Goal: Task Accomplishment & Management: Use online tool/utility

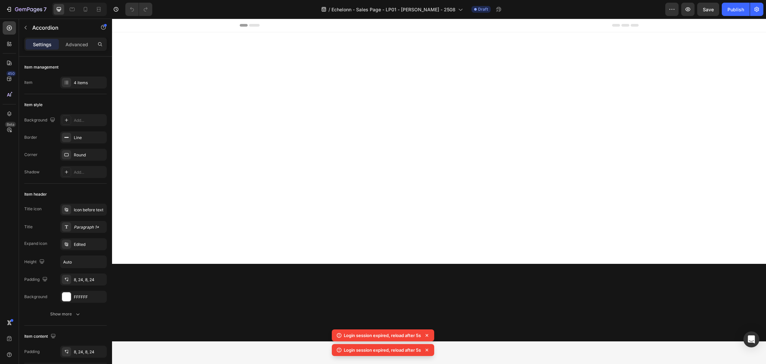
scroll to position [997, 0]
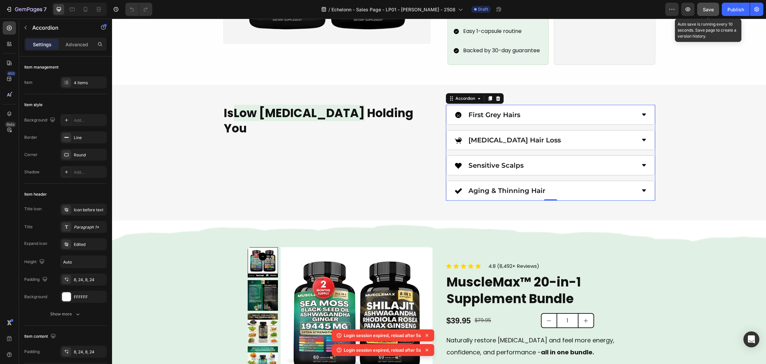
click at [710, 7] on span "Save" at bounding box center [708, 10] width 11 height 6
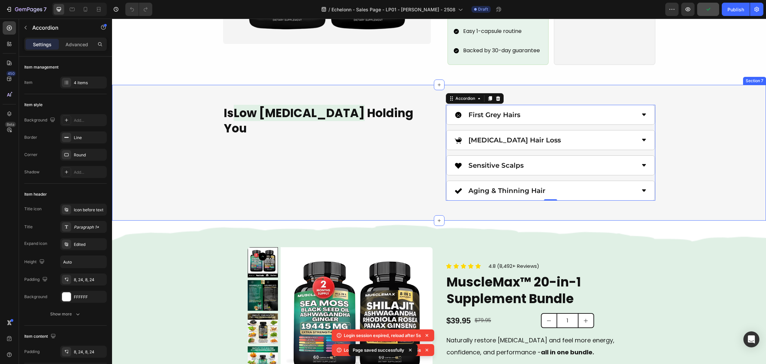
scroll to position [848, 0]
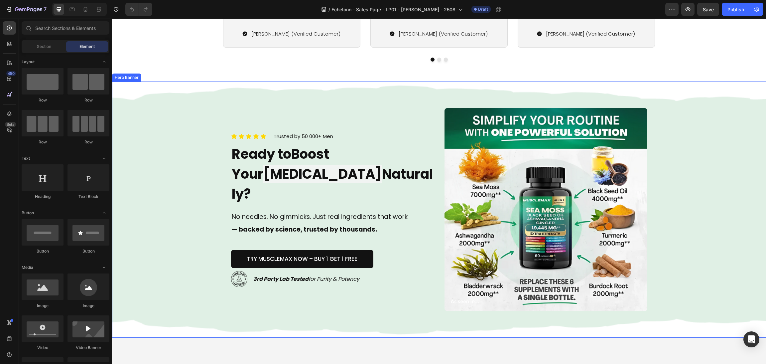
scroll to position [2145, 0]
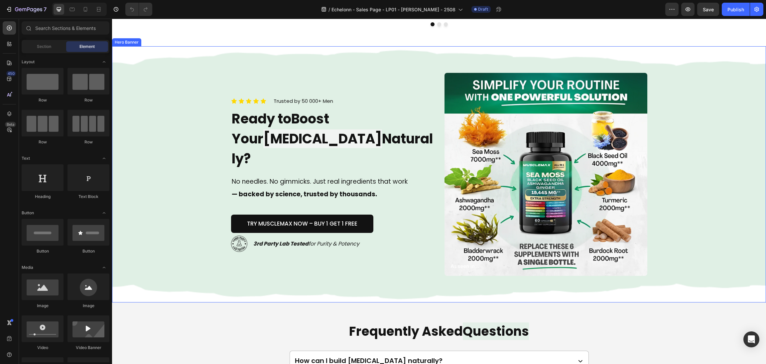
click at [435, 232] on div "Icon Icon Icon Icon Icon Icon List Trusted by 50 000+ Men Text block Row Ready …" at bounding box center [439, 174] width 432 height 256
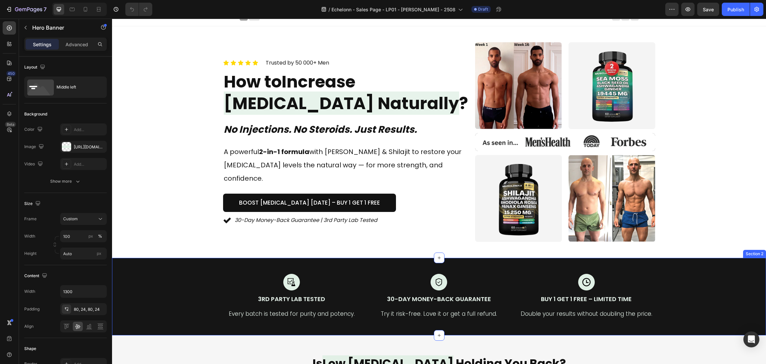
scroll to position [0, 0]
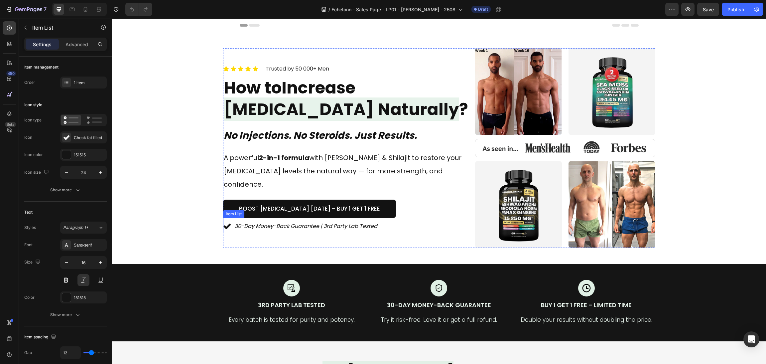
click at [443, 218] on div "30-Day Money-Back Guarantee | 3rd Party Lab Tested Item List" at bounding box center [349, 225] width 252 height 14
click at [713, 3] on button "Save" at bounding box center [708, 9] width 22 height 13
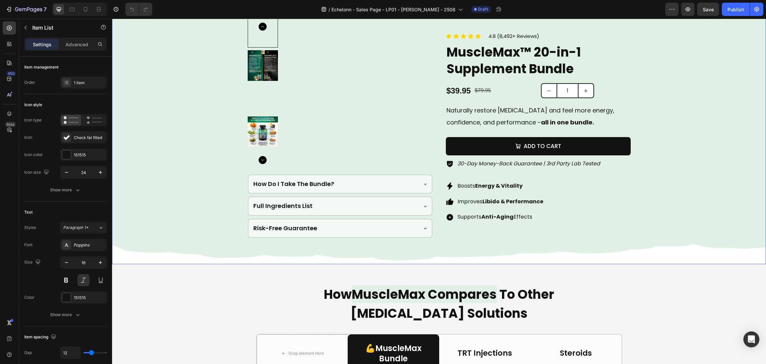
scroll to position [1247, 0]
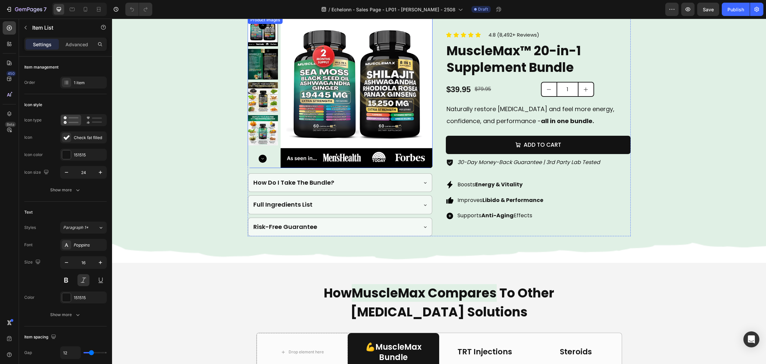
click at [311, 128] on img at bounding box center [357, 92] width 152 height 152
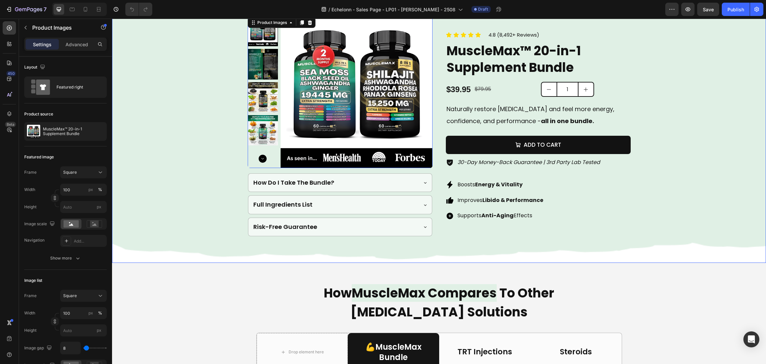
click at [717, 160] on div "Background Image" at bounding box center [439, 125] width 654 height 273
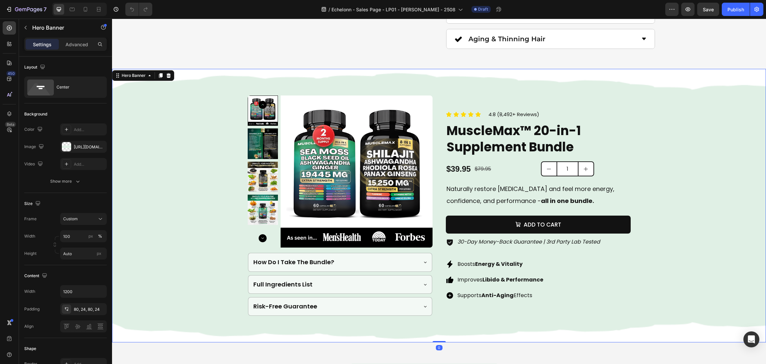
scroll to position [1147, 0]
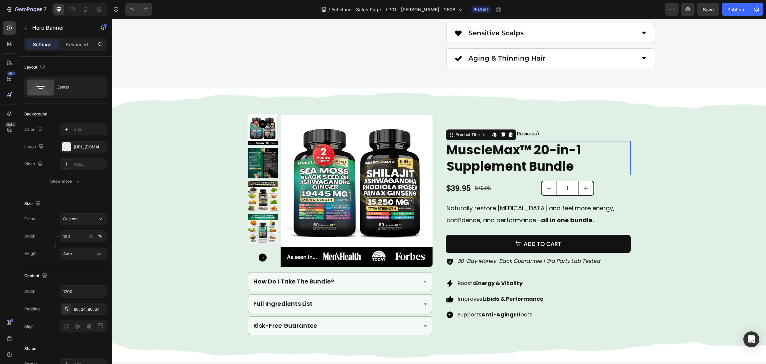
click at [534, 153] on h2 "MuscleMax™ 20-in-1 Supplement Bundle" at bounding box center [538, 158] width 185 height 34
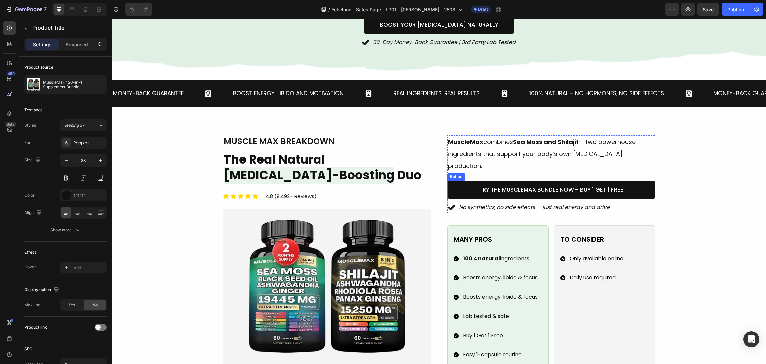
scroll to position [548, 0]
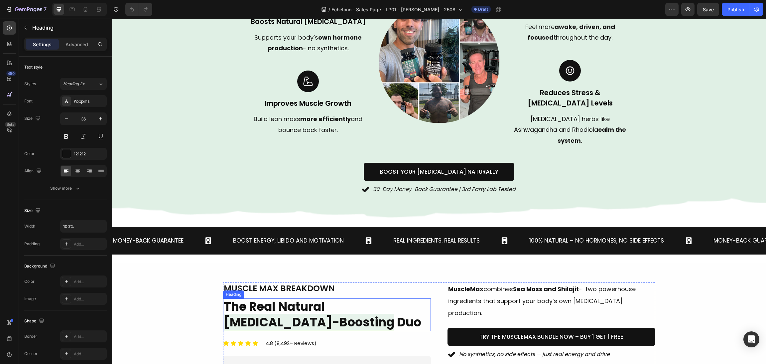
click at [264, 298] on h2 "The Real Natural [MEDICAL_DATA]-Boosting Duo" at bounding box center [327, 314] width 208 height 33
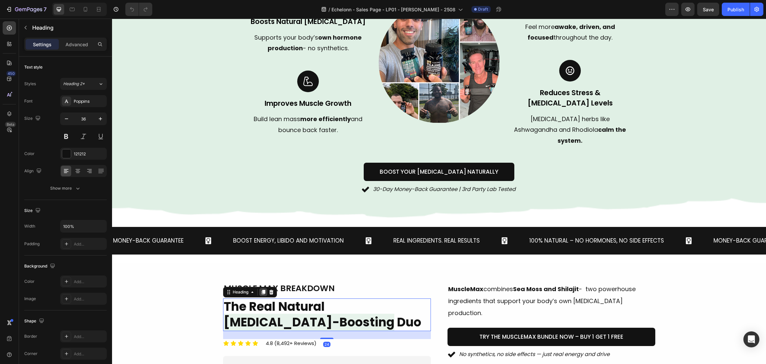
click at [261, 289] on icon at bounding box center [263, 291] width 5 height 5
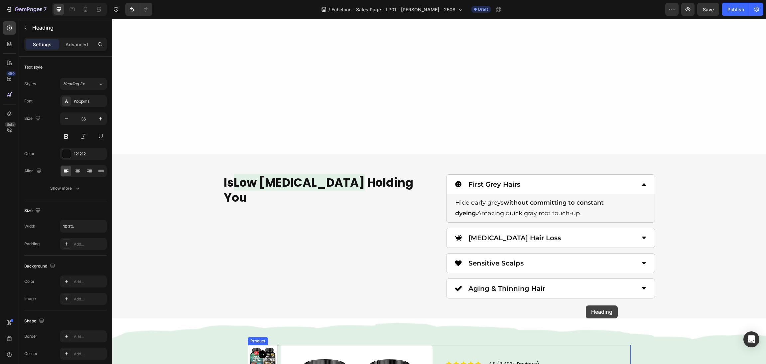
scroll to position [1147, 0]
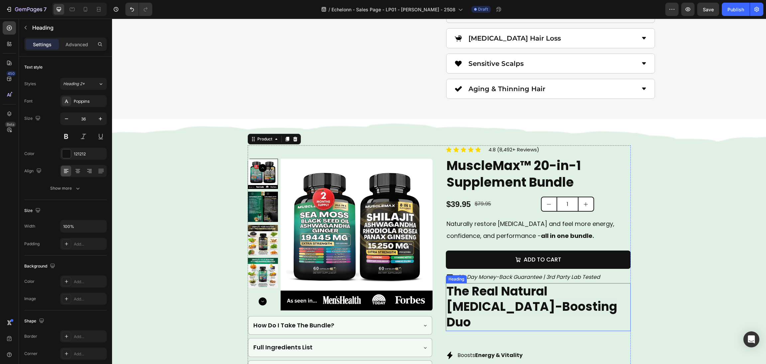
click at [489, 314] on span "[MEDICAL_DATA]-Boosting" at bounding box center [532, 306] width 171 height 17
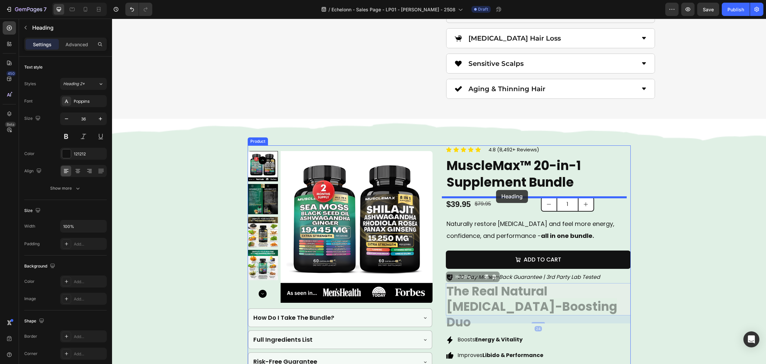
drag, startPoint x: 446, startPoint y: 280, endPoint x: 496, endPoint y: 190, distance: 103.3
click at [496, 190] on div "Header Is Low Testosterone Holding You Heading First Grey Hairs Hide early grey…" at bounding box center [439, 249] width 654 height 2754
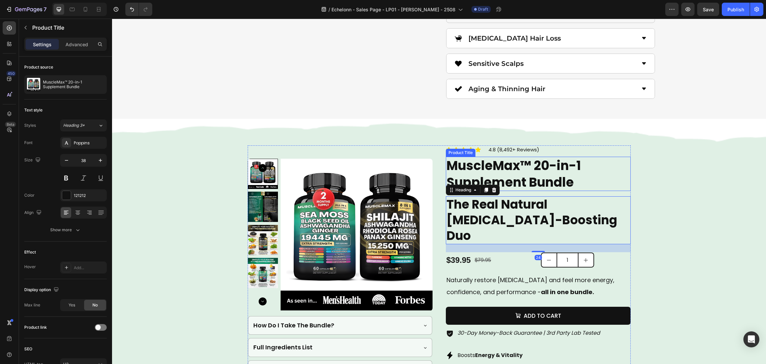
click at [537, 172] on h2 "MuscleMax™ 20-in-1 Supplement Bundle" at bounding box center [538, 174] width 185 height 34
click at [563, 216] on span "[MEDICAL_DATA]-Boosting" at bounding box center [532, 220] width 171 height 17
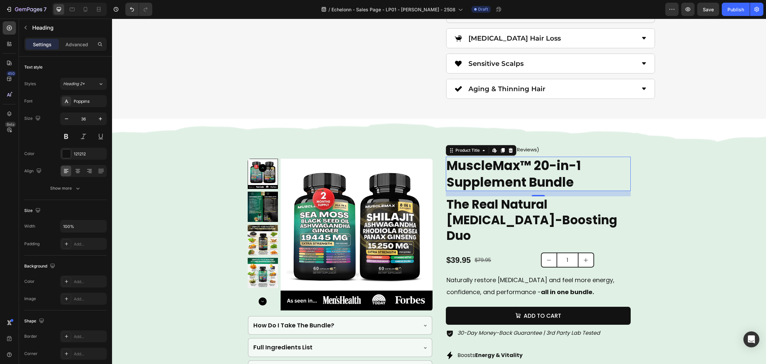
click at [550, 174] on h2 "MuscleMax™ 20-in-1 Supplement Bundle" at bounding box center [538, 174] width 185 height 34
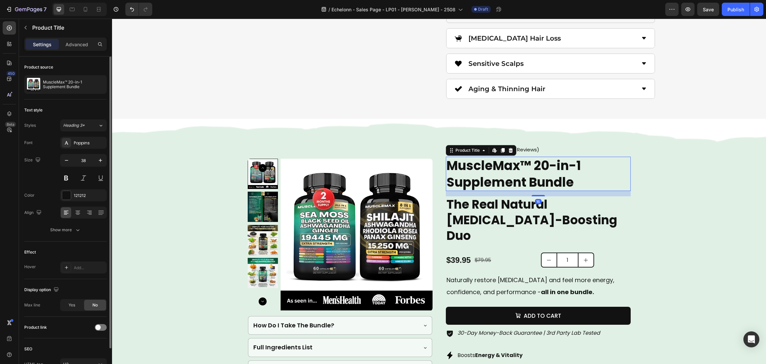
drag, startPoint x: 82, startPoint y: 45, endPoint x: 95, endPoint y: 58, distance: 18.6
click at [82, 44] on p "Advanced" at bounding box center [77, 44] width 23 height 7
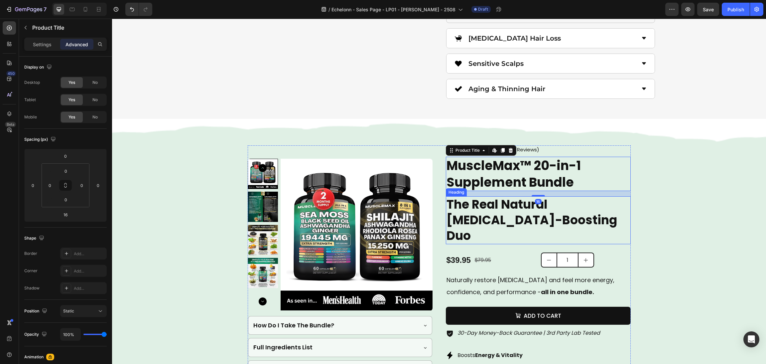
click at [497, 218] on span "[MEDICAL_DATA]-Boosting" at bounding box center [532, 220] width 171 height 17
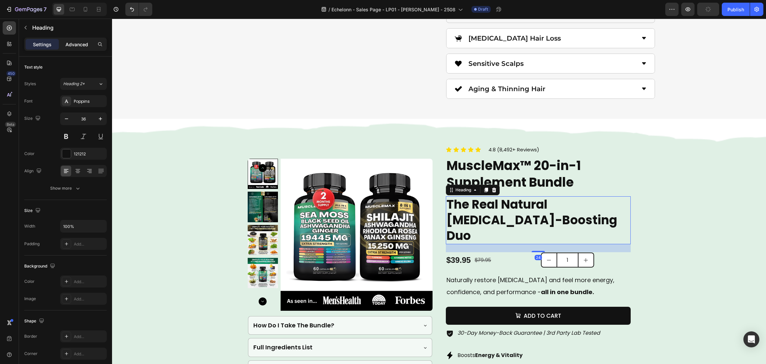
click at [85, 48] on div "Advanced" at bounding box center [76, 44] width 33 height 11
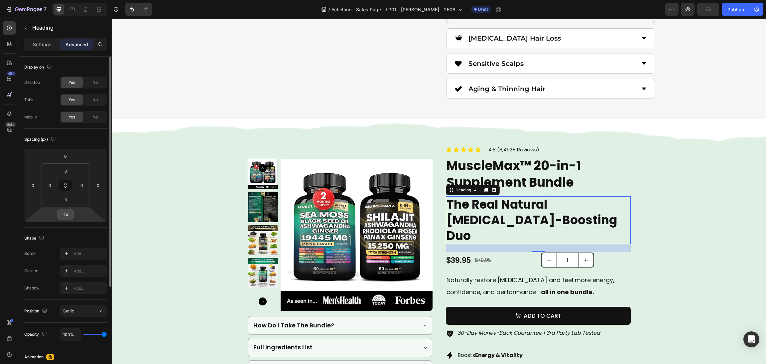
click at [67, 212] on input "24" at bounding box center [65, 215] width 13 height 10
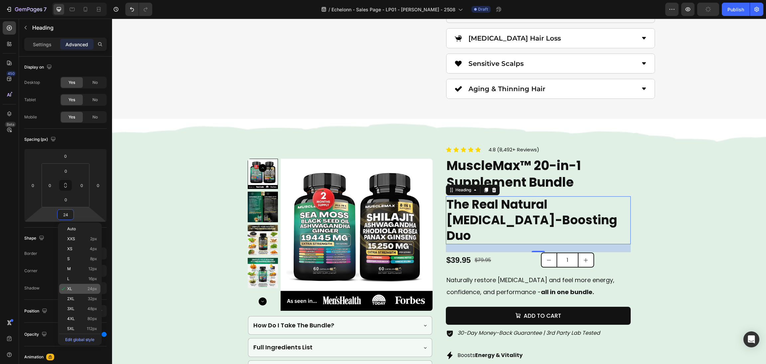
click at [71, 284] on div "XL 24px" at bounding box center [79, 289] width 41 height 10
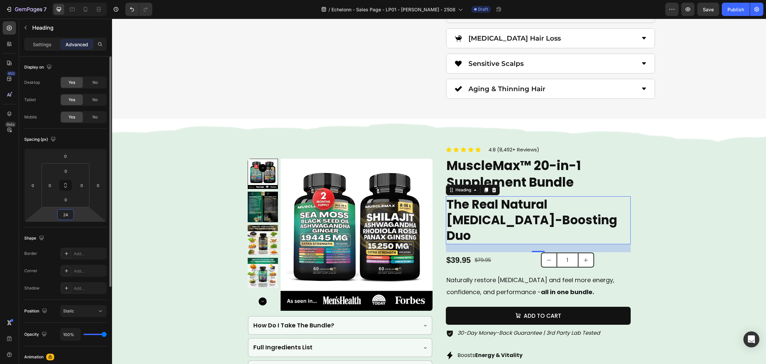
click at [66, 217] on input "24" at bounding box center [65, 215] width 13 height 10
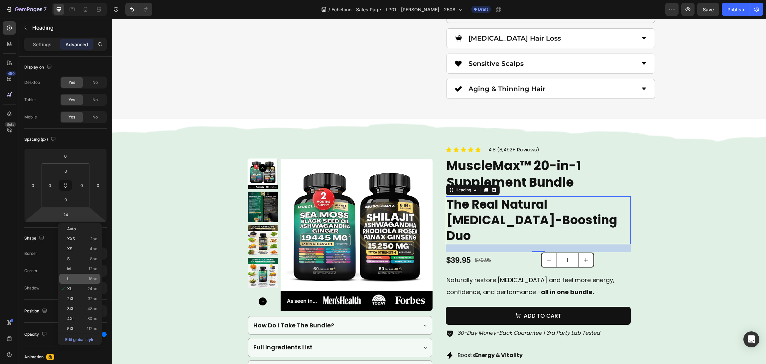
click at [79, 277] on p "L 16px" at bounding box center [82, 278] width 30 height 5
type input "16"
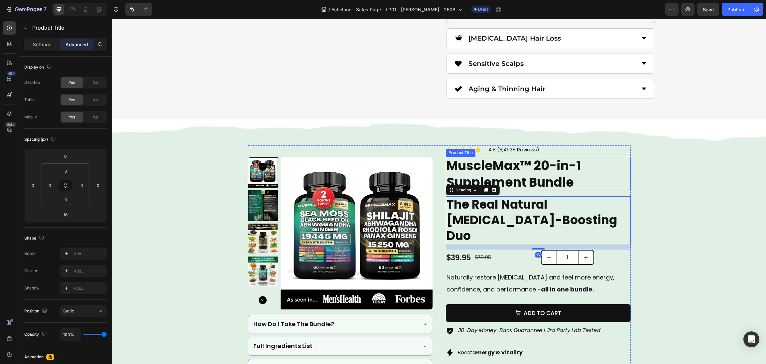
click at [582, 188] on h2 "MuscleMax™ 20-in-1 Supplement Bundle" at bounding box center [538, 174] width 185 height 34
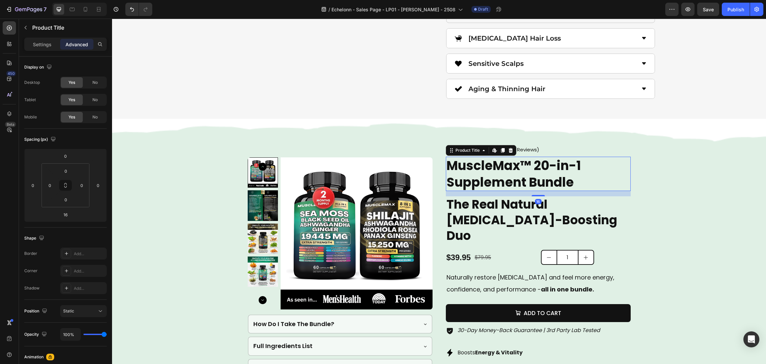
click at [582, 188] on h2 "MuscleMax™ 20-in-1 Supplement Bundle" at bounding box center [538, 174] width 185 height 34
click at [584, 187] on h2 "MuscleMax™ 20-in-1 Supplement Bundle" at bounding box center [538, 174] width 185 height 34
click at [583, 186] on h2 "MuscleMax™ 20-in-1 Supplement Bundle" at bounding box center [538, 174] width 185 height 34
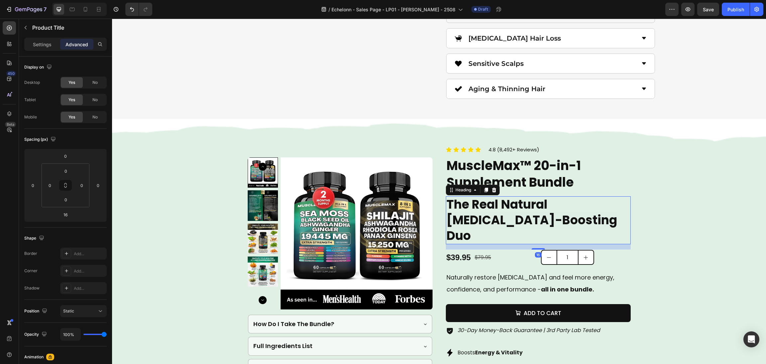
click at [504, 222] on span "[MEDICAL_DATA]-Boosting" at bounding box center [532, 220] width 171 height 17
click at [561, 188] on h2 "MuscleMax™ 20-in-1 Supplement Bundle" at bounding box center [538, 174] width 185 height 34
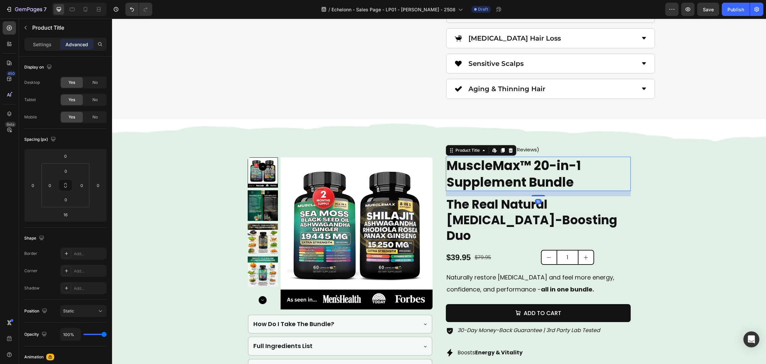
click at [561, 188] on h2 "MuscleMax™ 20-in-1 Supplement Bundle" at bounding box center [538, 174] width 185 height 34
click at [561, 179] on h2 "MuscleMax™ 20-in-1 Supplement Bundle" at bounding box center [538, 174] width 185 height 34
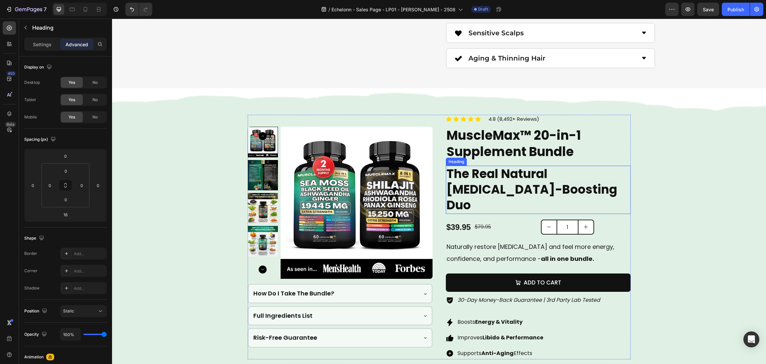
click at [580, 194] on span "[MEDICAL_DATA]-Boosting" at bounding box center [532, 189] width 171 height 17
click at [599, 194] on h2 "The Real Natural [MEDICAL_DATA]-Boosting Duo" at bounding box center [538, 190] width 185 height 48
drag, startPoint x: 618, startPoint y: 191, endPoint x: 374, endPoint y: 145, distance: 247.7
click at [374, 145] on div "Product Images How Do I Take The Bundle? Full Ingredients List Risk-Free Guaran…" at bounding box center [439, 237] width 383 height 244
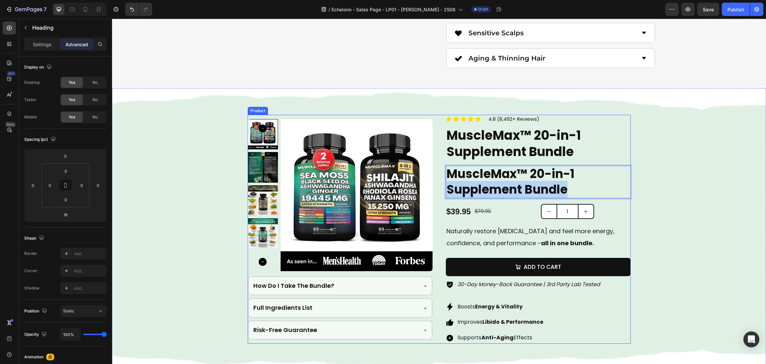
drag, startPoint x: 575, startPoint y: 188, endPoint x: 431, endPoint y: 190, distance: 143.4
click at [430, 190] on div "Product Images How Do I Take The Bundle? Full Ingredients List Risk-Free Guaran…" at bounding box center [439, 229] width 383 height 229
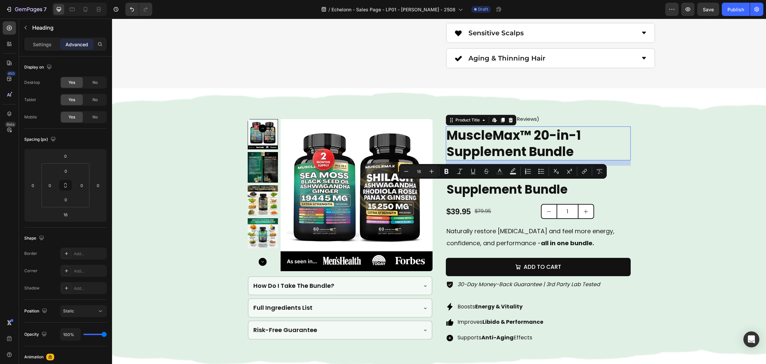
click at [577, 146] on h2 "MuscleMax™ 20-in-1 Supplement Bundle" at bounding box center [538, 143] width 185 height 34
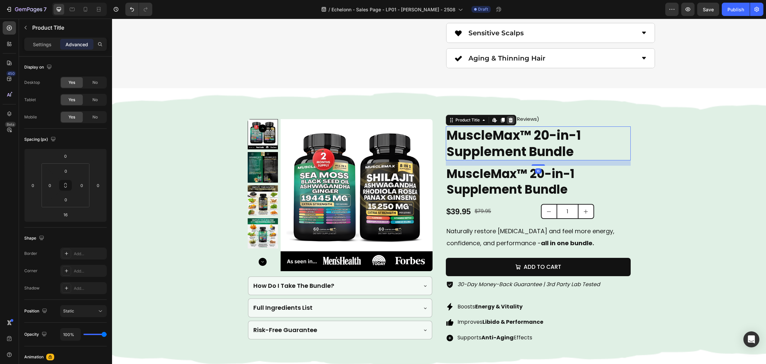
click at [508, 118] on icon at bounding box center [510, 119] width 5 height 5
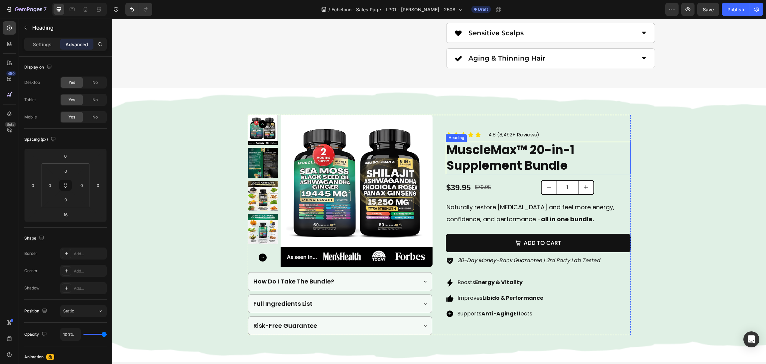
click at [534, 153] on p "MuscleMax™ 20-in-1 Supplement Bundle" at bounding box center [539, 157] width 184 height 31
click at [35, 46] on p "Settings" at bounding box center [42, 44] width 19 height 7
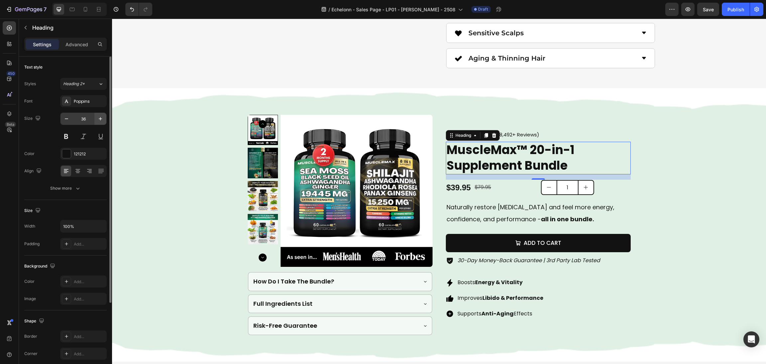
click at [98, 118] on icon "button" at bounding box center [100, 118] width 7 height 7
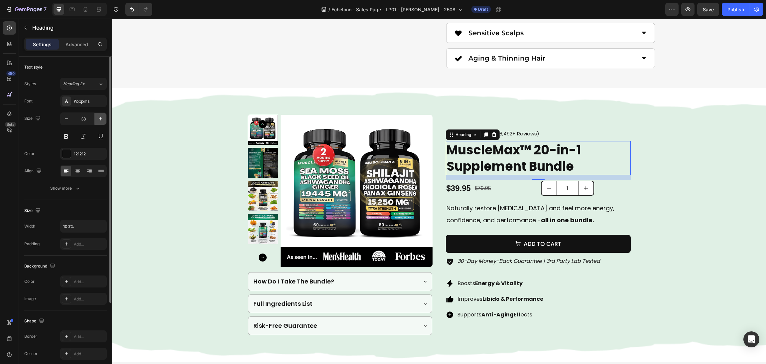
type input "39"
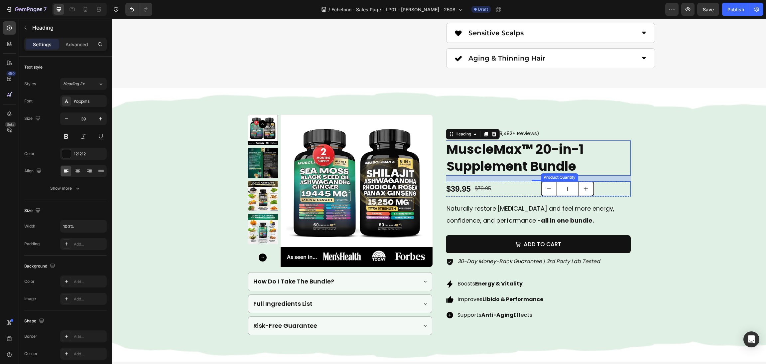
click at [654, 173] on div "Background Image" at bounding box center [439, 224] width 654 height 273
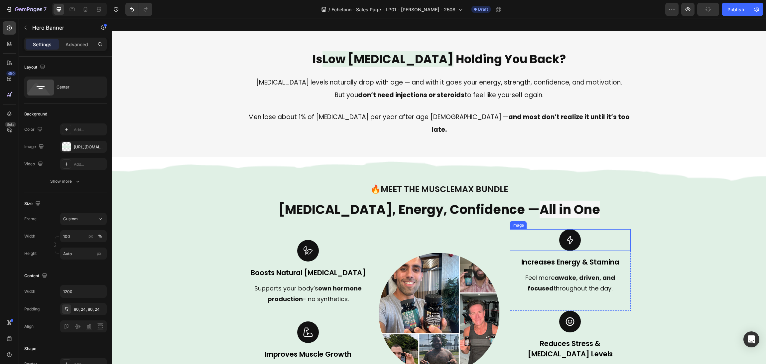
scroll to position [299, 0]
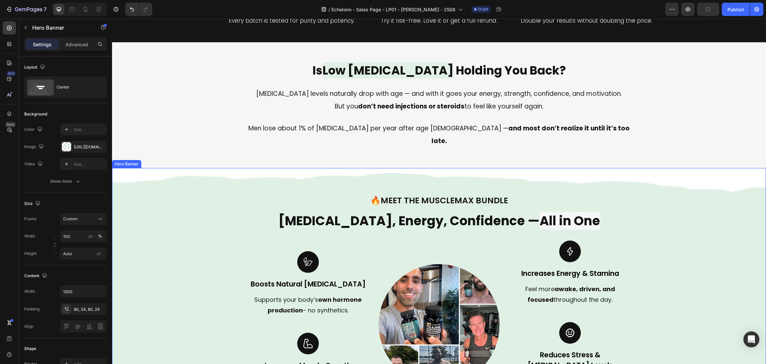
click at [557, 212] on span "All in One" at bounding box center [570, 221] width 61 height 18
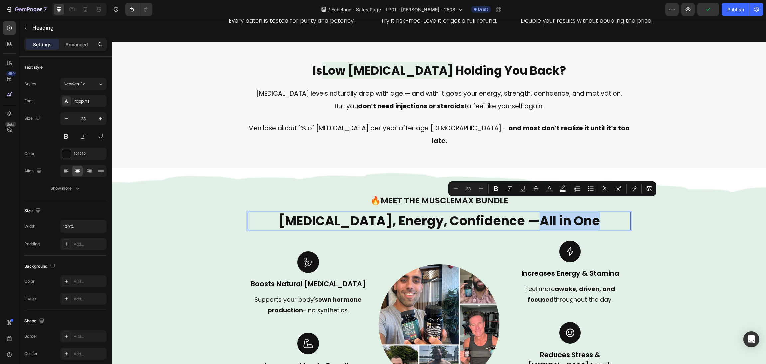
drag, startPoint x: 587, startPoint y: 207, endPoint x: 523, endPoint y: 211, distance: 63.6
click at [523, 213] on p "Testosterone, Energy, Confidence — All in One" at bounding box center [439, 221] width 382 height 16
click at [560, 191] on rect "Editor contextual toolbar" at bounding box center [563, 191] width 6 height 2
type input "F6F6F6"
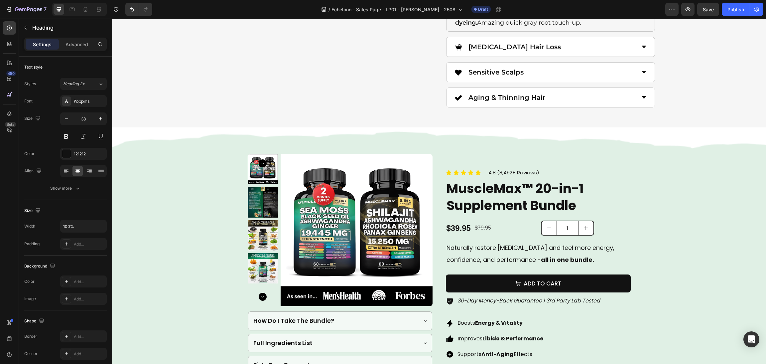
scroll to position [1147, 0]
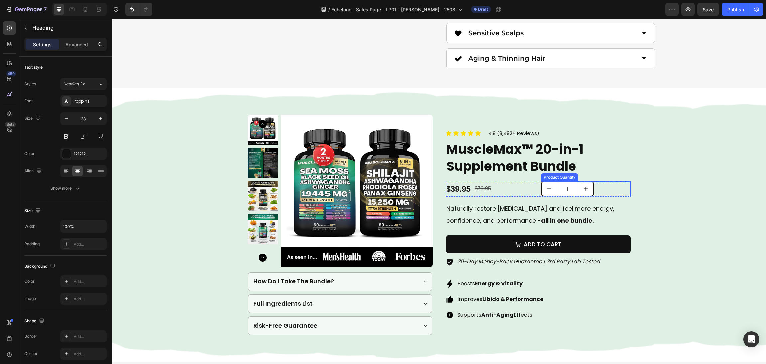
type input "16"
click at [571, 158] on h2 "MuscleMax™ 20-in-1 Supplement Bundle" at bounding box center [538, 157] width 185 height 35
click at [577, 161] on h2 "MuscleMax™ 20-in-1 Supplement Bundle" at bounding box center [538, 157] width 185 height 35
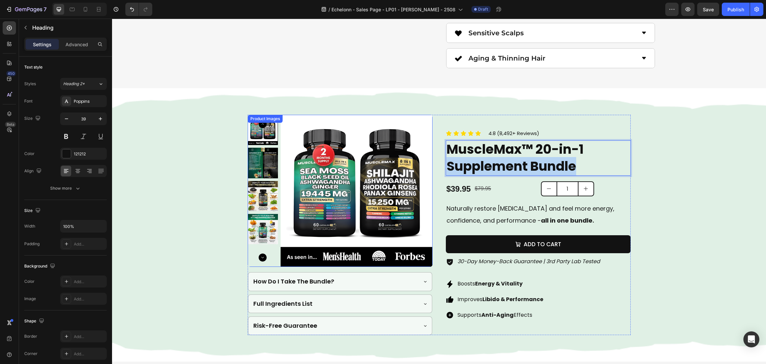
drag, startPoint x: 593, startPoint y: 165, endPoint x: 400, endPoint y: 165, distance: 192.2
click at [400, 165] on div "Product Images How Do I Take The Bundle? Full Ingredients List Risk-Free Guaran…" at bounding box center [439, 225] width 383 height 220
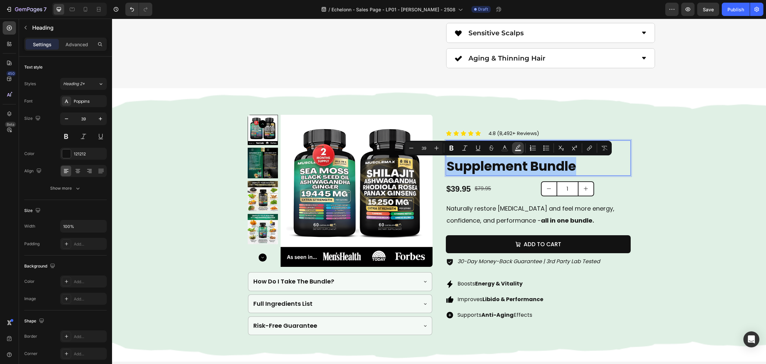
click at [518, 146] on icon "Editor contextual toolbar" at bounding box center [518, 148] width 7 height 7
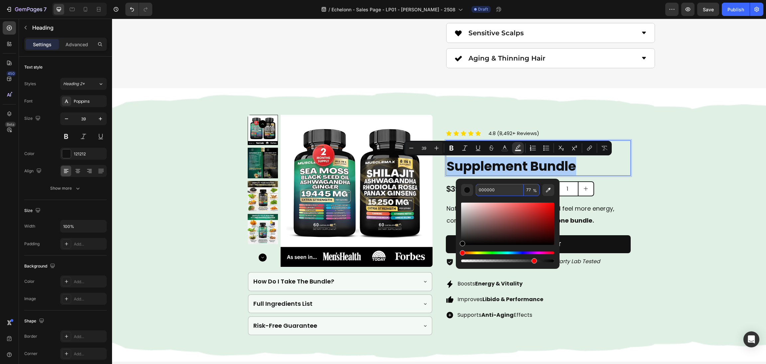
paste input "F6F6F6"
type input "F6F6F6"
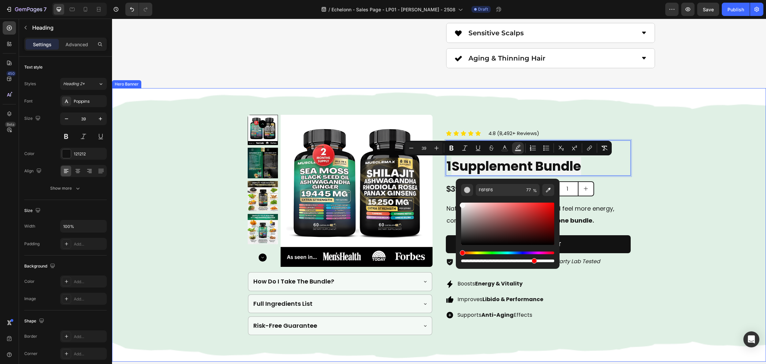
click at [674, 190] on div "Background Image" at bounding box center [439, 224] width 654 height 273
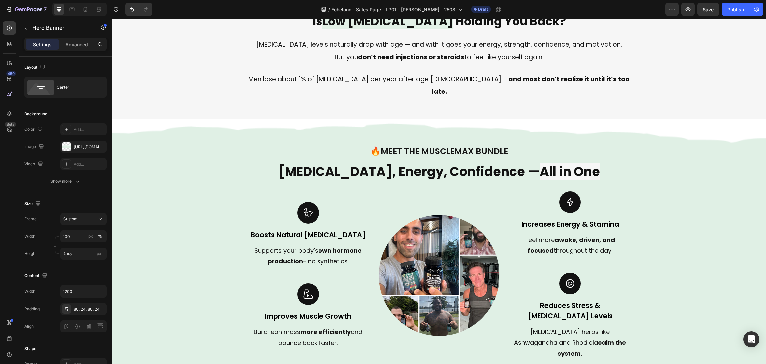
scroll to position [200, 0]
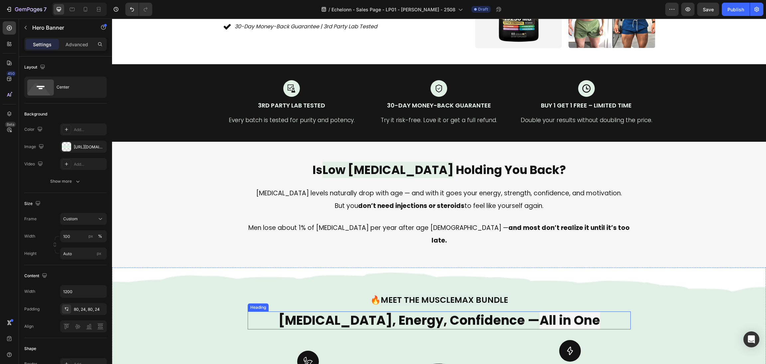
click at [593, 311] on h2 "Testosterone, Energy, Confidence — All in One" at bounding box center [439, 320] width 383 height 18
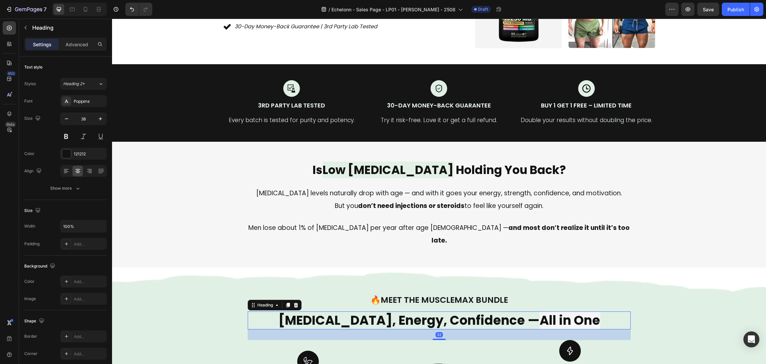
click at [593, 311] on h2 "Testosterone, Energy, Confidence — All in One" at bounding box center [439, 320] width 383 height 18
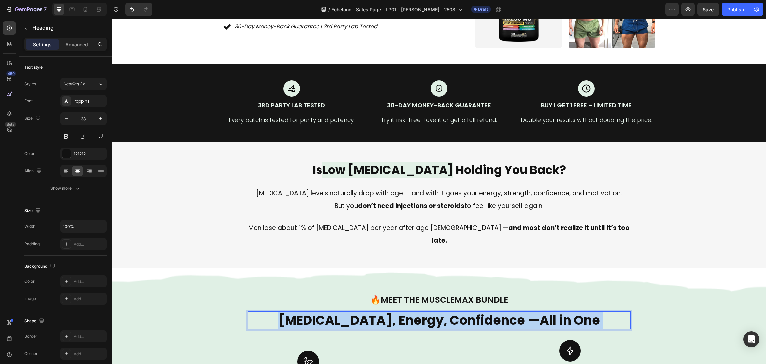
drag, startPoint x: 597, startPoint y: 308, endPoint x: 525, endPoint y: 313, distance: 71.7
click at [525, 313] on p "Testosterone, Energy, Confidence — All in One" at bounding box center [439, 320] width 382 height 16
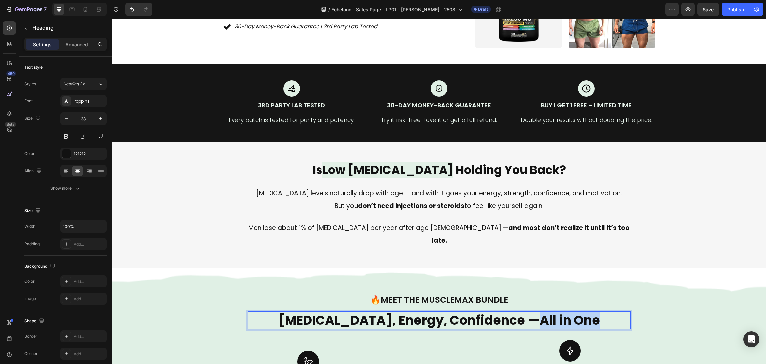
drag, startPoint x: 521, startPoint y: 308, endPoint x: 594, endPoint y: 310, distance: 72.5
click at [594, 312] on p "Testosterone, Energy, Confidence — All in One" at bounding box center [439, 320] width 382 height 16
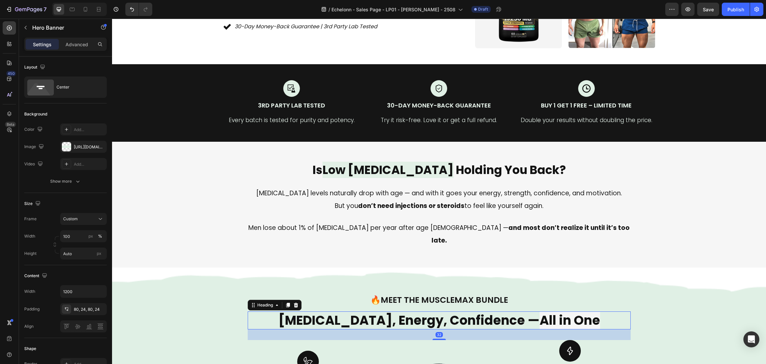
click at [586, 312] on p "Testosterone, Energy, Confidence — All in One" at bounding box center [439, 320] width 382 height 16
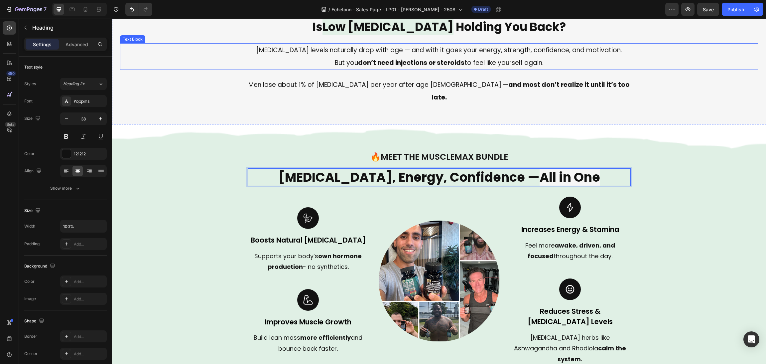
scroll to position [349, 0]
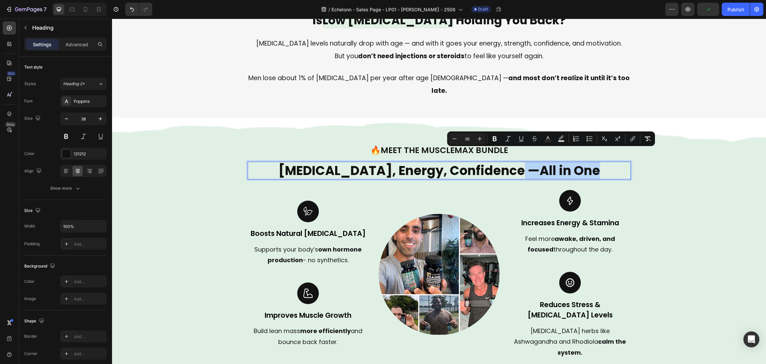
drag, startPoint x: 586, startPoint y: 162, endPoint x: 516, endPoint y: 161, distance: 70.2
click at [516, 162] on p "Testosterone, Energy, Confidence — All in One" at bounding box center [439, 170] width 382 height 16
click at [559, 139] on icon "Editor contextual toolbar" at bounding box center [561, 138] width 7 height 7
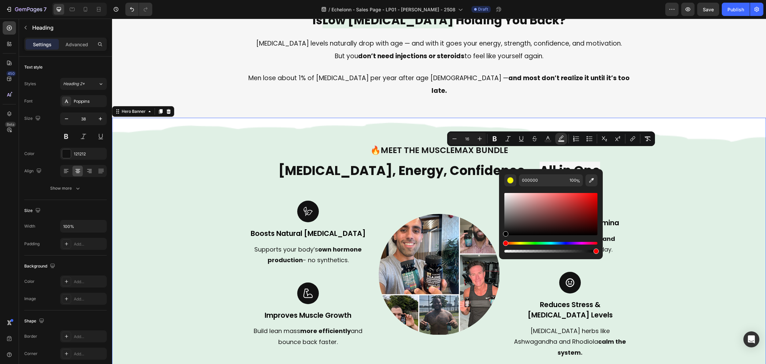
click at [651, 174] on div "Background Image" at bounding box center [439, 276] width 654 height 316
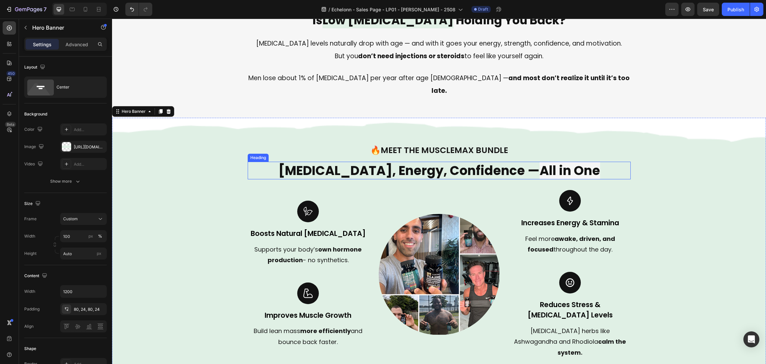
click at [562, 162] on span "All in One" at bounding box center [570, 171] width 61 height 18
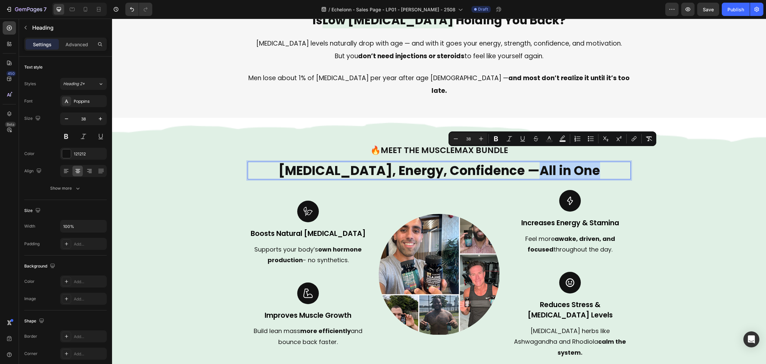
drag, startPoint x: 585, startPoint y: 158, endPoint x: 521, endPoint y: 158, distance: 63.5
click at [521, 162] on p "Testosterone, Energy, Confidence — All in One" at bounding box center [439, 170] width 382 height 16
click at [562, 139] on icon "Editor contextual toolbar" at bounding box center [562, 138] width 7 height 7
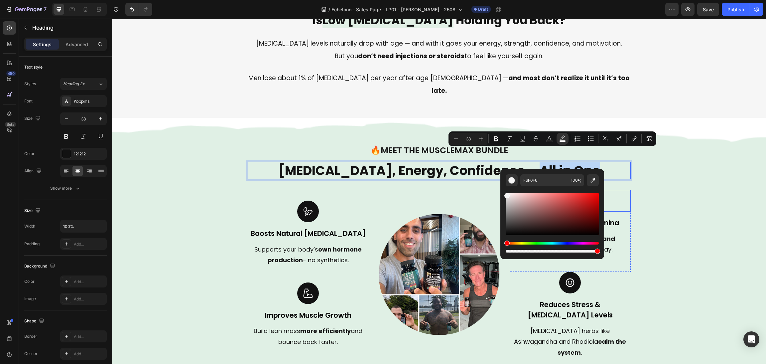
click at [654, 188] on div "Background Image" at bounding box center [439, 276] width 654 height 316
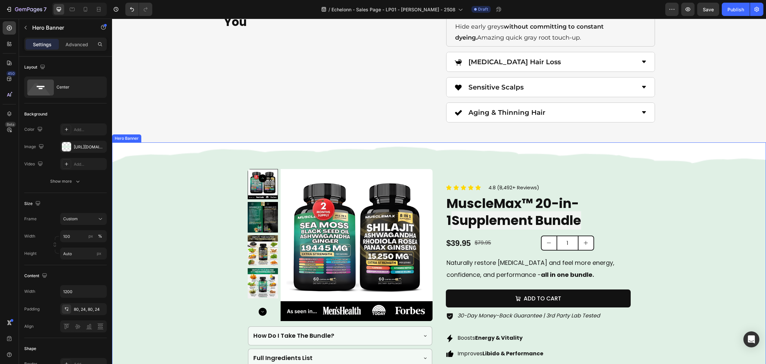
scroll to position [1097, 0]
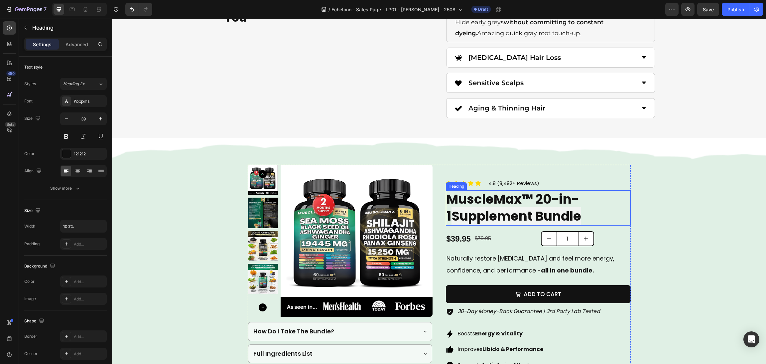
click at [562, 206] on h2 "MuscleMax™ 20-in-1 Supplement Bundle" at bounding box center [538, 207] width 185 height 35
click at [562, 207] on h2 "MuscleMax™ 20-in-1 Supplement Bundle" at bounding box center [538, 207] width 185 height 35
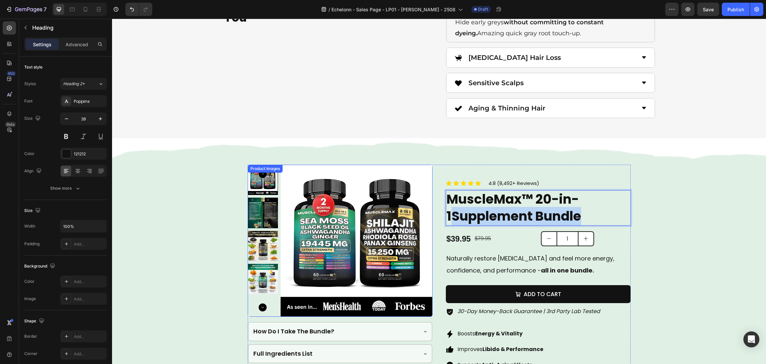
drag, startPoint x: 578, startPoint y: 216, endPoint x: 420, endPoint y: 226, distance: 158.6
click at [420, 226] on div "Product Images How Do I Take The Bundle? Full Ingredients List Risk-Free Guaran…" at bounding box center [439, 275] width 383 height 220
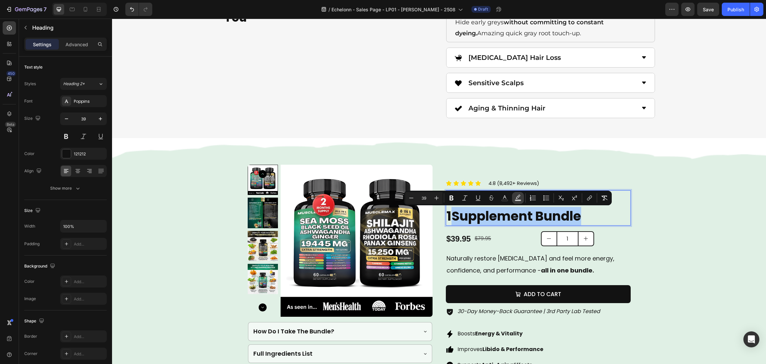
click at [517, 202] on button "color" at bounding box center [518, 198] width 12 height 12
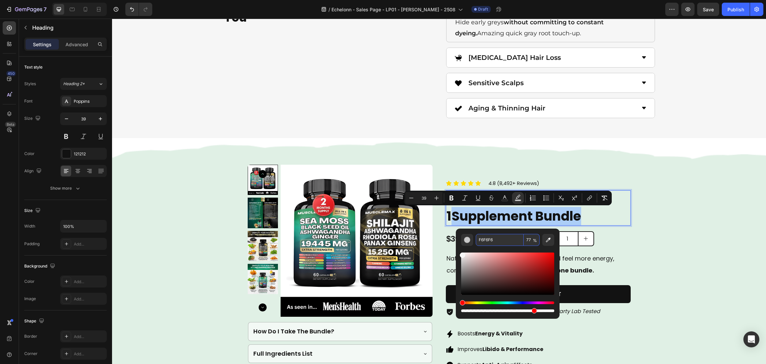
click at [533, 238] on span "%" at bounding box center [535, 240] width 4 height 7
type input "0"
type input "100"
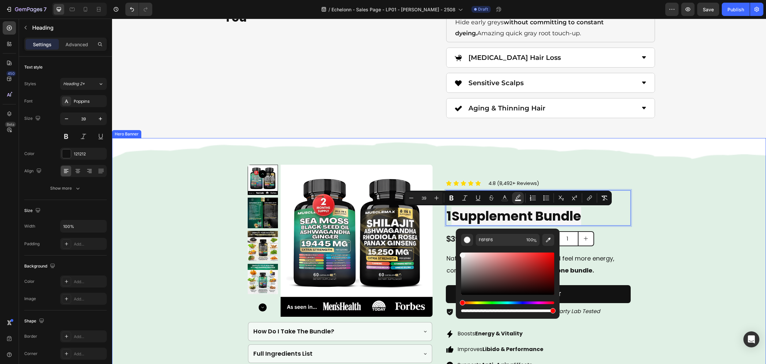
click at [682, 200] on div "Background Image" at bounding box center [439, 274] width 654 height 273
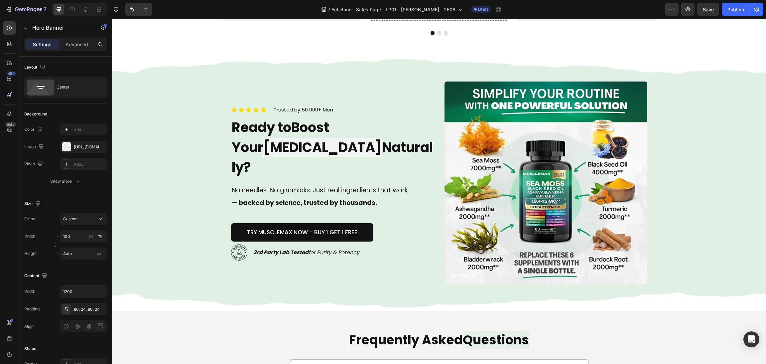
scroll to position [2145, 0]
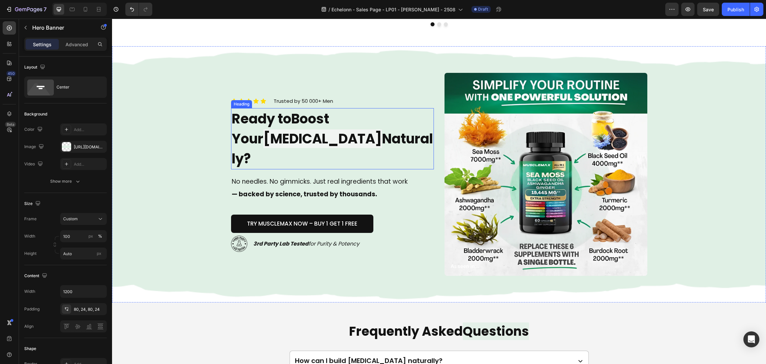
click at [289, 148] on span "Testosterone" at bounding box center [322, 138] width 119 height 19
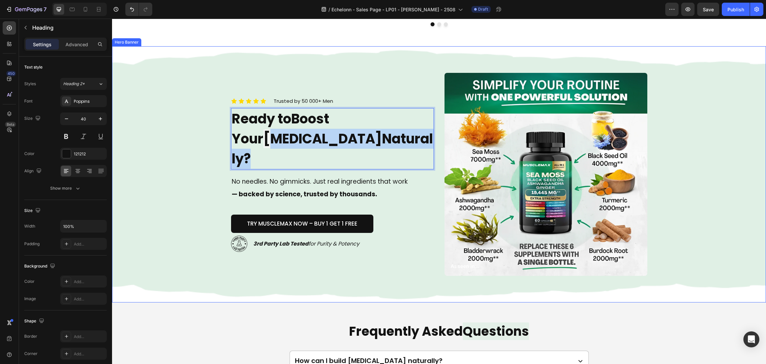
drag, startPoint x: 383, startPoint y: 150, endPoint x: 176, endPoint y: 150, distance: 207.9
click at [176, 150] on div "Icon Icon Icon Icon Icon Icon List Trusted by 50 000+ Men Text block Row Ready …" at bounding box center [439, 174] width 654 height 256
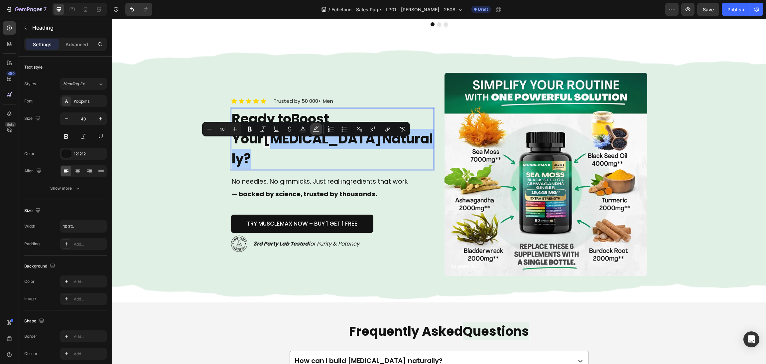
click at [314, 131] on rect "Editor contextual toolbar" at bounding box center [316, 132] width 6 height 2
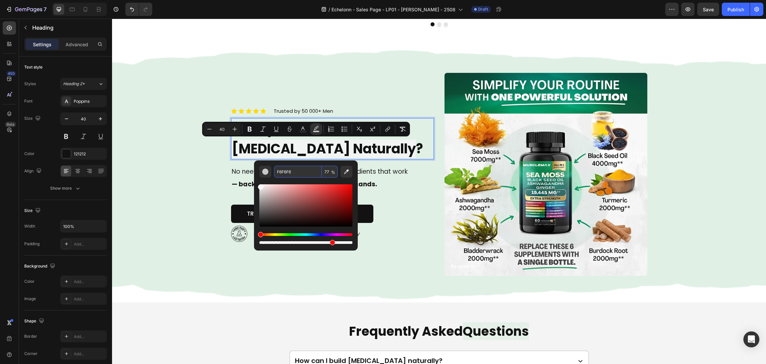
click at [328, 170] on input "77" at bounding box center [330, 172] width 16 height 12
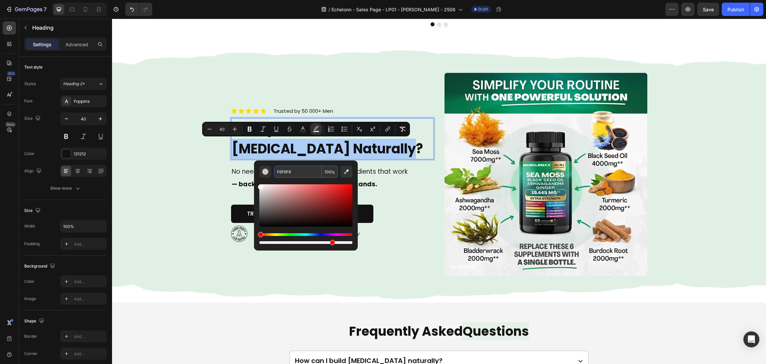
type input "100"
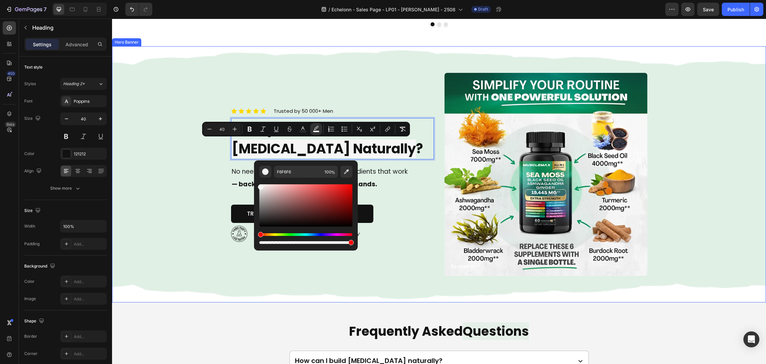
click at [711, 135] on div "Background Image" at bounding box center [439, 174] width 654 height 256
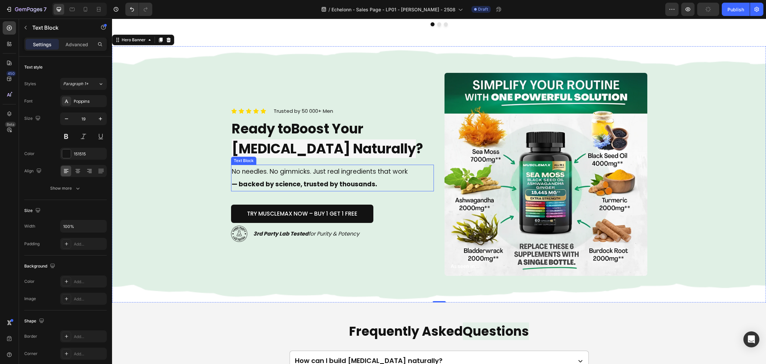
click at [232, 188] on strong "— backed by science, trusted by thousands." at bounding box center [304, 184] width 145 height 9
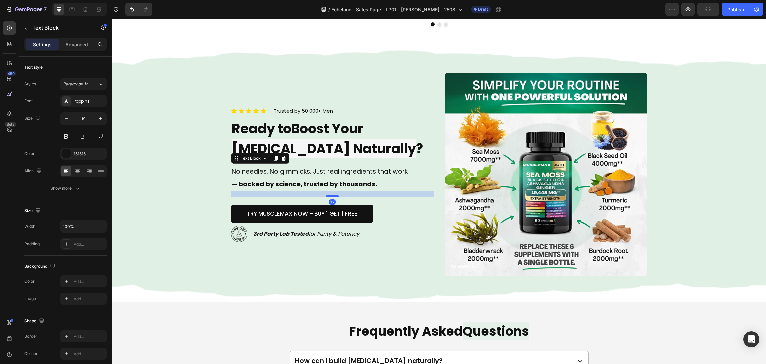
click at [232, 182] on strong "— backed by science, trusted by thousands." at bounding box center [304, 184] width 145 height 9
drag, startPoint x: 232, startPoint y: 185, endPoint x: 223, endPoint y: 181, distance: 9.9
click at [223, 181] on div "Icon Icon Icon Icon Icon Icon List Trusted by 50 000+ Men Text block Row Ready …" at bounding box center [439, 174] width 432 height 256
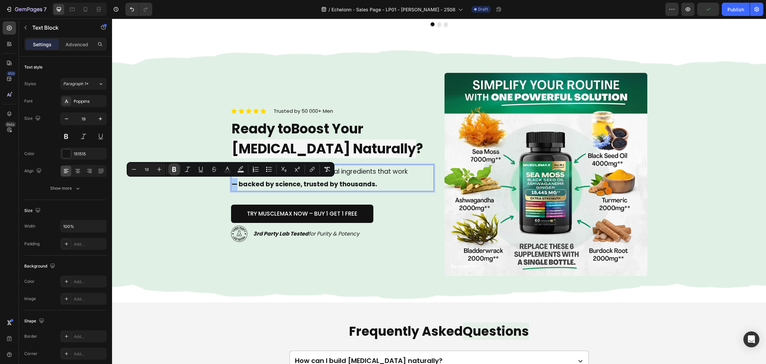
click at [175, 167] on icon "Editor contextual toolbar" at bounding box center [174, 169] width 7 height 7
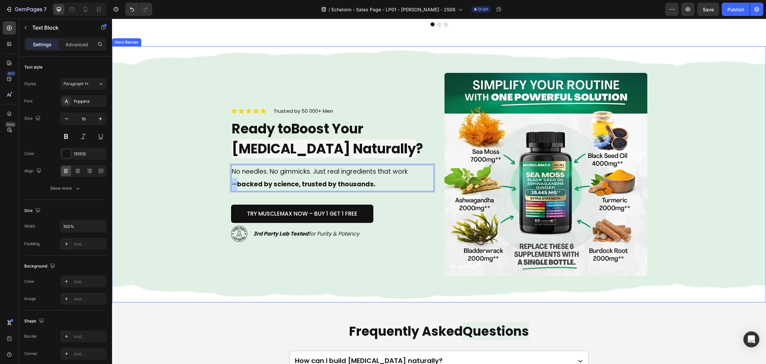
drag, startPoint x: 231, startPoint y: 184, endPoint x: 223, endPoint y: 182, distance: 7.6
click at [223, 182] on div "Icon Icon Icon Icon Icon Icon List Trusted by 50 000+ Men Text block Row Ready …" at bounding box center [439, 174] width 432 height 256
click at [175, 185] on div "Background Image" at bounding box center [439, 174] width 654 height 256
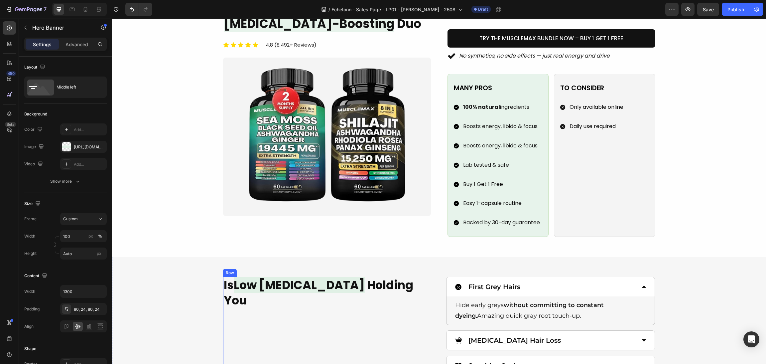
scroll to position [748, 0]
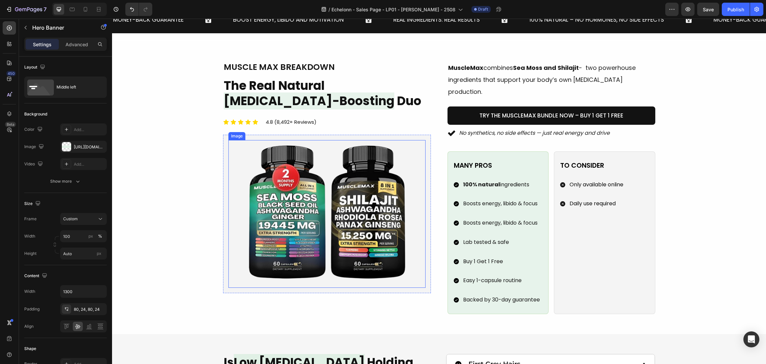
click at [346, 249] on img at bounding box center [326, 214] width 197 height 148
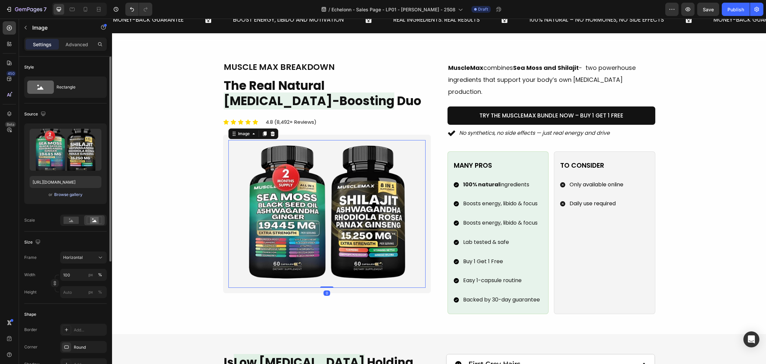
click at [65, 192] on div "Browse gallery" at bounding box center [68, 195] width 28 height 6
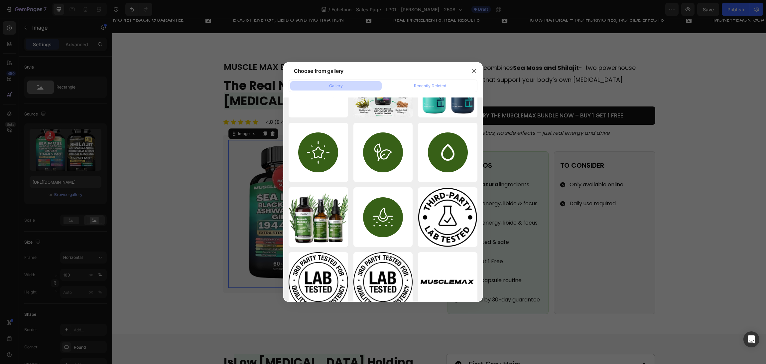
scroll to position [389, 0]
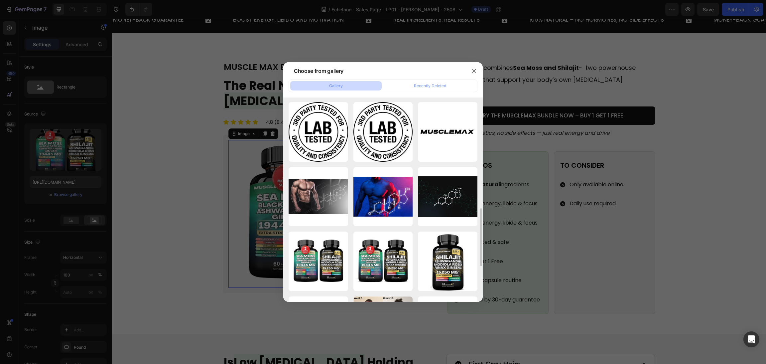
click at [622, 177] on div at bounding box center [383, 182] width 766 height 364
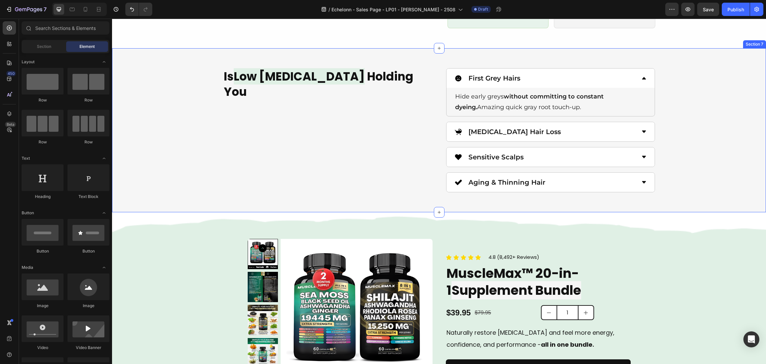
scroll to position [1045, 0]
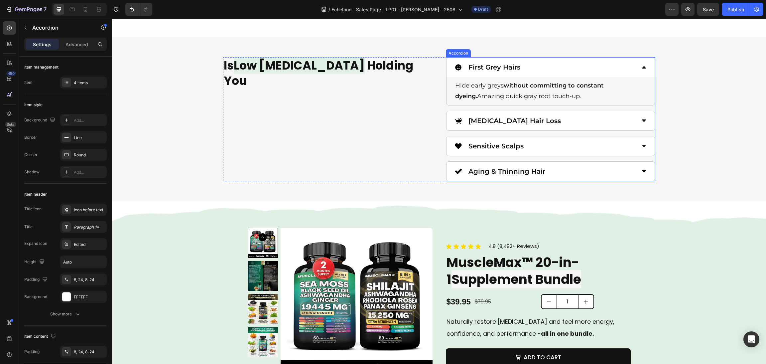
click at [518, 140] on p "Sensitive Scalps" at bounding box center [496, 146] width 55 height 12
click at [517, 148] on div "First Grey Hairs Hide early greys without committing to constant dyeing. Amazin…" at bounding box center [551, 119] width 210 height 124
click at [556, 60] on div "First Grey Hairs" at bounding box center [546, 67] width 182 height 14
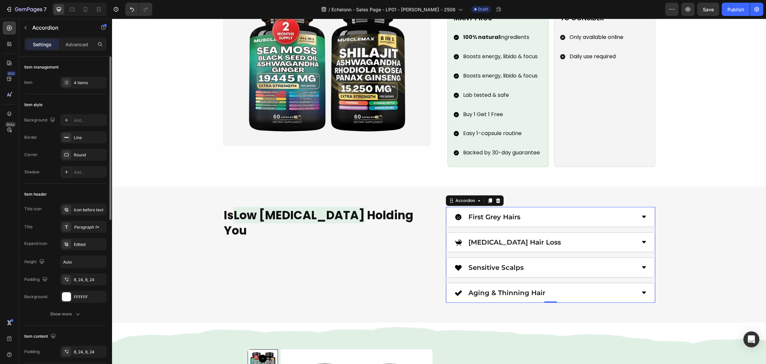
scroll to position [149, 0]
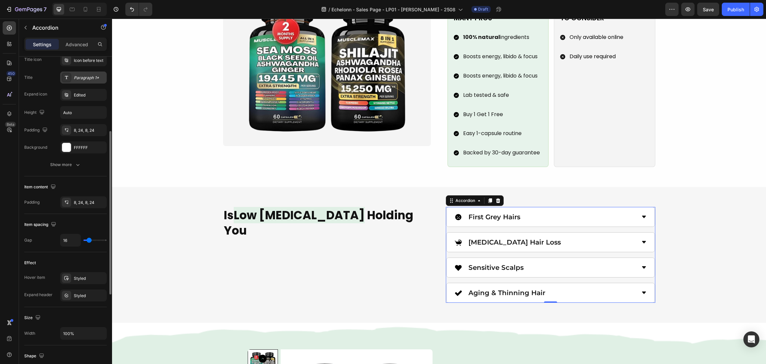
click at [87, 72] on div "Paragraph 1*" at bounding box center [83, 78] width 47 height 12
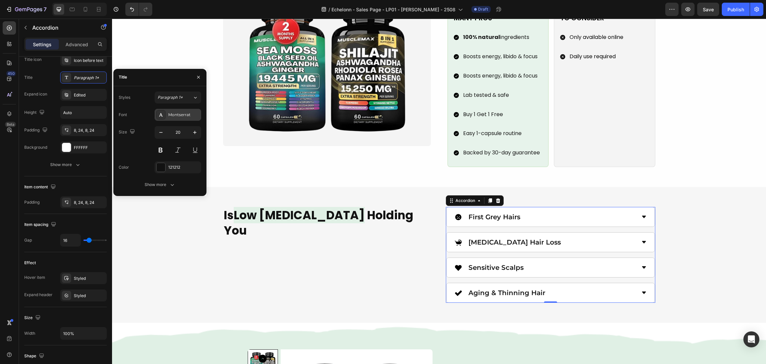
click at [179, 114] on div "Montserrat" at bounding box center [183, 115] width 31 height 6
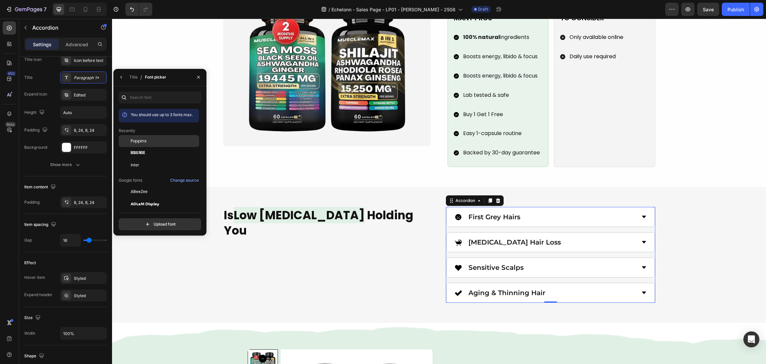
click at [133, 140] on span "Poppins" at bounding box center [139, 141] width 16 height 6
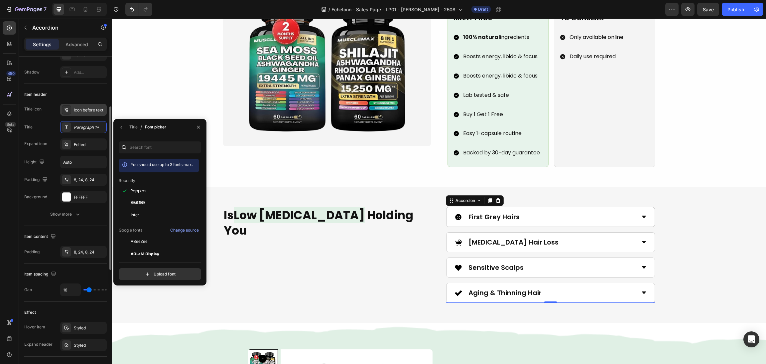
click at [75, 108] on div "Icon before text" at bounding box center [89, 110] width 31 height 6
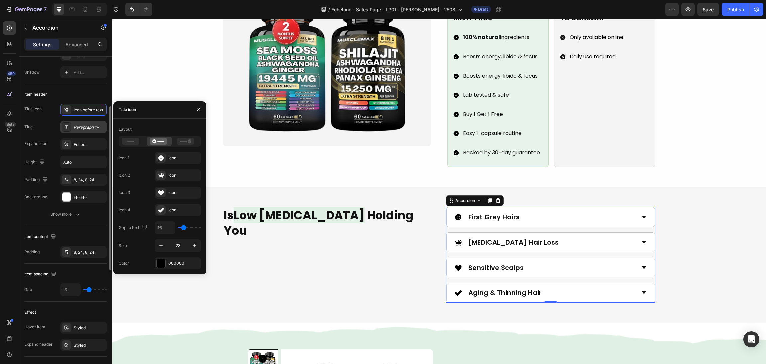
click at [69, 126] on div at bounding box center [66, 126] width 9 height 9
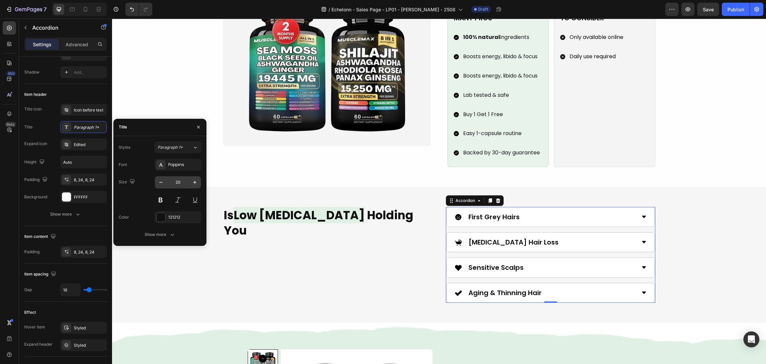
click at [188, 180] on input "20" at bounding box center [178, 182] width 22 height 12
click at [190, 182] on button "button" at bounding box center [195, 182] width 12 height 12
type input "22"
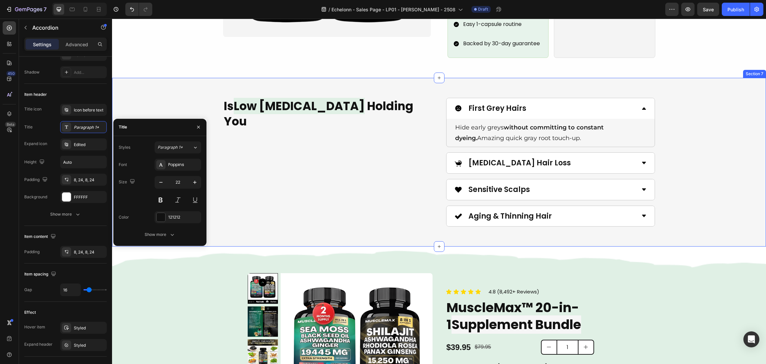
scroll to position [955, 0]
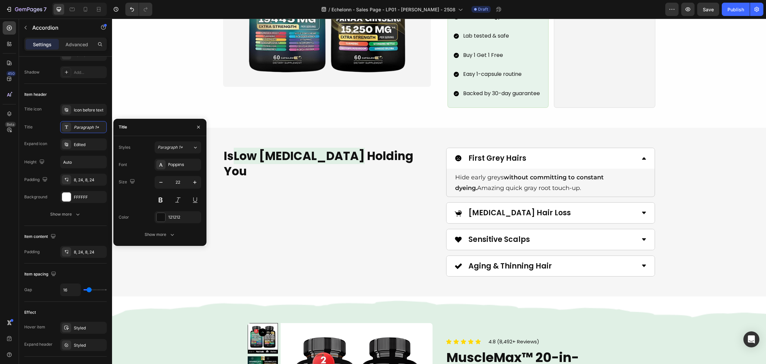
click at [631, 151] on div "First Grey Hairs" at bounding box center [546, 158] width 182 height 15
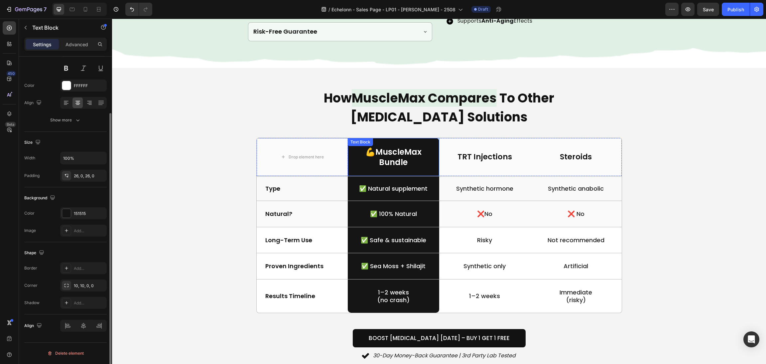
scroll to position [0, 0]
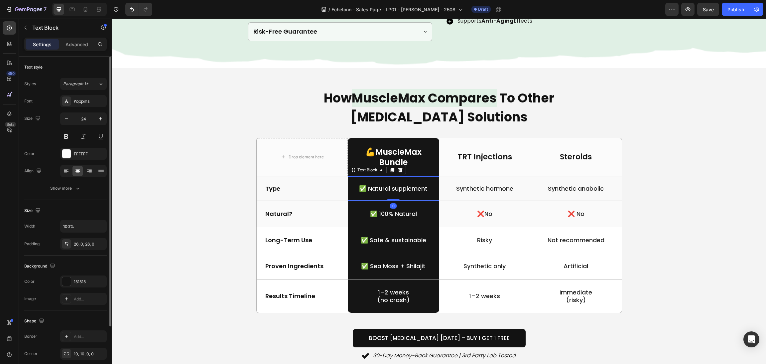
click at [402, 194] on div "✅ Natural supplement" at bounding box center [393, 188] width 91 height 24
click at [67, 334] on icon at bounding box center [66, 336] width 5 height 5
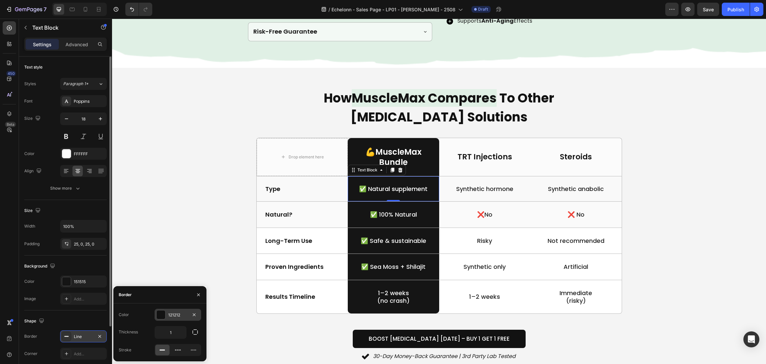
click at [158, 312] on div at bounding box center [161, 314] width 9 height 9
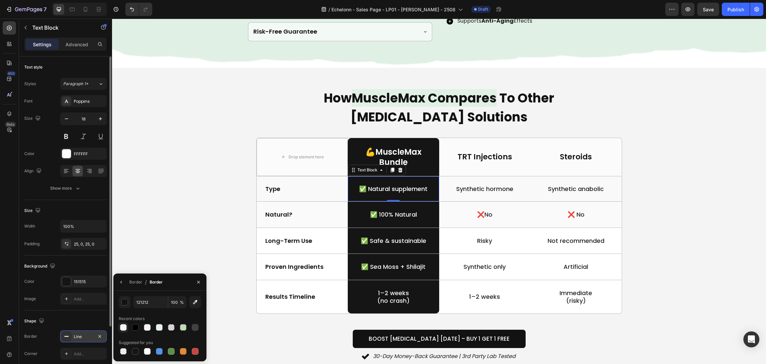
click at [121, 330] on div at bounding box center [123, 327] width 7 height 7
type input "F6F6F6"
click at [206, 202] on div "How MuscleMax Compares To Other Testosterone Solutions Heading Drop element her…" at bounding box center [439, 225] width 638 height 274
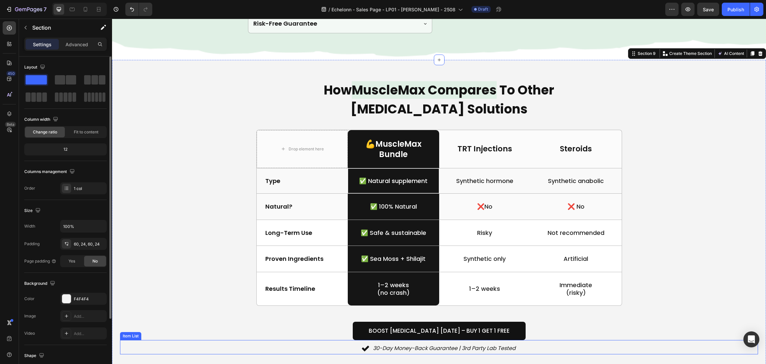
scroll to position [1447, 0]
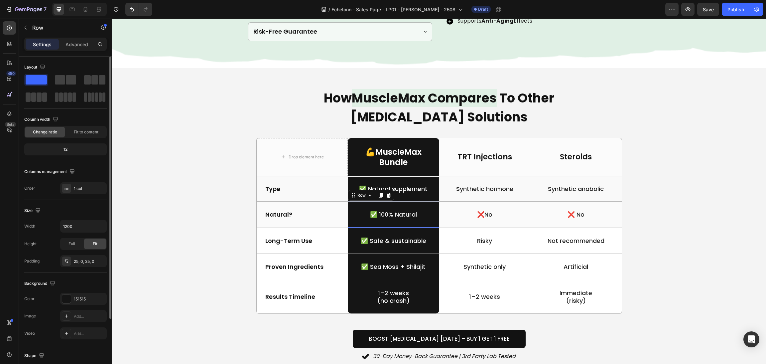
click at [430, 223] on div "✅ 100% Natural Text Block Row 0" at bounding box center [393, 215] width 91 height 26
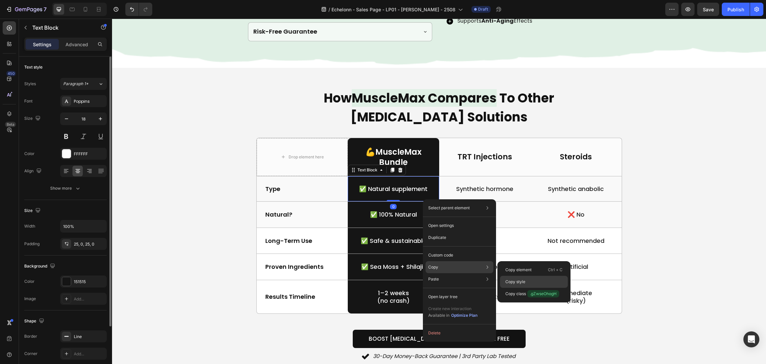
click at [524, 282] on p "Copy style" at bounding box center [516, 282] width 20 height 6
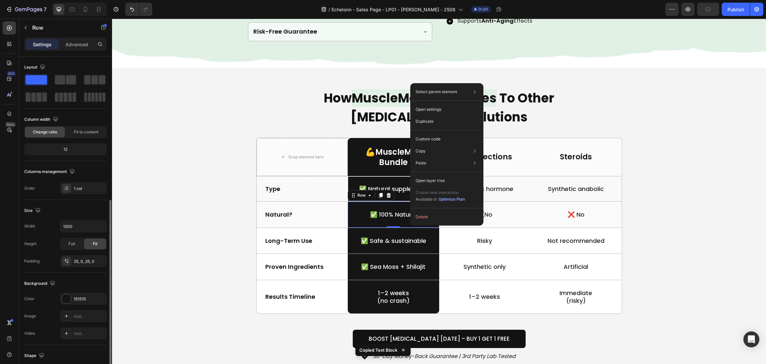
scroll to position [79, 0]
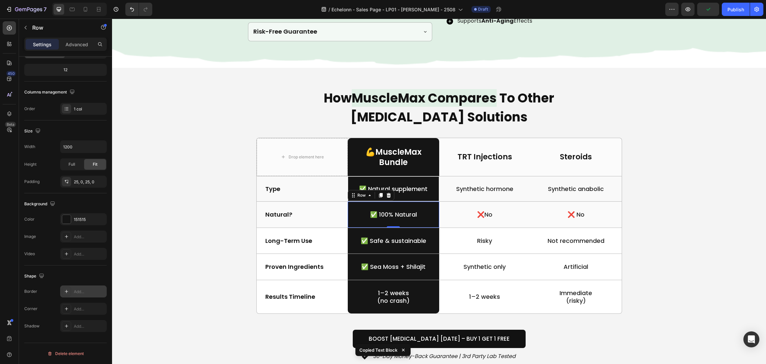
drag, startPoint x: 65, startPoint y: 290, endPoint x: 67, endPoint y: 187, distance: 102.8
click at [65, 290] on icon at bounding box center [66, 291] width 5 height 5
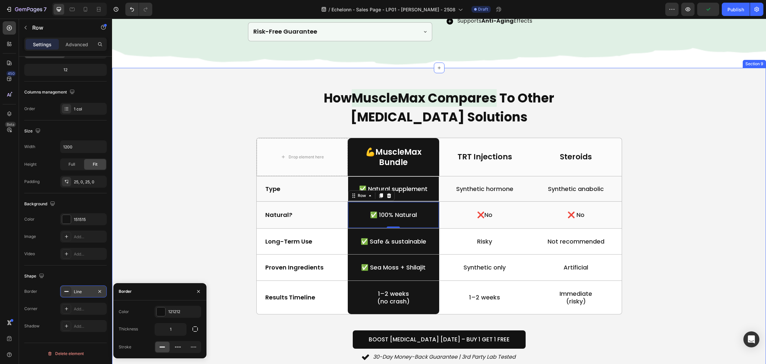
click at [179, 203] on div "How MuscleMax Compares To Other Testosterone Solutions Heading Drop element her…" at bounding box center [439, 225] width 638 height 275
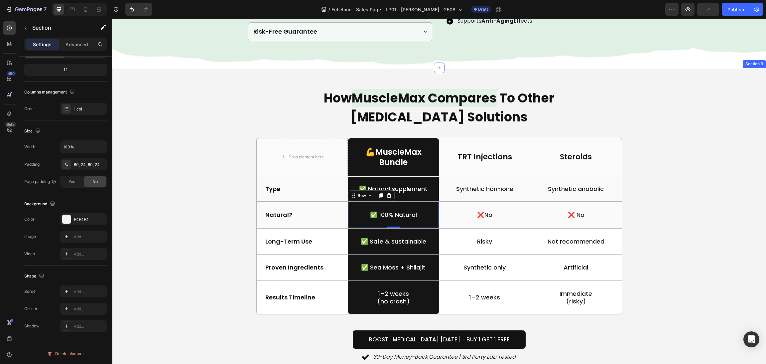
scroll to position [0, 0]
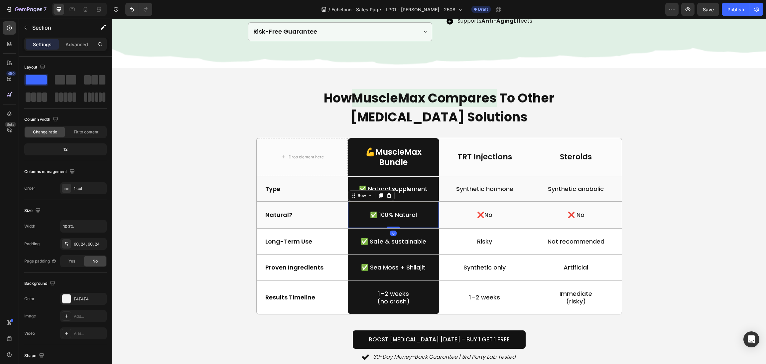
click at [428, 224] on div "✅ 100% Natural Text Block Row 0" at bounding box center [393, 215] width 91 height 26
click at [67, 298] on div at bounding box center [66, 298] width 9 height 9
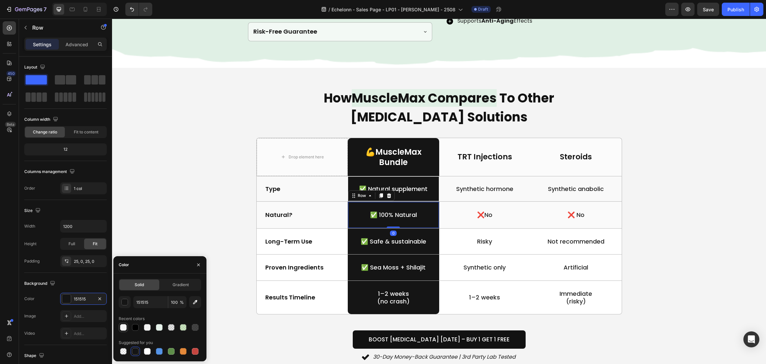
click at [123, 330] on div at bounding box center [123, 327] width 7 height 7
type input "F6F6F6"
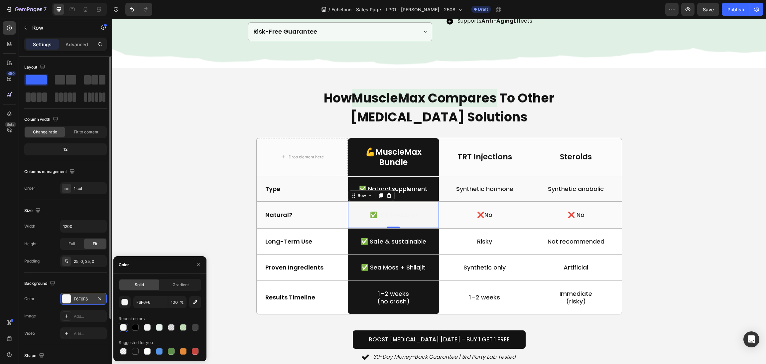
scroll to position [79, 0]
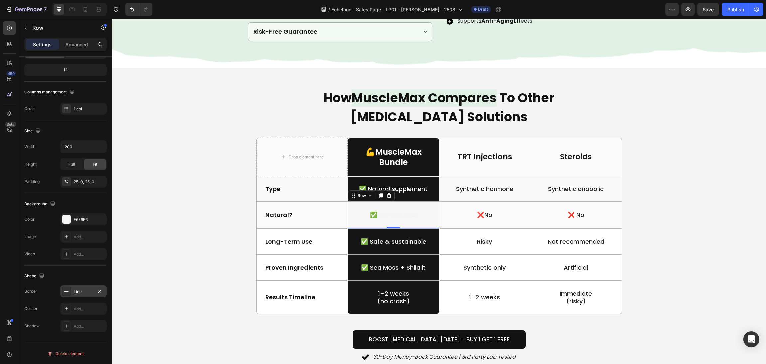
click at [83, 290] on div "Line" at bounding box center [83, 292] width 19 height 6
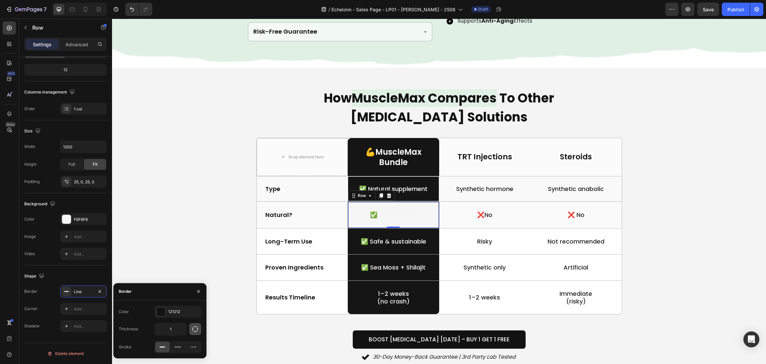
click at [193, 333] on button "button" at bounding box center [195, 329] width 12 height 12
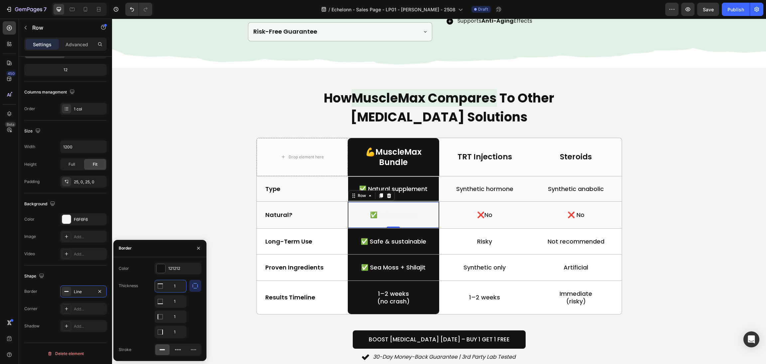
click at [174, 287] on input "1" at bounding box center [170, 286] width 31 height 12
type input "0"
click at [213, 208] on div "How MuscleMax Compares To Other Testosterone Solutions Heading Drop element her…" at bounding box center [439, 225] width 638 height 275
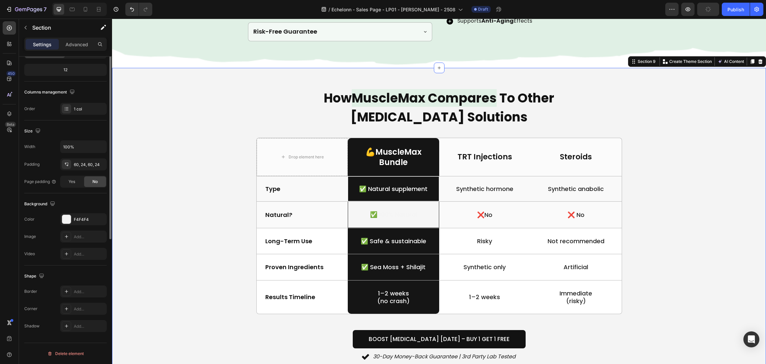
scroll to position [0, 0]
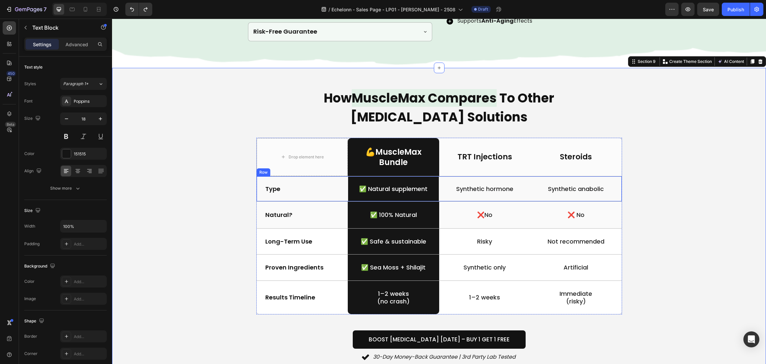
click at [282, 193] on p "Type" at bounding box center [302, 189] width 74 height 8
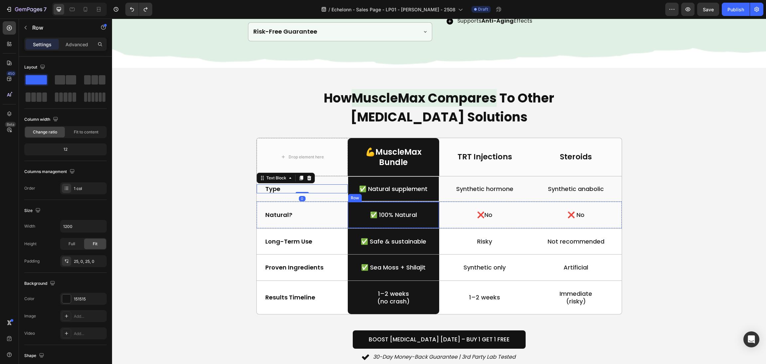
click at [348, 224] on div "✅ 100% Natural Text Block Row" at bounding box center [393, 215] width 91 height 26
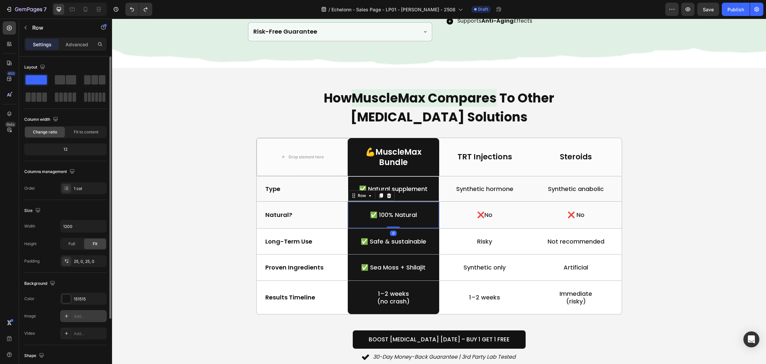
scroll to position [79, 0]
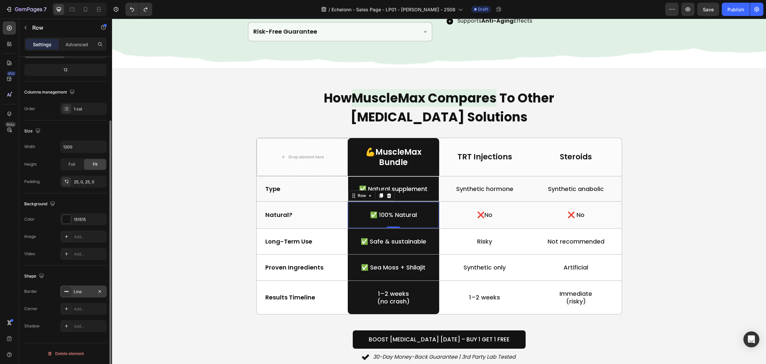
click at [66, 288] on div at bounding box center [66, 291] width 9 height 9
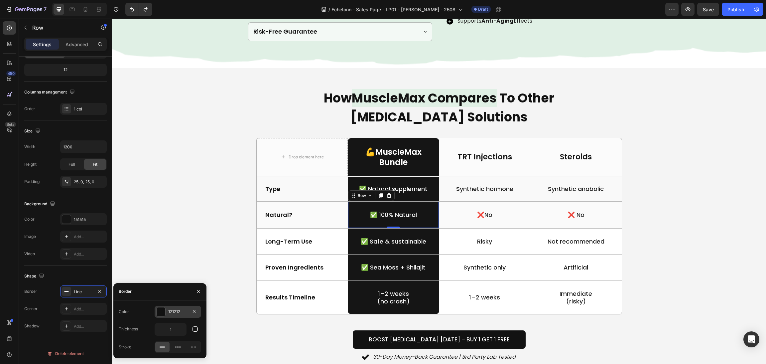
click at [158, 308] on div at bounding box center [161, 311] width 9 height 9
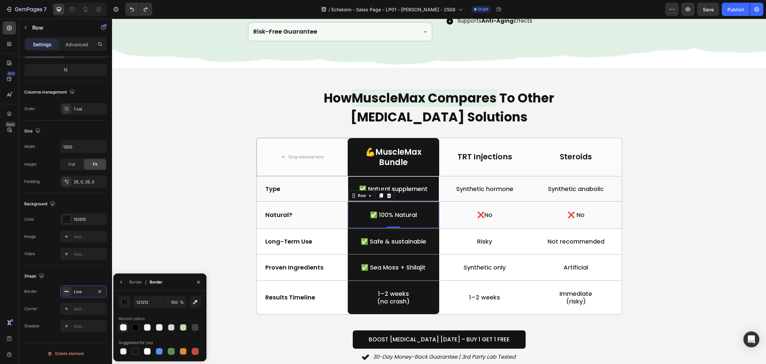
click at [121, 328] on div at bounding box center [123, 327] width 7 height 7
click at [124, 302] on div "button" at bounding box center [125, 302] width 7 height 7
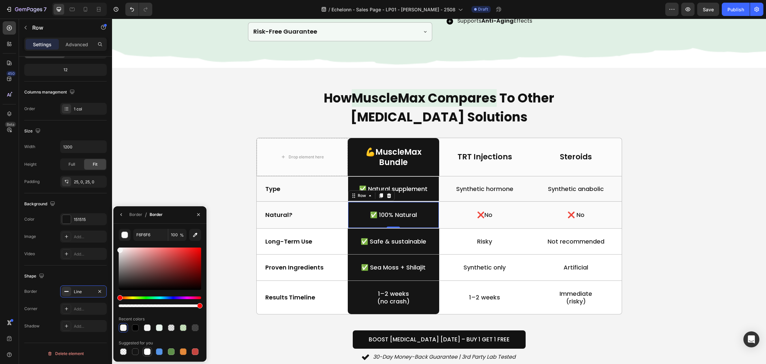
click at [147, 352] on div at bounding box center [147, 351] width 7 height 7
type input "FFFFFF"
click at [196, 210] on button "button" at bounding box center [198, 214] width 11 height 11
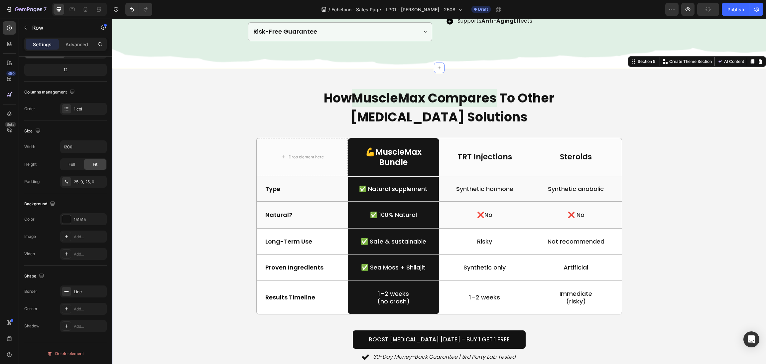
click at [222, 173] on div "How MuscleMax Compares To Other Testosterone Solutions Heading Drop element her…" at bounding box center [439, 225] width 638 height 275
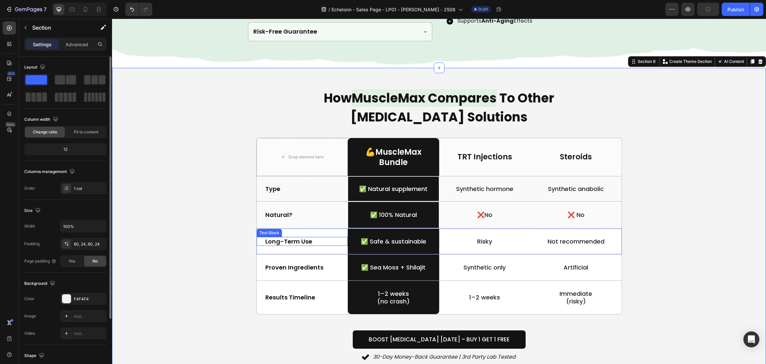
scroll to position [1497, 0]
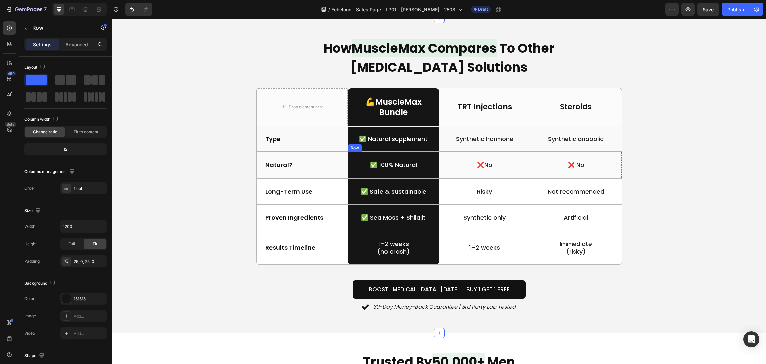
click at [417, 177] on div "✅ 100% Natural Text Block Row" at bounding box center [393, 165] width 91 height 26
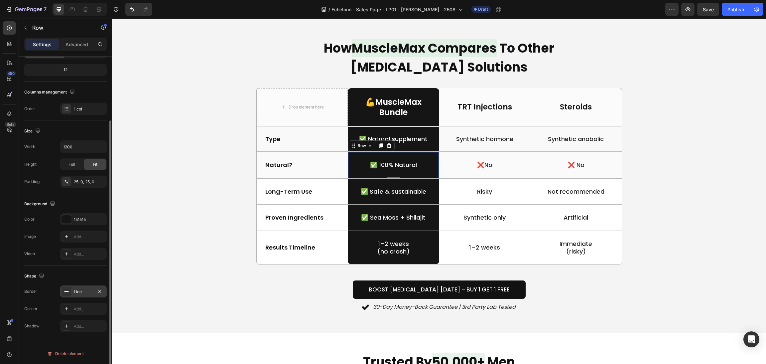
click at [64, 292] on icon at bounding box center [66, 291] width 5 height 5
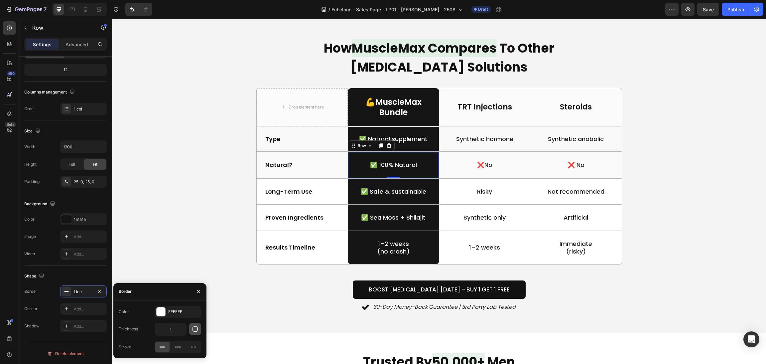
click at [195, 330] on icon "button" at bounding box center [195, 329] width 7 height 7
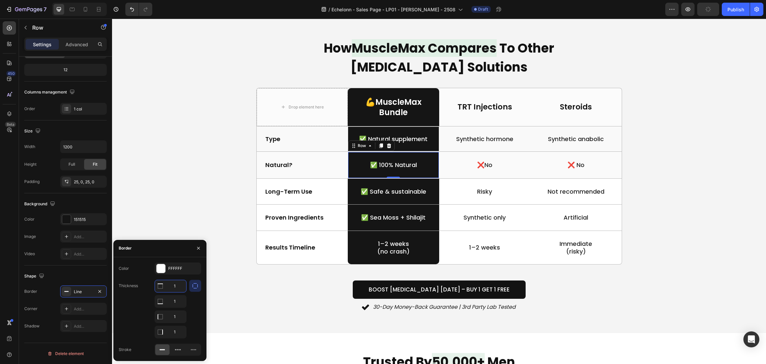
click at [174, 290] on input "1" at bounding box center [170, 286] width 31 height 12
type input "0"
click at [242, 191] on div "How MuscleMax Compares To Other Testosterone Solutions Heading Drop element her…" at bounding box center [439, 175] width 638 height 275
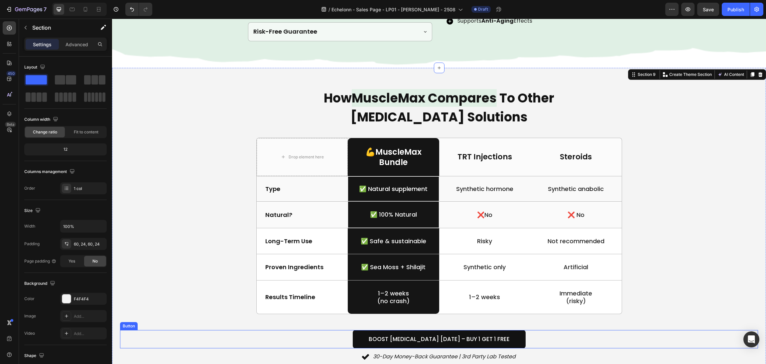
scroll to position [1497, 0]
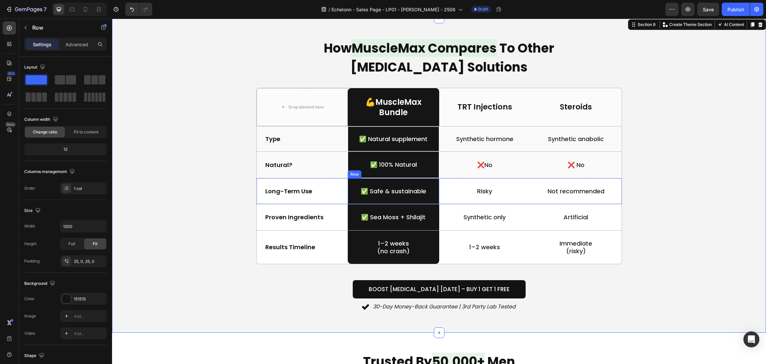
click at [424, 201] on div "✅ Safe & sustainable Text Block Row" at bounding box center [393, 191] width 91 height 26
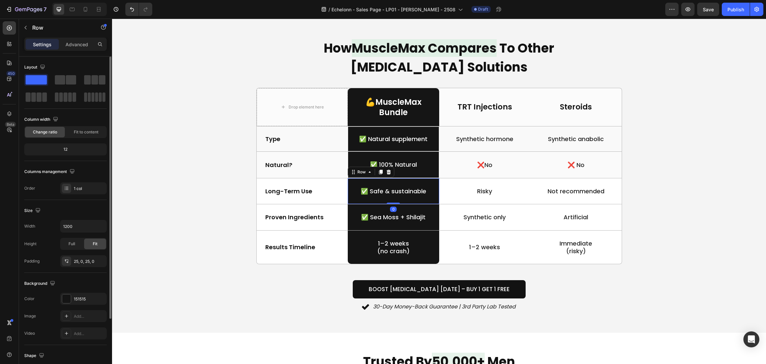
scroll to position [79, 0]
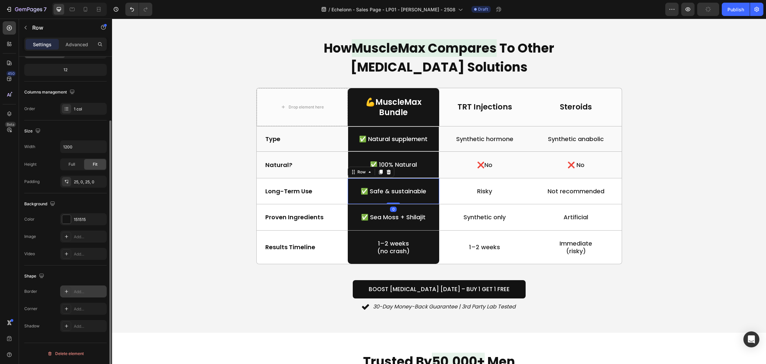
click at [64, 293] on icon at bounding box center [66, 291] width 5 height 5
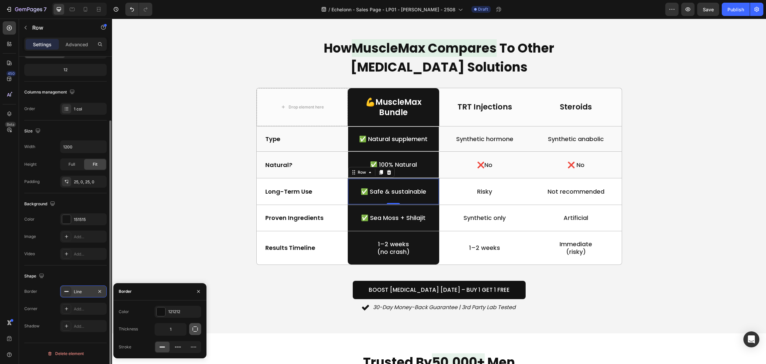
click at [193, 328] on icon "button" at bounding box center [195, 329] width 7 height 7
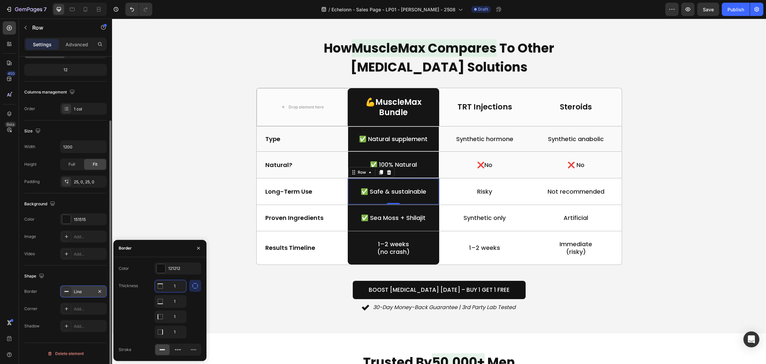
click at [175, 286] on input "1" at bounding box center [170, 286] width 31 height 12
type input "0"
click at [159, 268] on div at bounding box center [161, 268] width 9 height 9
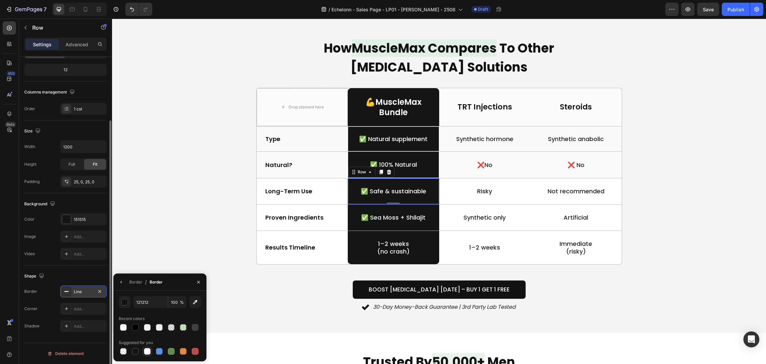
click at [147, 351] on div at bounding box center [147, 351] width 7 height 7
type input "FFFFFF"
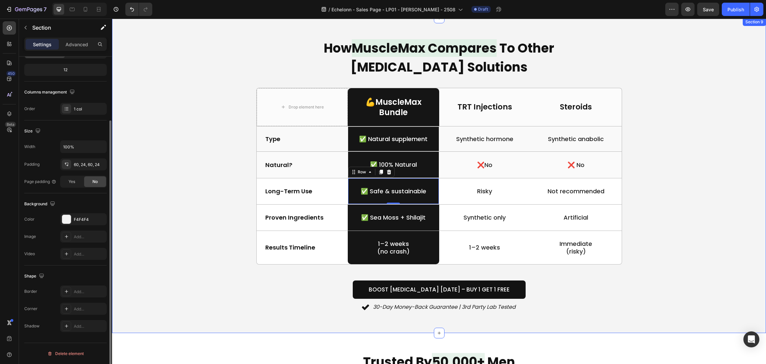
click at [200, 178] on div "How MuscleMax Compares To Other Testosterone Solutions Heading Drop element her…" at bounding box center [439, 175] width 638 height 275
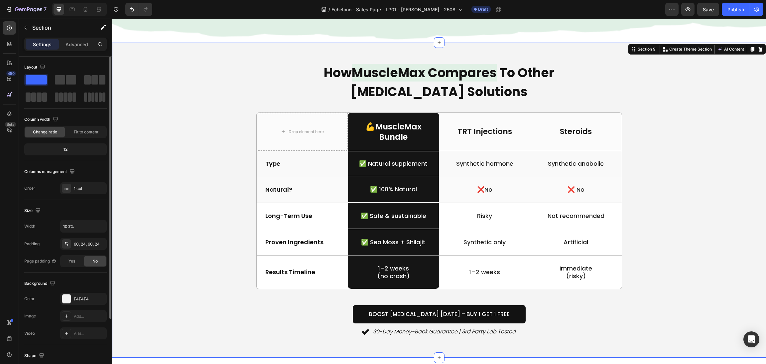
scroll to position [1497, 0]
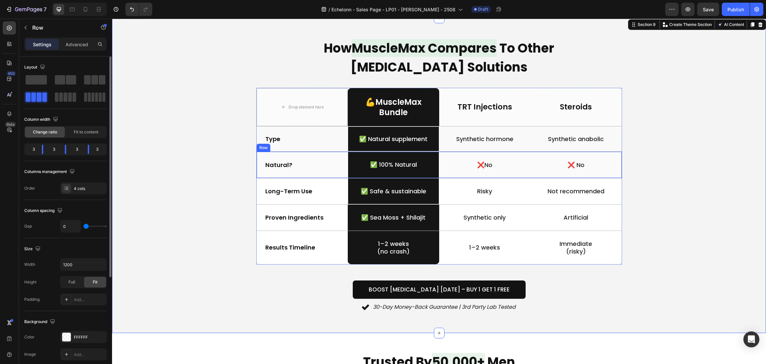
click at [518, 172] on div "❌No Text Block" at bounding box center [484, 165] width 91 height 26
click at [518, 173] on div "❌No Text Block" at bounding box center [484, 165] width 91 height 26
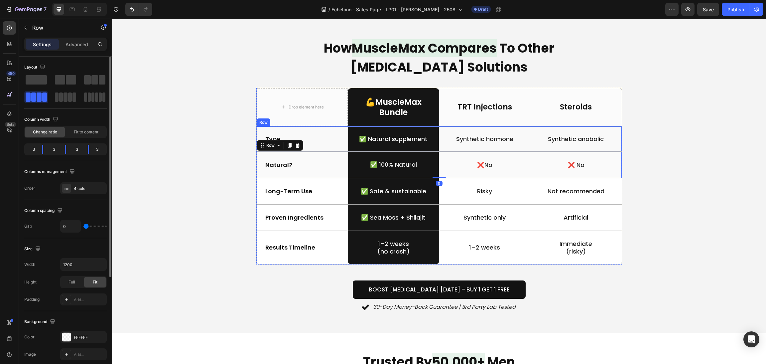
click at [520, 130] on div "Synthetic hormone Text Block" at bounding box center [484, 138] width 91 height 25
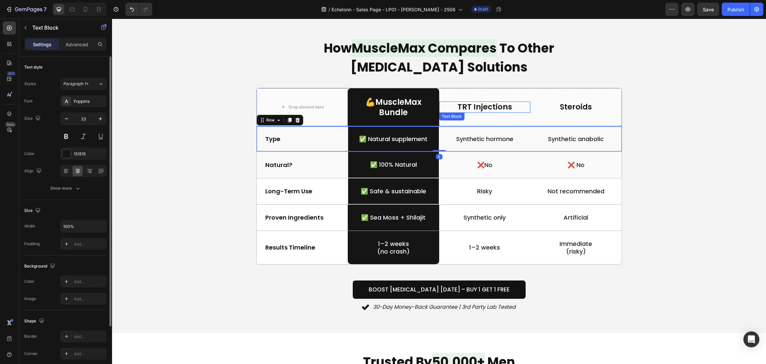
click at [525, 112] on p "TRT Injections" at bounding box center [485, 107] width 90 height 10
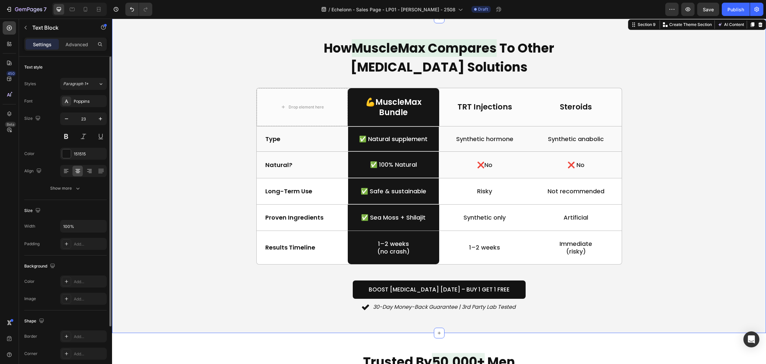
click at [670, 126] on div "How MuscleMax Compares To Other Testosterone Solutions Heading Drop element her…" at bounding box center [439, 175] width 638 height 275
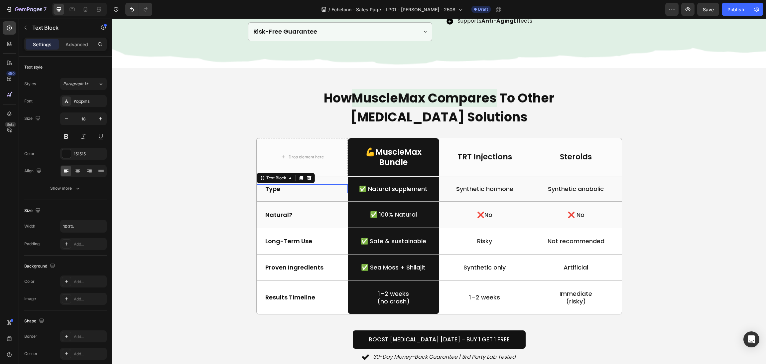
click at [288, 192] on p "Type" at bounding box center [302, 189] width 74 height 8
click at [76, 174] on icon at bounding box center [77, 171] width 7 height 7
click at [288, 213] on p "Natural?" at bounding box center [302, 215] width 74 height 8
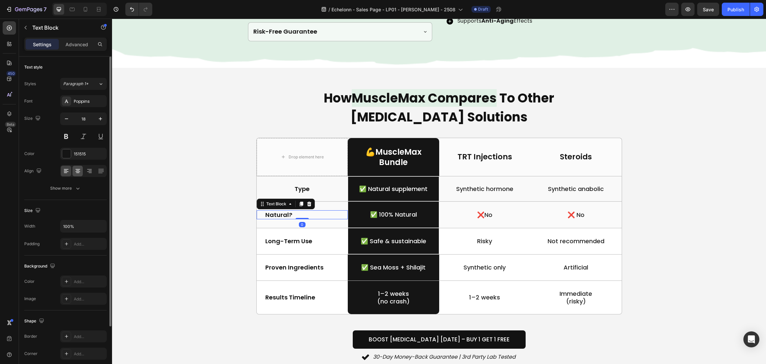
click at [78, 169] on icon at bounding box center [77, 171] width 7 height 7
click at [304, 247] on div "Long-Term Use Text Block" at bounding box center [302, 241] width 91 height 26
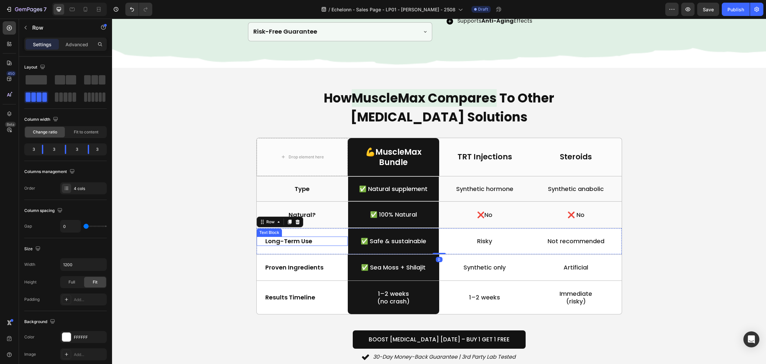
click at [302, 244] on p "Long-Term Use" at bounding box center [302, 241] width 74 height 8
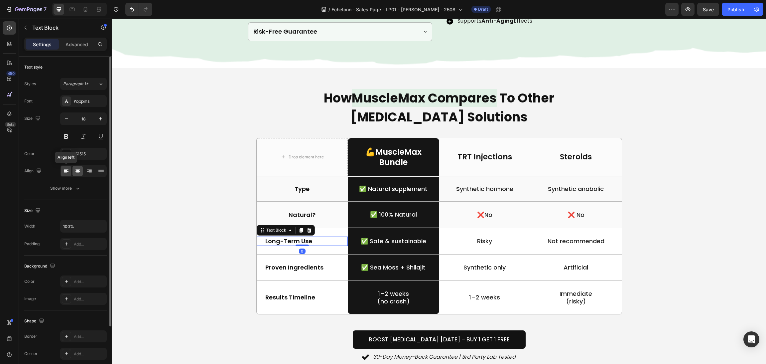
click at [73, 173] on div "Align left" at bounding box center [83, 171] width 47 height 12
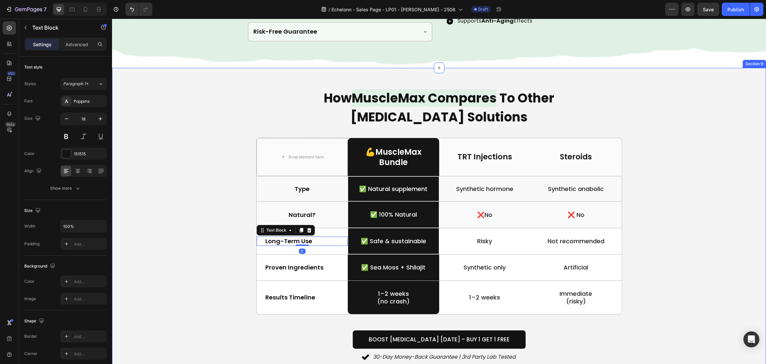
scroll to position [1497, 0]
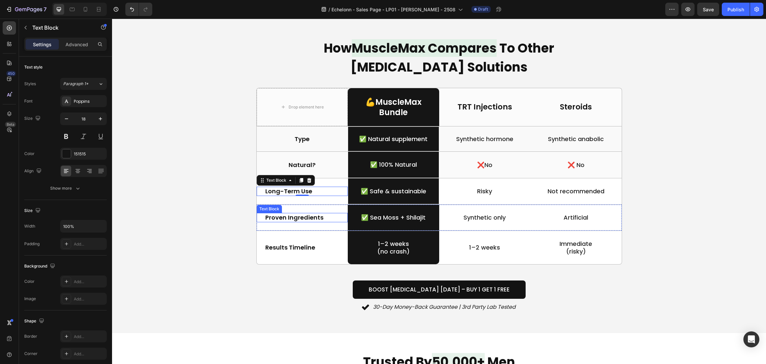
click at [291, 215] on p "Proven Ingredients" at bounding box center [302, 218] width 74 height 8
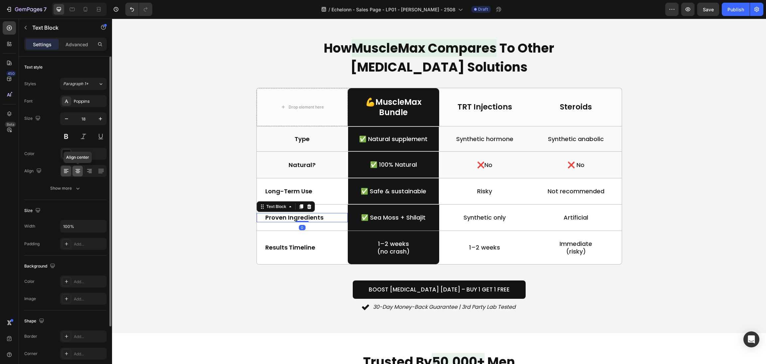
click at [76, 169] on icon at bounding box center [77, 171] width 7 height 7
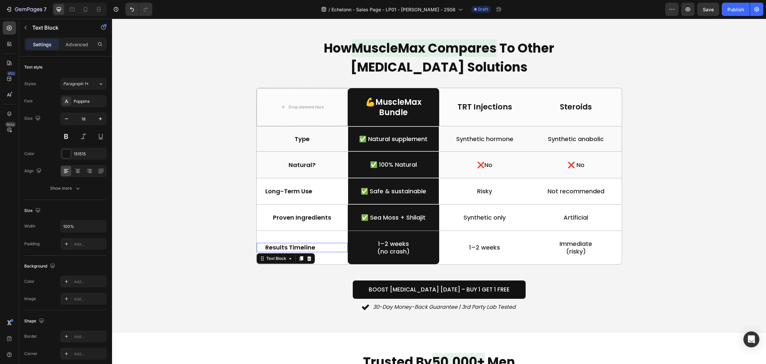
click at [294, 252] on div "Results Timeline Text Block 0" at bounding box center [302, 247] width 91 height 9
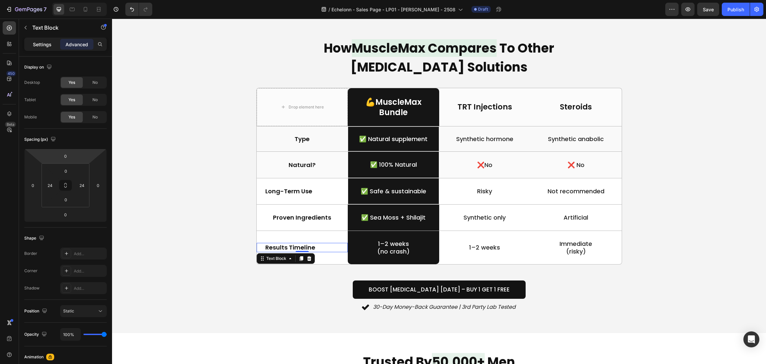
click at [43, 44] on p "Settings" at bounding box center [42, 44] width 19 height 7
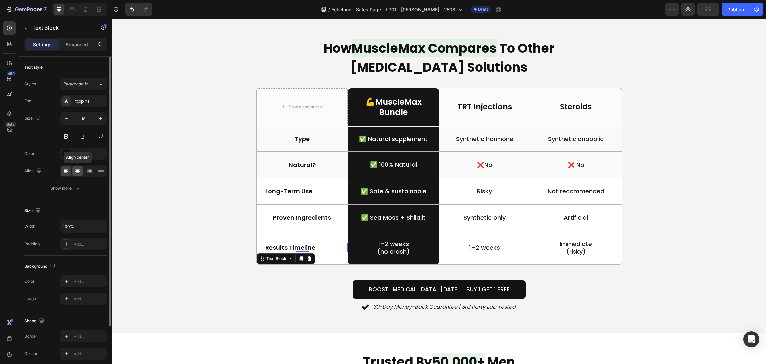
drag, startPoint x: 78, startPoint y: 171, endPoint x: 19, endPoint y: 181, distance: 60.8
click at [78, 171] on icon at bounding box center [77, 171] width 7 height 7
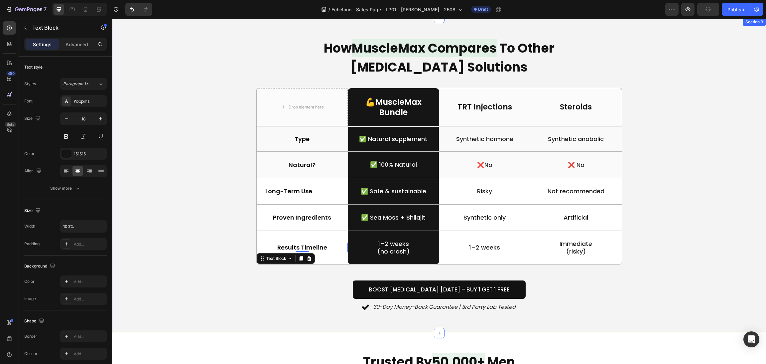
click at [144, 205] on div "How MuscleMax Compares To Other Testosterone Solutions Heading Drop element her…" at bounding box center [439, 175] width 638 height 275
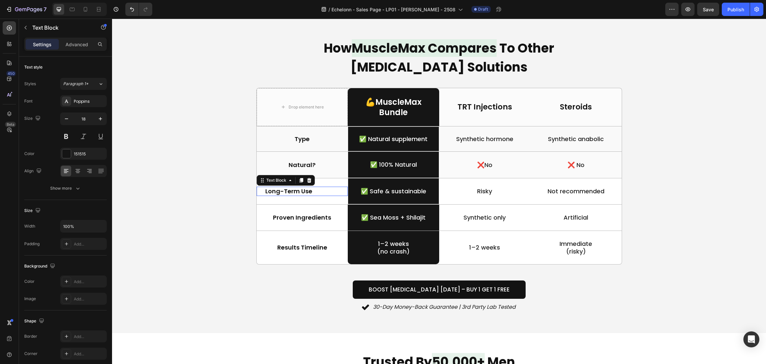
click at [330, 190] on p "Long-Term Use" at bounding box center [302, 191] width 74 height 8
click at [78, 167] on div at bounding box center [78, 171] width 10 height 11
click at [180, 189] on div "How MuscleMax Compares To Other Testosterone Solutions Heading Drop element her…" at bounding box center [439, 175] width 638 height 275
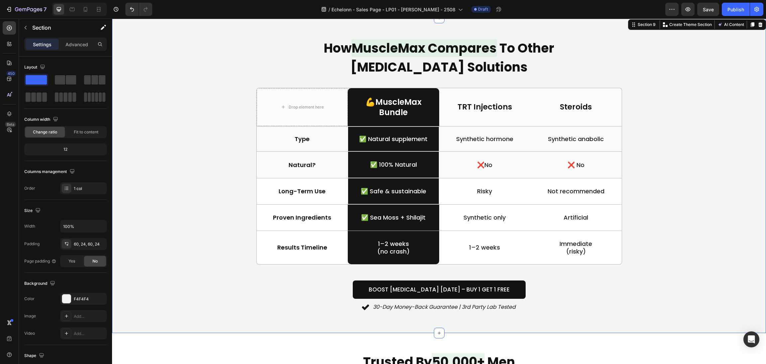
click at [641, 176] on div "How MuscleMax Compares To Other Testosterone Solutions Heading Drop element her…" at bounding box center [439, 175] width 638 height 275
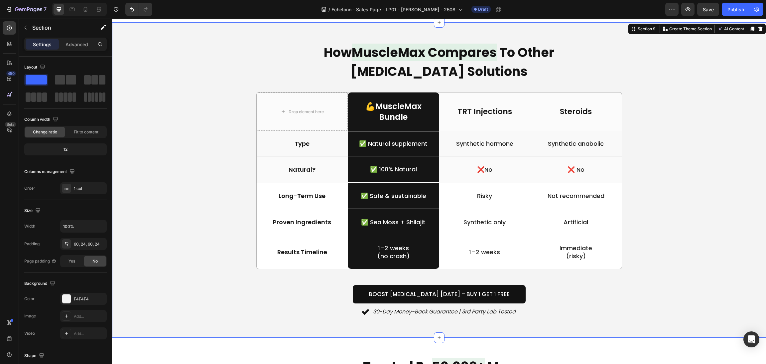
scroll to position [1447, 0]
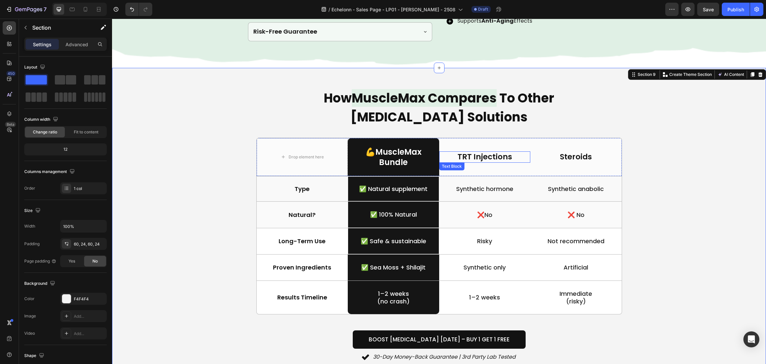
click at [496, 156] on p "TRT Injections" at bounding box center [485, 157] width 90 height 10
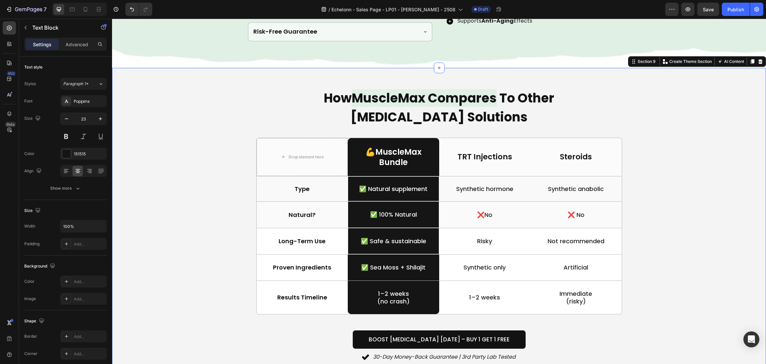
click at [683, 171] on div "How MuscleMax Compares To Other Testosterone Solutions Heading Drop element her…" at bounding box center [439, 225] width 638 height 275
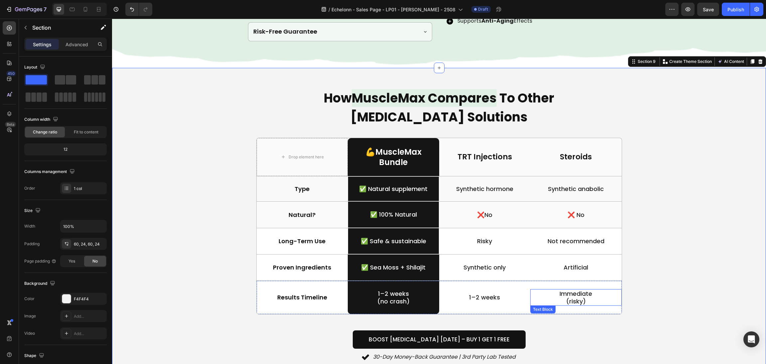
scroll to position [1497, 0]
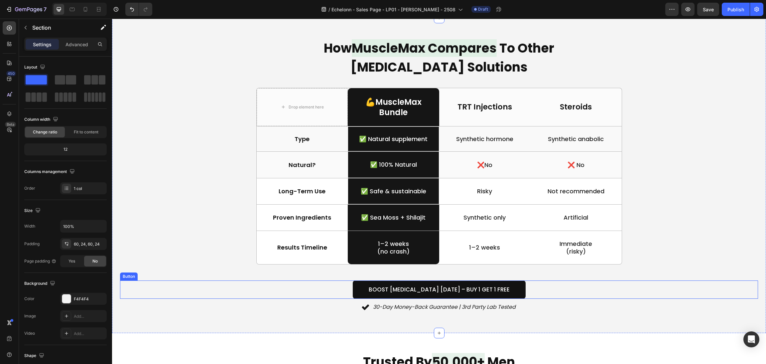
click at [545, 288] on div "Boost Testosterone Today – Buy 1 Get 1 Free Button" at bounding box center [439, 289] width 638 height 18
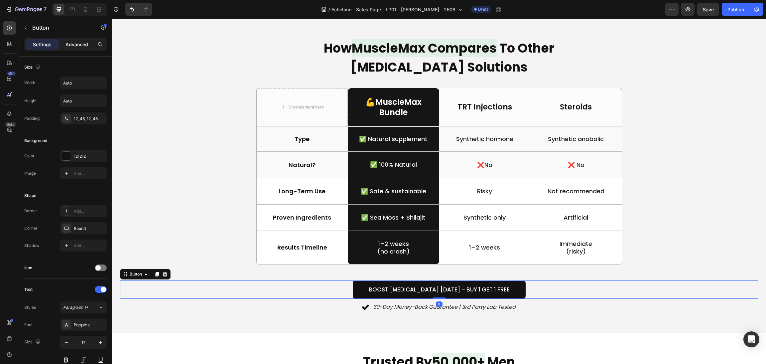
click at [84, 44] on p "Advanced" at bounding box center [77, 44] width 23 height 7
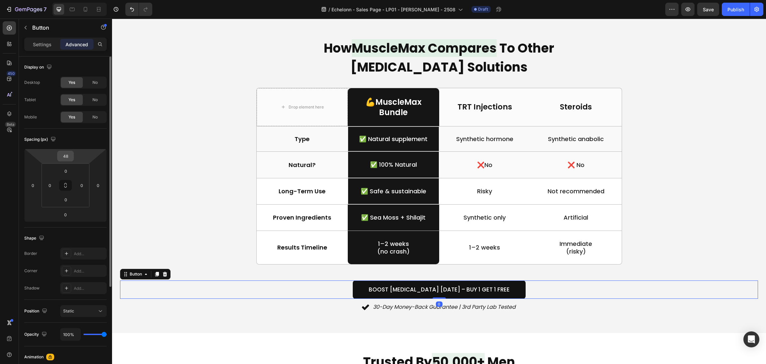
click at [67, 154] on input "48" at bounding box center [65, 156] width 13 height 10
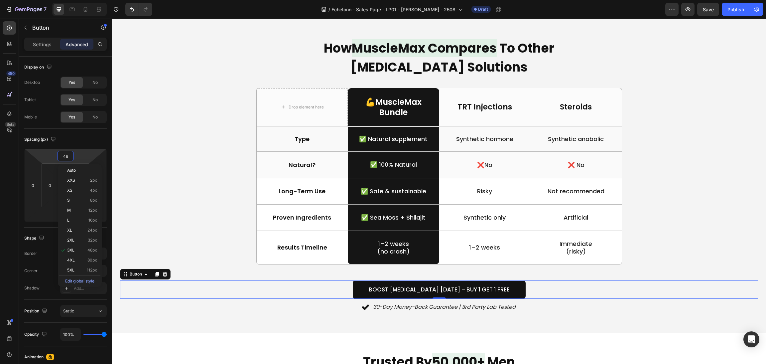
click at [425, 287] on div "How MuscleMax Compares To Other Testosterone Solutions Heading Drop element her…" at bounding box center [439, 175] width 638 height 275
click at [442, 302] on p "30-Day Money-Back Guarantee | 3rd Party Lab Tested" at bounding box center [444, 307] width 143 height 10
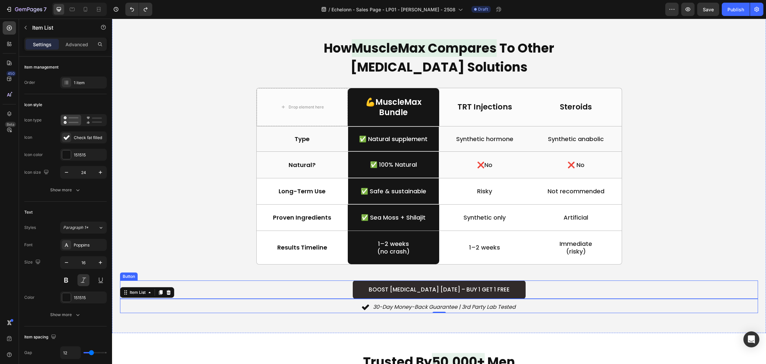
click at [438, 285] on link "Boost [MEDICAL_DATA] [DATE] – Buy 1 Get 1 Free" at bounding box center [439, 289] width 173 height 18
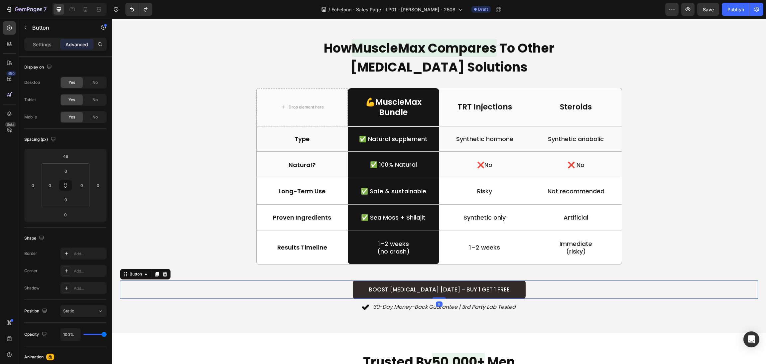
click at [438, 285] on link "Boost [MEDICAL_DATA] [DATE] – Buy 1 Get 1 Free" at bounding box center [439, 289] width 173 height 18
click at [452, 291] on p "Boost [MEDICAL_DATA] [DATE] – Buy 1 Get 1 Free" at bounding box center [439, 289] width 141 height 10
click at [450, 291] on p "Boost [MEDICAL_DATA] [DATE] – Buy 1 Get 1 Free" at bounding box center [439, 289] width 141 height 10
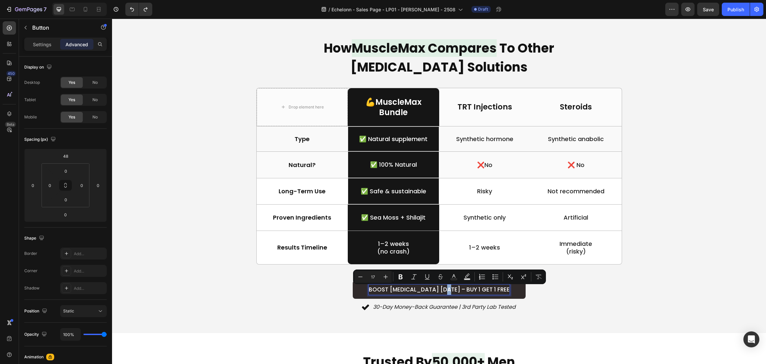
click at [451, 291] on p "Boost [MEDICAL_DATA] [DATE] – Buy 1 Get 1 Free" at bounding box center [439, 289] width 141 height 10
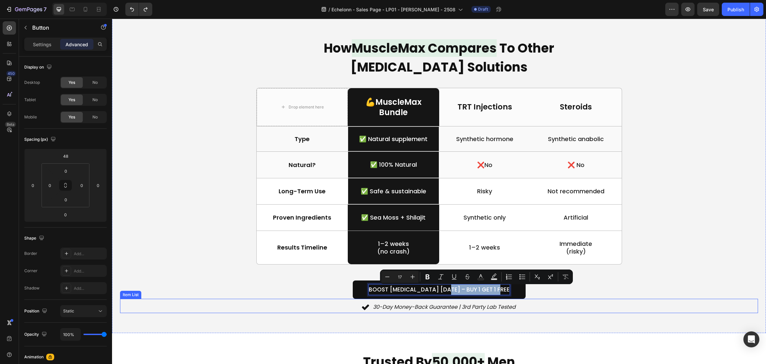
drag, startPoint x: 452, startPoint y: 291, endPoint x: 539, endPoint y: 304, distance: 88.8
click at [539, 304] on div "How MuscleMax Compares To Other Testosterone Solutions Heading Drop element her…" at bounding box center [439, 175] width 638 height 275
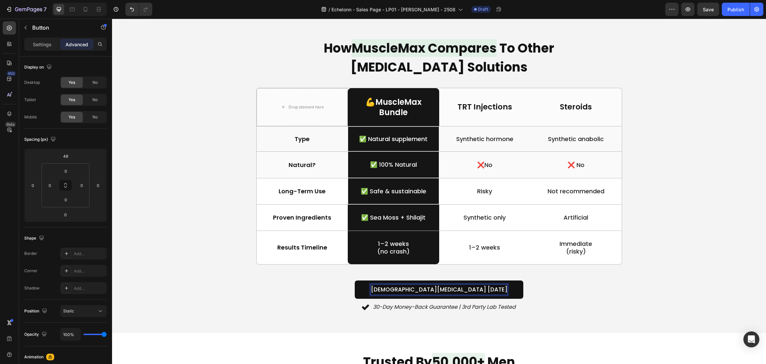
click at [559, 284] on div "Boost Testosterone Today Button 0" at bounding box center [439, 289] width 638 height 18
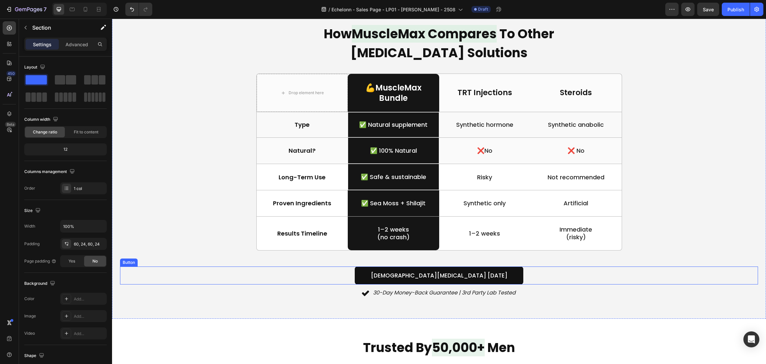
scroll to position [1596, 0]
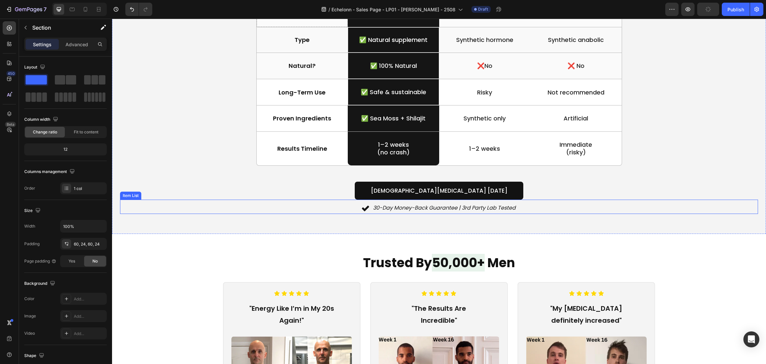
click at [446, 209] on p "30-Day Money-Back Guarantee | 3rd Party Lab Tested" at bounding box center [444, 208] width 143 height 10
click at [447, 210] on p "30-Day Money-Back Guarantee | 3rd Party Lab Tested" at bounding box center [444, 208] width 143 height 10
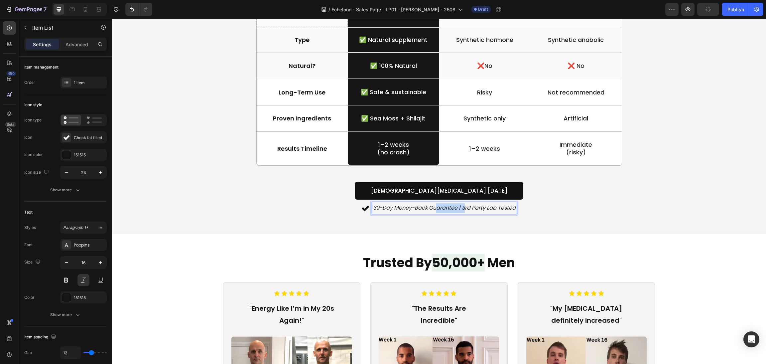
drag, startPoint x: 460, startPoint y: 207, endPoint x: 432, endPoint y: 208, distance: 27.9
click at [432, 208] on p "30-Day Money-Back Guarantee | 3rd Party Lab Tested" at bounding box center [444, 208] width 143 height 10
click at [453, 212] on p "30-Day Money-Back Guarantee | 3rd Party Lab Tested" at bounding box center [444, 208] width 143 height 10
click at [458, 212] on p "30-Day Money-Back Guarantee | 3rd Party Lab Tested" at bounding box center [444, 208] width 143 height 10
click at [460, 210] on p "30-Day Money-Back Guarantee | 3rd Party Lab Tested" at bounding box center [444, 208] width 143 height 10
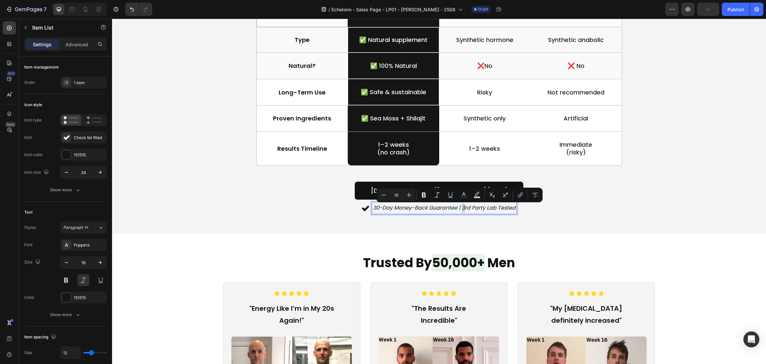
click at [459, 209] on p "30-Day Money-Back Guarantee | 3rd Party Lab Tested" at bounding box center [444, 208] width 143 height 10
drag, startPoint x: 459, startPoint y: 209, endPoint x: 368, endPoint y: 210, distance: 91.5
click at [368, 210] on div "30-Day Money-Back Guarantee | 3rd Party Lab Tested" at bounding box center [439, 208] width 155 height 12
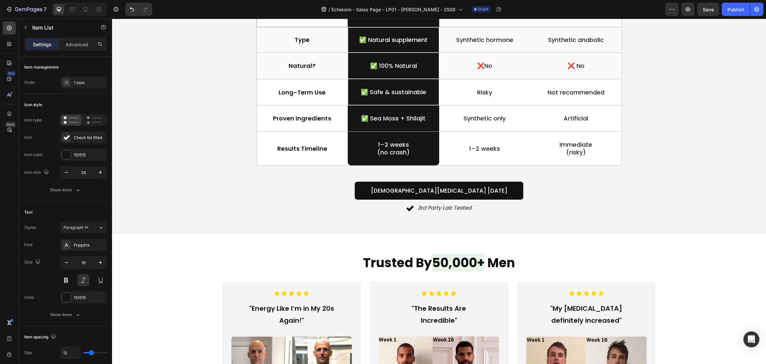
click at [621, 208] on div "3rd Party Lab Tested" at bounding box center [439, 208] width 638 height 12
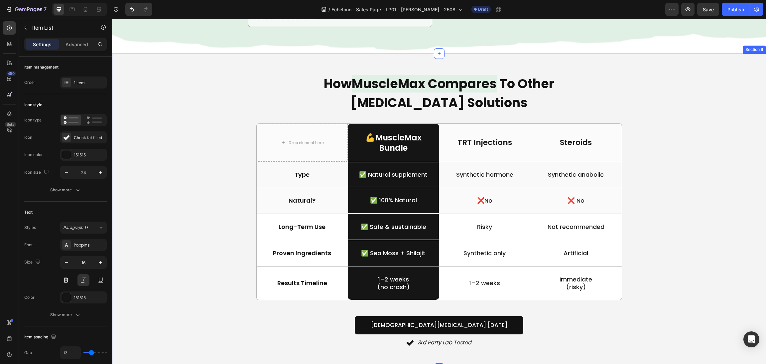
scroll to position [1497, 0]
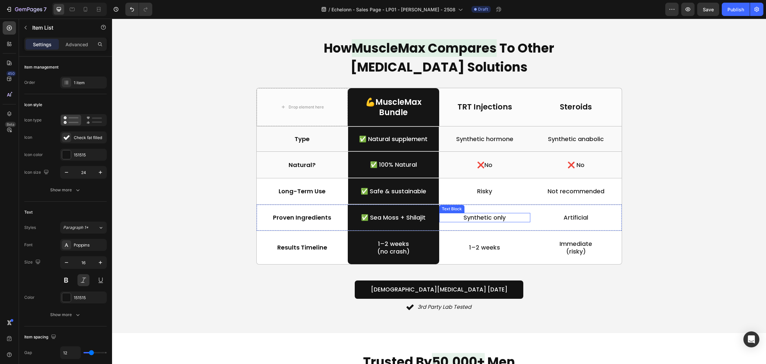
click at [498, 217] on p "Synthetic only" at bounding box center [485, 218] width 90 height 8
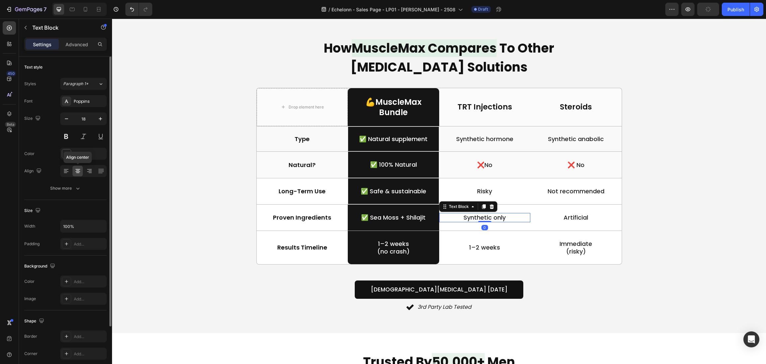
click at [79, 162] on div "Font Poppins Size 18 Color 242424 Align Align center Show more" at bounding box center [65, 144] width 82 height 99
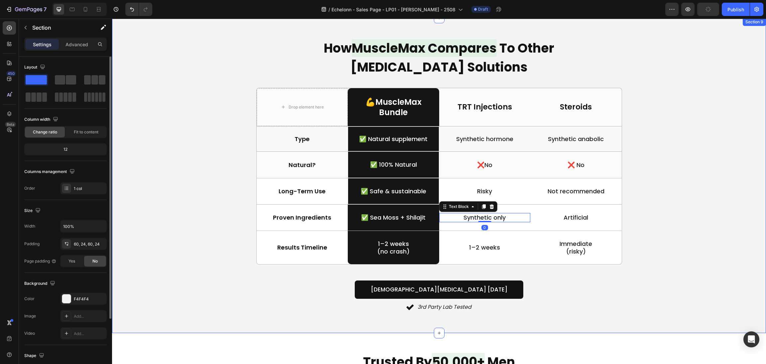
click at [660, 193] on div "How MuscleMax Compares To Other Testosterone Solutions Heading Drop element her…" at bounding box center [439, 175] width 638 height 275
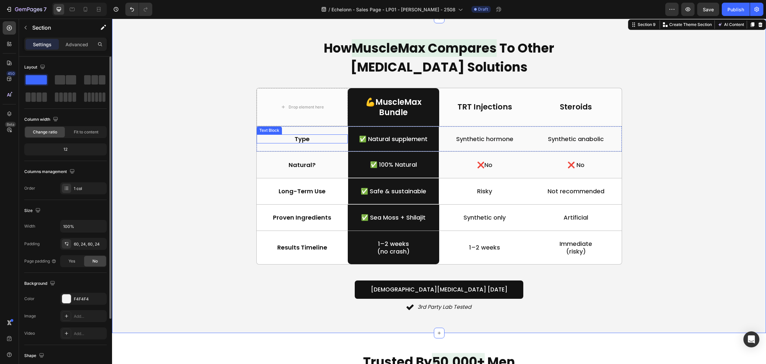
click at [288, 138] on p "Type" at bounding box center [302, 139] width 74 height 8
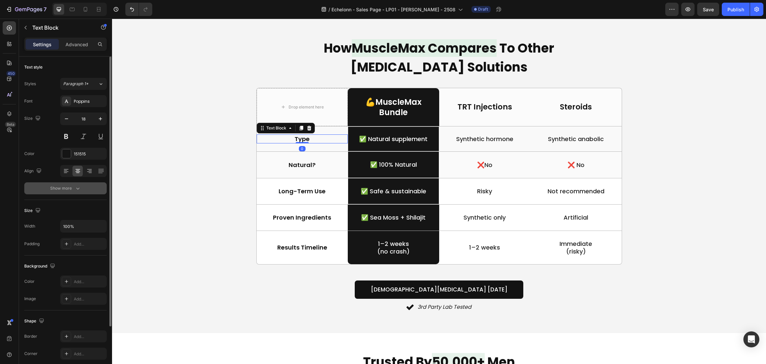
click at [69, 184] on button "Show more" at bounding box center [65, 188] width 82 height 12
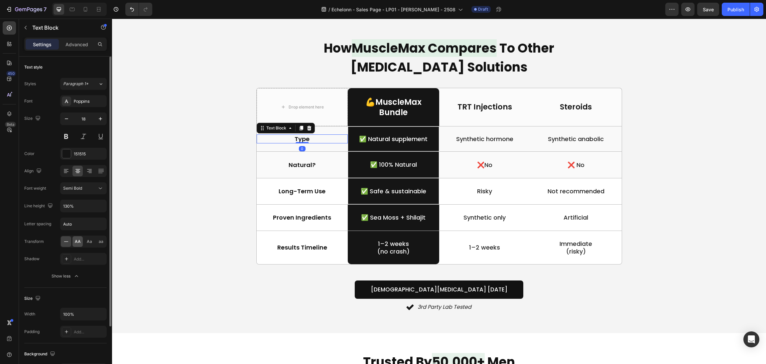
click at [80, 243] on span "AA" at bounding box center [78, 241] width 6 height 6
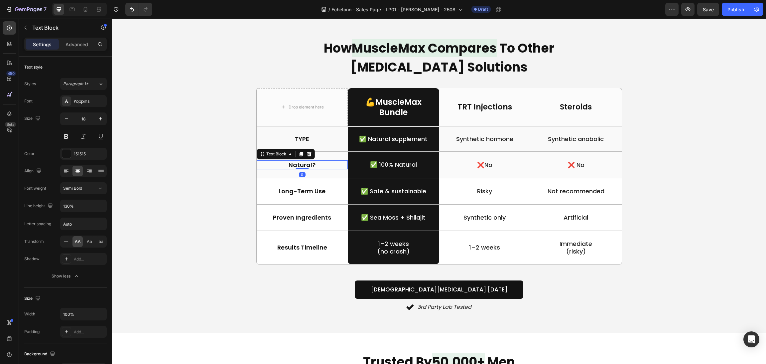
click at [318, 161] on div "Natural?" at bounding box center [302, 164] width 75 height 9
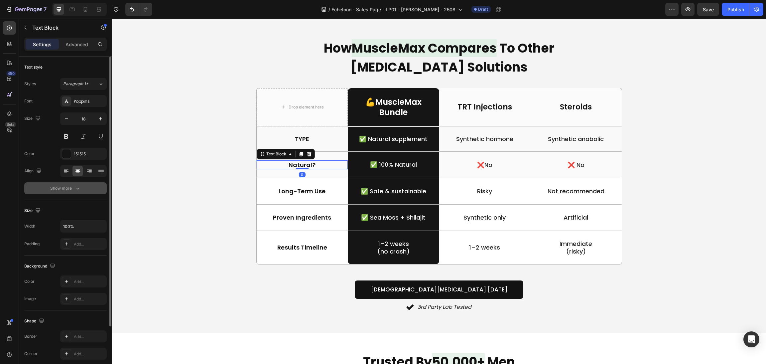
click at [67, 187] on div "Show more" at bounding box center [65, 188] width 31 height 7
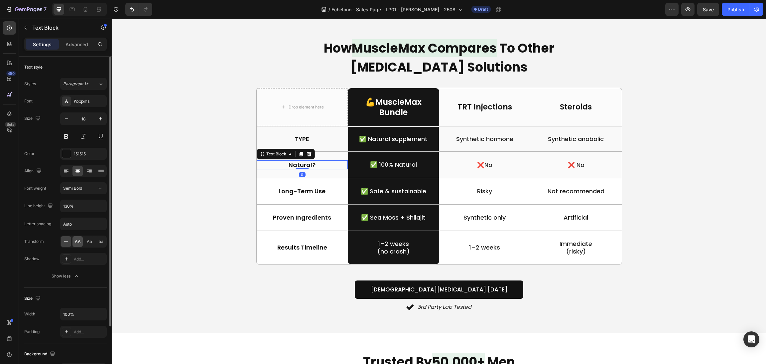
drag, startPoint x: 78, startPoint y: 240, endPoint x: 161, endPoint y: 193, distance: 95.0
click at [78, 240] on span "AA" at bounding box center [78, 241] width 6 height 6
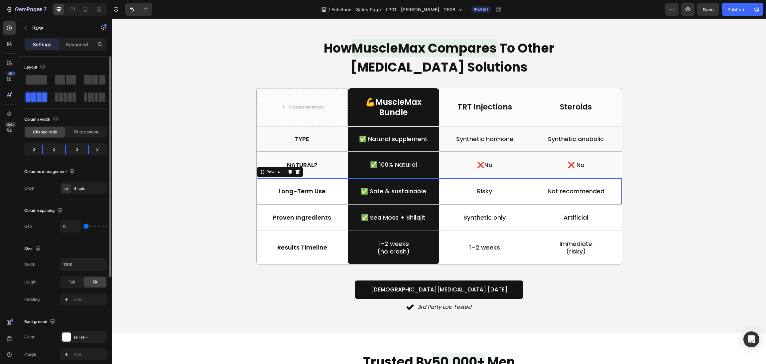
click at [285, 202] on div "Long-Term Use Text Block" at bounding box center [302, 191] width 91 height 26
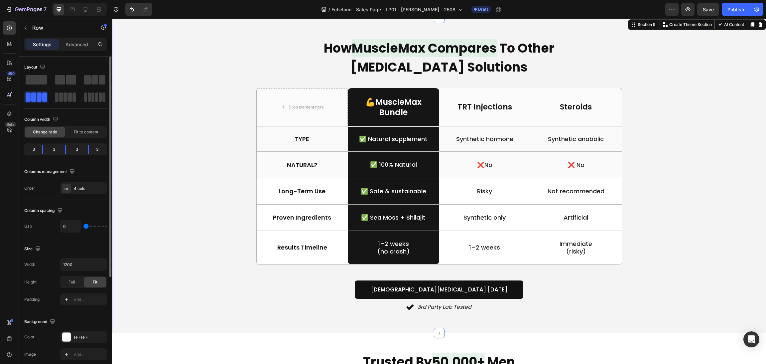
click at [153, 172] on div "How MuscleMax Compares To Other [MEDICAL_DATA] Solutions Heading Drop element h…" at bounding box center [439, 175] width 638 height 275
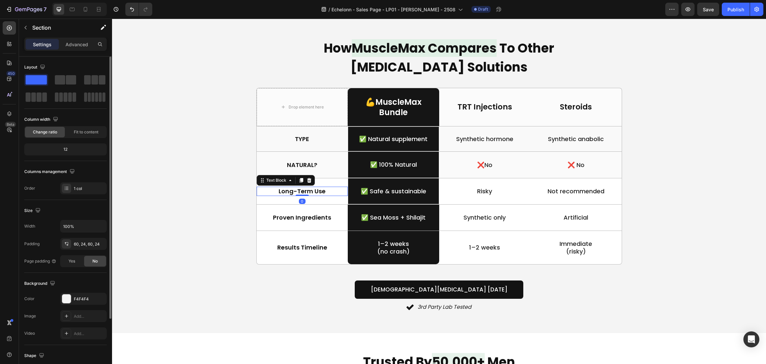
click at [322, 190] on p "Long-Term Use" at bounding box center [302, 191] width 74 height 8
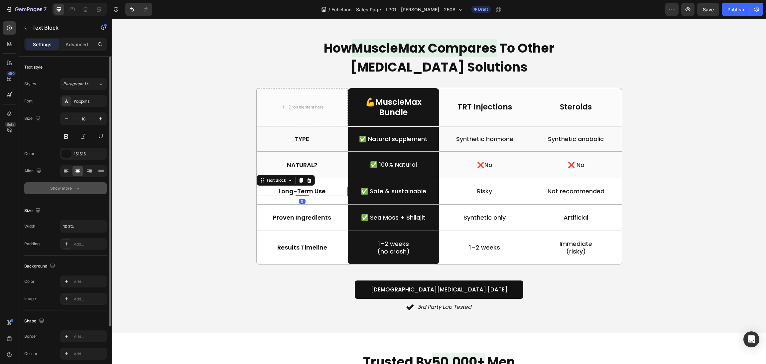
click at [51, 192] on button "Show more" at bounding box center [65, 188] width 82 height 12
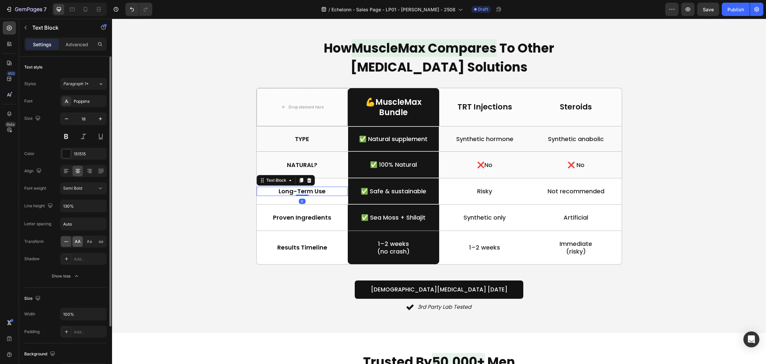
drag, startPoint x: 78, startPoint y: 239, endPoint x: 211, endPoint y: 187, distance: 142.1
click at [78, 239] on span "AA" at bounding box center [78, 241] width 6 height 6
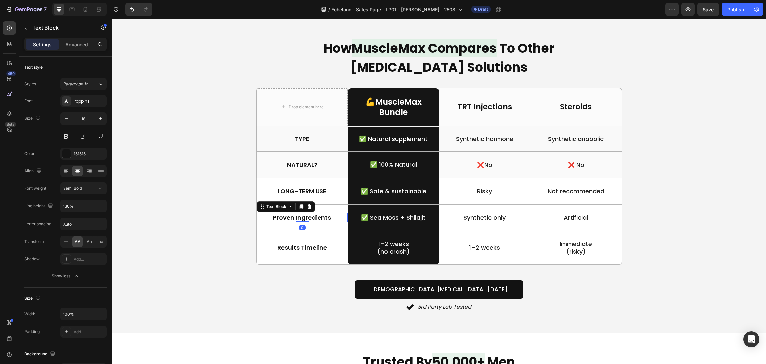
click at [322, 217] on p "Proven Ingredients" at bounding box center [302, 218] width 74 height 8
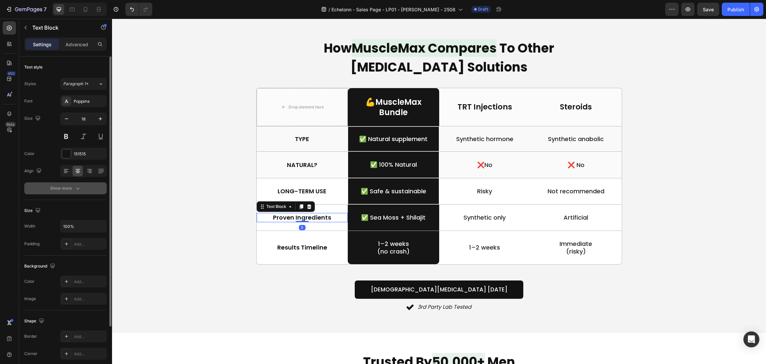
click at [67, 192] on div "Show more" at bounding box center [65, 188] width 31 height 7
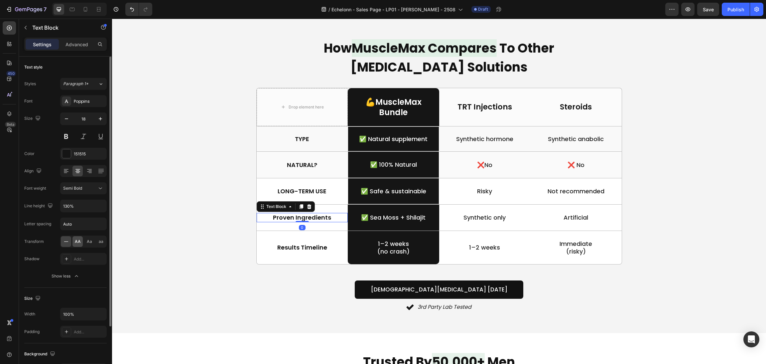
click at [77, 242] on span "AA" at bounding box center [78, 241] width 6 height 6
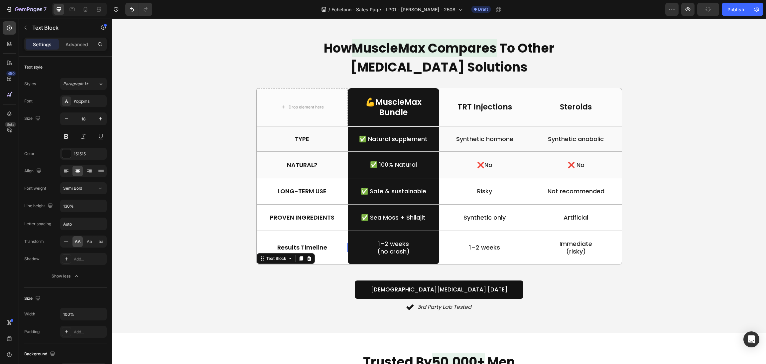
click at [298, 247] on p "Results Timeline" at bounding box center [302, 247] width 74 height 8
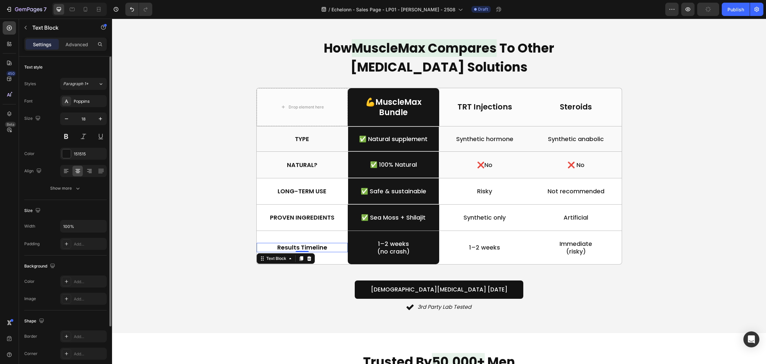
click at [74, 255] on div "Text style Styles Paragraph 1* Font Poppins Size 18 Color 151515 Align Show more" at bounding box center [65, 282] width 82 height 55
click at [74, 190] on div "Show more" at bounding box center [65, 188] width 31 height 7
drag, startPoint x: 79, startPoint y: 242, endPoint x: 82, endPoint y: 242, distance: 3.7
click at [82, 242] on div "AA" at bounding box center [78, 241] width 10 height 11
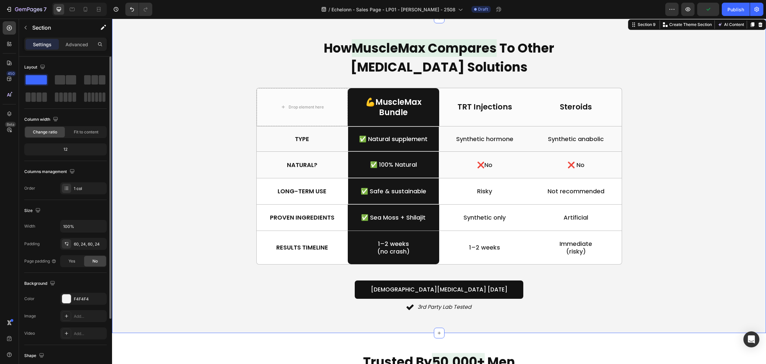
click at [224, 157] on div "How MuscleMax Compares To Other [MEDICAL_DATA] Solutions Heading Drop element h…" at bounding box center [439, 175] width 638 height 275
click at [631, 218] on div "How MuscleMax Compares To Other [MEDICAL_DATA] Solutions Heading Drop element h…" at bounding box center [439, 175] width 638 height 275
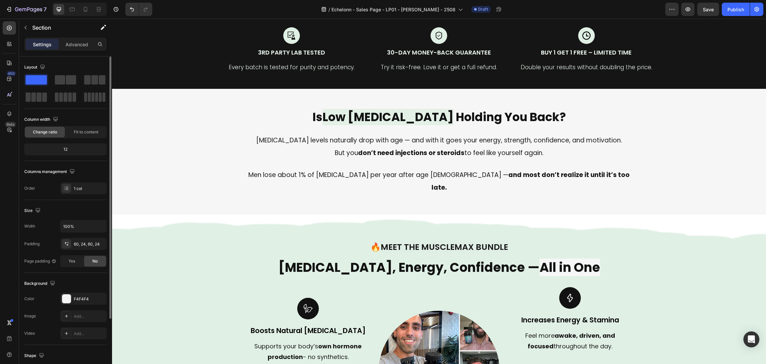
scroll to position [349, 0]
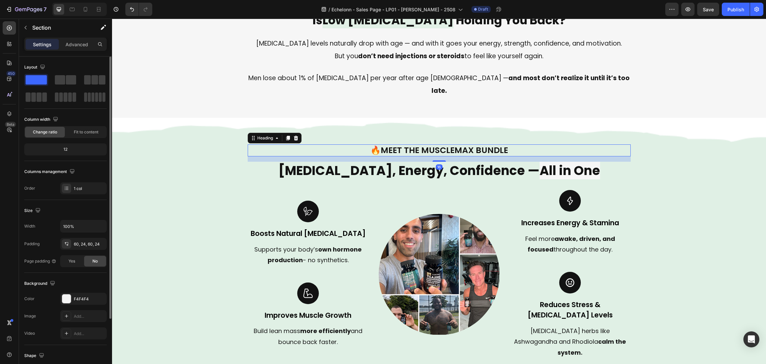
click at [420, 144] on span "Meet the MuscleMax Bundle" at bounding box center [444, 150] width 127 height 12
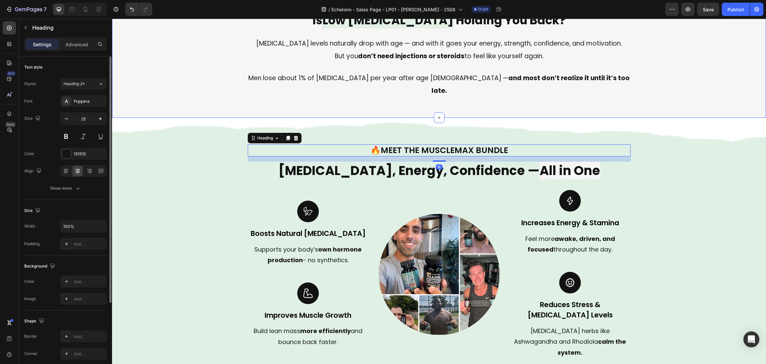
click at [559, 94] on div "Is Low Testosterone Holding You Back? Heading Testosterone levels naturally dro…" at bounding box center [439, 55] width 654 height 126
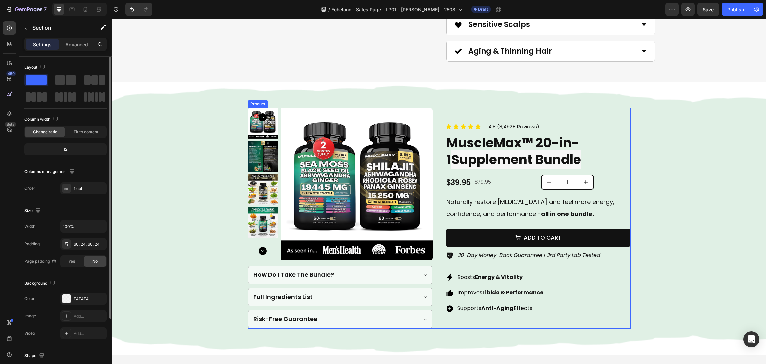
scroll to position [1197, 0]
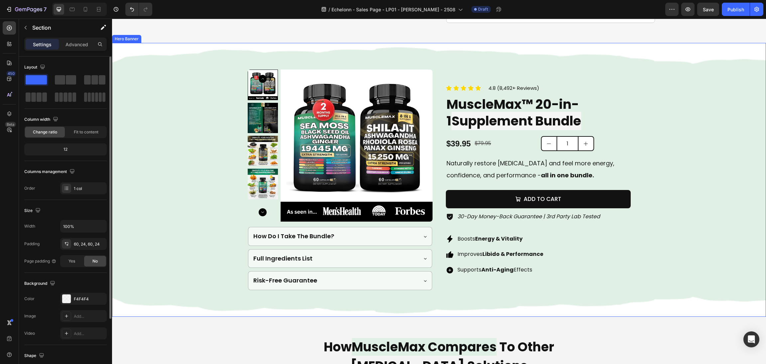
click at [251, 168] on div at bounding box center [263, 146] width 30 height 152
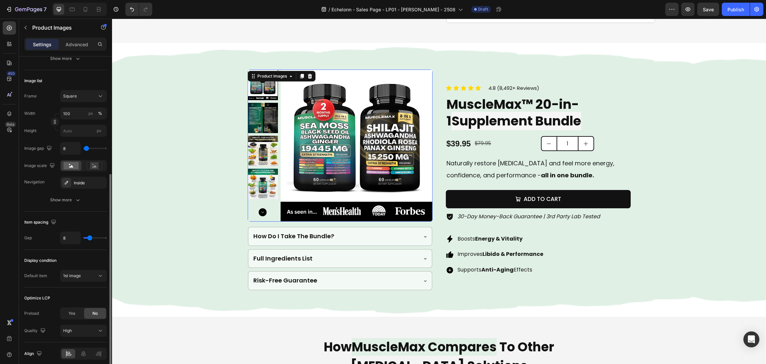
scroll to position [227, 0]
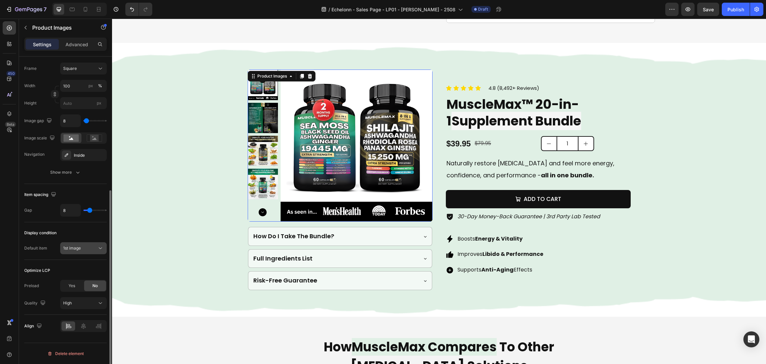
click at [78, 254] on button "1st image" at bounding box center [83, 248] width 47 height 12
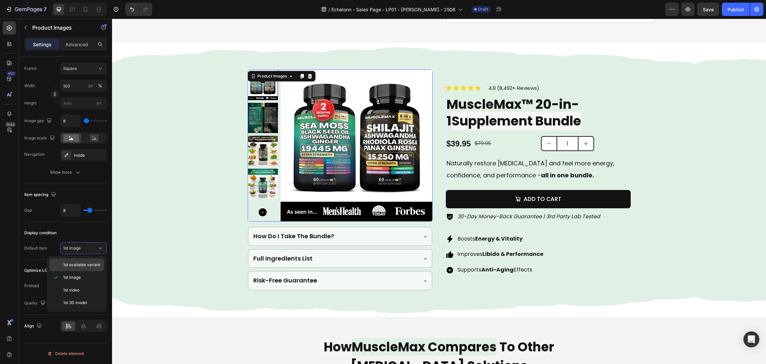
click at [77, 267] on span "1st available variant" at bounding box center [81, 265] width 37 height 6
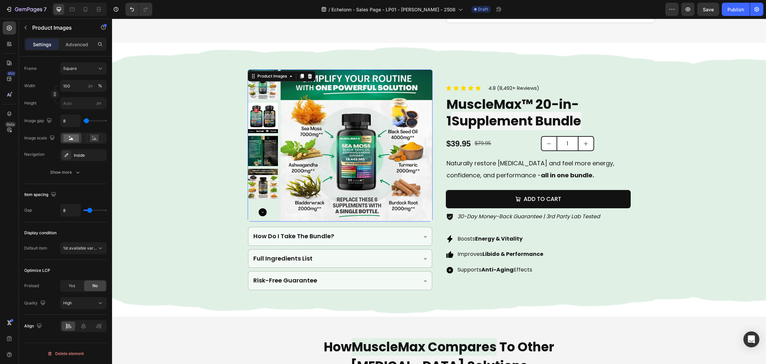
click at [150, 210] on div "Background Image" at bounding box center [439, 179] width 654 height 273
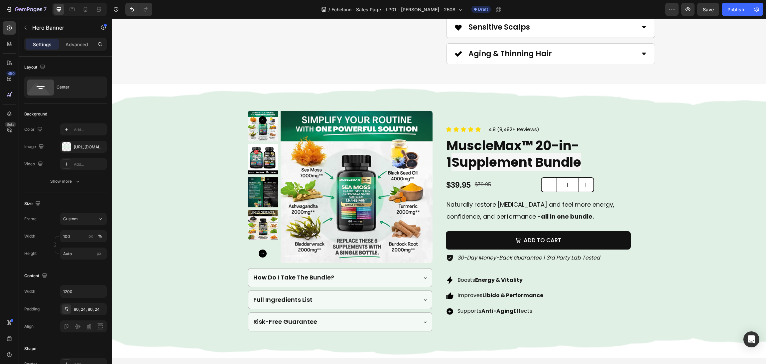
scroll to position [1197, 0]
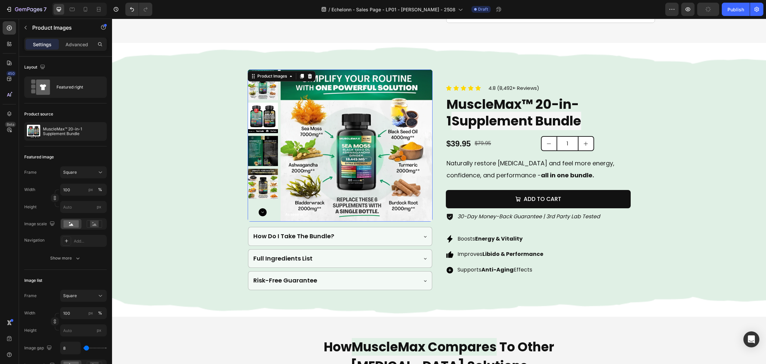
click at [336, 162] on img at bounding box center [357, 146] width 152 height 152
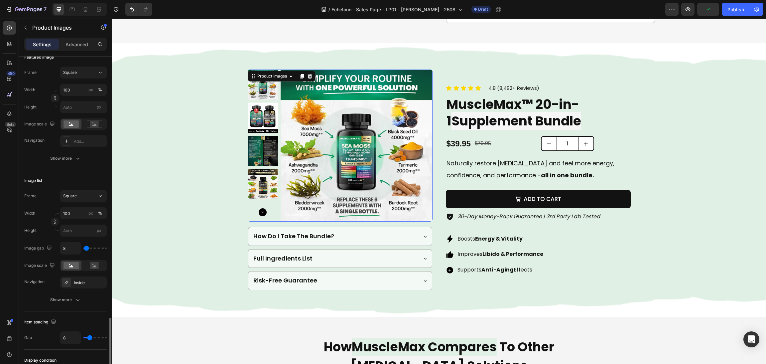
scroll to position [227, 0]
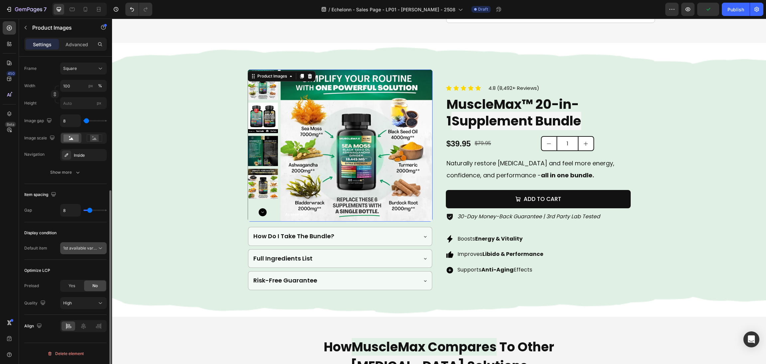
click at [79, 245] on span "1st available variant" at bounding box center [81, 247] width 37 height 5
click at [74, 284] on div "1st image" at bounding box center [77, 290] width 55 height 13
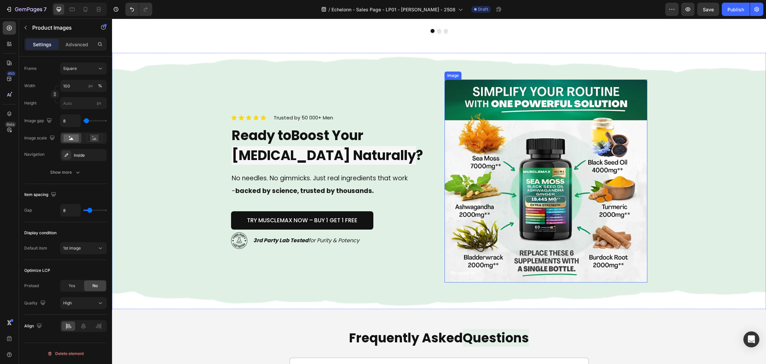
scroll to position [2145, 0]
click at [520, 222] on img at bounding box center [546, 180] width 203 height 203
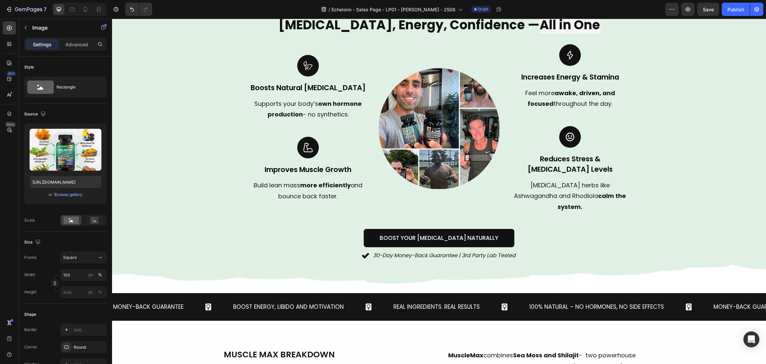
scroll to position [349, 0]
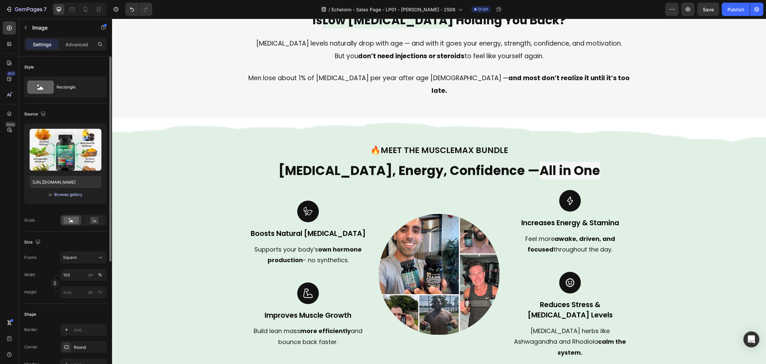
click at [58, 196] on div "Browse gallery" at bounding box center [68, 195] width 28 height 6
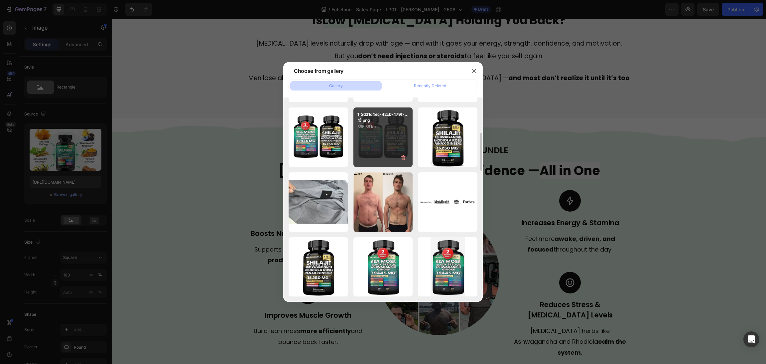
scroll to position [413, 0]
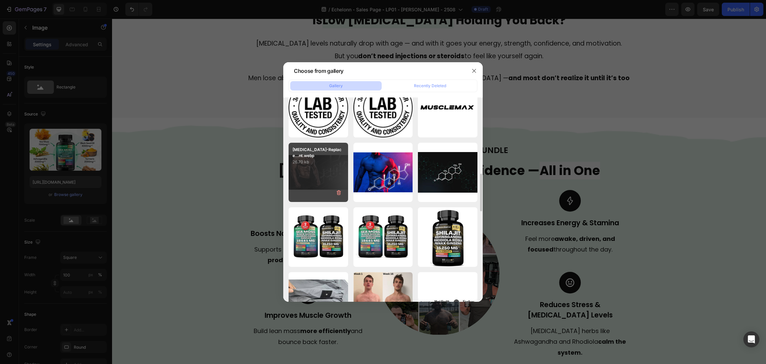
click at [334, 166] on div "Testosterone-Replace...nt.webp 26.70 kb" at bounding box center [319, 173] width 60 height 60
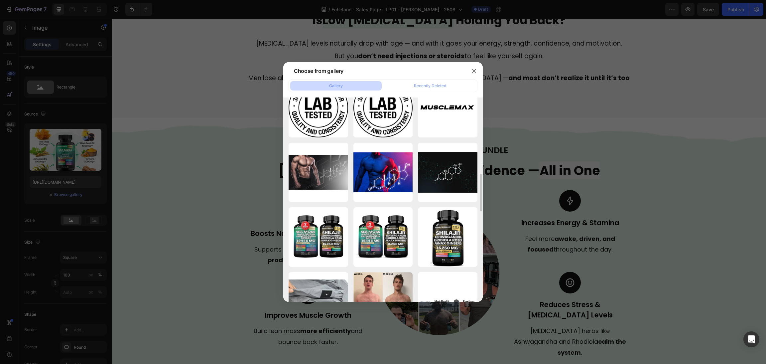
type input "https://cdn.shopify.com/s/files/1/0870/6542/8248/files/gempages_545224320612303…"
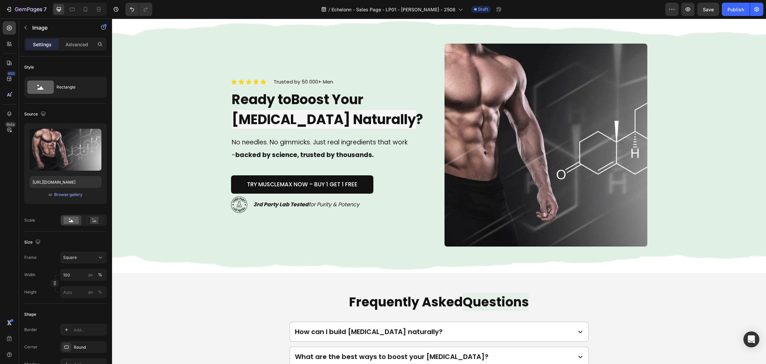
scroll to position [2145, 0]
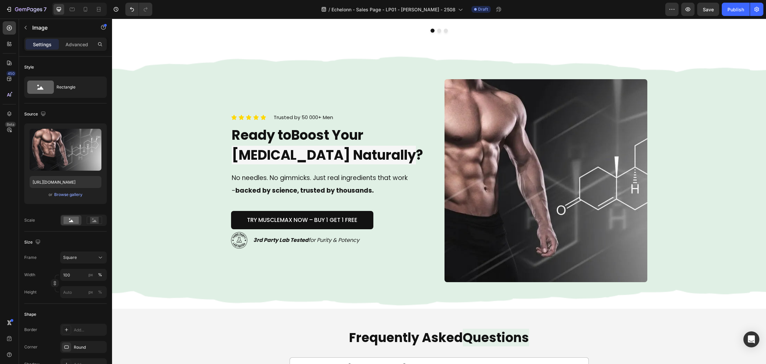
click at [502, 220] on img at bounding box center [546, 180] width 203 height 203
click at [62, 260] on button "Square" at bounding box center [83, 257] width 47 height 12
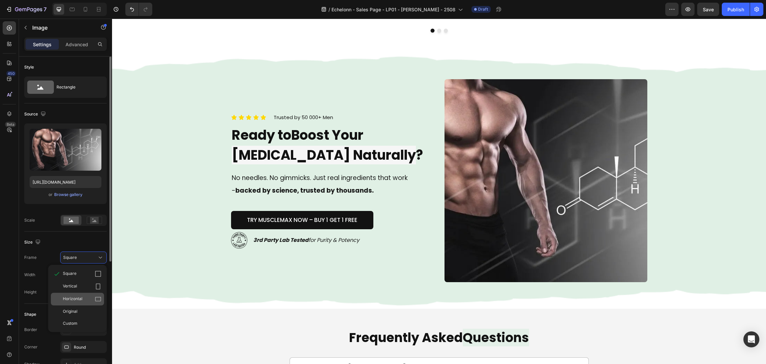
click at [79, 298] on span "Horizontal" at bounding box center [73, 299] width 20 height 7
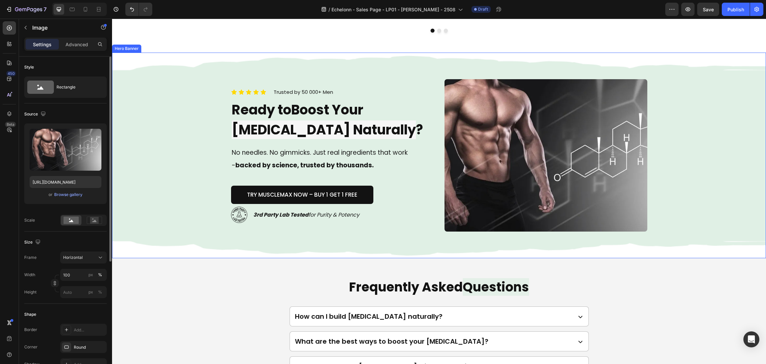
click at [687, 140] on div "Background Image" at bounding box center [439, 156] width 654 height 206
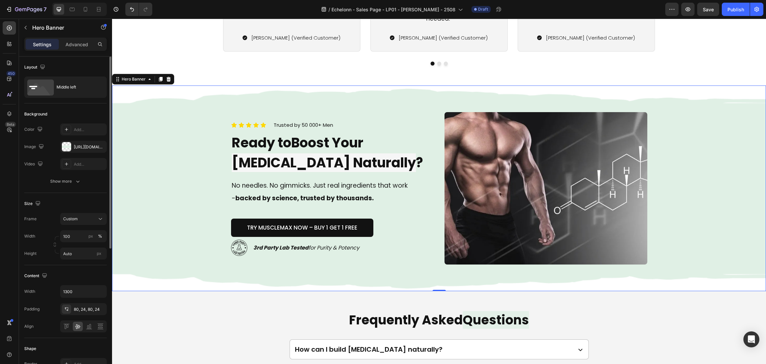
scroll to position [2095, 0]
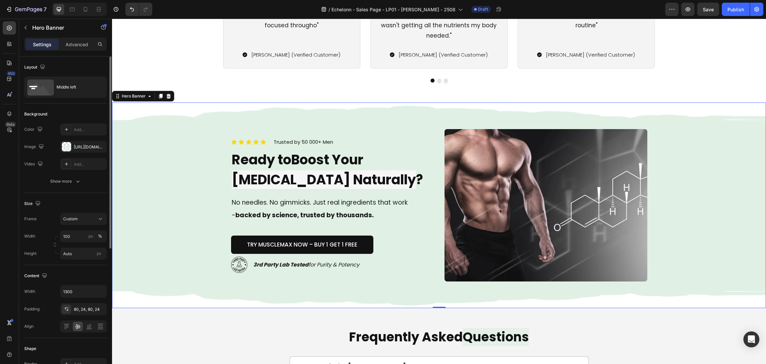
click at [651, 200] on div "Icon Icon Icon Icon Icon Icon List Trusted by 50 000+ Men Text block Row Ready …" at bounding box center [439, 205] width 432 height 206
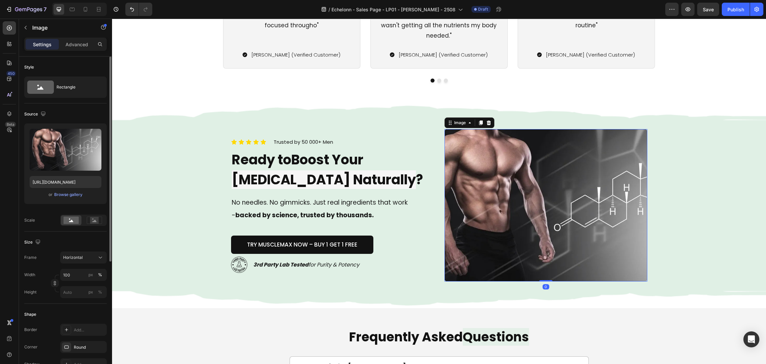
click at [510, 215] on img at bounding box center [546, 205] width 203 height 152
click at [69, 195] on div "Browse gallery" at bounding box center [68, 195] width 28 height 6
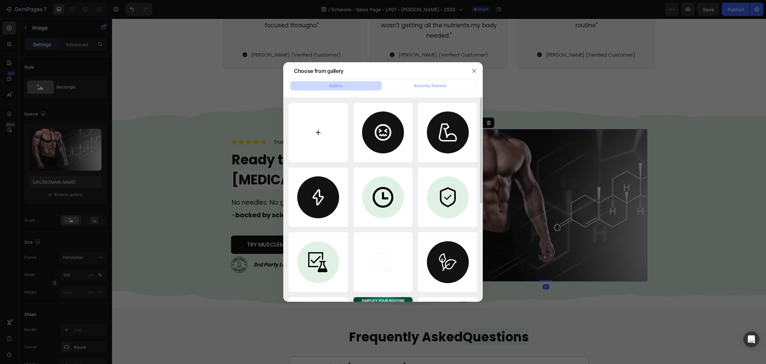
click at [315, 129] on input "file" at bounding box center [319, 133] width 60 height 60
type input "C:\fakepath\1 (4).webp"
click at [191, 118] on div at bounding box center [383, 182] width 766 height 364
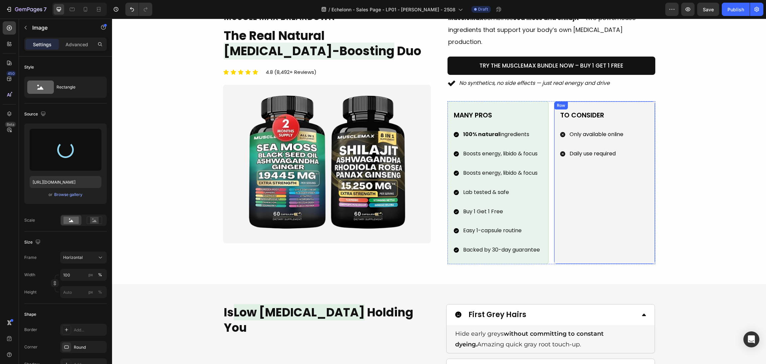
type input "https://cdn.shopify.com/s/files/1/0870/6542/8248/files/gempages_545224320612303…"
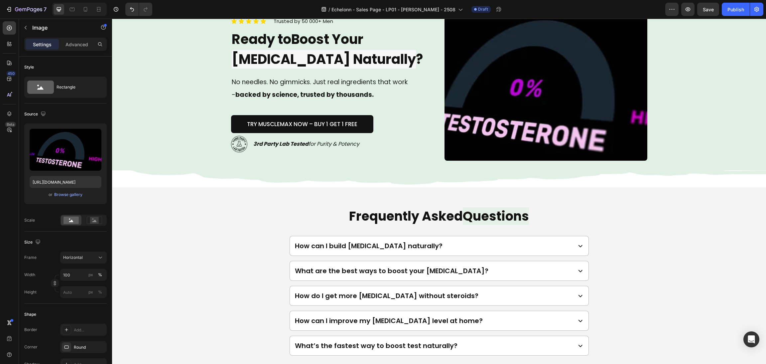
scroll to position [2196, 0]
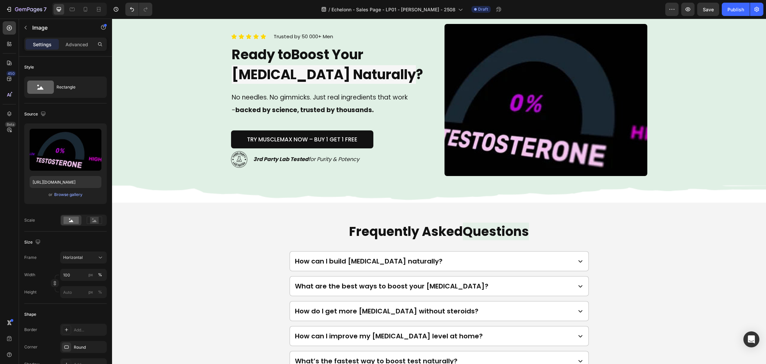
click at [476, 144] on img at bounding box center [546, 100] width 203 height 152
click at [664, 138] on div "Background Image" at bounding box center [439, 100] width 654 height 206
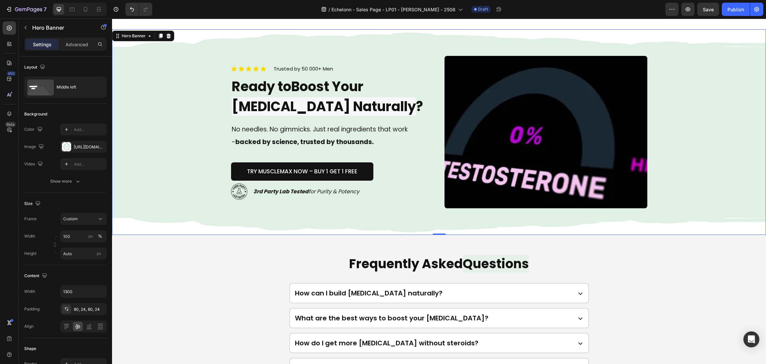
scroll to position [2096, 0]
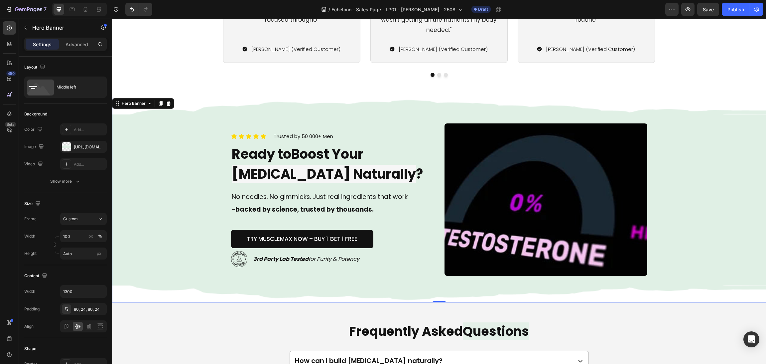
click at [693, 127] on div "Background Image" at bounding box center [439, 200] width 654 height 206
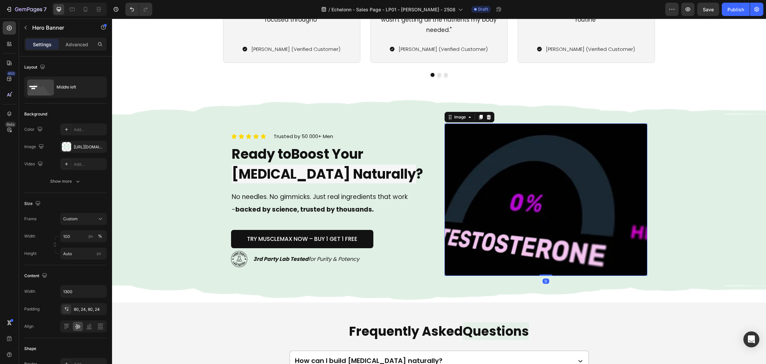
click at [445, 182] on img at bounding box center [546, 199] width 203 height 152
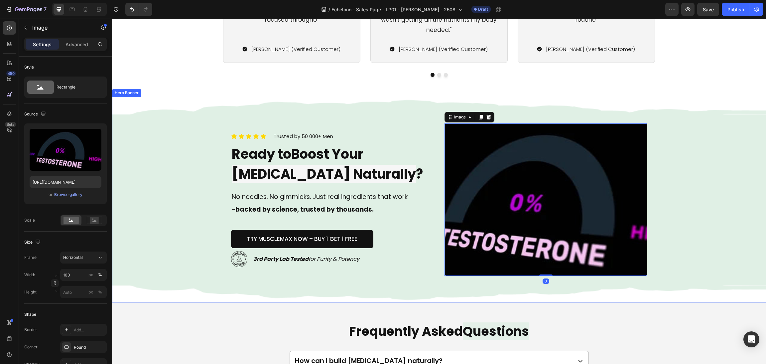
click at [430, 175] on h2 "Ready to Boost Your [MEDICAL_DATA] Naturally ?" at bounding box center [332, 163] width 203 height 41
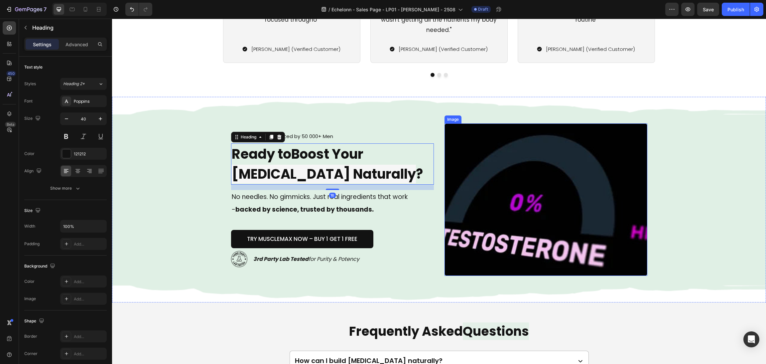
click at [445, 239] on img at bounding box center [546, 199] width 203 height 152
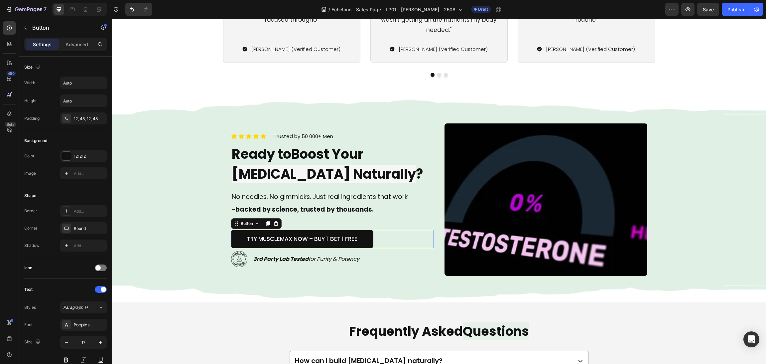
click at [426, 230] on div "TRY MUSCLEMAX NOW – Buy 1 Get 1 Free Button 0" at bounding box center [332, 239] width 203 height 18
click at [433, 268] on div "Icon Icon Icon Icon Icon Icon List Trusted by 50 000+ Men Text block Row Ready …" at bounding box center [439, 200] width 432 height 206
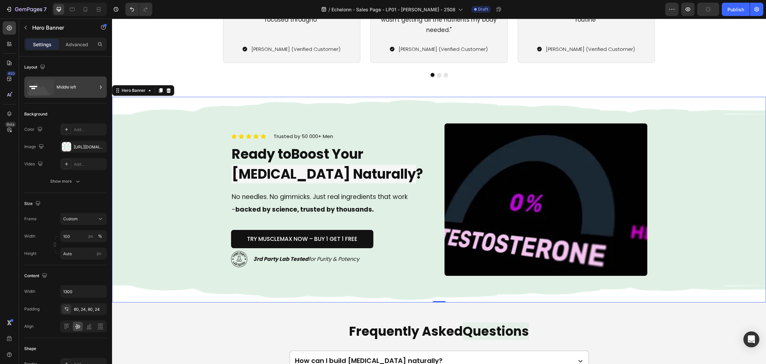
click at [75, 90] on div "Middle left" at bounding box center [77, 86] width 41 height 15
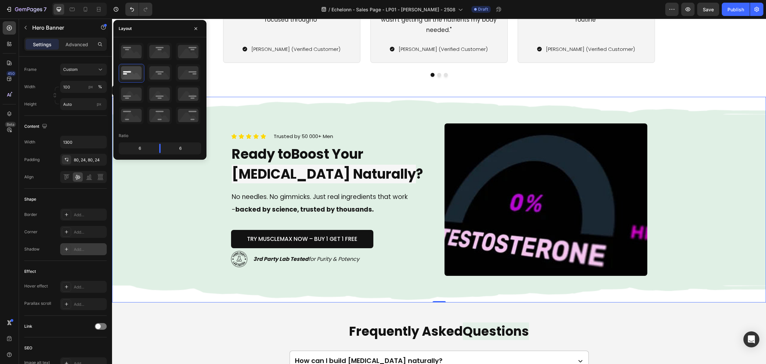
scroll to position [0, 0]
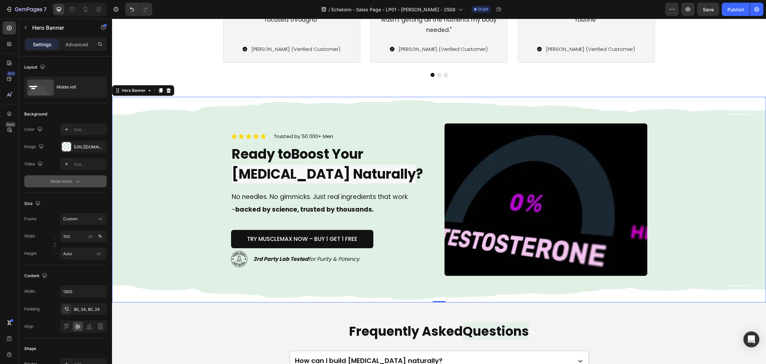
click at [73, 183] on div "Show more" at bounding box center [65, 181] width 31 height 7
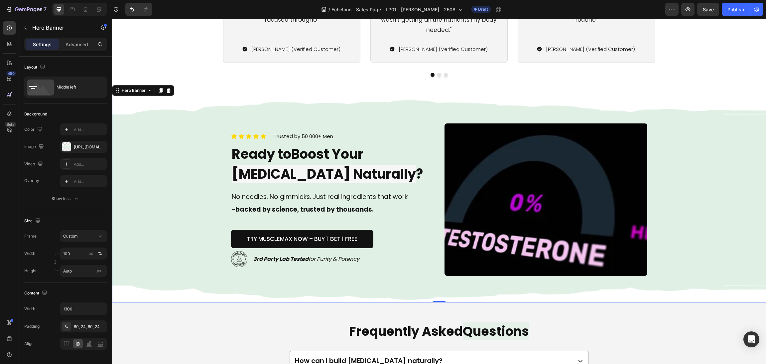
click at [654, 180] on div "Background Image" at bounding box center [439, 200] width 654 height 206
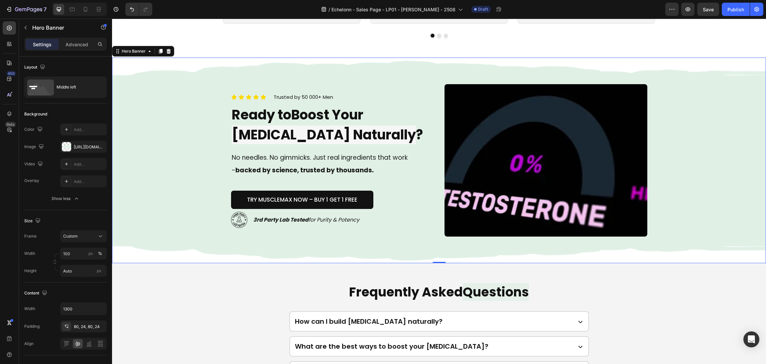
scroll to position [2146, 0]
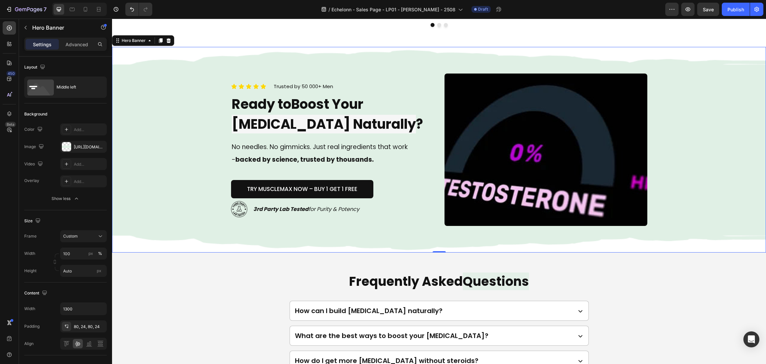
click at [635, 280] on h2 "Frequently Asked Questions" at bounding box center [439, 281] width 638 height 18
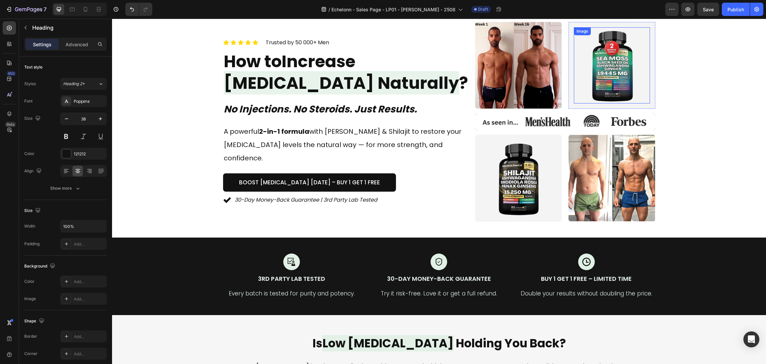
scroll to position [1, 0]
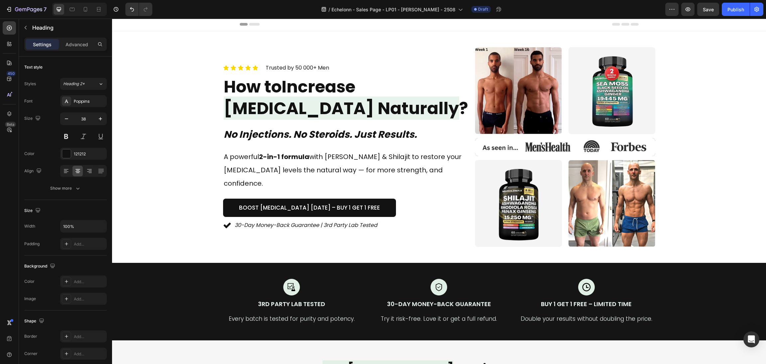
click at [709, 16] on div "7 / Echelonn - Sales Page - LP01 - [PERSON_NAME] - 2508 Draft Preview Save Publ…" at bounding box center [383, 9] width 766 height 19
click at [708, 11] on span "Save" at bounding box center [708, 10] width 11 height 6
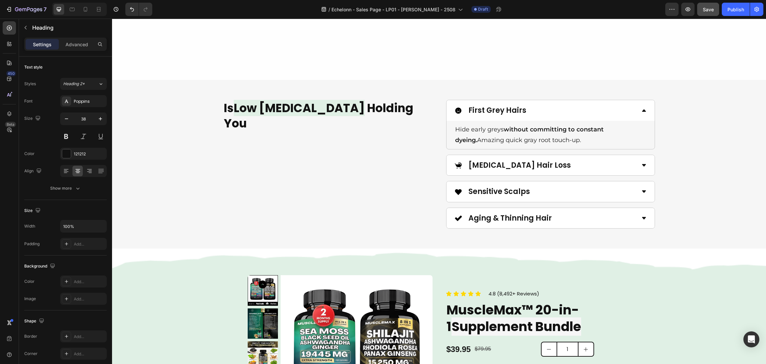
scroll to position [932, 0]
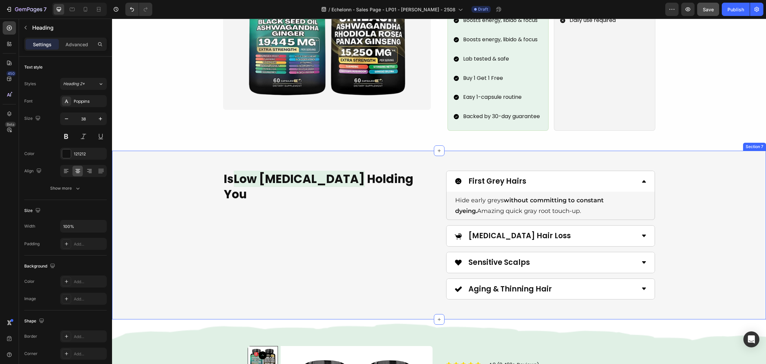
click at [693, 221] on div "Is Low Testosterone Holding You Heading First Grey Hairs Hide early greys witho…" at bounding box center [439, 235] width 638 height 129
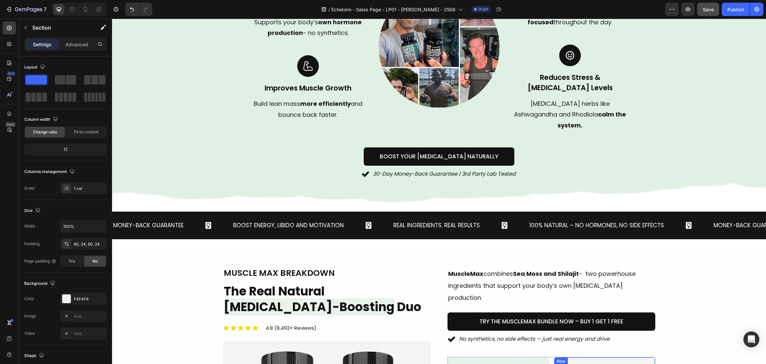
scroll to position [548, 0]
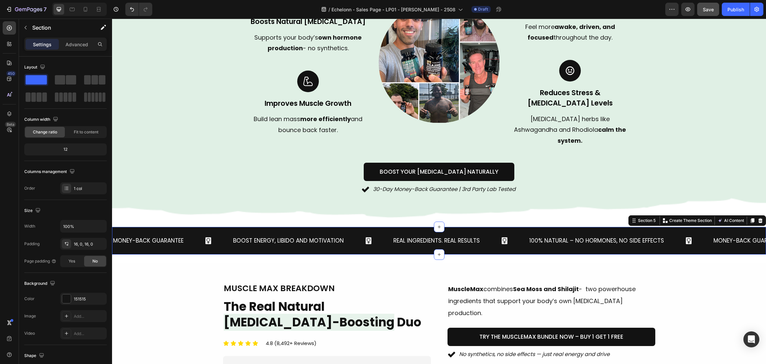
click at [498, 227] on div "Money-Back Guarantee Text Block Boost Energy, Libido and Motivation Text Block …" at bounding box center [439, 241] width 654 height 28
click at [751, 219] on icon at bounding box center [753, 221] width 4 height 5
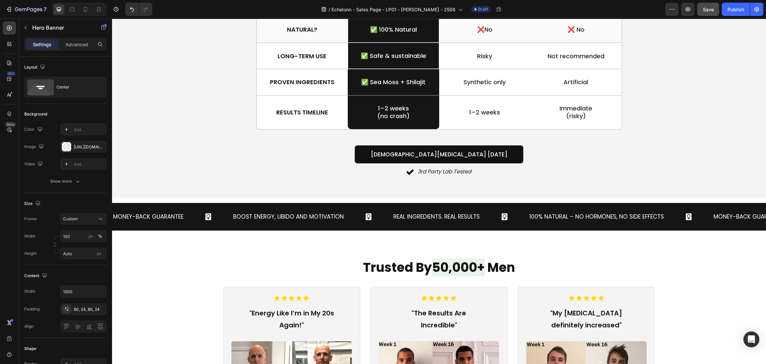
scroll to position [1611, 0]
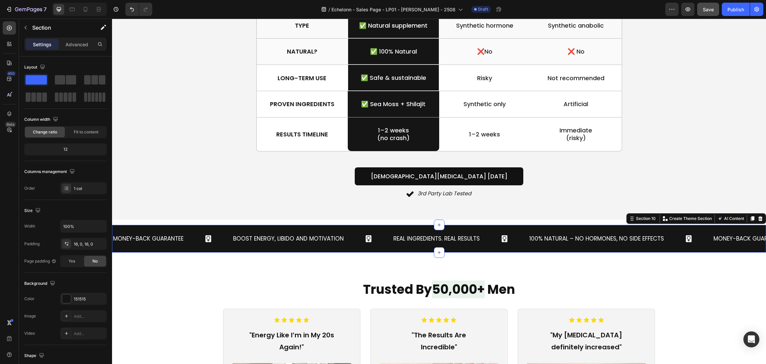
click at [316, 230] on div "Money-Back Guarantee Text Block Boost Energy, Libido and Motivation Text Block …" at bounding box center [439, 239] width 654 height 28
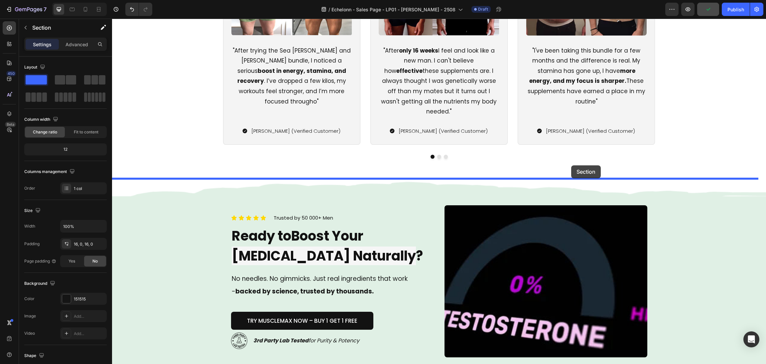
drag, startPoint x: 625, startPoint y: 220, endPoint x: 571, endPoint y: 165, distance: 76.2
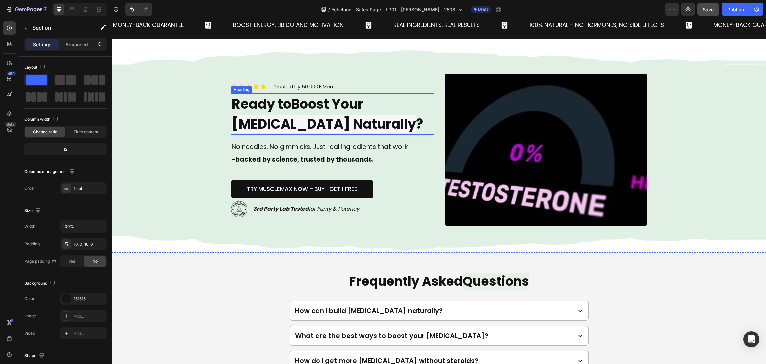
scroll to position [2119, 0]
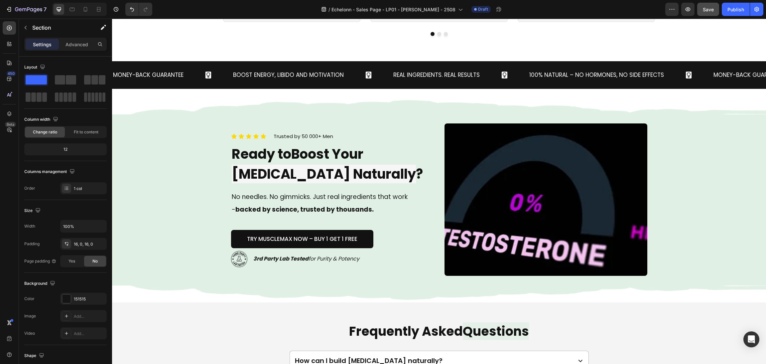
click at [300, 84] on div "Money-Back Guarantee Text Block Boost Energy, Libido and Motivation Text Block …" at bounding box center [439, 75] width 654 height 28
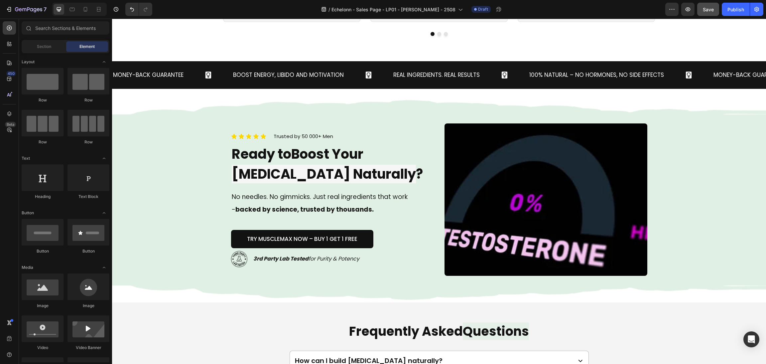
click at [360, 62] on div "Money-Back Guarantee Text Block Boost Energy, Libido and Motivation Text Block …" at bounding box center [439, 75] width 654 height 28
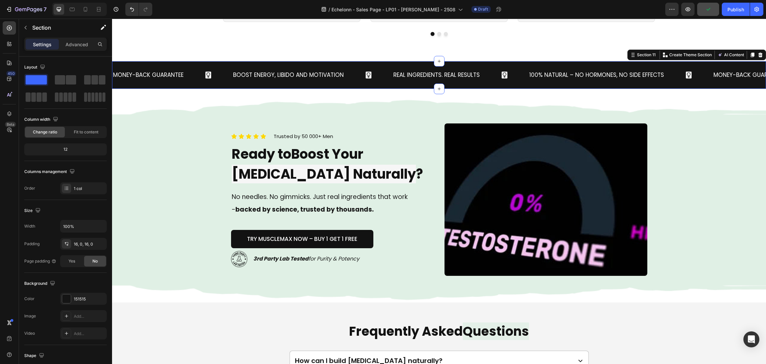
click at [378, 62] on div "Money-Back Guarantee Text Block Boost Energy, Libido and Motivation Text Block …" at bounding box center [439, 75] width 654 height 28
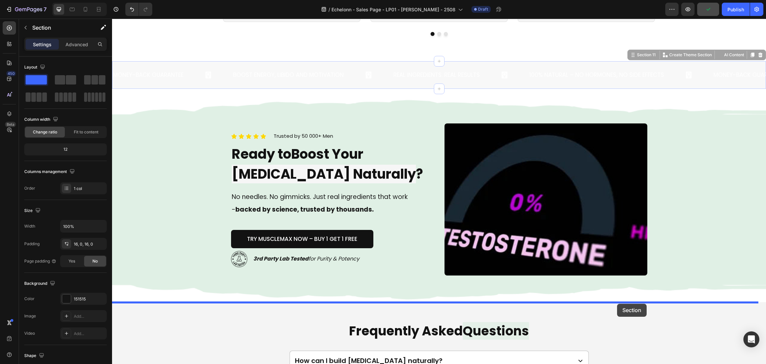
drag, startPoint x: 622, startPoint y: 58, endPoint x: 618, endPoint y: 304, distance: 246.1
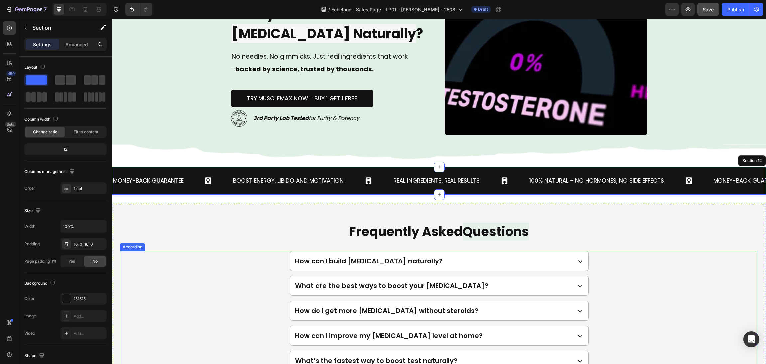
click at [654, 310] on div "How do I get more [MEDICAL_DATA] without steroids?" at bounding box center [439, 311] width 638 height 20
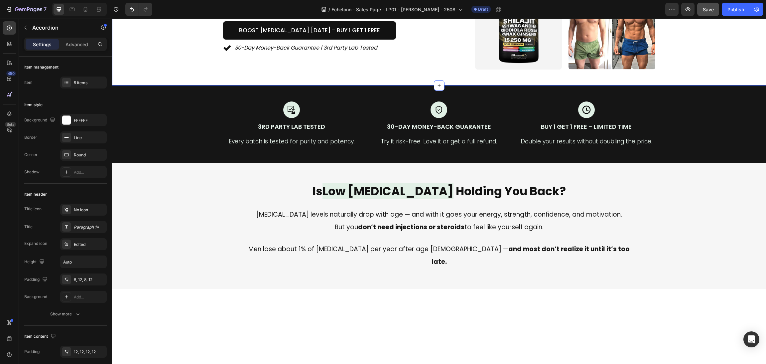
scroll to position [0, 0]
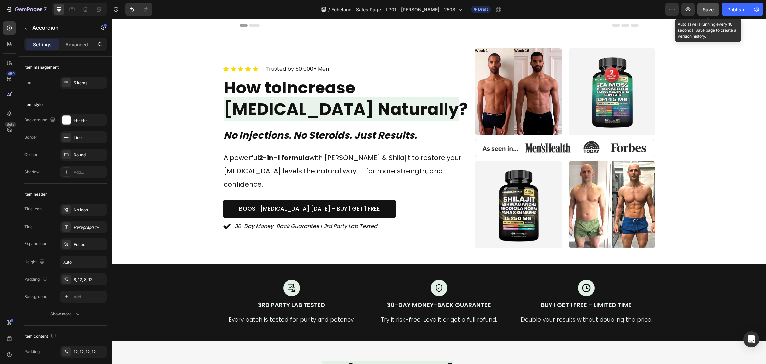
click at [709, 6] on div "Save" at bounding box center [708, 9] width 11 height 7
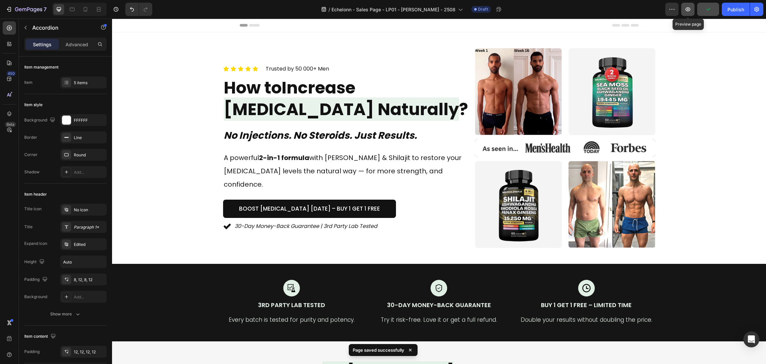
click at [691, 10] on icon "button" at bounding box center [688, 9] width 7 height 7
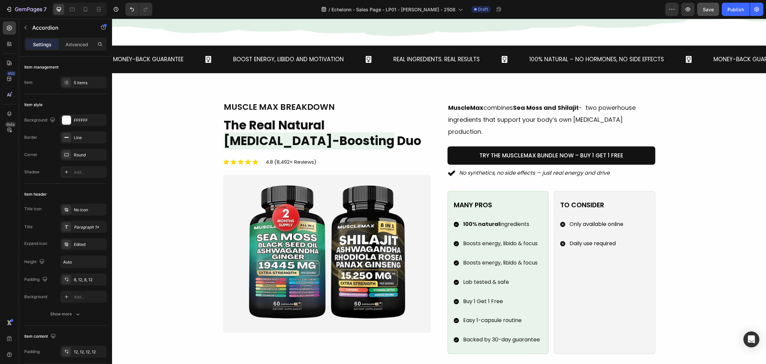
scroll to position [769, 0]
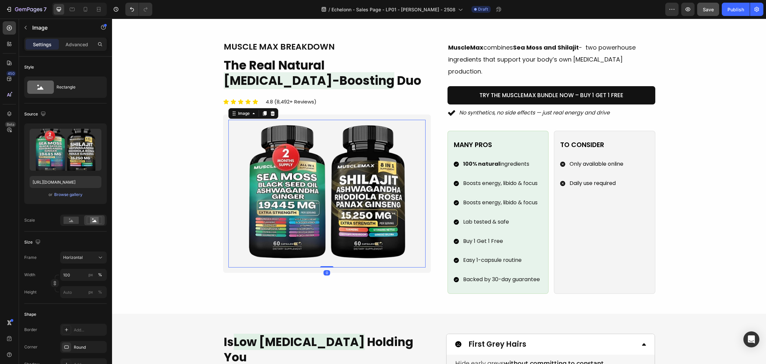
click at [279, 230] on img at bounding box center [326, 194] width 197 height 148
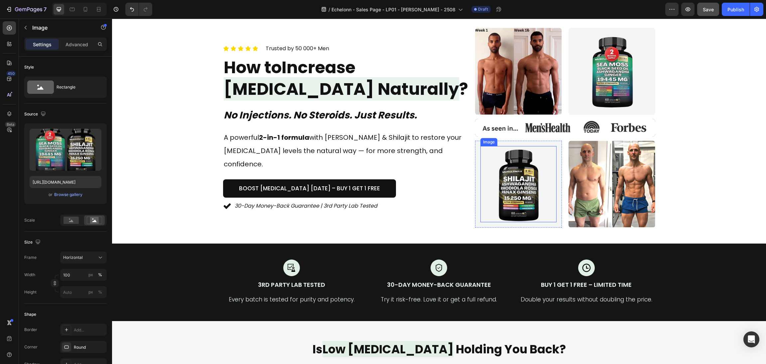
scroll to position [0, 0]
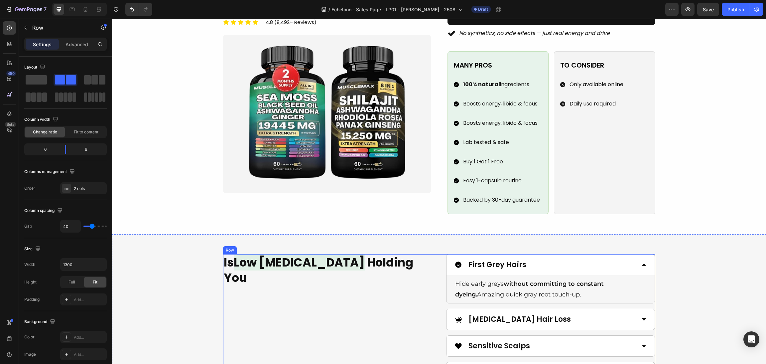
click at [430, 270] on div "Is Low Testosterone Holding You Heading First Grey Hairs Hide early greys witho…" at bounding box center [439, 318] width 432 height 129
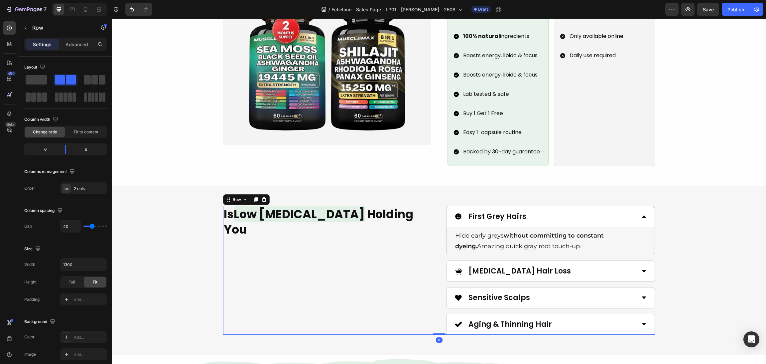
scroll to position [948, 0]
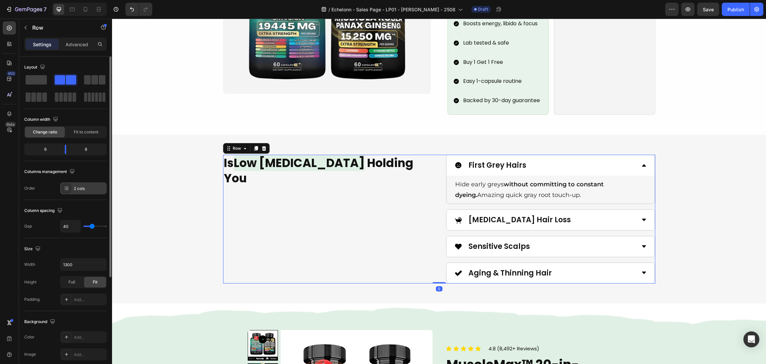
click at [86, 190] on div "2 cols" at bounding box center [89, 189] width 31 height 6
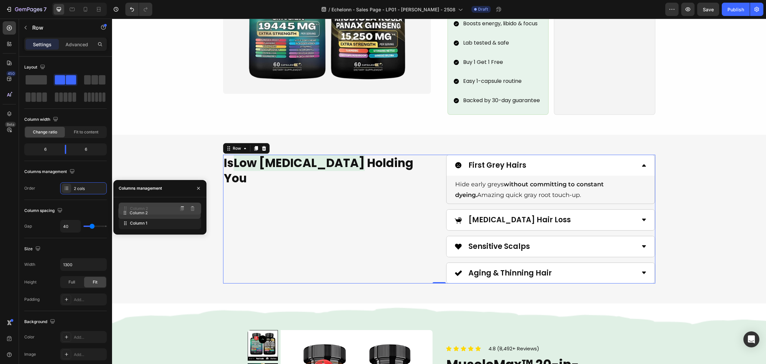
drag, startPoint x: 147, startPoint y: 221, endPoint x: 147, endPoint y: 207, distance: 14.0
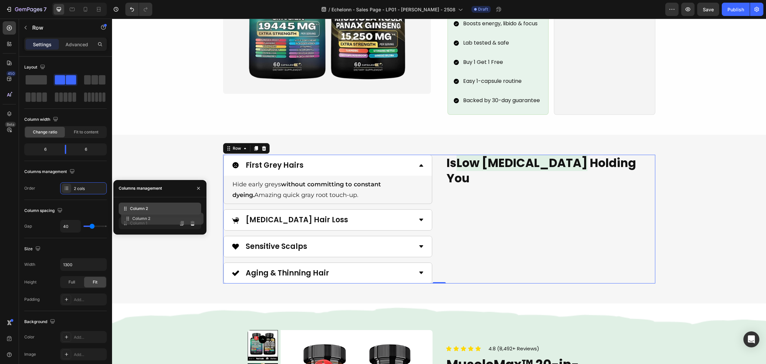
drag, startPoint x: 154, startPoint y: 207, endPoint x: 156, endPoint y: 218, distance: 11.2
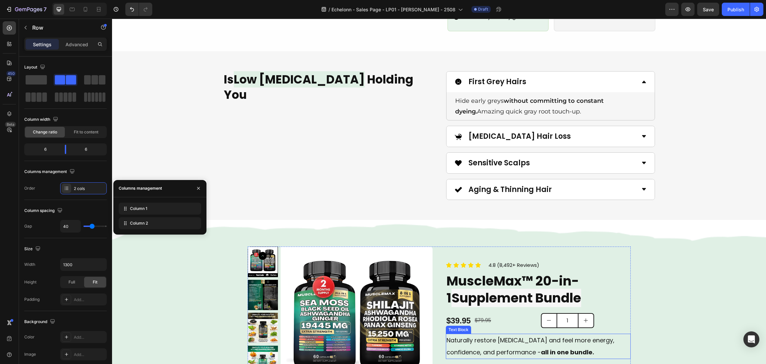
scroll to position [997, 0]
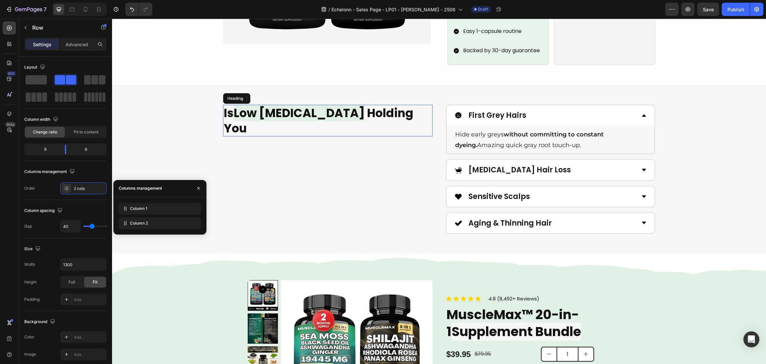
click at [358, 106] on h2 "Is Low [MEDICAL_DATA] Holding You" at bounding box center [328, 121] width 210 height 32
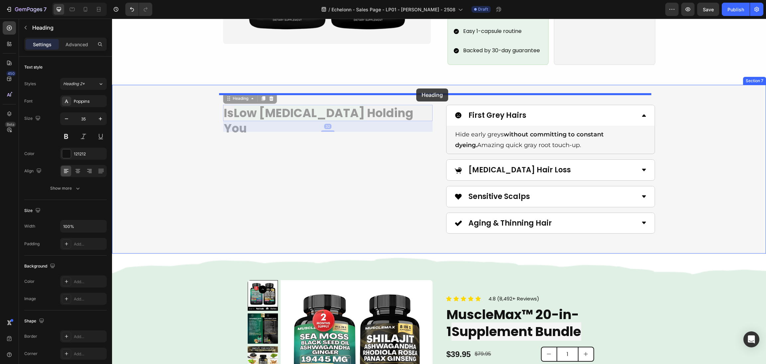
drag, startPoint x: 223, startPoint y: 88, endPoint x: 416, endPoint y: 88, distance: 193.6
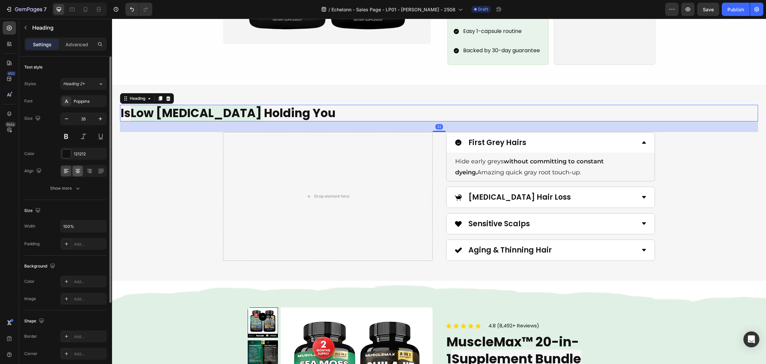
click at [75, 175] on div at bounding box center [78, 171] width 10 height 11
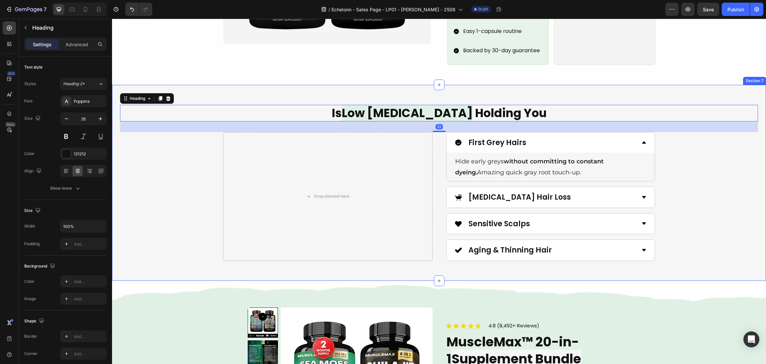
click at [682, 193] on div "Is Low Testosterone Holding You Heading 32 Drop element here First Grey Hairs H…" at bounding box center [439, 183] width 638 height 156
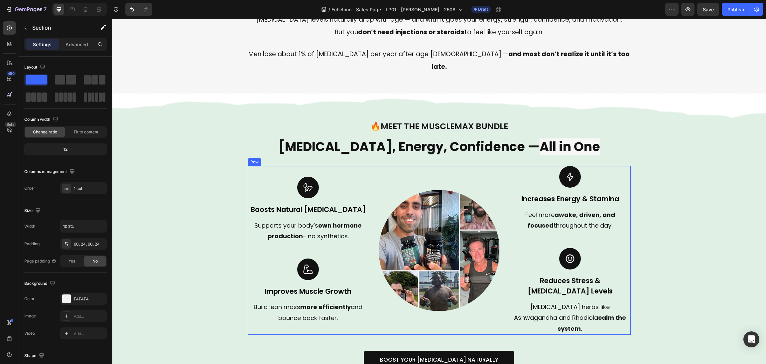
scroll to position [399, 0]
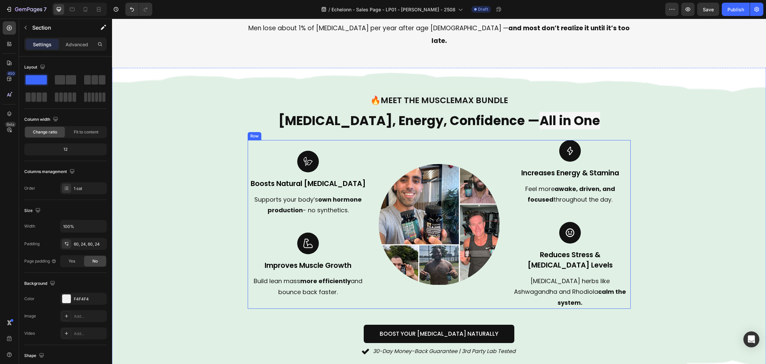
click at [434, 230] on img at bounding box center [439, 224] width 121 height 121
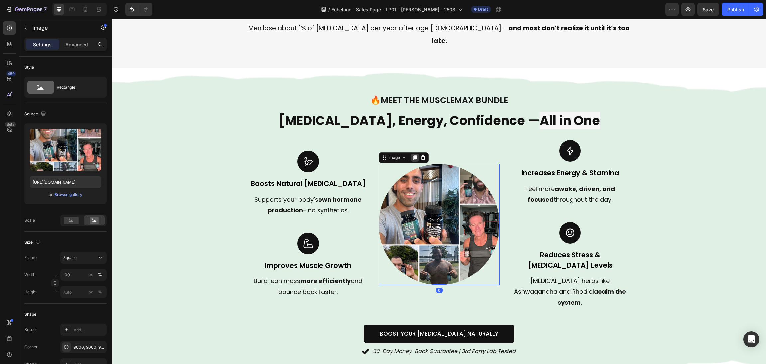
click at [412, 155] on icon at bounding box center [414, 157] width 5 height 5
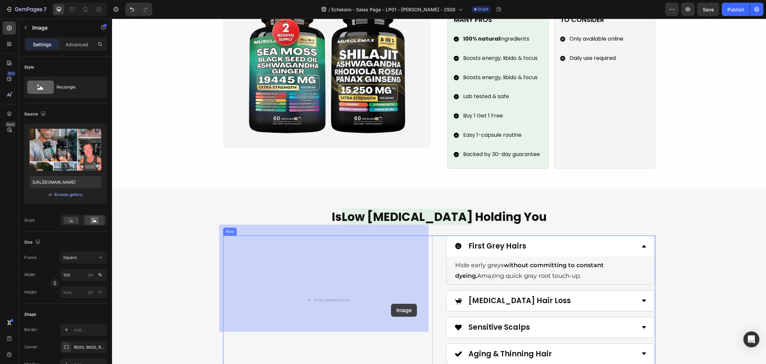
scroll to position [1047, 0]
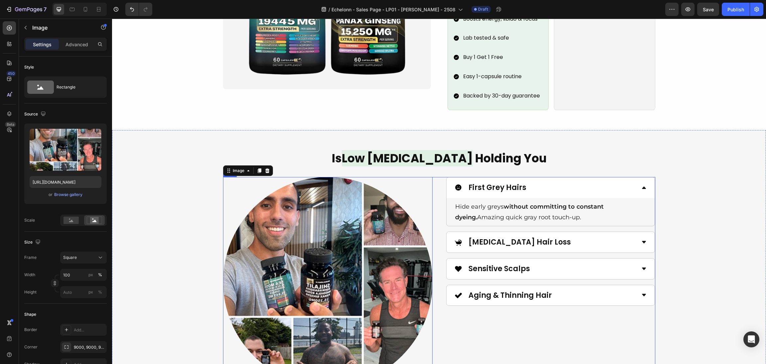
click at [439, 263] on div "Image 0 First Grey Hairs Hide early greys without committing to constant dyeing…" at bounding box center [439, 282] width 432 height 210
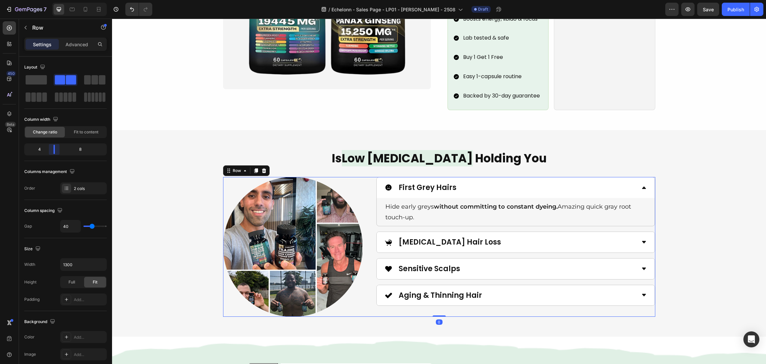
drag, startPoint x: 68, startPoint y: 152, endPoint x: 52, endPoint y: 144, distance: 17.3
click at [52, 0] on body "7 / Echelonn - Sales Page - LP01 - Sasha - 2508 Draft Preview Save Publish 450 …" at bounding box center [383, 0] width 766 height 0
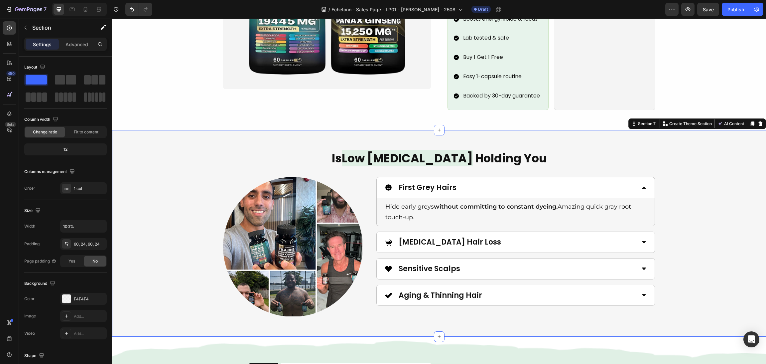
click at [663, 178] on div "Is Low Testosterone Holding You Heading Image First Grey Hairs Hide early greys…" at bounding box center [439, 233] width 638 height 167
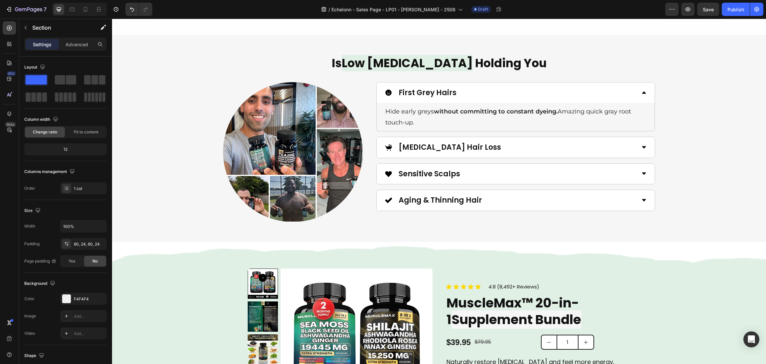
scroll to position [997, 0]
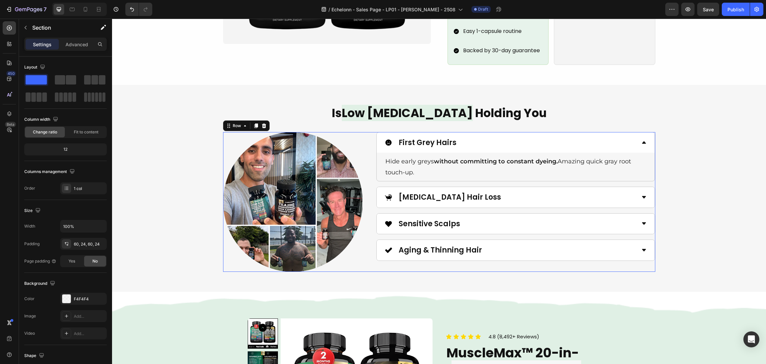
click at [361, 200] on div "Image First Grey Hairs Hide early greys without committing to constant dyeing. …" at bounding box center [439, 202] width 432 height 140
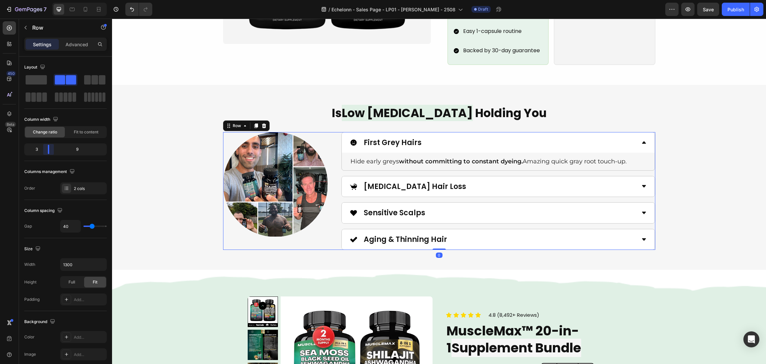
drag, startPoint x: 52, startPoint y: 150, endPoint x: 45, endPoint y: 150, distance: 6.3
click at [45, 0] on body "7 / Echelonn - Sales Page - LP01 - Sasha - 2508 Draft Preview Save Publish 450 …" at bounding box center [383, 0] width 766 height 0
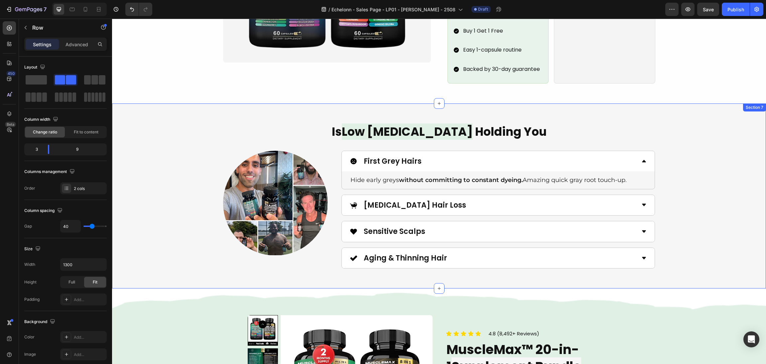
scroll to position [948, 0]
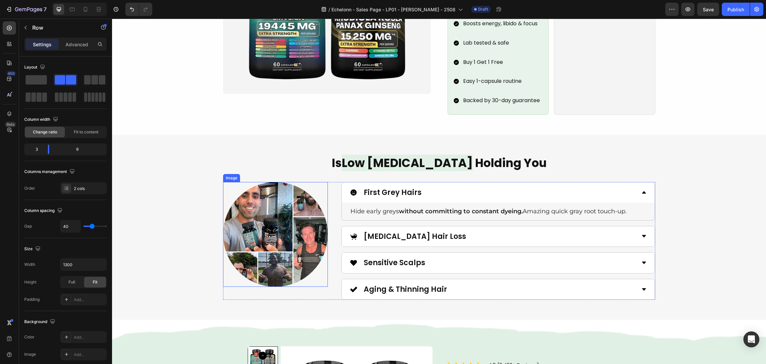
click at [341, 240] on div "First Grey Hairs Hide early greys without committing to constant dyeing. Amazin…" at bounding box center [498, 241] width 314 height 118
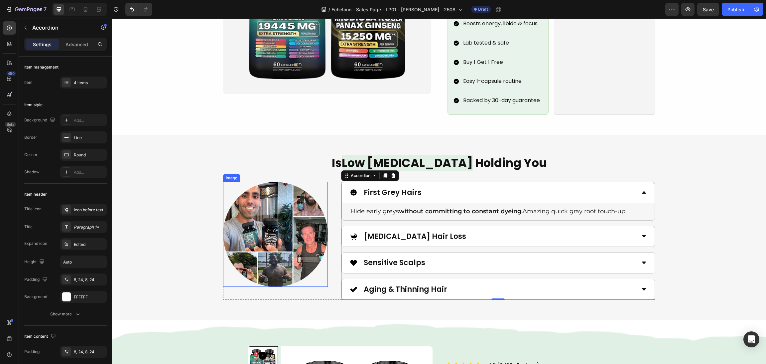
click at [322, 232] on img at bounding box center [275, 234] width 105 height 105
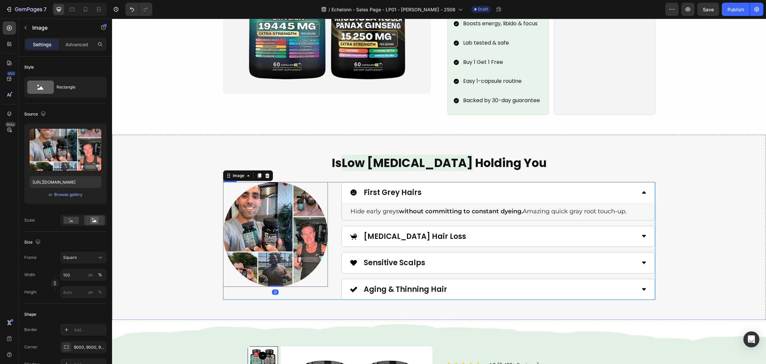
click at [326, 236] on div "Image 0 First Grey Hairs Hide early greys without committing to constant dyeing…" at bounding box center [439, 241] width 432 height 118
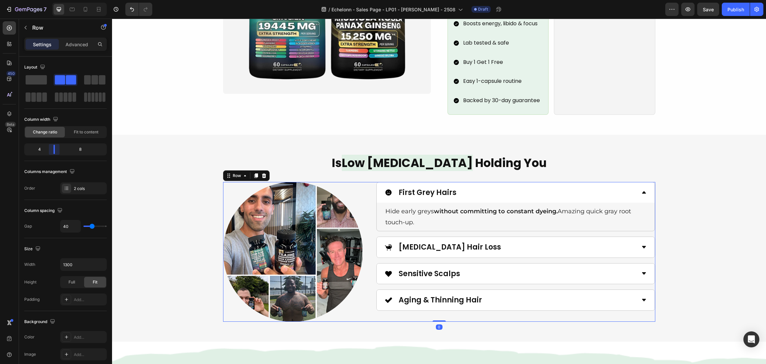
drag, startPoint x: 50, startPoint y: 148, endPoint x: 568, endPoint y: 170, distance: 518.6
click at [55, 0] on body "7 / Echelonn - Sales Page - LP01 - Sasha - 2508 Draft Preview Save Publish 450 …" at bounding box center [383, 0] width 766 height 0
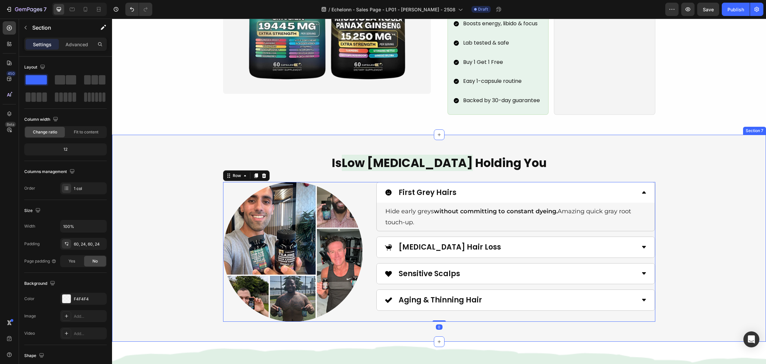
click at [683, 188] on div "Is Low Testosterone Holding You Heading Image First Grey Hairs Hide early greys…" at bounding box center [439, 238] width 638 height 167
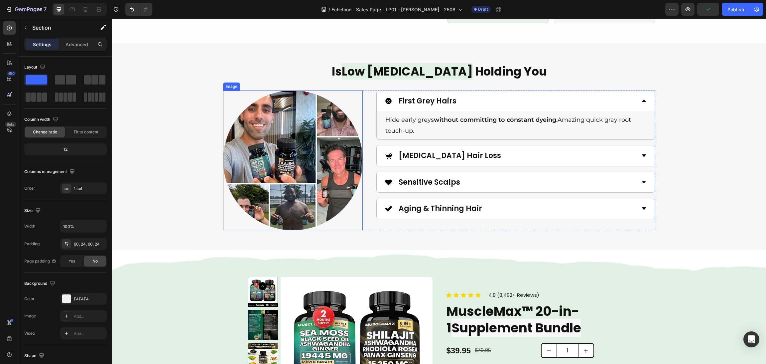
scroll to position [997, 0]
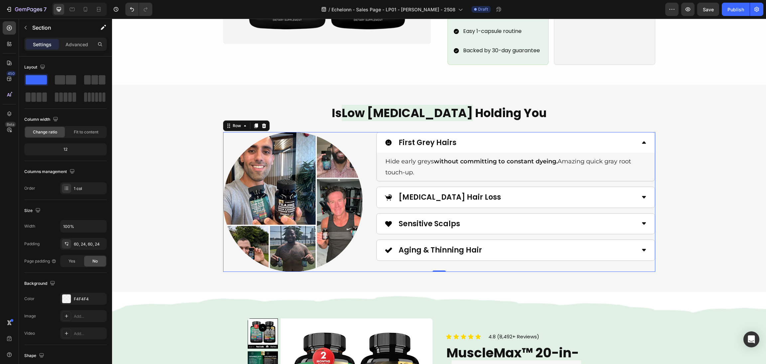
click at [363, 175] on div "Image First Grey Hairs Hide early greys without committing to constant dyeing. …" at bounding box center [439, 202] width 432 height 140
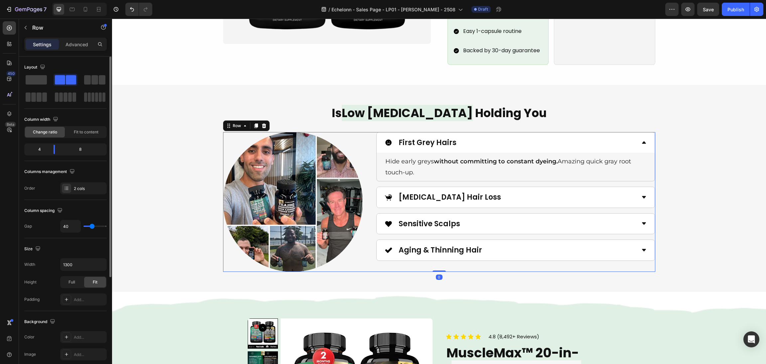
drag, startPoint x: 75, startPoint y: 188, endPoint x: 81, endPoint y: 196, distance: 10.7
click at [76, 188] on div "2 cols" at bounding box center [89, 189] width 31 height 6
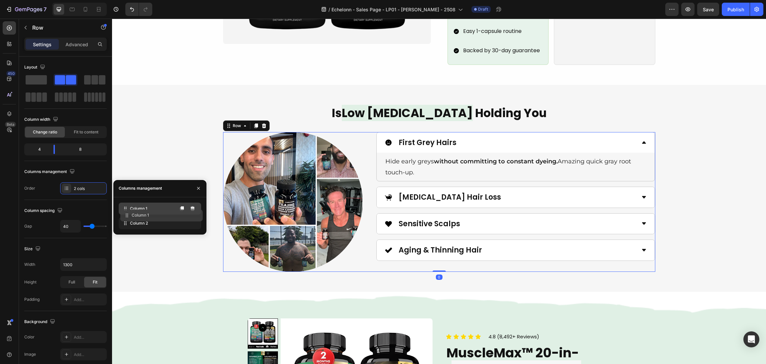
drag, startPoint x: 1, startPoint y: 197, endPoint x: 150, endPoint y: 223, distance: 152.0
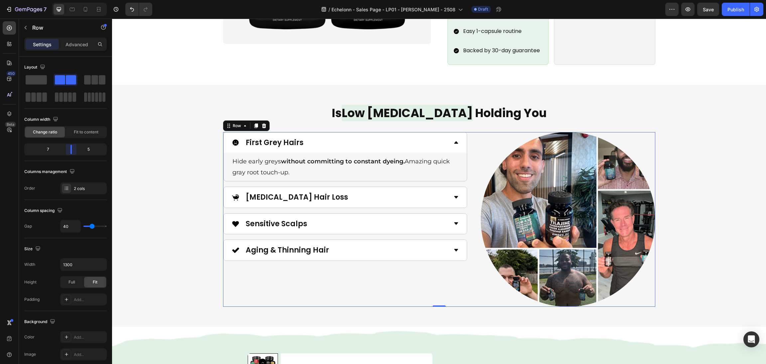
drag, startPoint x: 54, startPoint y: 146, endPoint x: 73, endPoint y: 147, distance: 18.3
click at [73, 0] on body "7 / Echelonn - Sales Page - LP01 - Sasha - 2508 Draft Preview Save Publish 450 …" at bounding box center [383, 0] width 766 height 0
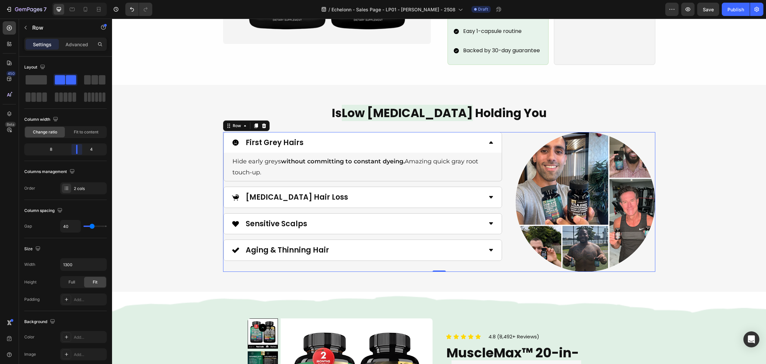
drag, startPoint x: 73, startPoint y: 148, endPoint x: 79, endPoint y: 149, distance: 6.8
click at [79, 0] on body "7 / Echelonn - Sales Page - LP01 - Sasha - 2508 Draft Preview Save Publish 450 …" at bounding box center [383, 0] width 766 height 0
click at [516, 222] on div at bounding box center [586, 202] width 140 height 140
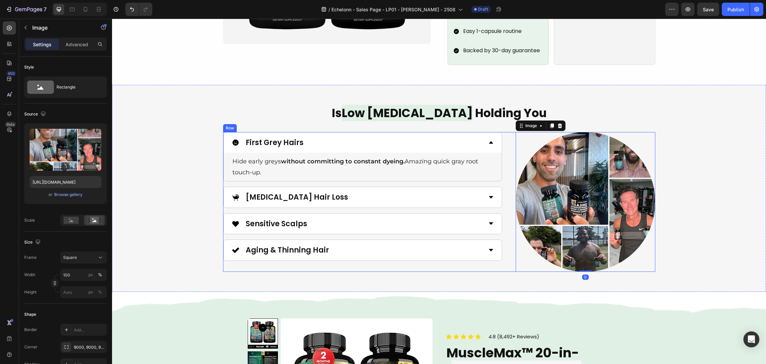
click at [509, 219] on div "Image 0 First Grey Hairs Hide early greys without committing to constant dyeing…" at bounding box center [439, 202] width 432 height 140
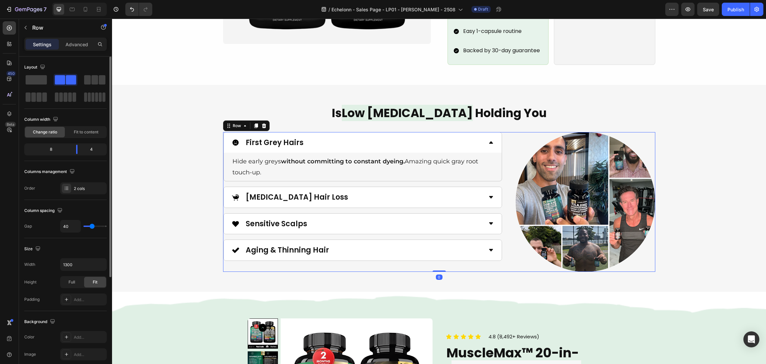
scroll to position [155, 0]
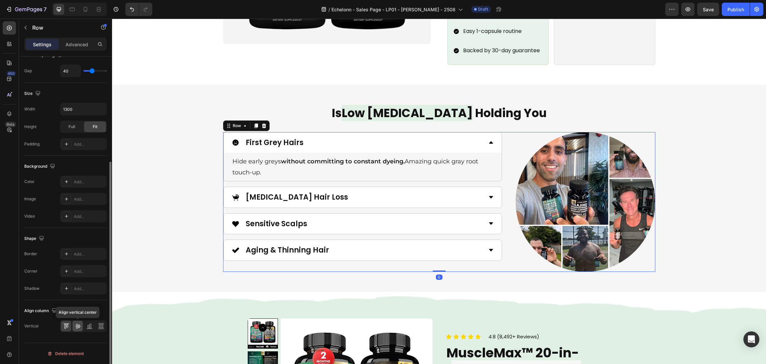
click at [77, 326] on icon at bounding box center [77, 326] width 7 height 7
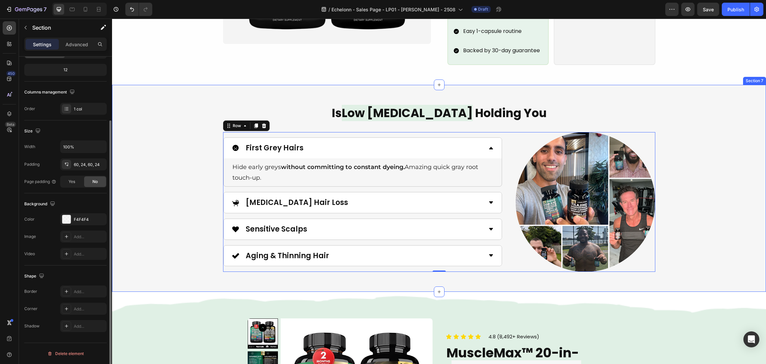
click at [710, 163] on div "Is Low Testosterone Holding You Heading Image First Grey Hairs Hide early greys…" at bounding box center [439, 188] width 638 height 167
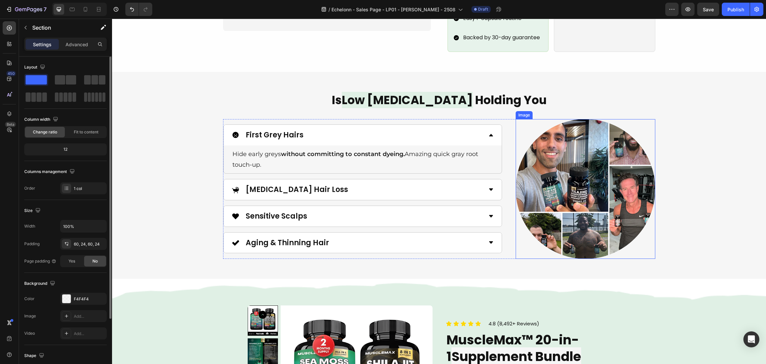
scroll to position [1047, 0]
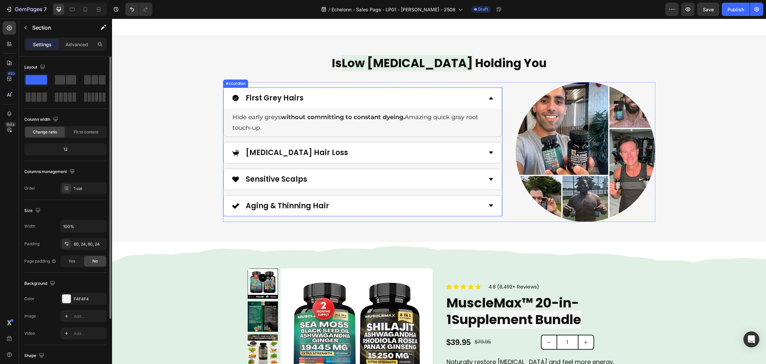
click at [497, 195] on div "Aging & Thinning Hair" at bounding box center [362, 205] width 279 height 21
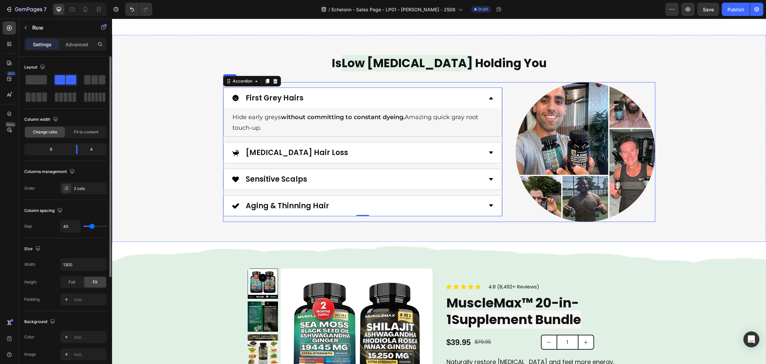
click at [503, 184] on div "Image First Grey Hairs Hide early greys without committing to constant dyeing. …" at bounding box center [439, 152] width 432 height 140
click at [77, 191] on div "2 cols" at bounding box center [89, 189] width 31 height 6
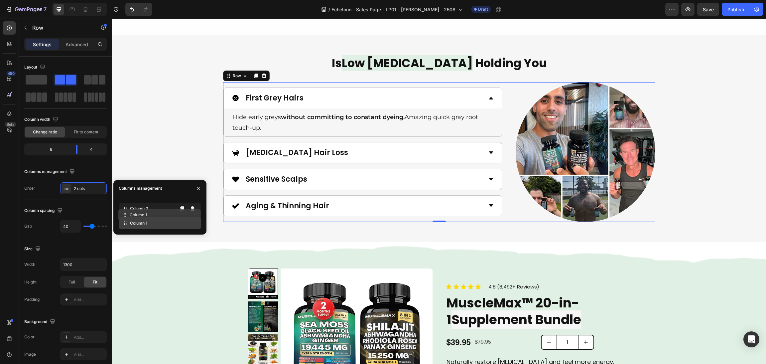
drag, startPoint x: 138, startPoint y: 222, endPoint x: 138, endPoint y: 212, distance: 10.3
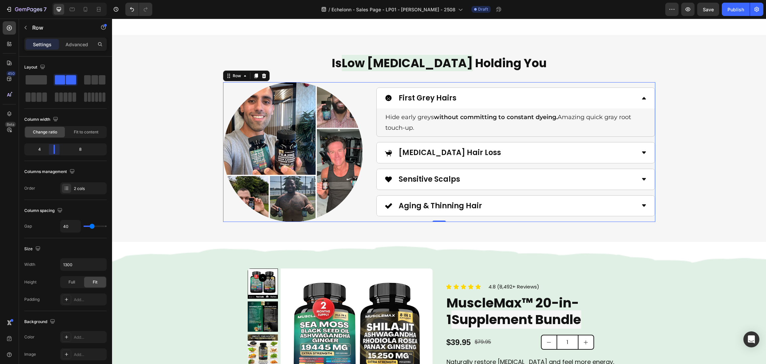
drag, startPoint x: 75, startPoint y: 149, endPoint x: 493, endPoint y: 203, distance: 420.9
click at [52, 0] on body "7 / Echelonn - Sales Page - LP01 - Sasha - 2508 Draft Preview Save Publish 450 …" at bounding box center [383, 0] width 766 height 0
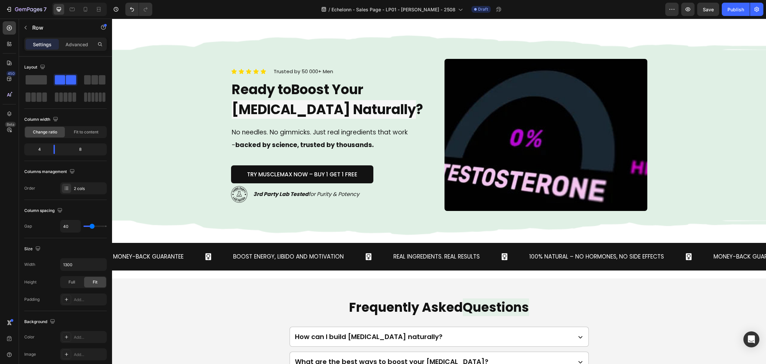
scroll to position [2103, 0]
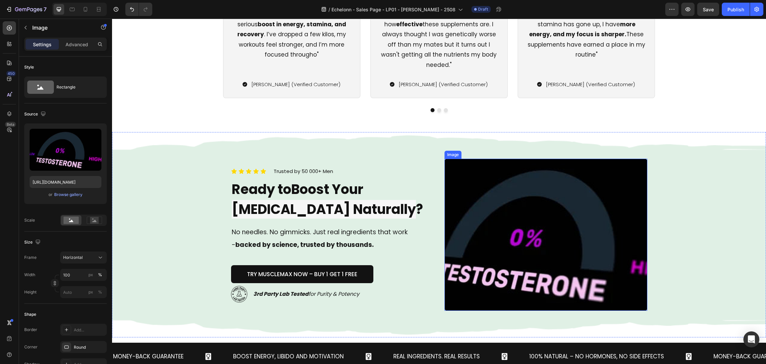
click at [563, 256] on img at bounding box center [546, 235] width 203 height 152
click at [67, 193] on div "Browse gallery" at bounding box center [68, 195] width 28 height 6
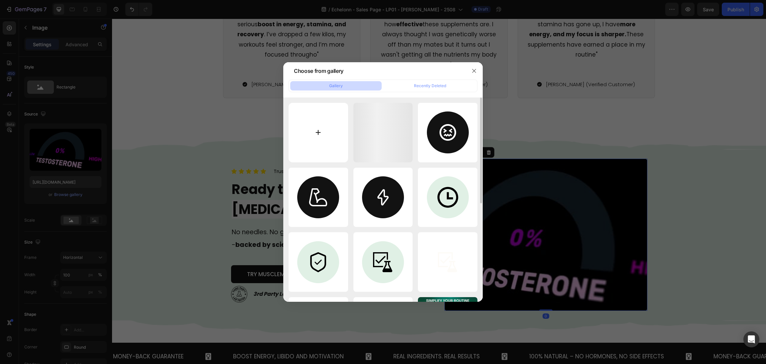
click at [305, 131] on input "file" at bounding box center [319, 133] width 60 height 60
type input "C:\fakepath\360_F_664149263_agz64ENJeA4NYyiwG865jXjje0kKUPJq.jpg"
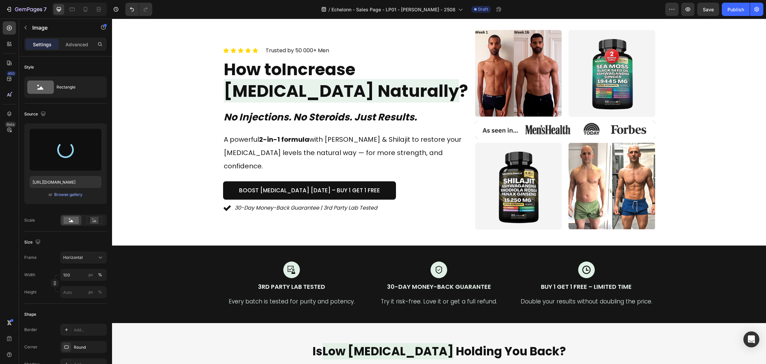
scroll to position [0, 0]
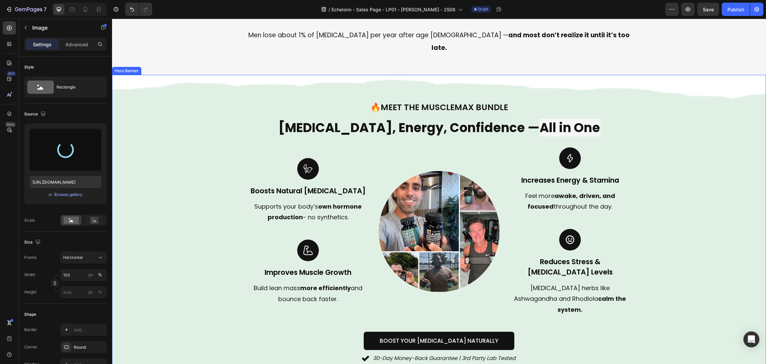
type input "[URL][DOMAIN_NAME]"
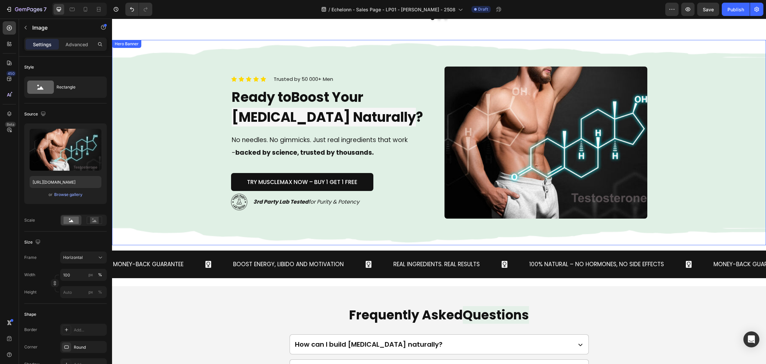
click at [665, 213] on div "Background Image" at bounding box center [439, 143] width 654 height 206
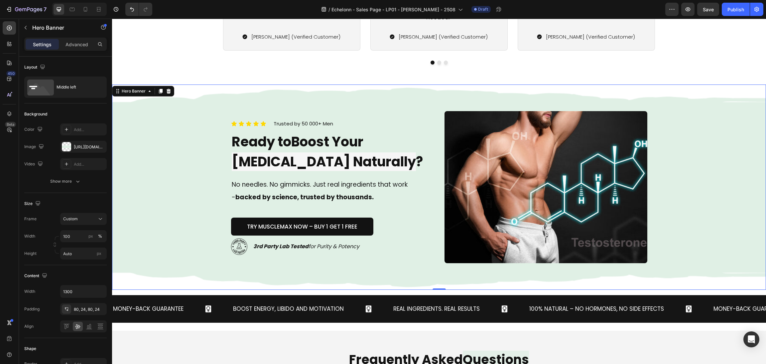
scroll to position [2145, 0]
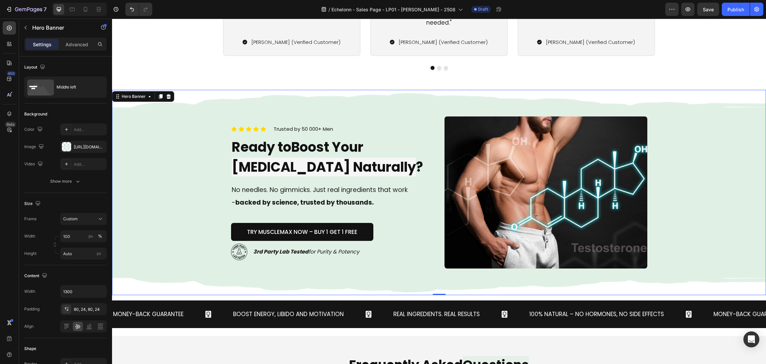
click at [694, 212] on div "Background Image" at bounding box center [439, 193] width 654 height 206
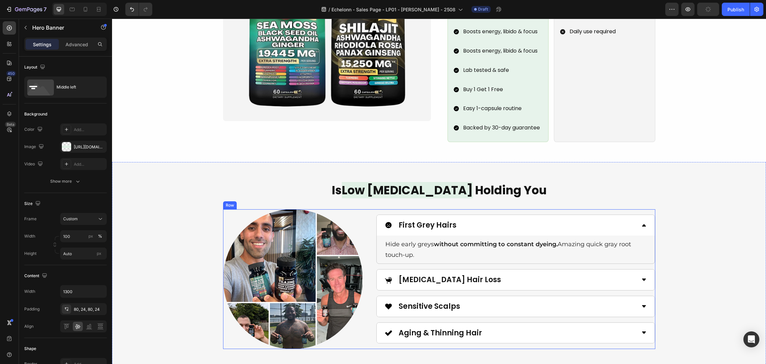
scroll to position [997, 0]
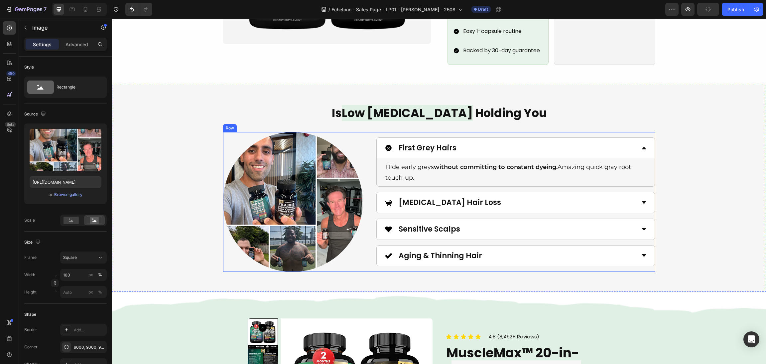
click at [321, 192] on img at bounding box center [293, 202] width 140 height 140
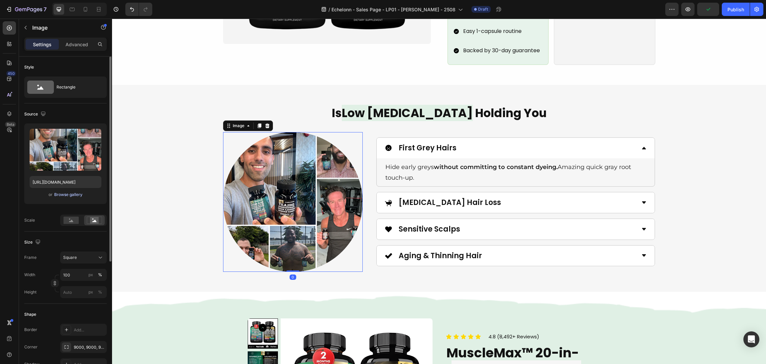
click at [69, 196] on div "Browse gallery" at bounding box center [68, 195] width 28 height 6
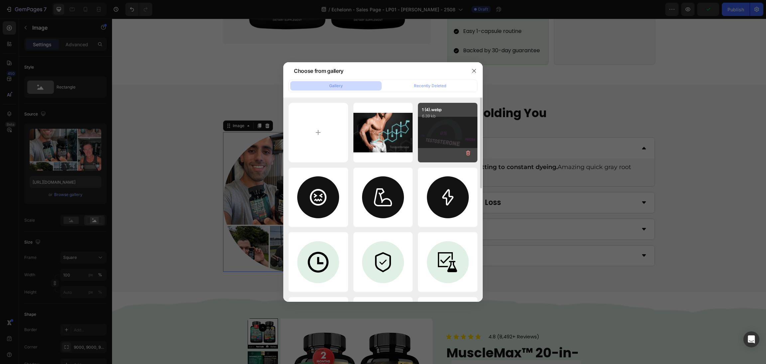
click at [436, 137] on div "1 (4).webp 6.39 kb" at bounding box center [448, 133] width 60 height 60
type input "https://cdn.shopify.com/s/files/1/0870/6542/8248/files/gempages_545224320612303…"
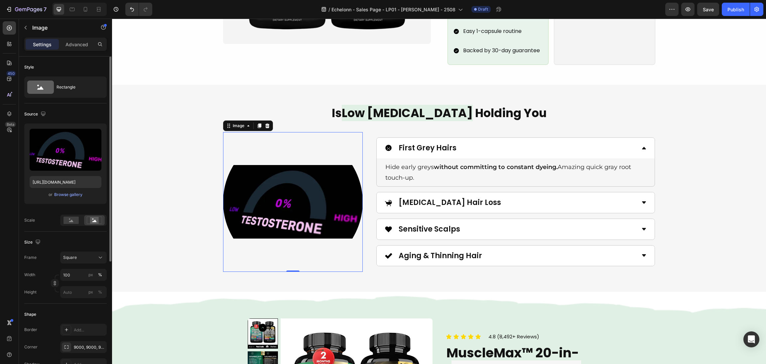
click at [68, 221] on rect at bounding box center [71, 220] width 15 height 7
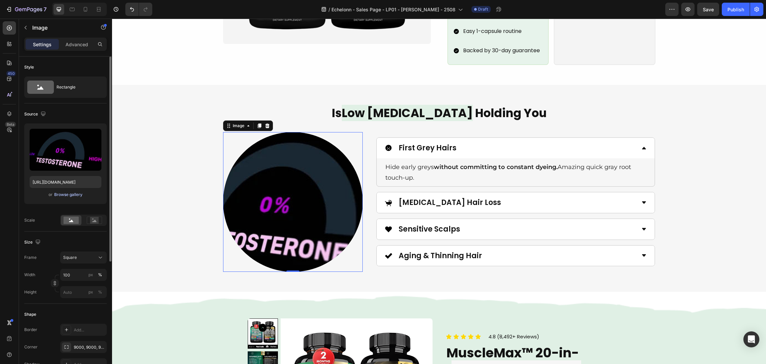
click at [74, 194] on div "Browse gallery" at bounding box center [68, 195] width 28 height 6
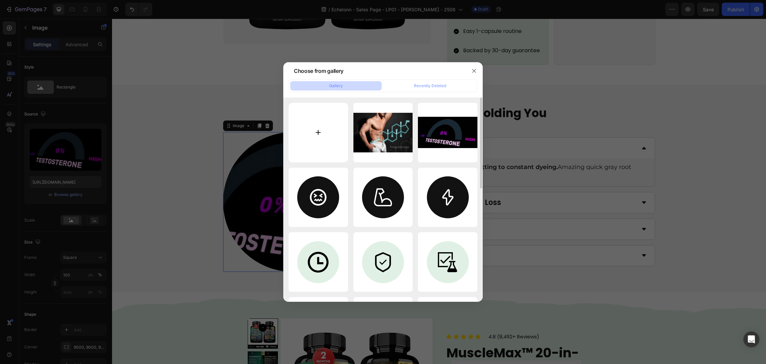
click at [308, 123] on input "file" at bounding box center [319, 133] width 60 height 60
type input "C:\fakepath\360_F_664149263_agz64ENJeA4NYyiwG865jXjje0kKUPJq.jpg"
type input "[URL][DOMAIN_NAME]"
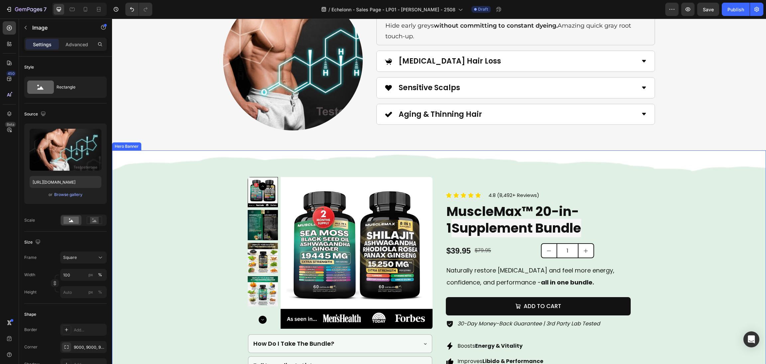
scroll to position [1047, 0]
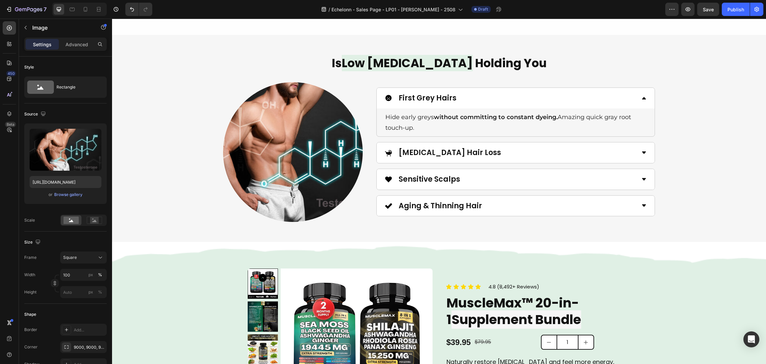
click at [329, 148] on img at bounding box center [293, 152] width 140 height 140
click at [69, 195] on div "Browse gallery" at bounding box center [68, 195] width 28 height 6
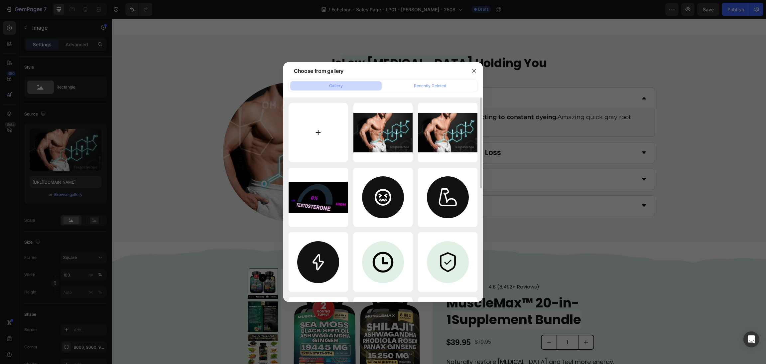
click at [327, 128] on input "file" at bounding box center [319, 133] width 60 height 60
type input "C:\fakepath\gettyimages-137187097-640x640.jpg"
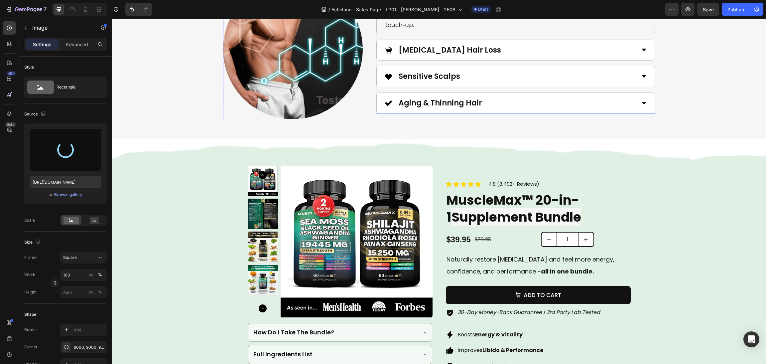
scroll to position [997, 0]
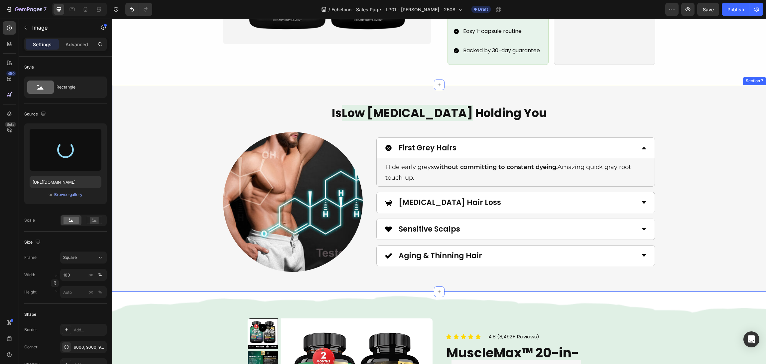
type input "[URL][DOMAIN_NAME]"
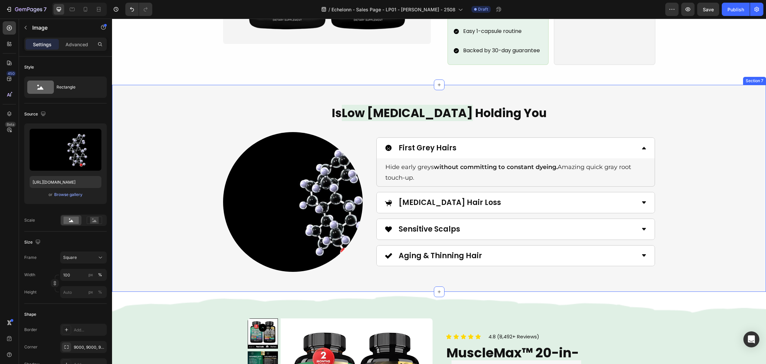
click at [696, 178] on div "Is Low Testosterone Holding You Heading Image First Grey Hairs Hide early greys…" at bounding box center [439, 188] width 638 height 167
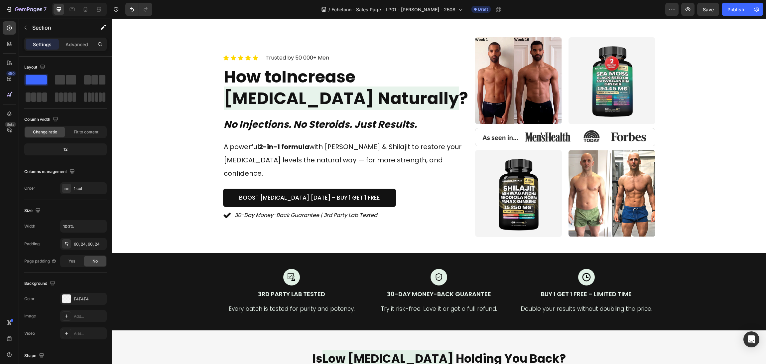
scroll to position [0, 0]
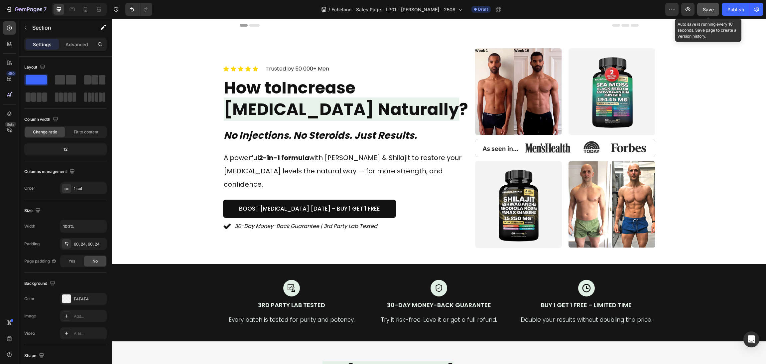
click at [708, 7] on span "Save" at bounding box center [708, 10] width 11 height 6
click at [691, 10] on button "button" at bounding box center [687, 9] width 13 height 13
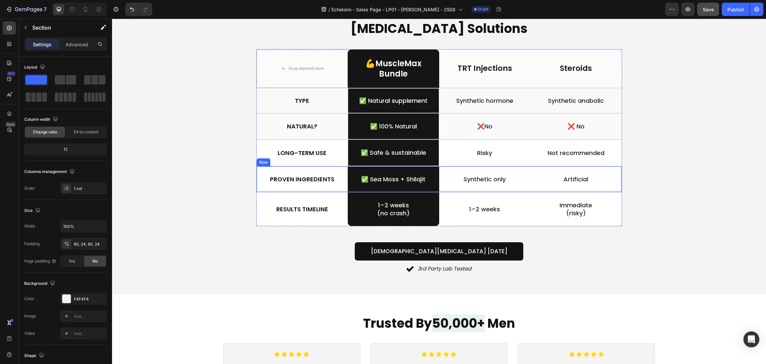
scroll to position [1596, 0]
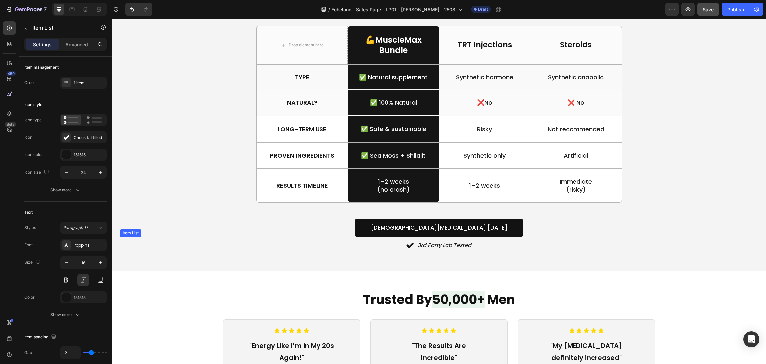
click at [482, 244] on div "3rd Party Lab Tested" at bounding box center [439, 245] width 638 height 12
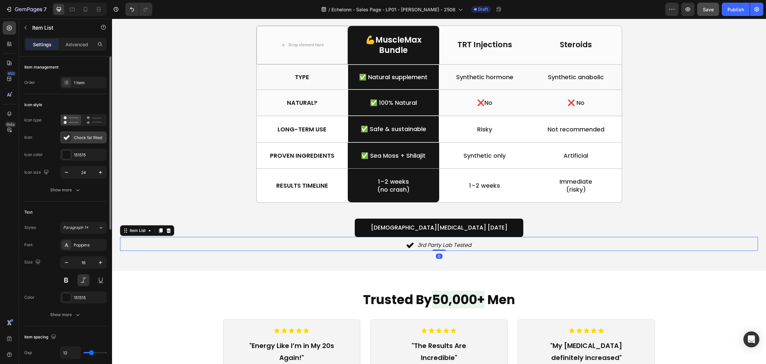
click at [78, 138] on div "Check fat filled" at bounding box center [89, 138] width 31 height 6
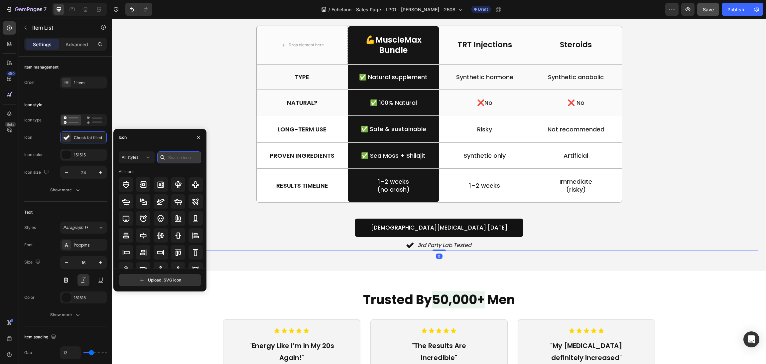
click at [182, 154] on input "text" at bounding box center [179, 157] width 44 height 12
type input "test"
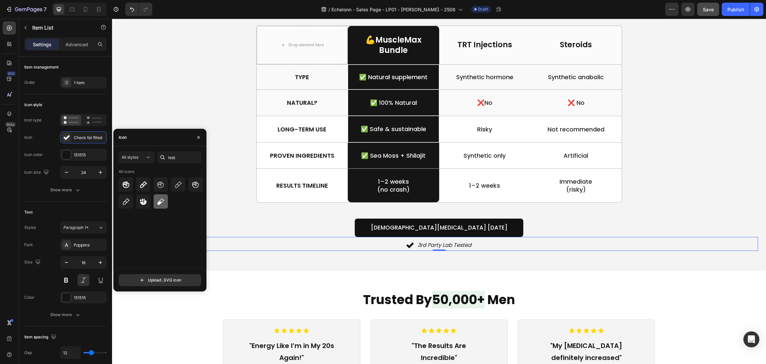
click at [159, 202] on icon at bounding box center [161, 201] width 7 height 7
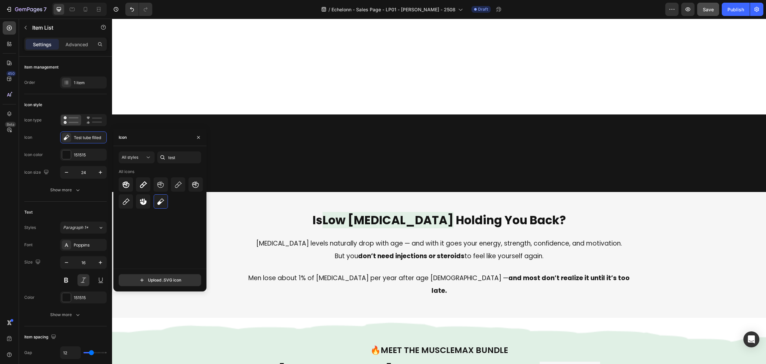
scroll to position [349, 0]
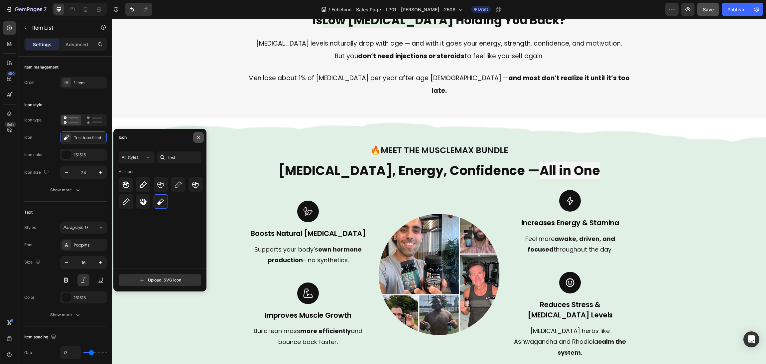
click at [197, 138] on icon "button" at bounding box center [198, 137] width 3 height 3
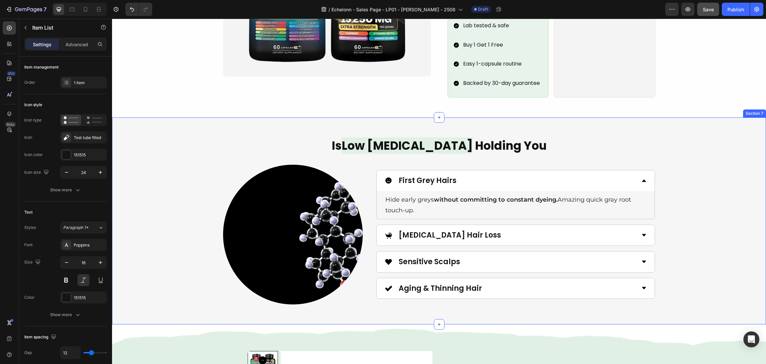
scroll to position [948, 0]
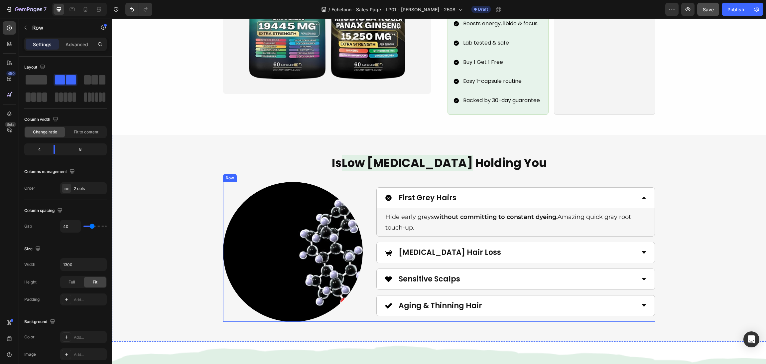
click at [363, 221] on div "Image First Grey Hairs Hide early greys without committing to constant dyeing. …" at bounding box center [439, 252] width 432 height 140
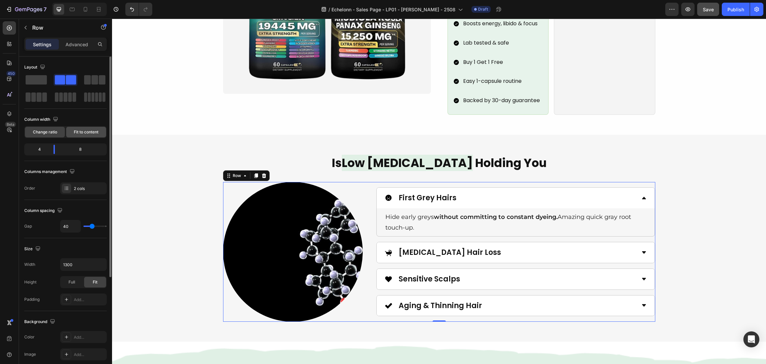
click at [77, 135] on span "Fit to content" at bounding box center [86, 132] width 25 height 6
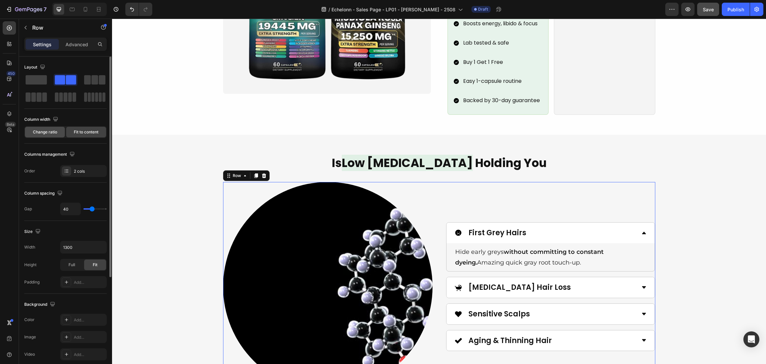
click at [55, 133] on span "Change ratio" at bounding box center [45, 132] width 24 height 6
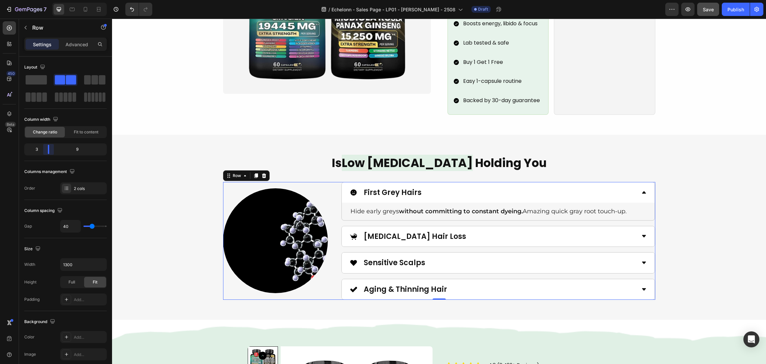
drag, startPoint x: 52, startPoint y: 151, endPoint x: 47, endPoint y: 151, distance: 5.0
click at [47, 0] on body "7 / Echelonn - Sales Page - LP01 - Sasha - 2508 Draft Preview Save Publish 450 …" at bounding box center [383, 0] width 766 height 0
click at [655, 162] on div "Is Low Testosterone Holding You Heading Image First Grey Hairs Hide early greys…" at bounding box center [439, 227] width 638 height 145
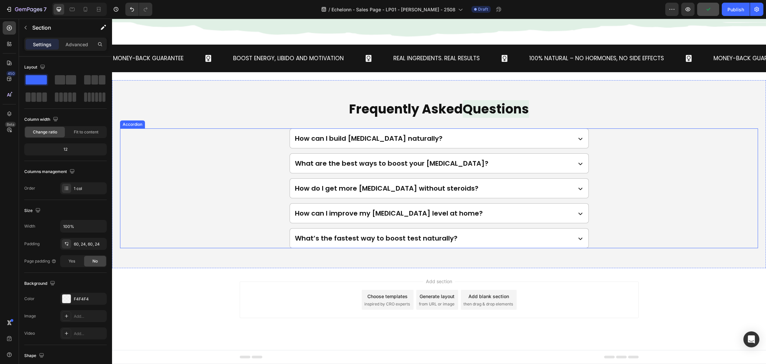
scroll to position [2232, 0]
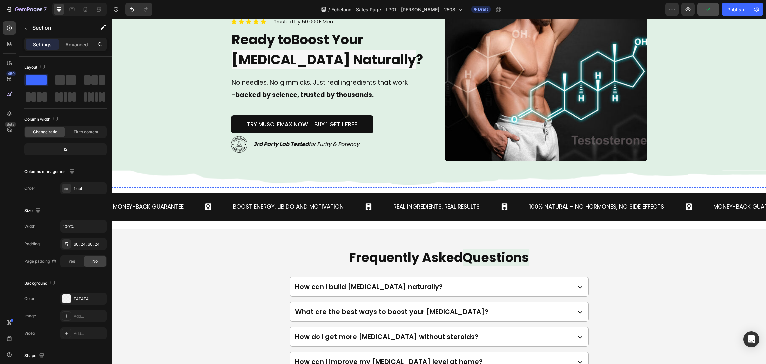
click at [536, 138] on img at bounding box center [546, 85] width 203 height 152
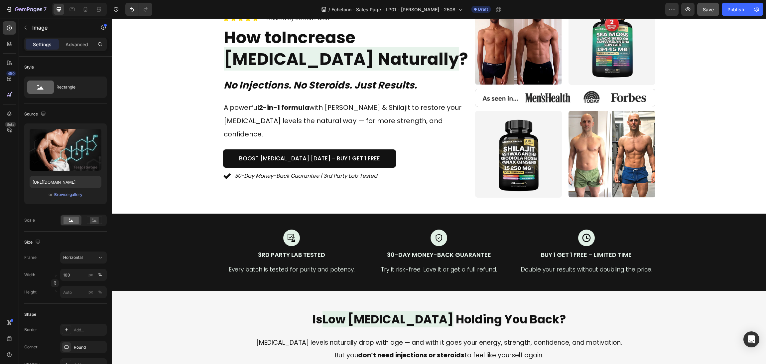
scroll to position [0, 0]
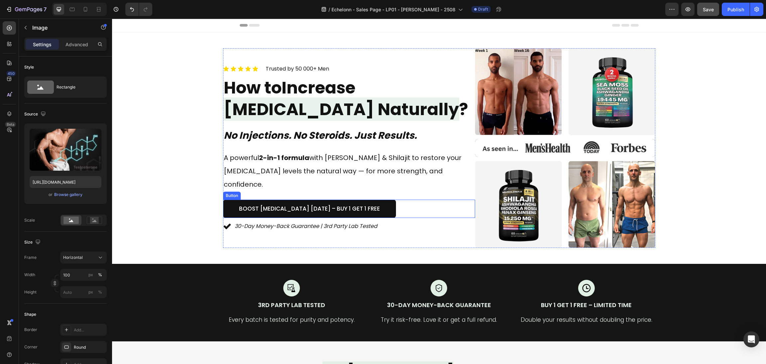
click at [422, 218] on div "30-Day Money-Back Guarantee | 3rd Party Lab Tested Item List" at bounding box center [349, 225] width 252 height 14
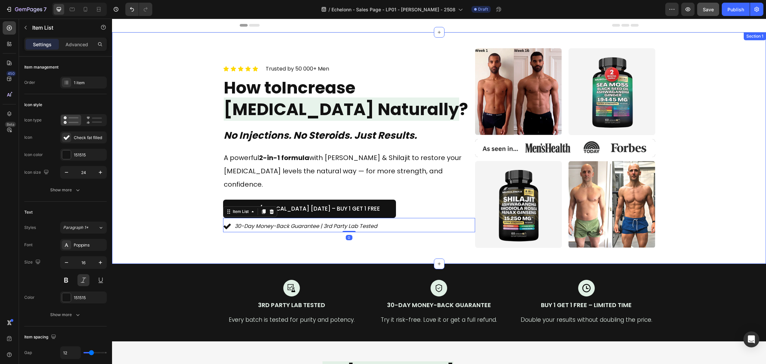
click at [701, 186] on div "Icon Icon Icon Icon Icon Icon List Trusted by 50 000+ Men Text block Row How to…" at bounding box center [439, 148] width 638 height 200
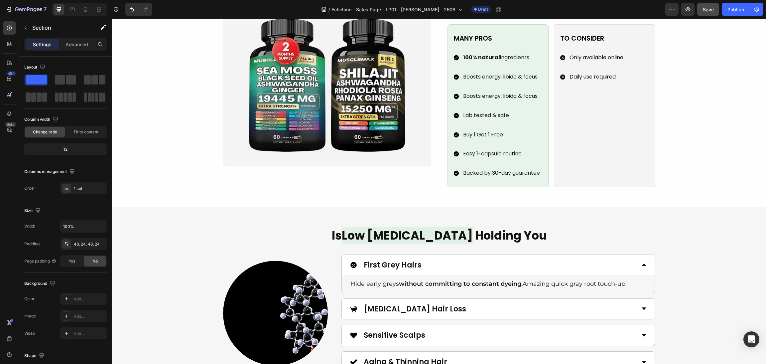
scroll to position [954, 0]
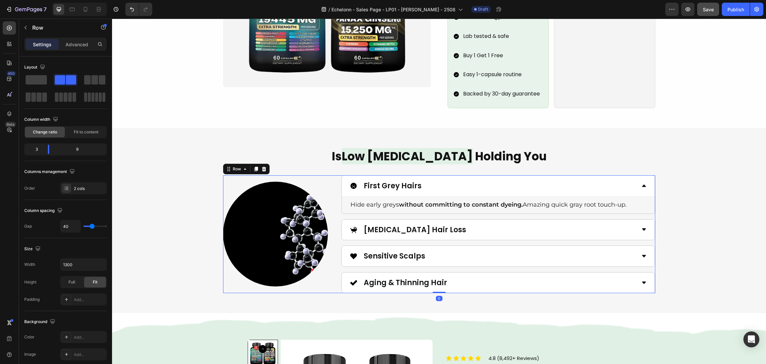
click at [329, 277] on div "Image First Grey Hairs Hide early greys without committing to constant dyeing. …" at bounding box center [439, 234] width 432 height 118
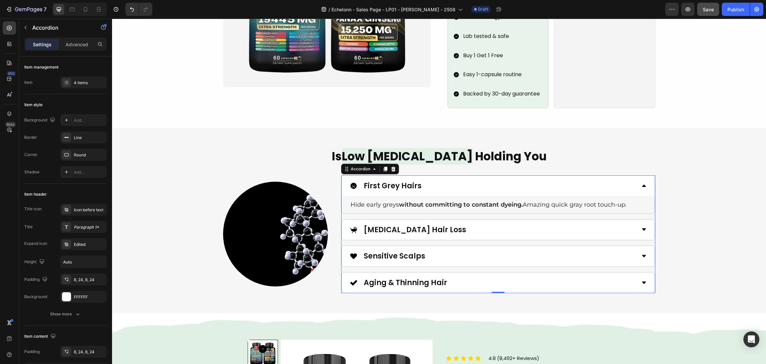
click at [373, 208] on div "First Grey Hairs Hide early greys without committing to constant dyeing. Amazin…" at bounding box center [498, 234] width 314 height 118
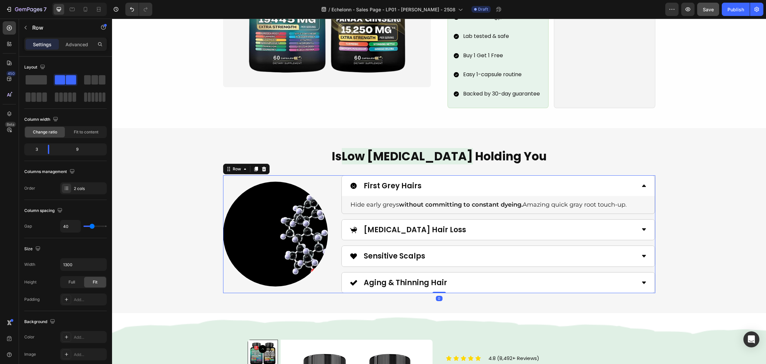
click at [331, 216] on div "Image First Grey Hairs Hide early greys without committing to constant dyeing. …" at bounding box center [439, 234] width 432 height 118
click at [47, 0] on body "7 / Echelonn - Sales Page - LP01 - Sasha - 2508 Draft Preview Save Publish 450 …" at bounding box center [383, 0] width 766 height 0
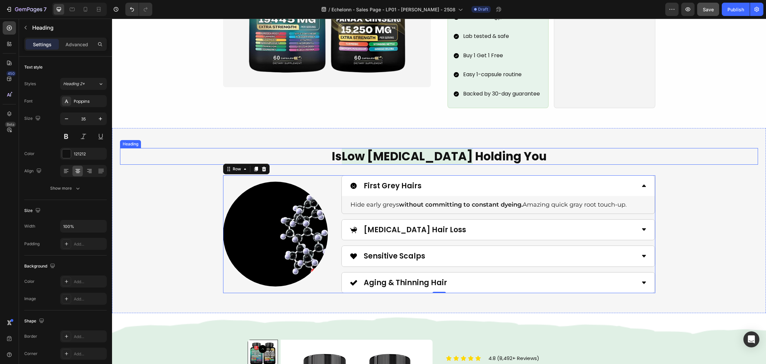
click at [659, 148] on h2 "Is Low [MEDICAL_DATA] Holding You" at bounding box center [439, 156] width 638 height 17
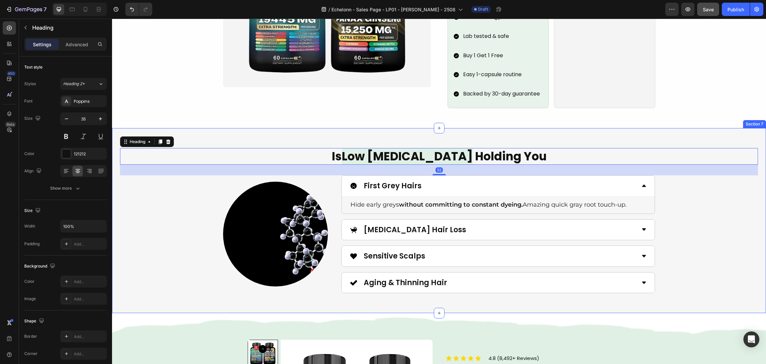
click at [683, 236] on div "Is Low Testosterone Holding You Heading 32 Image First Grey Hairs Hide early gr…" at bounding box center [439, 220] width 638 height 145
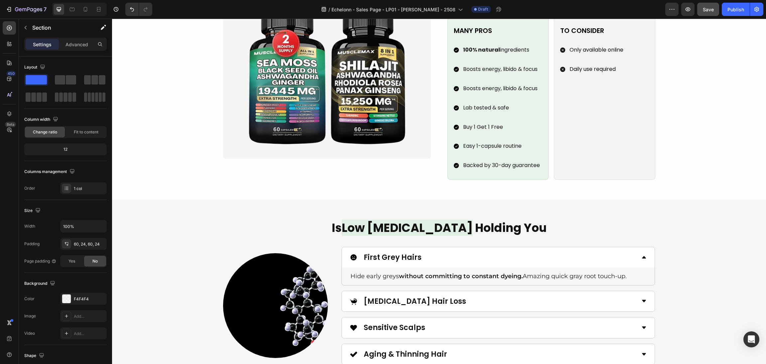
scroll to position [930, 0]
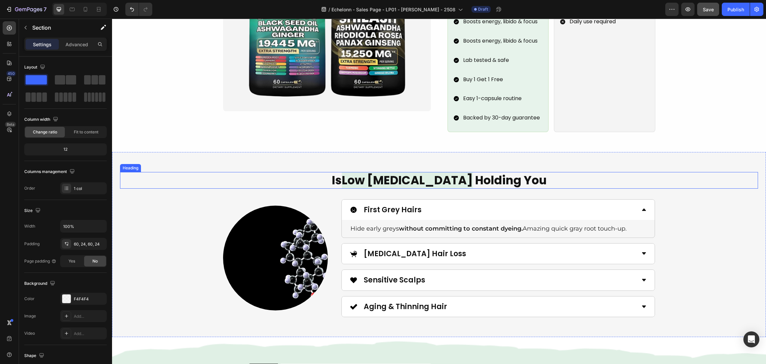
click at [563, 172] on h2 "Is Low [MEDICAL_DATA] Holding You" at bounding box center [439, 180] width 638 height 17
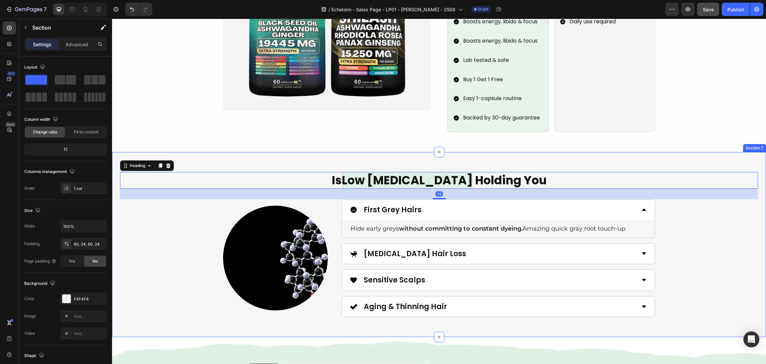
click at [591, 152] on div "Is Low Testosterone Holding You Heading 32 Image First Grey Hairs Hide early gr…" at bounding box center [439, 244] width 654 height 185
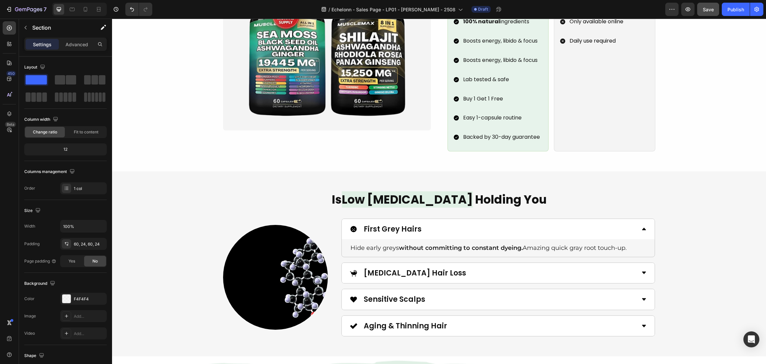
scroll to position [948, 0]
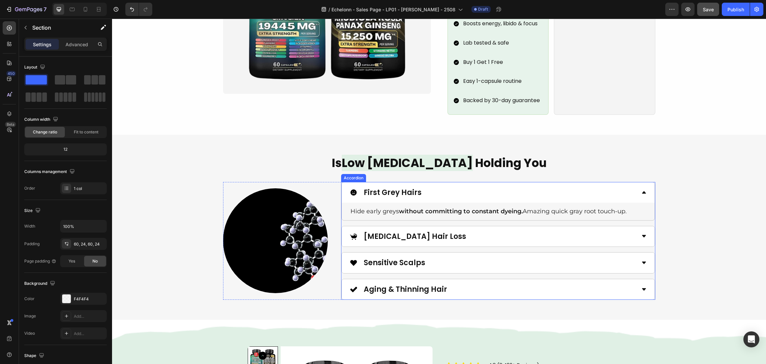
click at [503, 208] on div "Hide early greys without committing to constant dyeing. Amazing quick gray root…" at bounding box center [498, 211] width 313 height 17
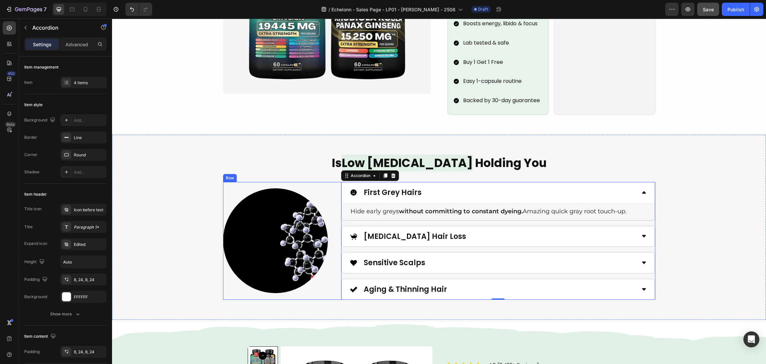
click at [332, 182] on div "Image First Grey Hairs Hide early greys without committing to constant dyeing. …" at bounding box center [439, 241] width 432 height 118
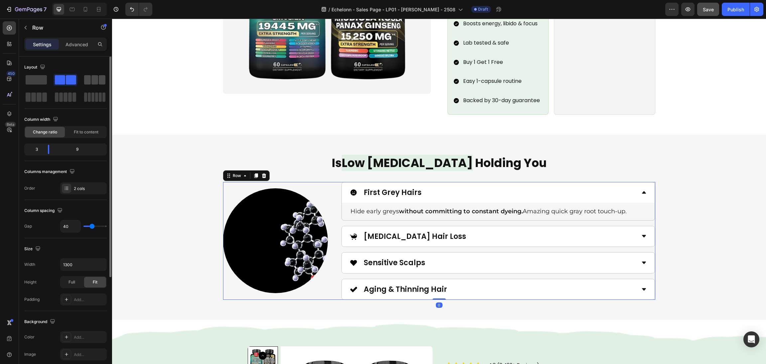
click at [86, 80] on span at bounding box center [87, 79] width 7 height 9
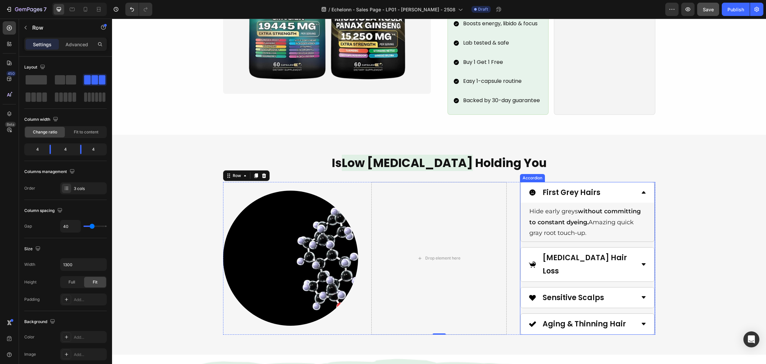
click at [535, 235] on div "First Grey Hairs Hide early greys without committing to constant dyeing. Amazin…" at bounding box center [587, 258] width 135 height 153
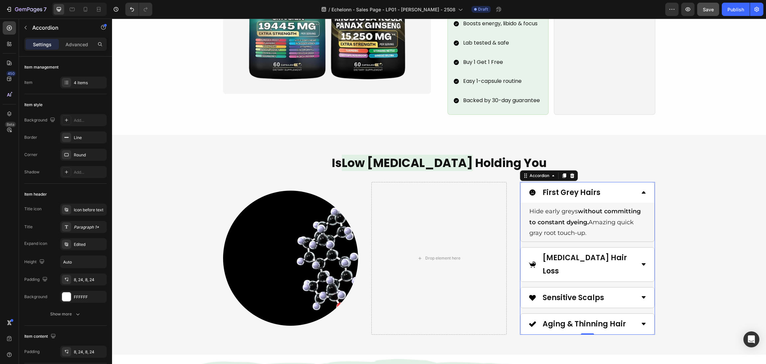
drag, startPoint x: 561, startPoint y: 162, endPoint x: 529, endPoint y: 170, distance: 32.4
click at [563, 173] on icon at bounding box center [565, 175] width 4 height 5
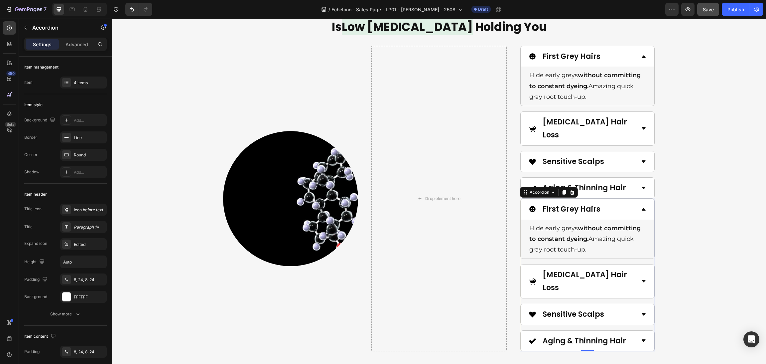
scroll to position [1069, 0]
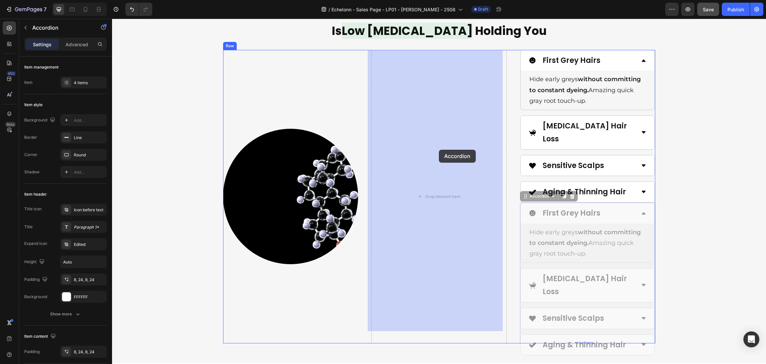
drag, startPoint x: 520, startPoint y: 184, endPoint x: 439, endPoint y: 150, distance: 88.1
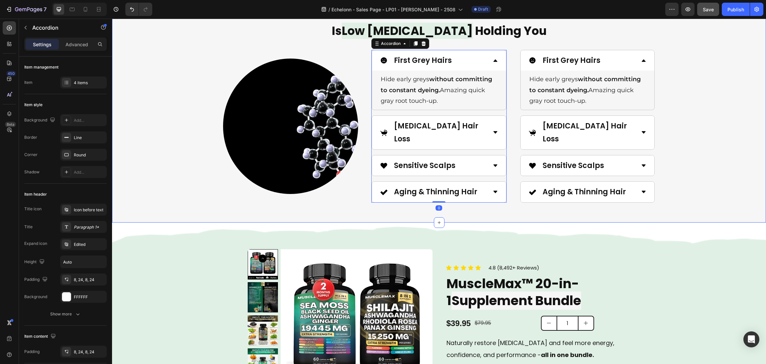
click at [708, 166] on div "Is Low Testosterone Holding You Heading Image First Grey Hairs Hide early greys…" at bounding box center [439, 113] width 638 height 180
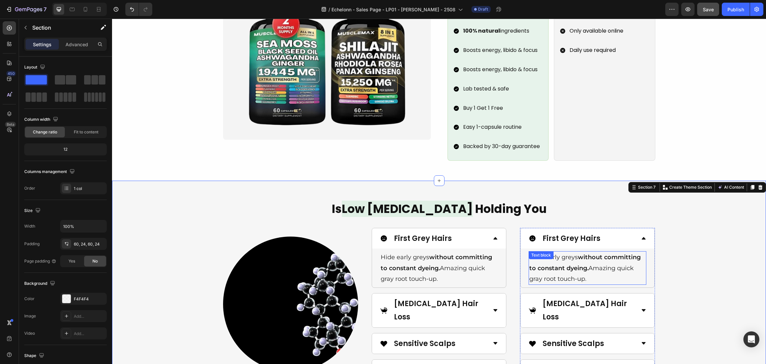
scroll to position [919, 0]
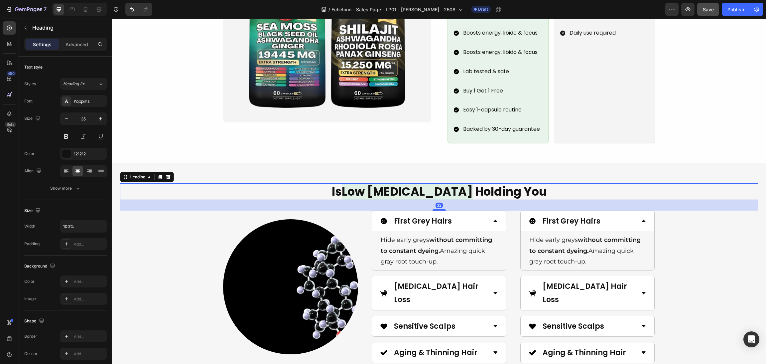
click at [493, 183] on h2 "Is Low [MEDICAL_DATA] Holding You" at bounding box center [439, 191] width 638 height 17
click at [75, 41] on p "Advanced" at bounding box center [77, 44] width 23 height 7
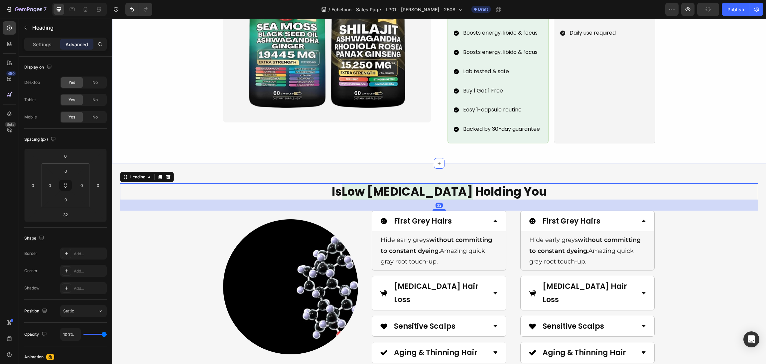
click at [228, 140] on div "Image muscle max breakdown Heading The Real Natural [MEDICAL_DATA]-Boosting Duo…" at bounding box center [439, 17] width 654 height 293
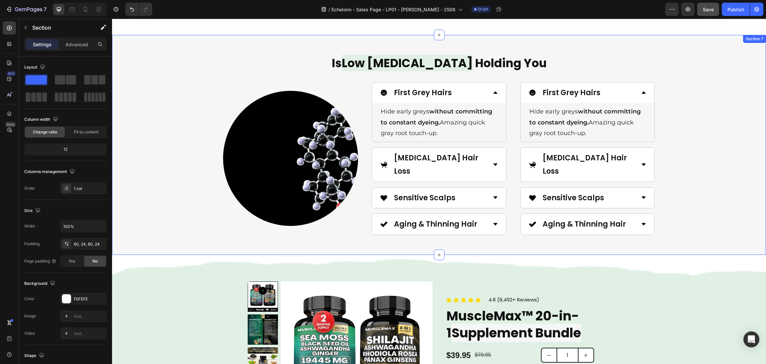
scroll to position [997, 0]
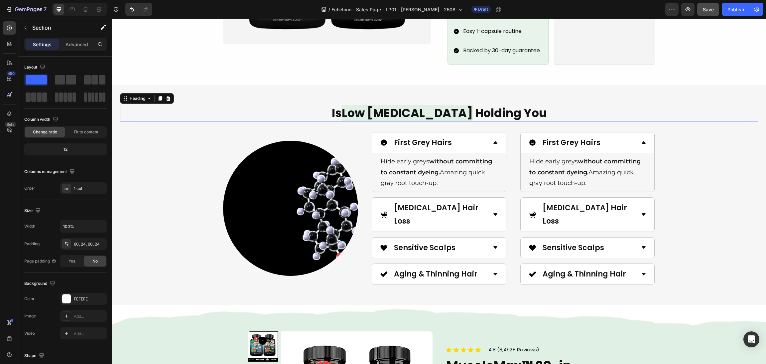
click at [535, 108] on h2 "Is Low [MEDICAL_DATA] Holding You" at bounding box center [439, 113] width 638 height 17
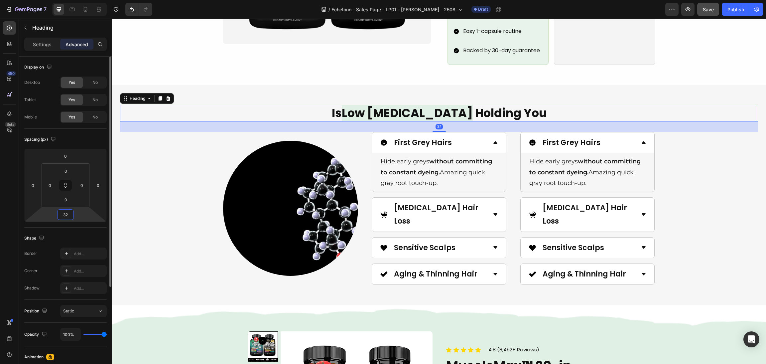
click at [63, 216] on input "32" at bounding box center [65, 215] width 13 height 10
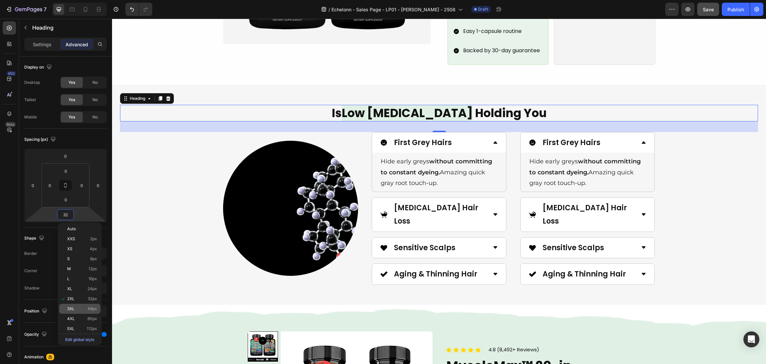
click at [79, 307] on p "3XL 48px" at bounding box center [82, 308] width 30 height 5
type input "48"
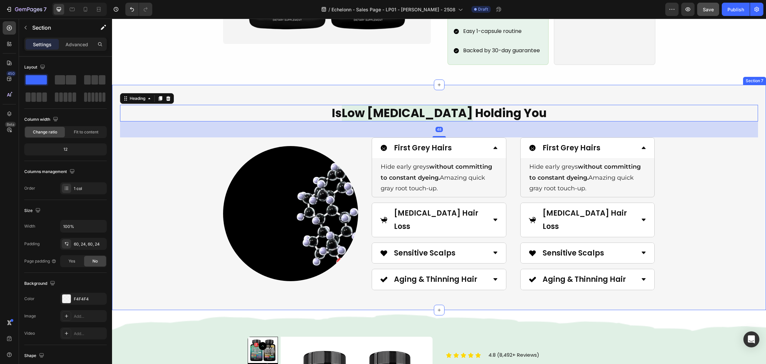
click at [724, 200] on div "Is Low Testosterone Holding You Heading 48 Image First Grey Hairs Hide early gr…" at bounding box center [439, 197] width 638 height 185
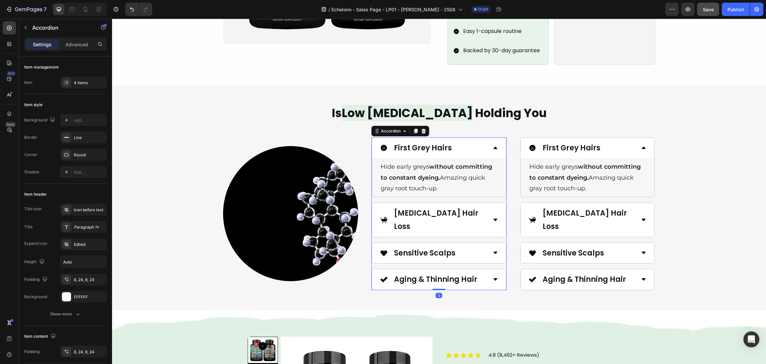
click at [372, 243] on div "Sensitive Scalps" at bounding box center [439, 253] width 134 height 21
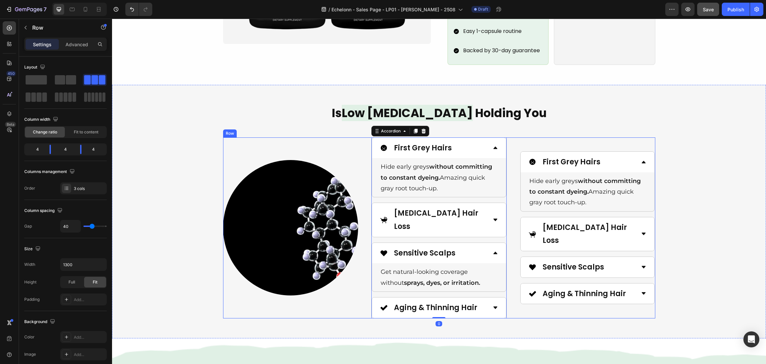
click at [364, 234] on div "Image First Grey Hairs Hide early greys without committing to constant dyeing. …" at bounding box center [439, 227] width 432 height 181
click at [490, 203] on div "[MEDICAL_DATA] Hair Loss" at bounding box center [439, 220] width 134 height 34
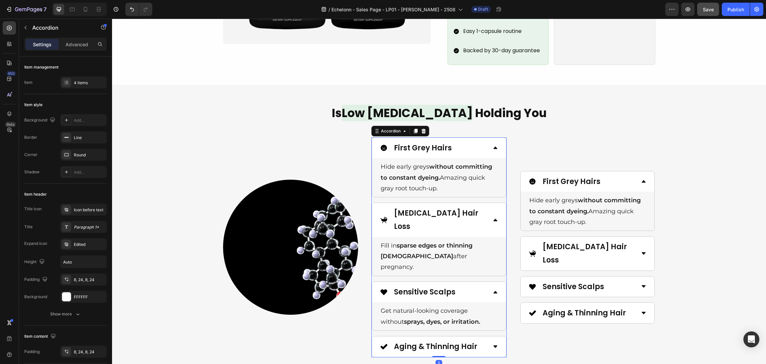
click at [490, 203] on div "[MEDICAL_DATA] Hair Loss" at bounding box center [439, 220] width 134 height 34
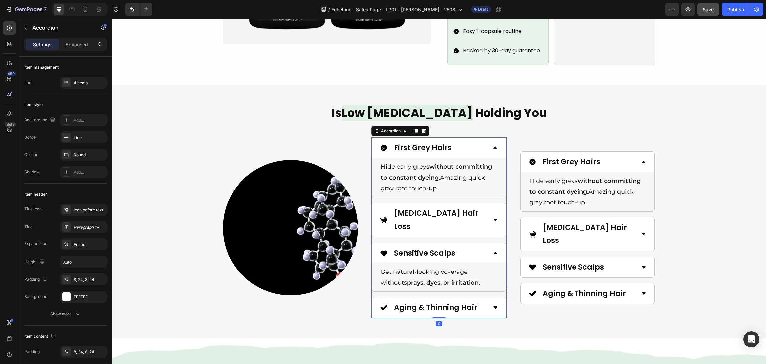
click at [484, 243] on div "Sensitive Scalps" at bounding box center [439, 253] width 134 height 21
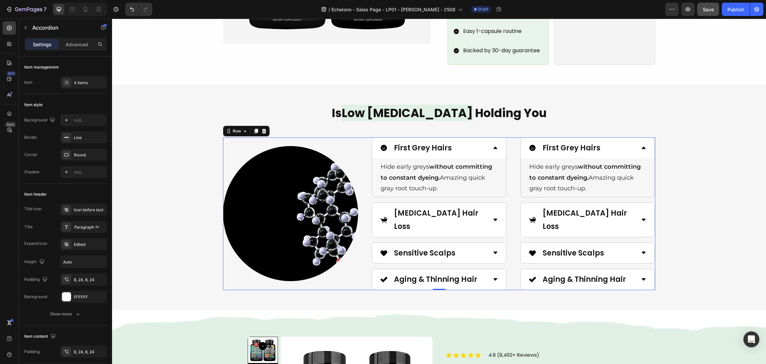
click at [507, 188] on div "Image First Grey Hairs Hide early greys without committing to constant dyeing. …" at bounding box center [439, 213] width 432 height 153
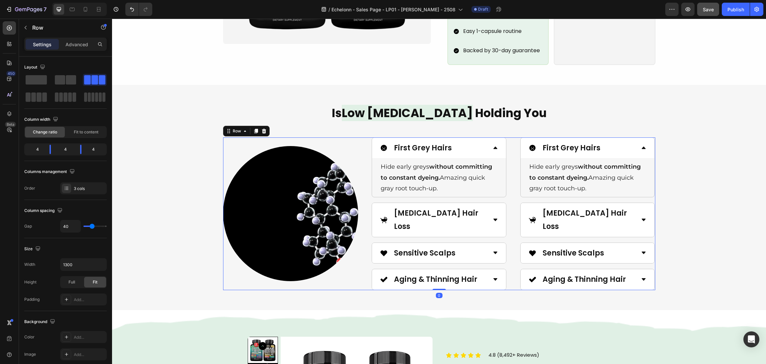
click at [356, 190] on div "Image First Grey Hairs Hide early greys without committing to constant dyeing. …" at bounding box center [439, 213] width 432 height 153
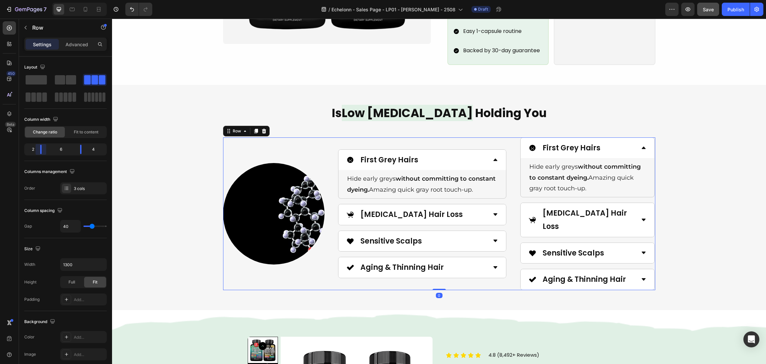
drag, startPoint x: 47, startPoint y: 151, endPoint x: 42, endPoint y: 149, distance: 5.2
click at [42, 0] on body "7 / Echelonn - Sales Page - LP01 - Sasha - 2508 Draft Preview Save Publish 450 …" at bounding box center [383, 0] width 766 height 0
click at [46, 0] on body "7 / Echelonn - Sales Page - LP01 - [PERSON_NAME] - 2508 Draft Preview Publish 4…" at bounding box center [383, 0] width 766 height 0
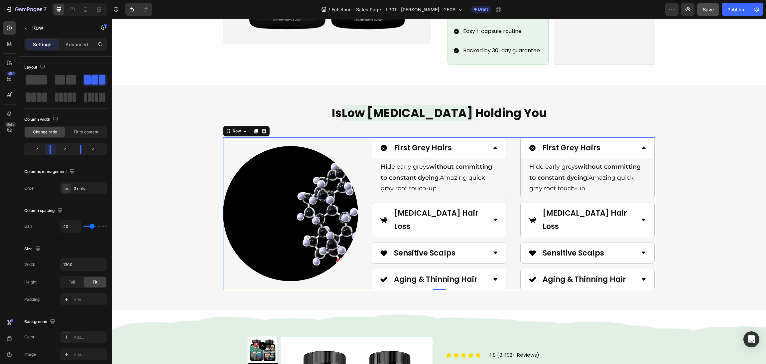
drag, startPoint x: 46, startPoint y: 149, endPoint x: 49, endPoint y: 149, distance: 3.7
click at [49, 0] on body "7 / Echelonn - Sales Page - LP01 - Sasha - 2508 Draft Preview Save Publish 450 …" at bounding box center [383, 0] width 766 height 0
click at [75, 188] on div "3 cols" at bounding box center [89, 189] width 31 height 6
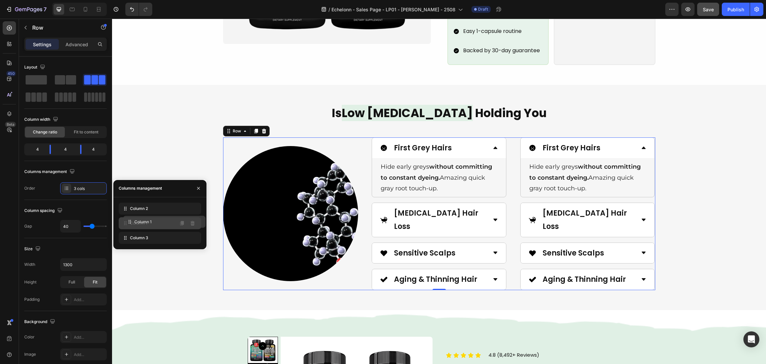
drag, startPoint x: 131, startPoint y: 207, endPoint x: 136, endPoint y: 222, distance: 15.8
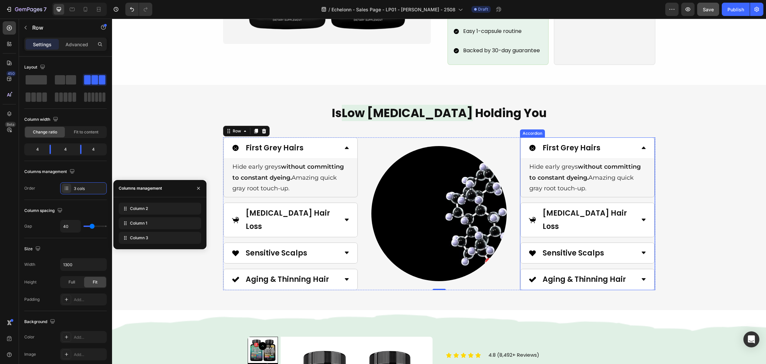
click at [685, 189] on div "Is Low Testosterone Holding You Heading Image First Grey Hairs Hide early greys…" at bounding box center [439, 197] width 638 height 185
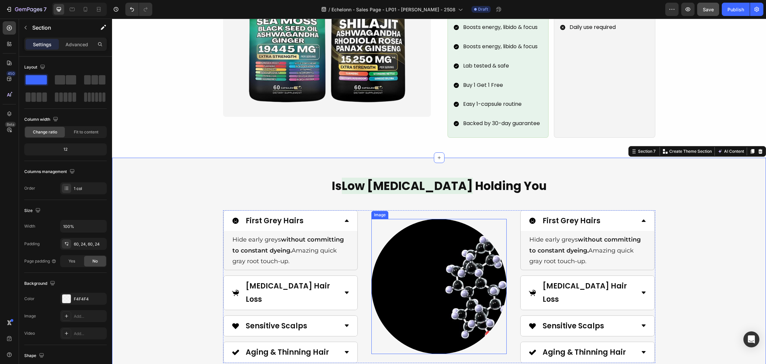
scroll to position [948, 0]
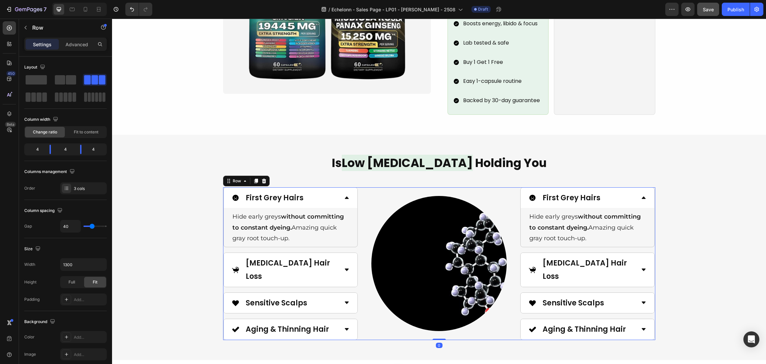
click at [360, 217] on div "Image First Grey Hairs Hide early greys without committing to constant dyeing. …" at bounding box center [439, 263] width 432 height 153
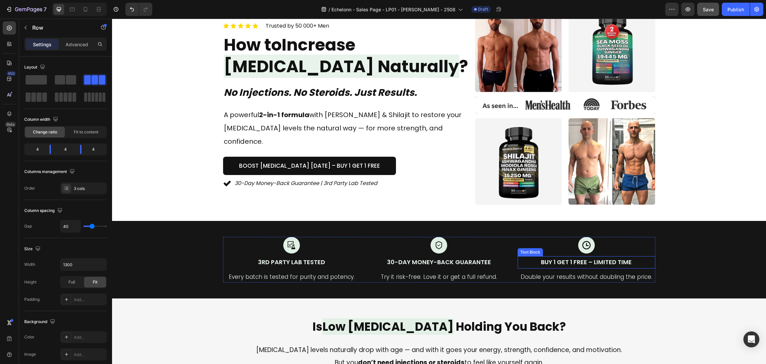
scroll to position [0, 0]
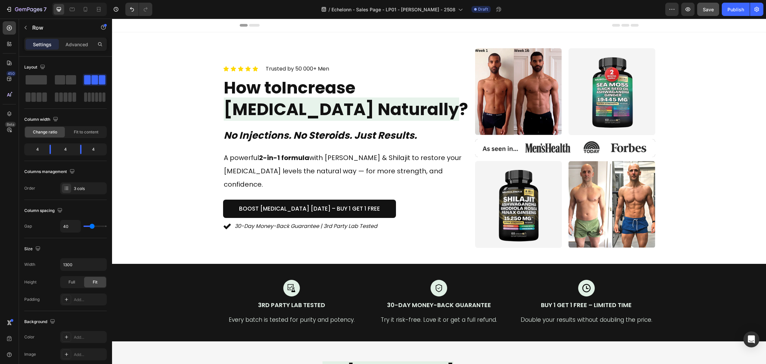
click at [706, 7] on span "Save" at bounding box center [708, 10] width 11 height 6
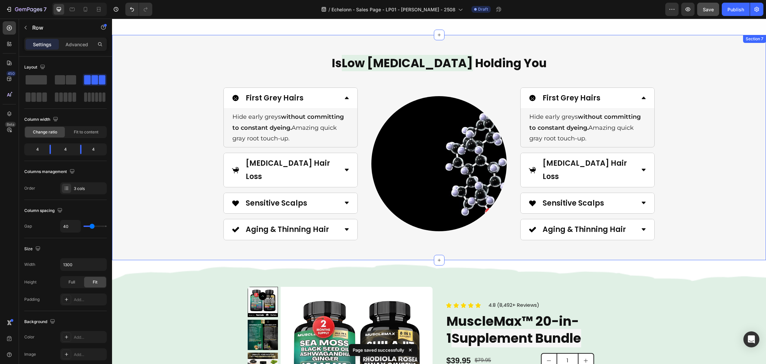
scroll to position [948, 0]
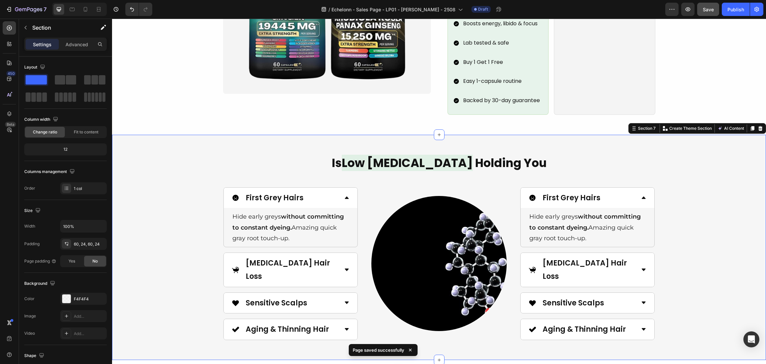
click at [673, 222] on div "Is Low [MEDICAL_DATA] Holding You Heading Image First Grey Hairs Hide early gre…" at bounding box center [439, 247] width 638 height 185
click at [75, 48] on div "Advanced" at bounding box center [76, 44] width 33 height 11
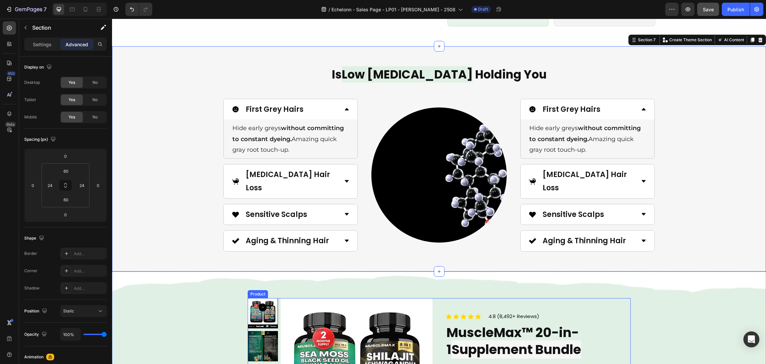
scroll to position [1047, 0]
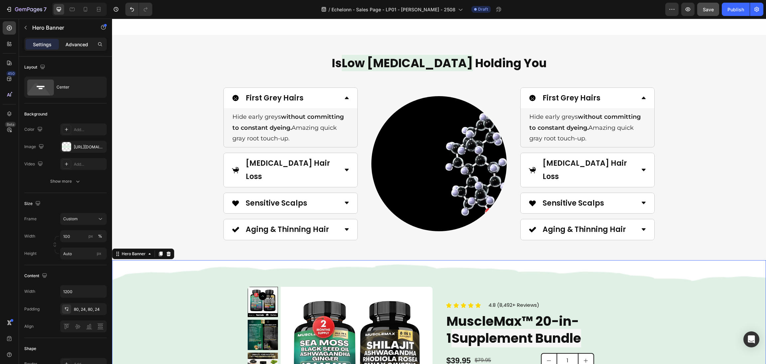
click at [80, 46] on p "Advanced" at bounding box center [77, 44] width 23 height 7
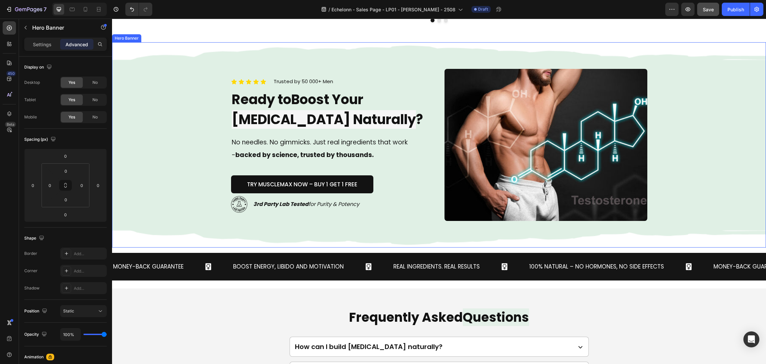
scroll to position [2197, 0]
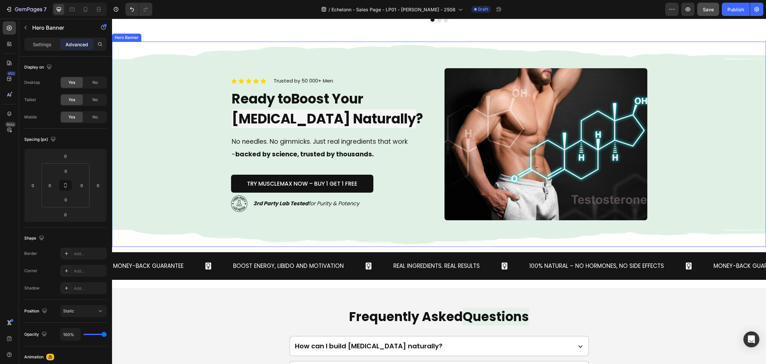
click at [548, 192] on img at bounding box center [546, 144] width 203 height 152
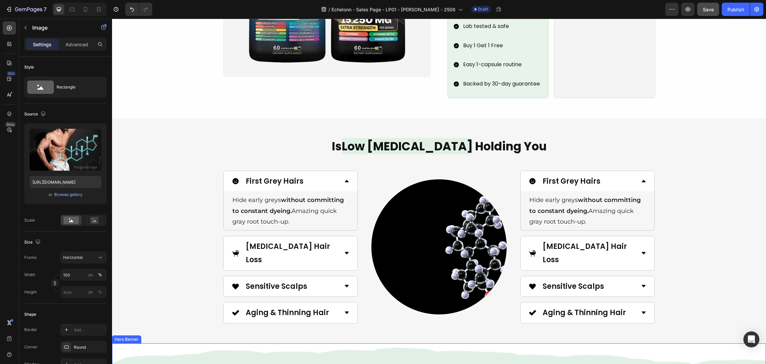
scroll to position [948, 0]
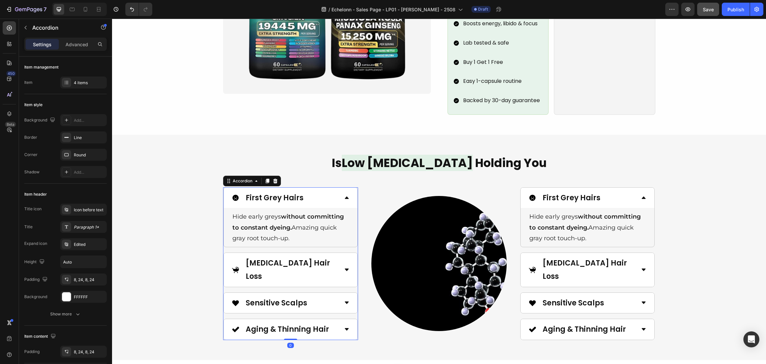
click at [329, 293] on div "Sensitive Scalps" at bounding box center [291, 303] width 134 height 21
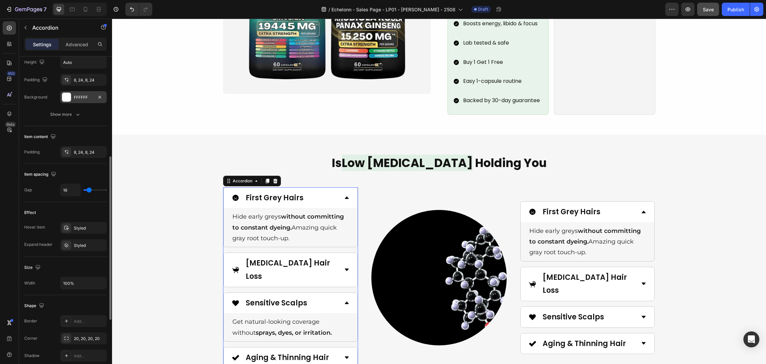
scroll to position [325, 0]
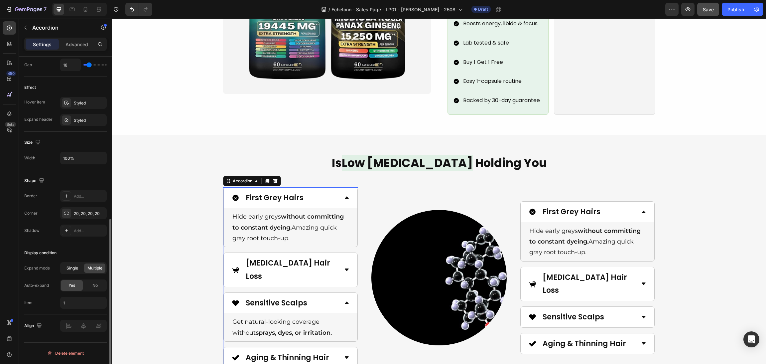
click at [75, 273] on div "Single" at bounding box center [72, 267] width 21 height 9
click at [344, 253] on div "[MEDICAL_DATA] Hair Loss" at bounding box center [291, 270] width 134 height 34
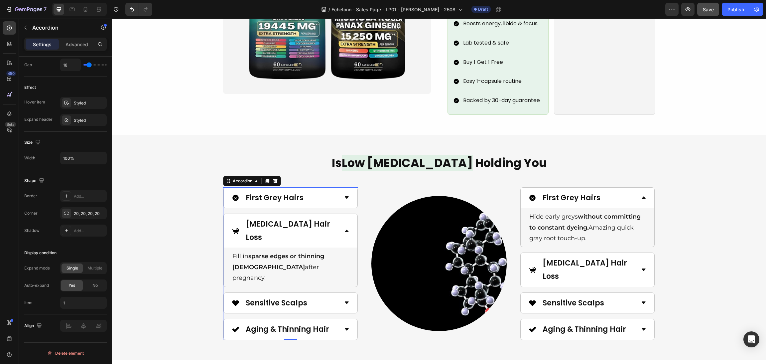
click at [326, 198] on div "First Grey Hairs" at bounding box center [285, 197] width 107 height 15
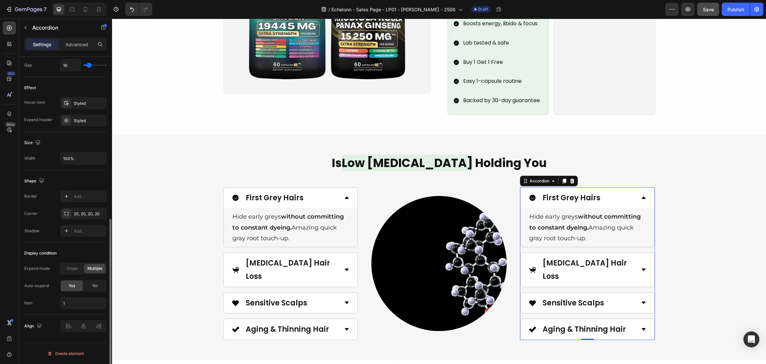
click at [566, 238] on div "First Grey Hairs Hide early greys without committing to constant dyeing. Amazin…" at bounding box center [587, 263] width 135 height 153
click at [79, 270] on div "Single" at bounding box center [72, 268] width 21 height 9
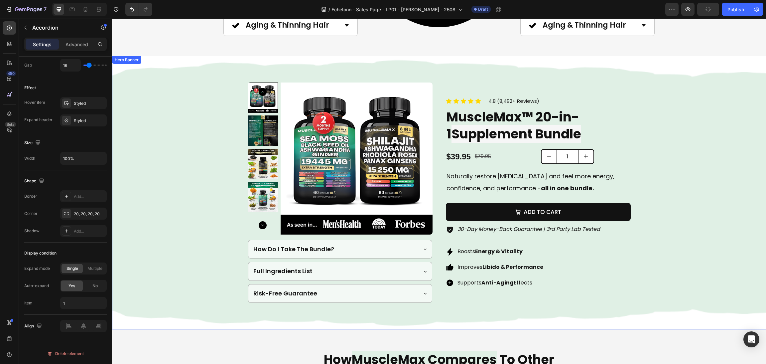
scroll to position [1356, 0]
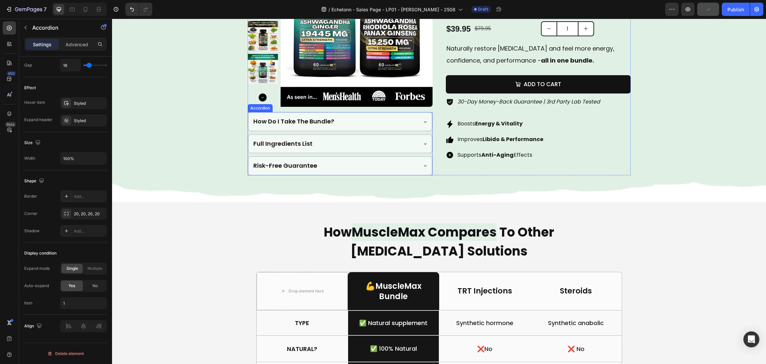
click at [408, 168] on div "Risk-Free Guarantee" at bounding box center [334, 165] width 165 height 13
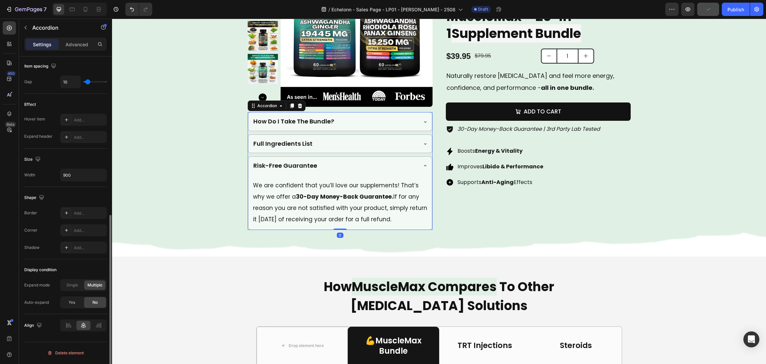
scroll to position [308, 0]
click at [408, 168] on div "Risk-Free Guarantee" at bounding box center [334, 165] width 165 height 13
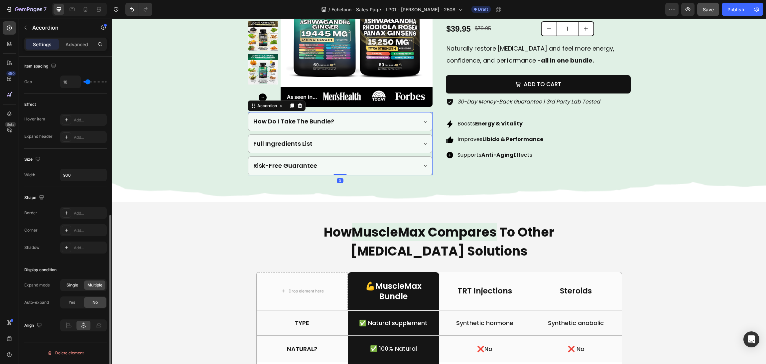
click at [80, 285] on div "Single" at bounding box center [72, 284] width 21 height 9
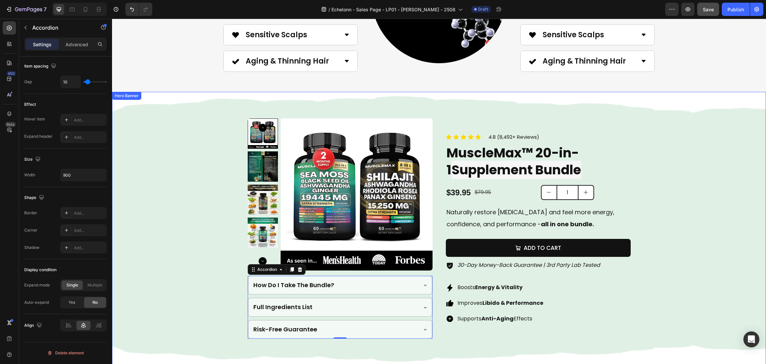
scroll to position [1156, 0]
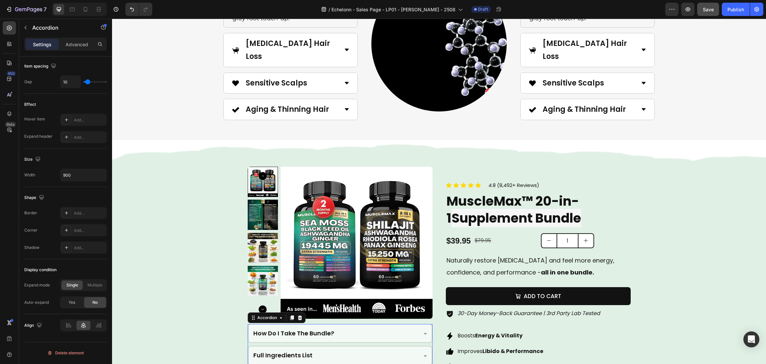
click at [384, 327] on div "How Do I Take The Bundle?" at bounding box center [334, 333] width 165 height 13
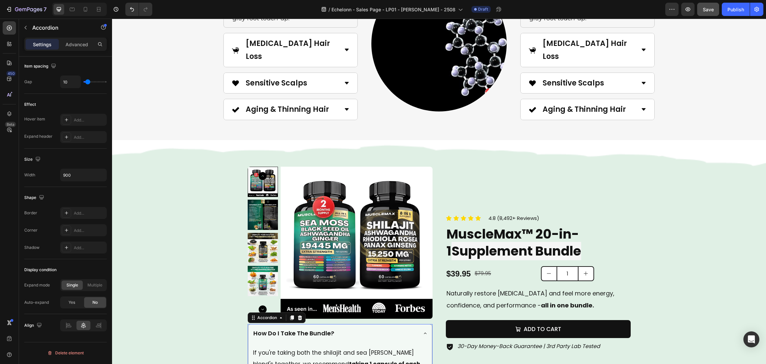
click at [384, 327] on div "How Do I Take The Bundle?" at bounding box center [334, 333] width 165 height 13
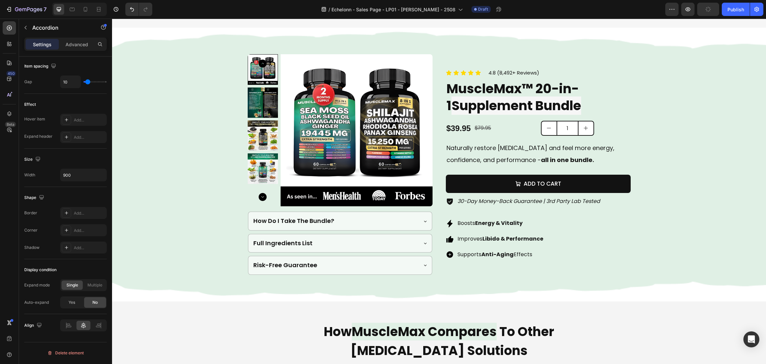
scroll to position [1406, 0]
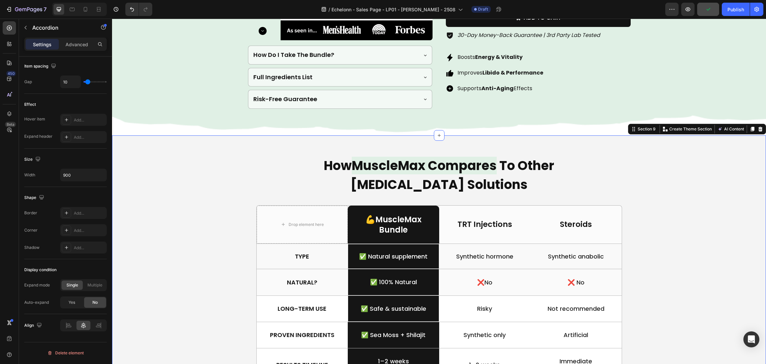
click at [651, 226] on div "How MuscleMax Compares To Other [MEDICAL_DATA] Solutions Heading Drop element h…" at bounding box center [439, 292] width 638 height 275
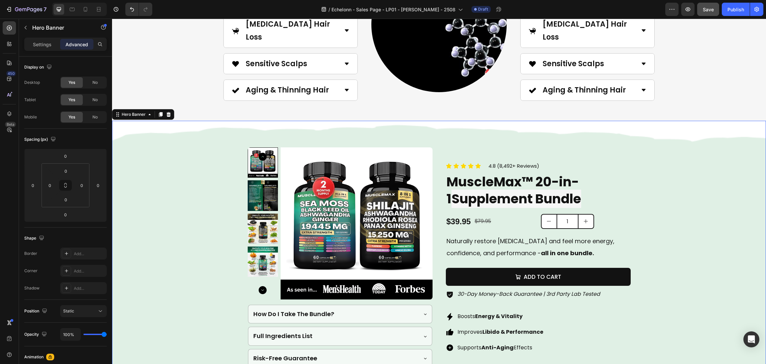
click at [683, 195] on div "Background Image" at bounding box center [439, 257] width 654 height 273
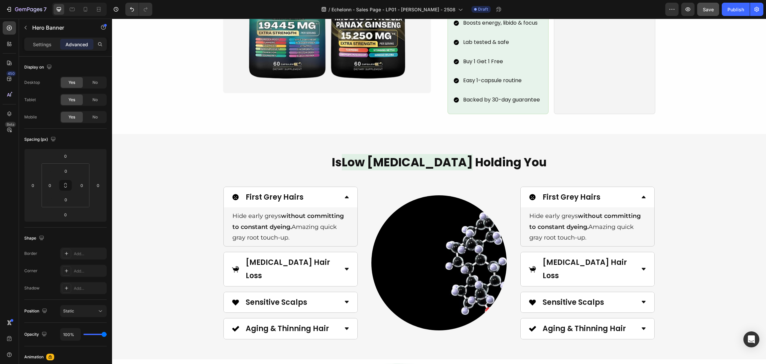
scroll to position [948, 0]
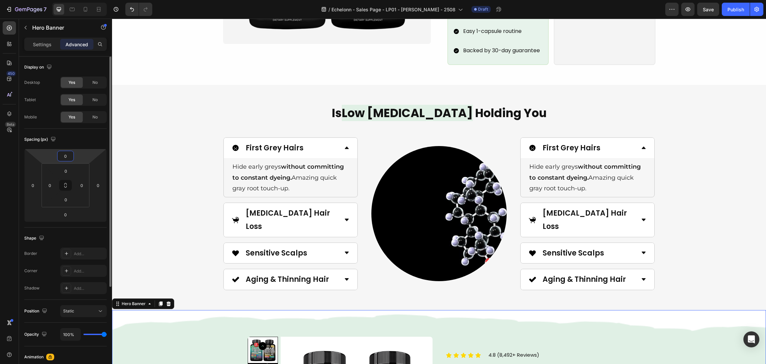
click at [67, 156] on input "0" at bounding box center [65, 156] width 13 height 10
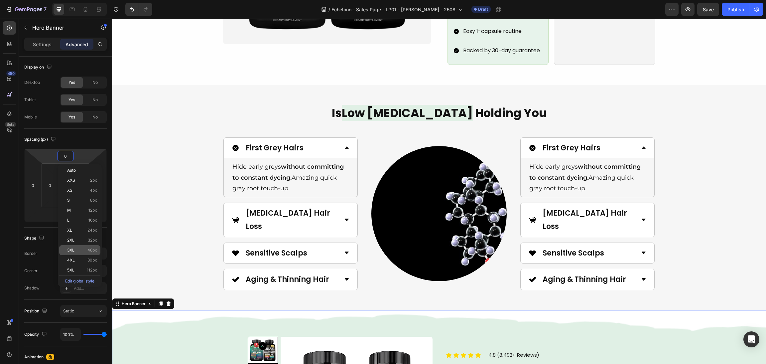
click at [71, 250] on span "3XL" at bounding box center [70, 250] width 7 height 5
type input "48"
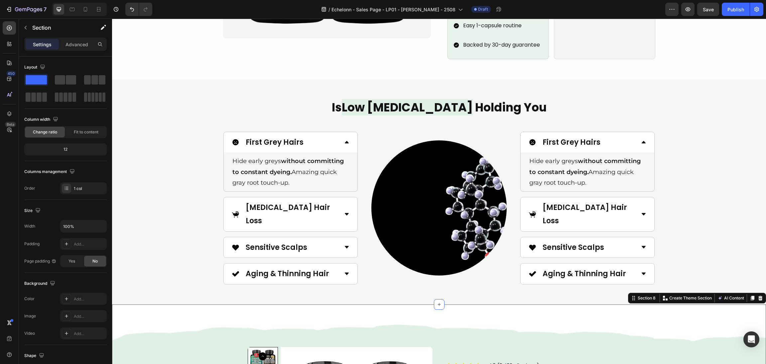
scroll to position [997, 0]
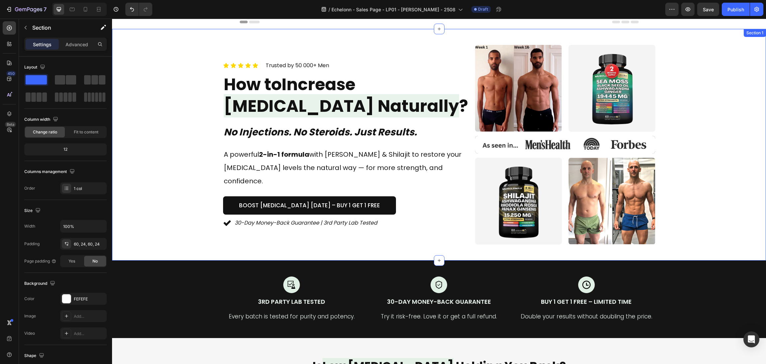
scroll to position [0, 0]
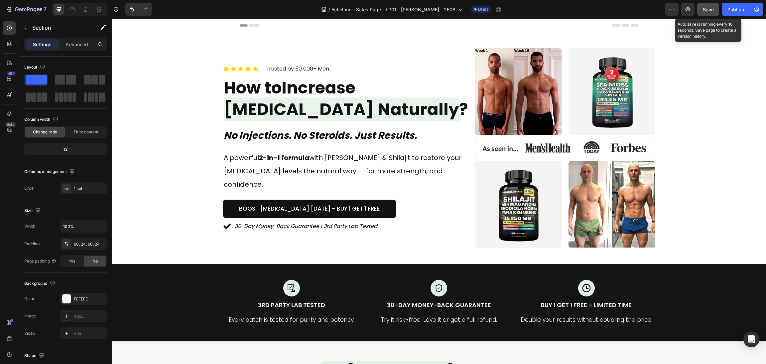
click at [709, 11] on span "Save" at bounding box center [708, 10] width 11 height 6
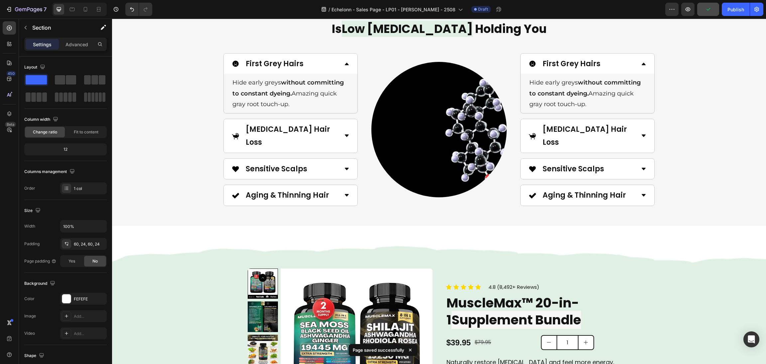
scroll to position [1097, 0]
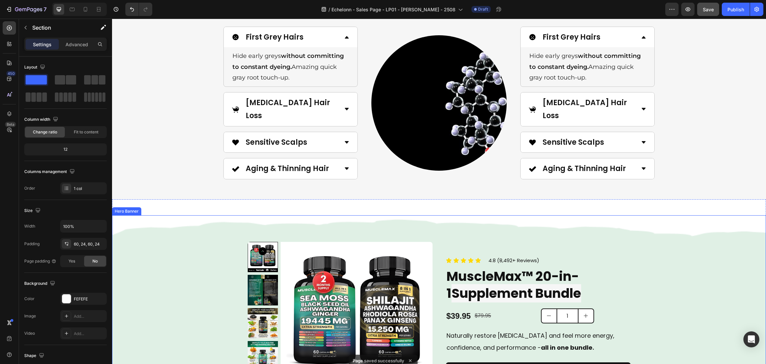
click at [432, 116] on img at bounding box center [438, 102] width 135 height 135
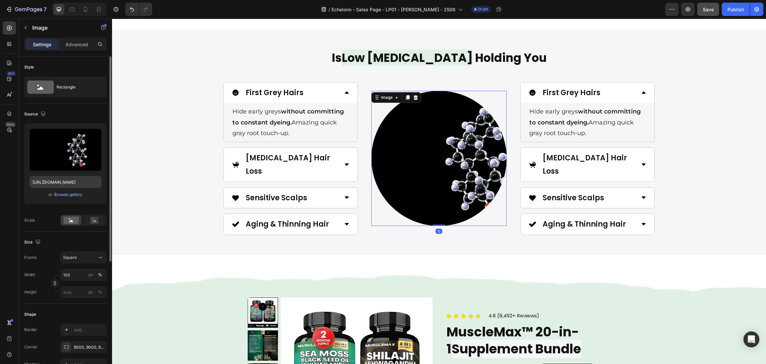
scroll to position [1047, 0]
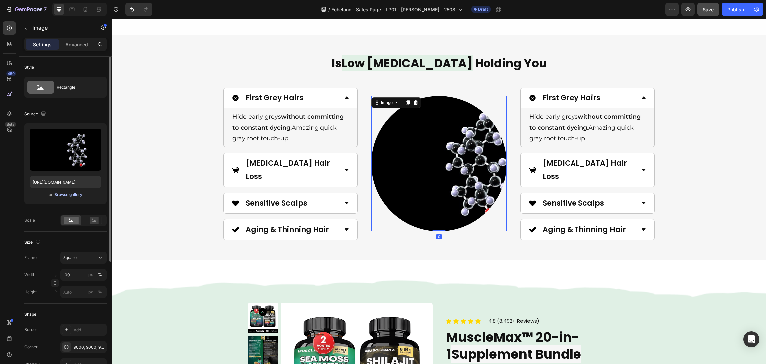
click at [77, 192] on div "Browse gallery" at bounding box center [68, 195] width 28 height 6
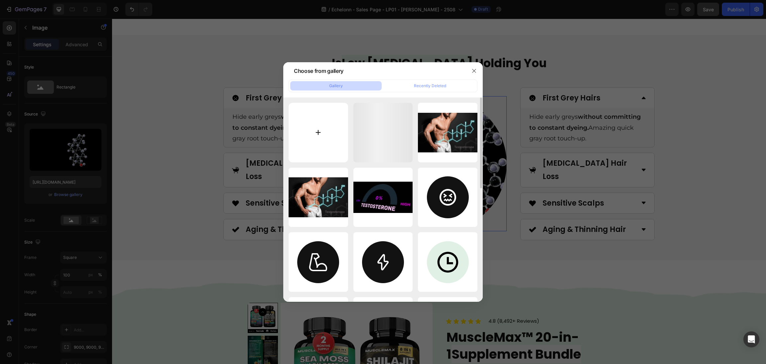
click at [315, 132] on input "file" at bounding box center [319, 133] width 60 height 60
type input "C:\fakepath\ChatGPT Image 26 авг. 2025 г., 20_29_32.png"
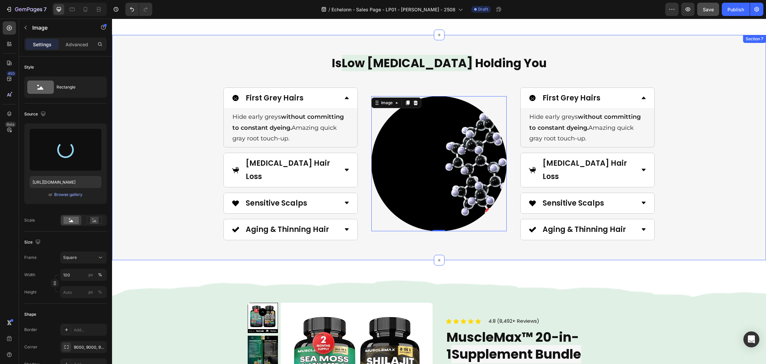
scroll to position [948, 0]
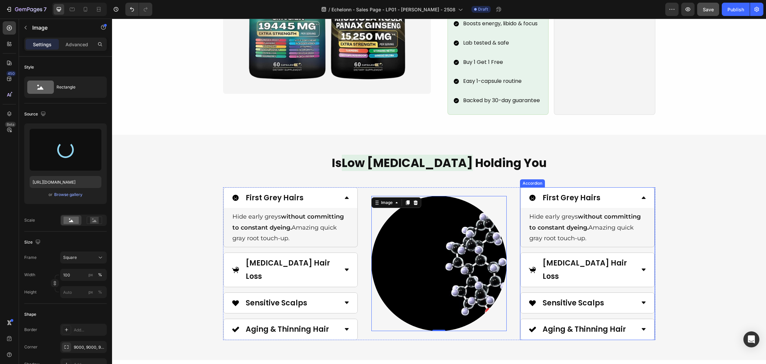
type input "[URL][DOMAIN_NAME]"
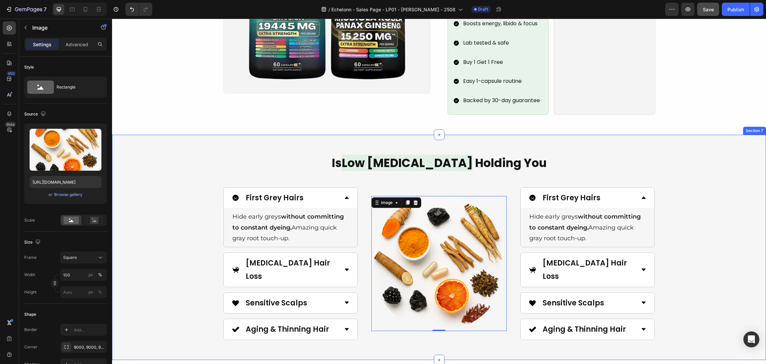
click at [686, 223] on div "Is Low [MEDICAL_DATA] Holding You Heading Image 0 First Grey Hairs Hide early g…" at bounding box center [439, 247] width 638 height 185
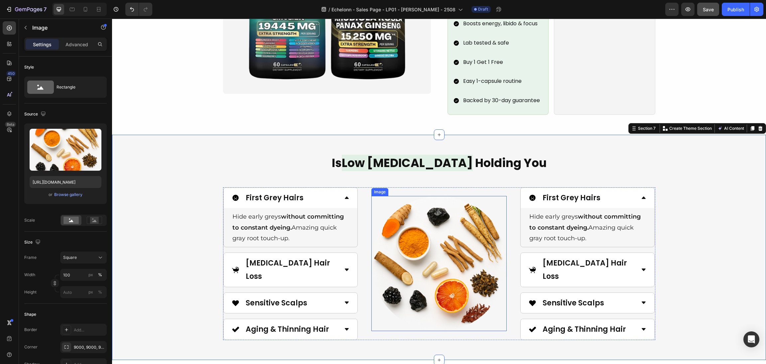
click at [451, 277] on img at bounding box center [438, 263] width 135 height 135
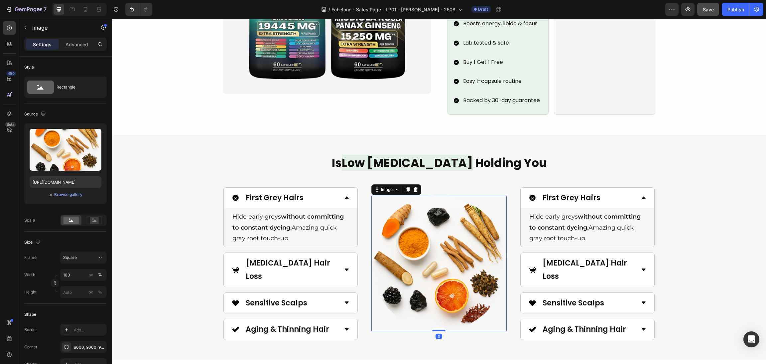
scroll to position [997, 0]
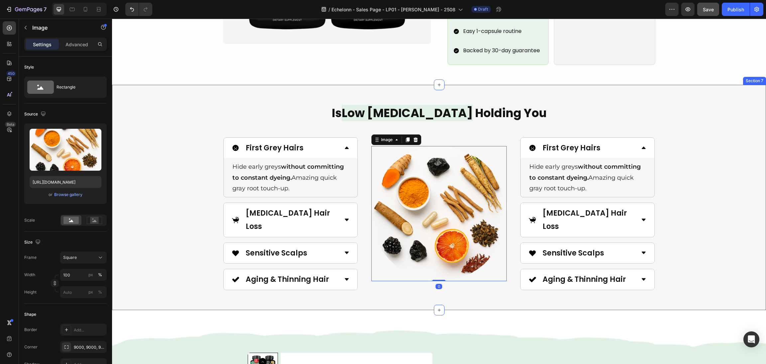
click at [188, 208] on div "Is Low [MEDICAL_DATA] Holding You Heading Image 0 First Grey Hairs Hide early g…" at bounding box center [439, 197] width 638 height 185
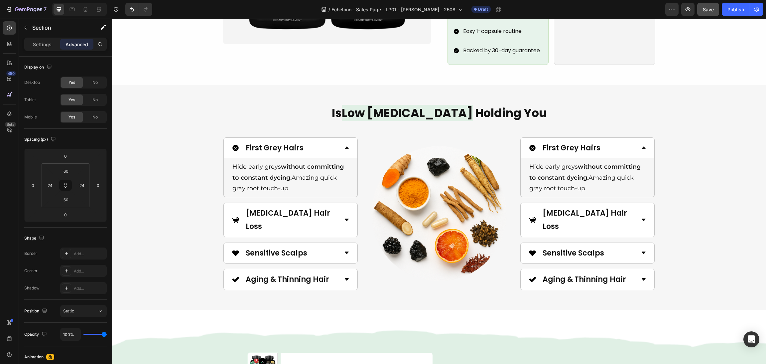
click at [715, 230] on div "Is Low [MEDICAL_DATA] Holding You Heading Image First Grey Hairs Hide early gre…" at bounding box center [439, 197] width 638 height 185
click at [202, 198] on div "Is Low [MEDICAL_DATA] Holding You Heading Image First Grey Hairs Hide early gre…" at bounding box center [439, 197] width 638 height 185
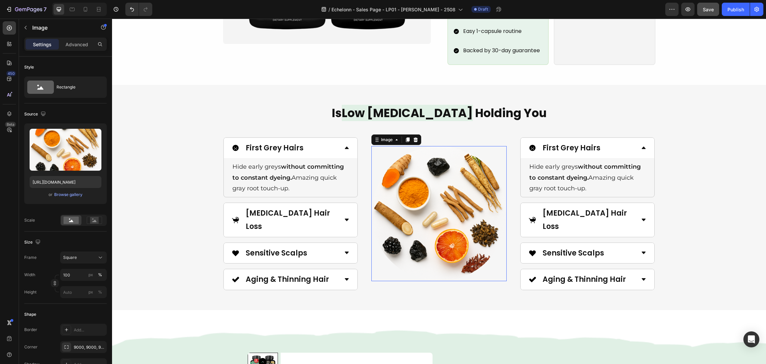
click at [395, 197] on img at bounding box center [438, 213] width 135 height 135
click at [159, 210] on div "Is Low [MEDICAL_DATA] Holding You Heading Image 0 First Grey Hairs Hide early g…" at bounding box center [439, 197] width 638 height 185
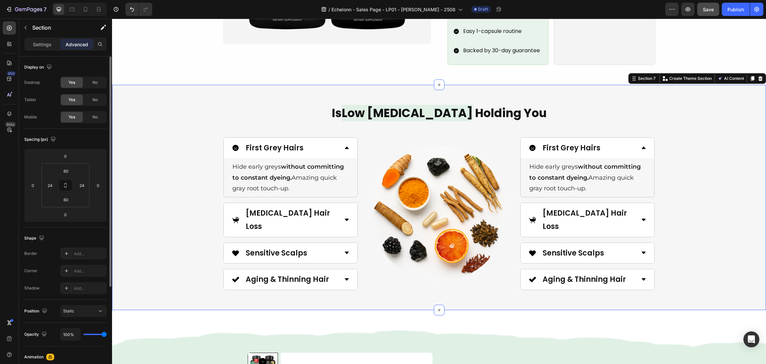
scroll to position [135, 0]
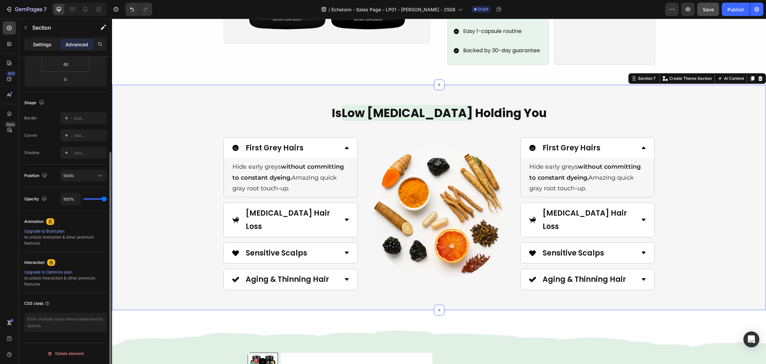
click at [39, 42] on p "Settings" at bounding box center [42, 44] width 19 height 7
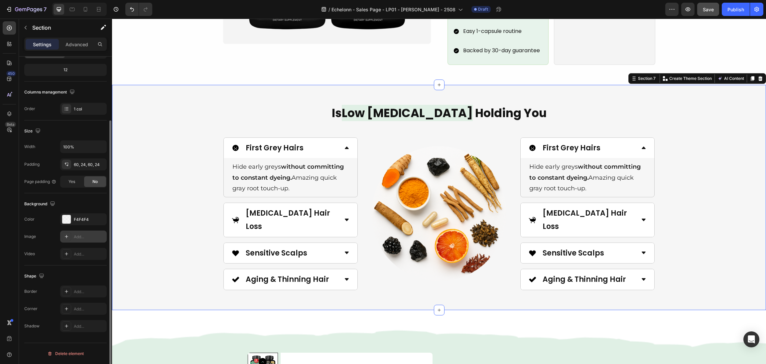
scroll to position [79, 0]
click at [65, 220] on div at bounding box center [66, 219] width 9 height 9
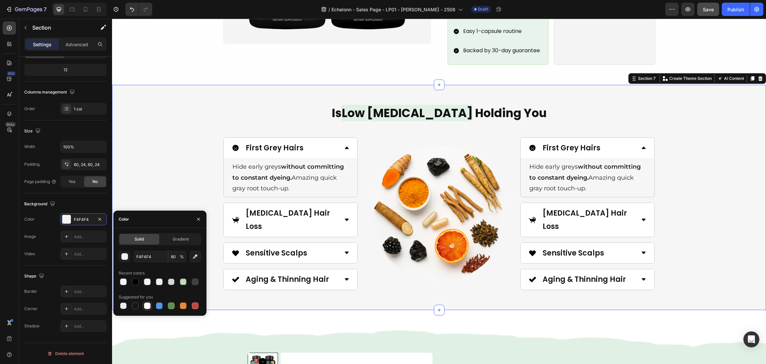
click at [149, 307] on div at bounding box center [147, 305] width 7 height 7
type input "FFFFFF"
type input "100"
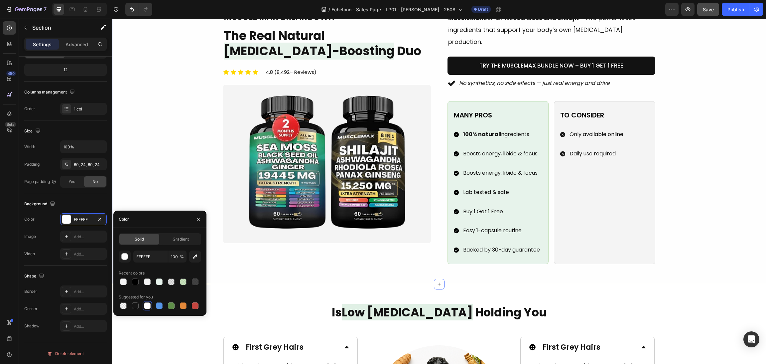
scroll to position [79, 0]
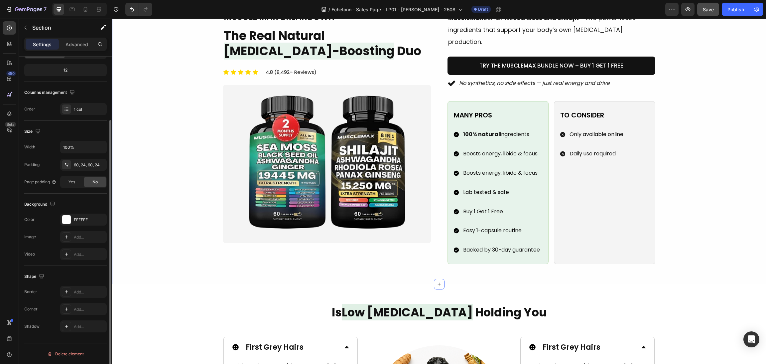
click at [683, 228] on div "Image muscle max breakdown Heading The Real Natural [MEDICAL_DATA]-Boosting Duo…" at bounding box center [439, 137] width 638 height 253
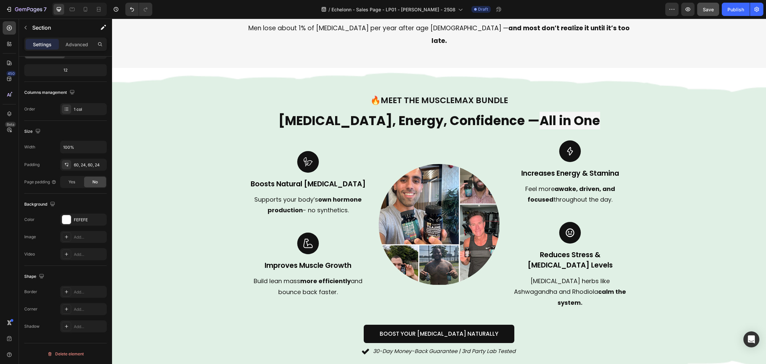
scroll to position [200, 0]
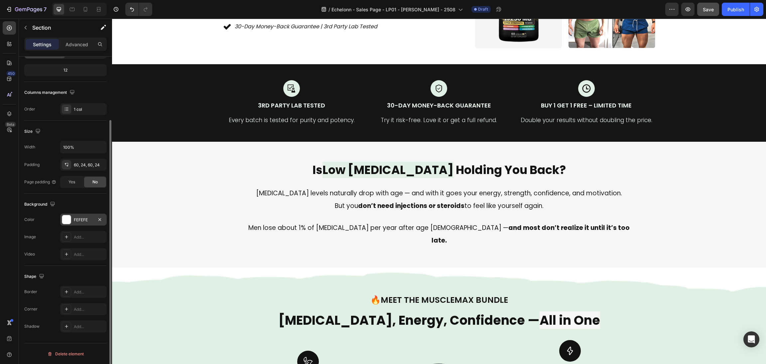
click at [66, 218] on div at bounding box center [66, 219] width 9 height 9
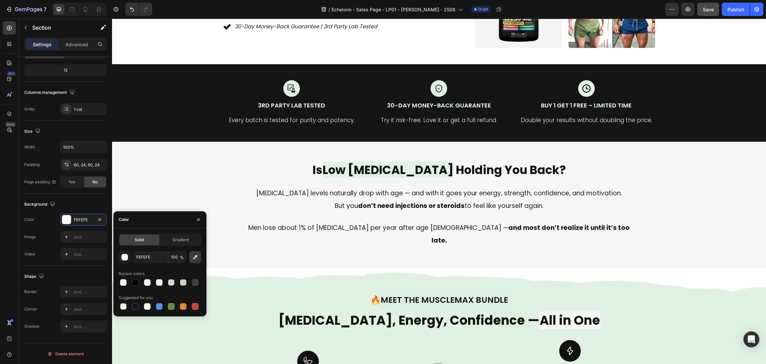
click at [192, 259] on button "button" at bounding box center [195, 257] width 12 height 12
type input "F6F6F6"
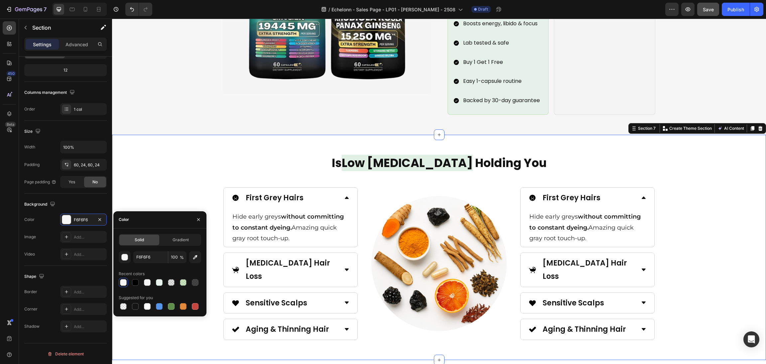
scroll to position [79, 0]
click at [701, 222] on div "Is Low [MEDICAL_DATA] Holding You Heading Image First Grey Hairs Hide early gre…" at bounding box center [439, 247] width 638 height 185
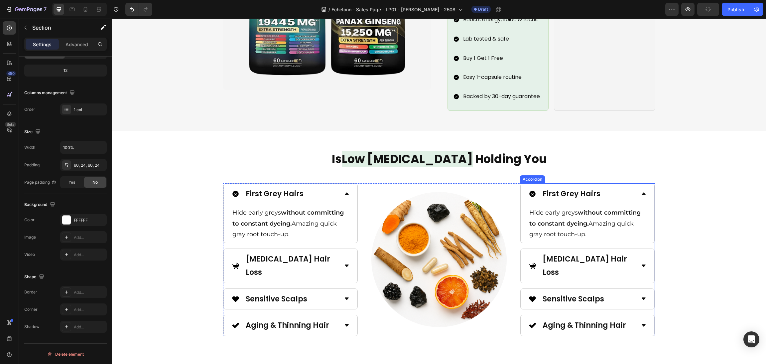
scroll to position [948, 0]
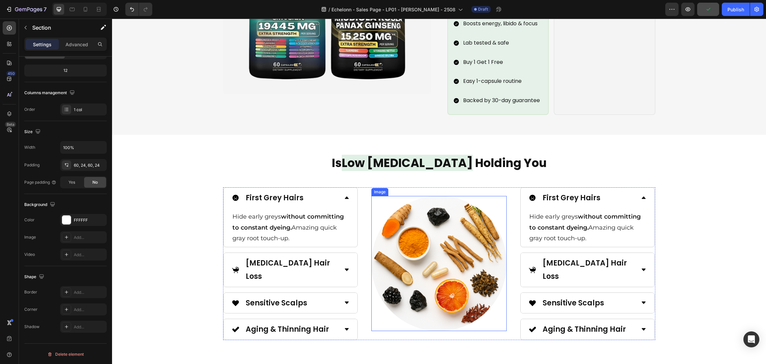
click at [398, 276] on img at bounding box center [438, 263] width 135 height 135
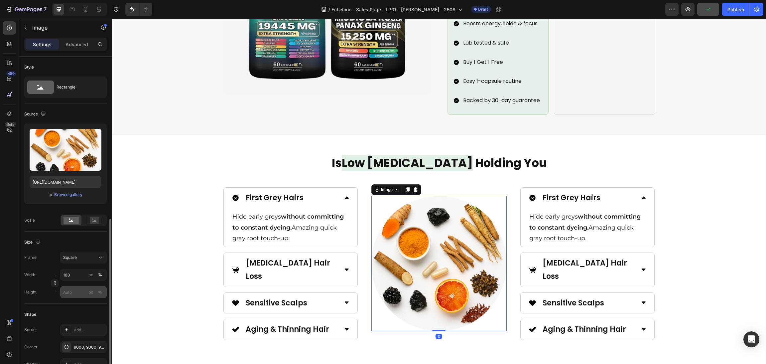
scroll to position [149, 0]
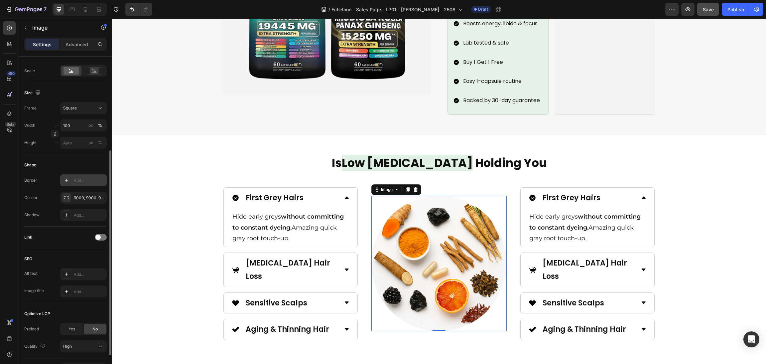
click at [64, 182] on icon at bounding box center [66, 180] width 5 height 5
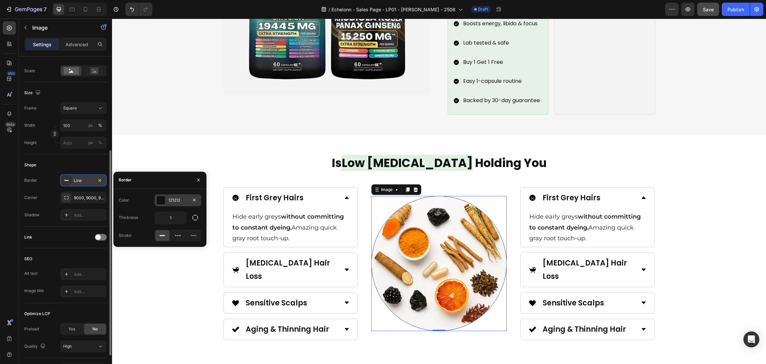
click at [161, 199] on div at bounding box center [161, 200] width 9 height 9
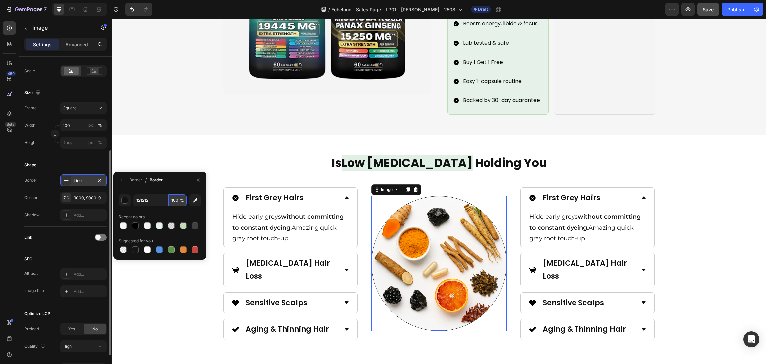
click at [175, 204] on input "100" at bounding box center [177, 200] width 18 height 12
type input "20"
click at [559, 139] on div "Is Low [MEDICAL_DATA] Holding You Heading Image 0 First Grey Hairs Hide early g…" at bounding box center [439, 247] width 654 height 225
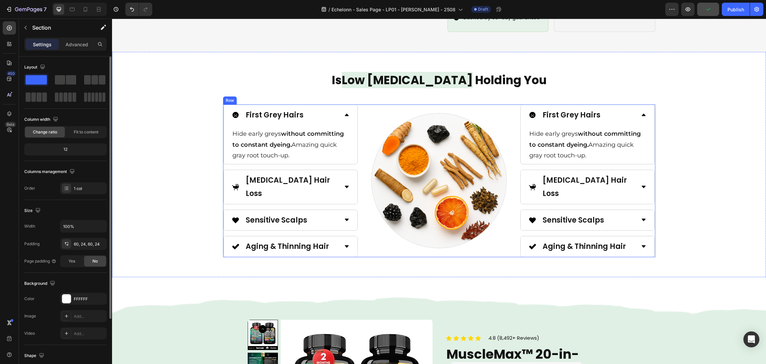
scroll to position [1047, 0]
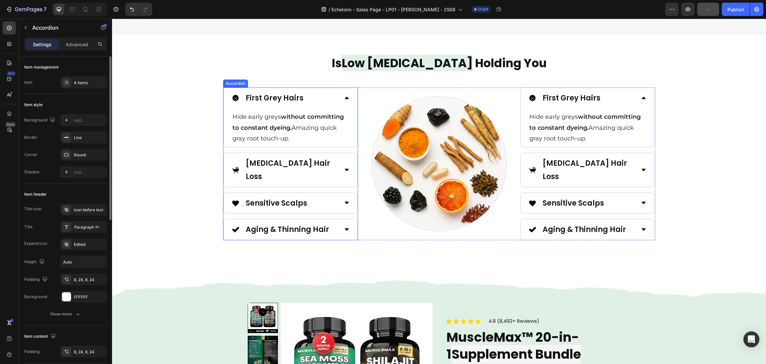
click at [338, 88] on div "First Grey Hairs" at bounding box center [291, 98] width 134 height 21
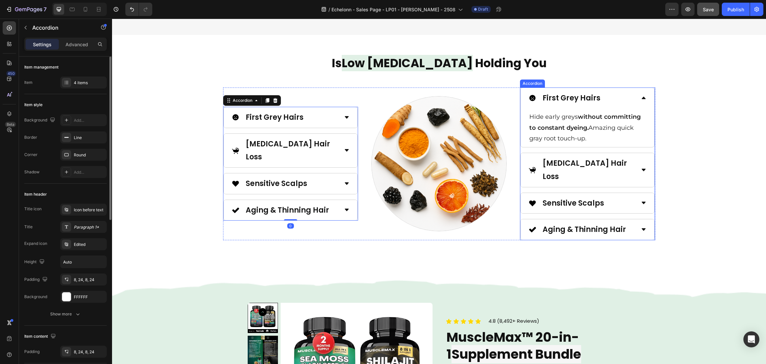
click at [590, 91] on p "First Grey Hairs" at bounding box center [572, 97] width 58 height 13
click at [617, 94] on div "First Grey Hairs" at bounding box center [582, 97] width 107 height 15
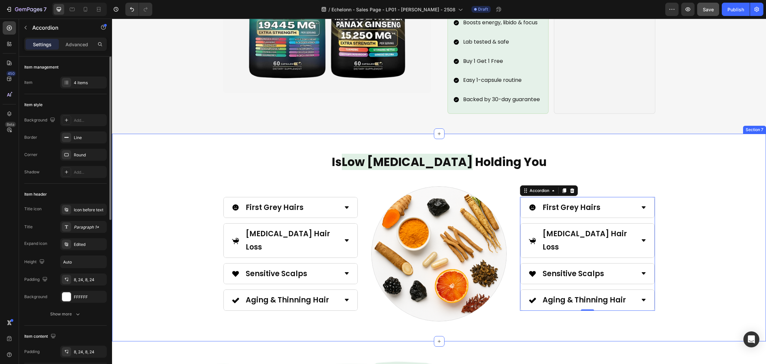
scroll to position [997, 0]
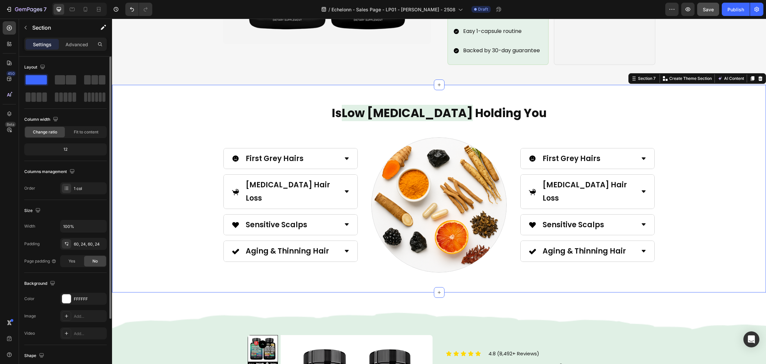
click at [701, 210] on div "Is Low [MEDICAL_DATA] Holding You Heading Image First Grey Hairs [MEDICAL_DATA]…" at bounding box center [439, 189] width 638 height 168
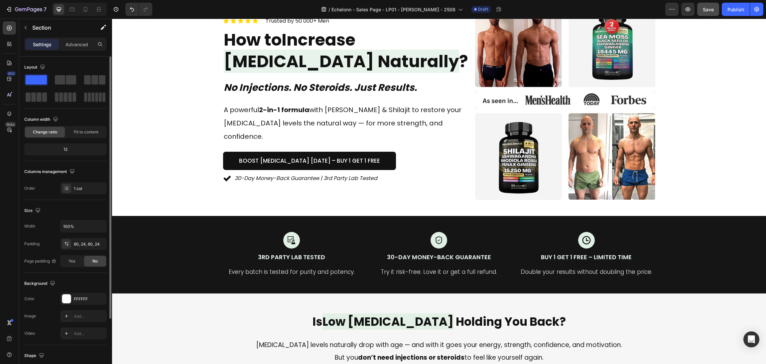
scroll to position [0, 0]
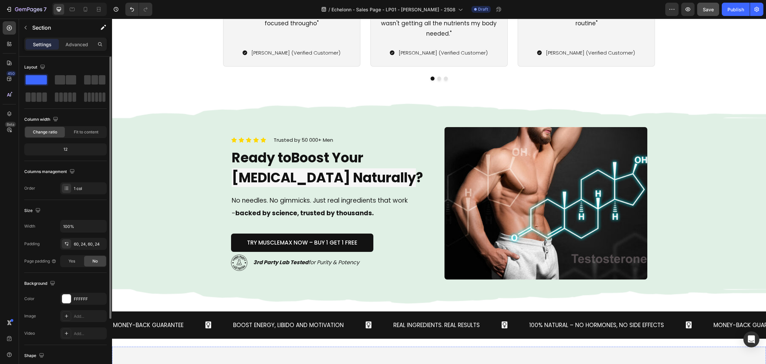
click at [533, 203] on img at bounding box center [546, 203] width 203 height 152
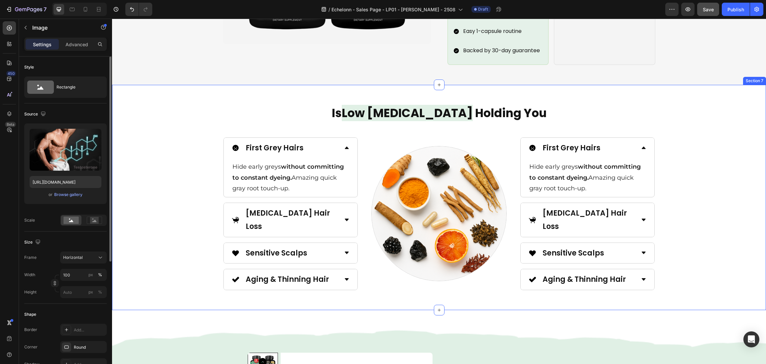
scroll to position [948, 0]
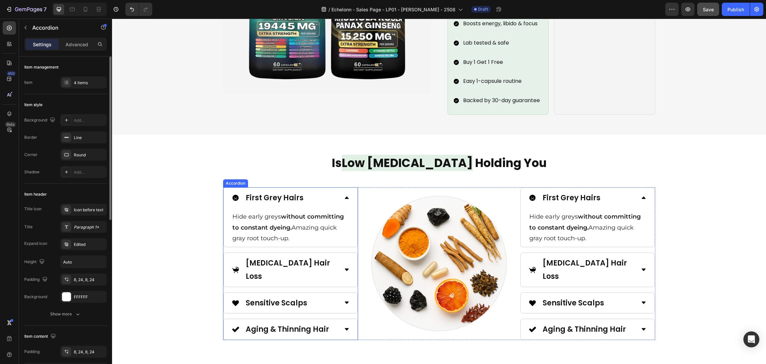
click at [322, 236] on div "First Grey Hairs Hide early greys without committing to constant dyeing. Amazin…" at bounding box center [290, 263] width 135 height 153
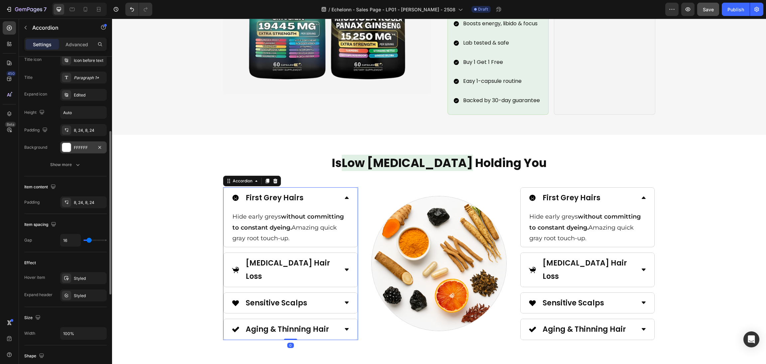
drag, startPoint x: 63, startPoint y: 146, endPoint x: 1, endPoint y: 131, distance: 63.8
click at [63, 146] on div at bounding box center [66, 147] width 9 height 9
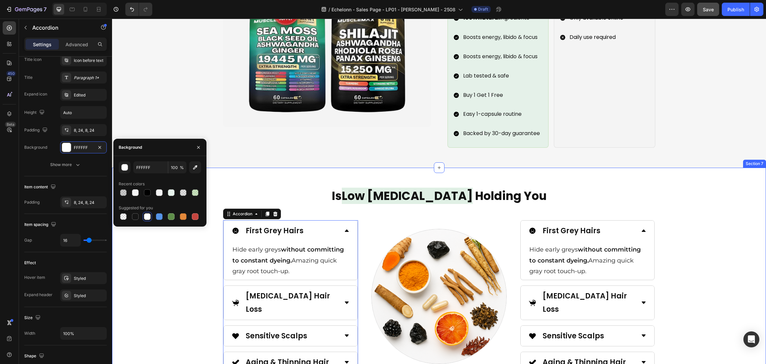
scroll to position [898, 0]
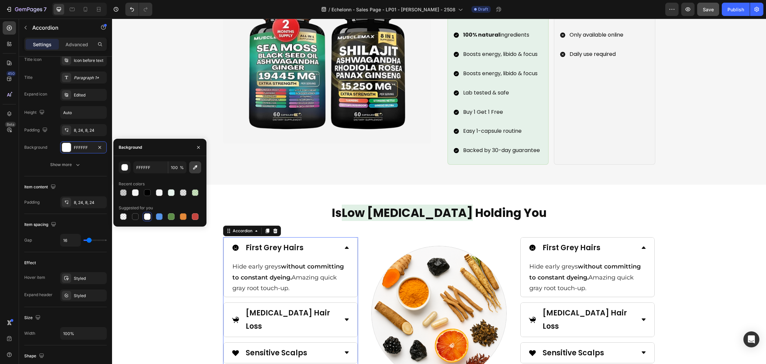
click at [195, 168] on icon "button" at bounding box center [195, 167] width 4 height 4
type input "F6F6F6"
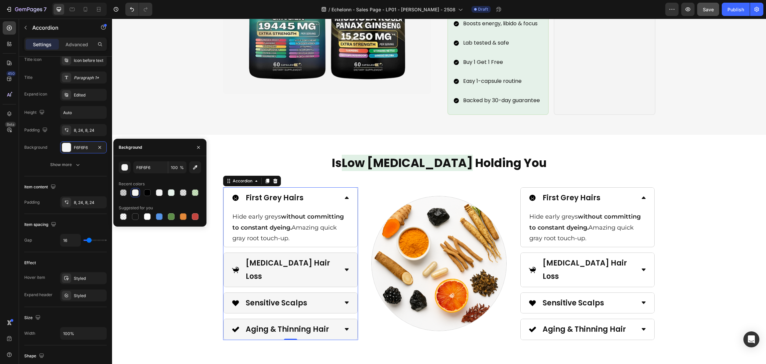
click at [338, 188] on div "First Grey Hairs" at bounding box center [291, 198] width 134 height 21
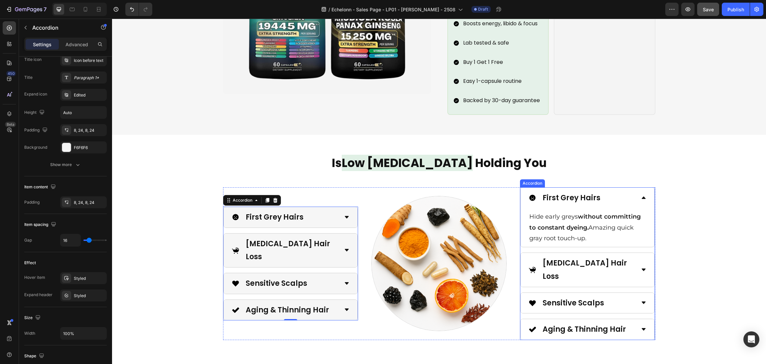
click at [676, 198] on div "Is Low [MEDICAL_DATA] Holding You Heading Image First Grey Hairs [MEDICAL_DATA]…" at bounding box center [439, 247] width 638 height 185
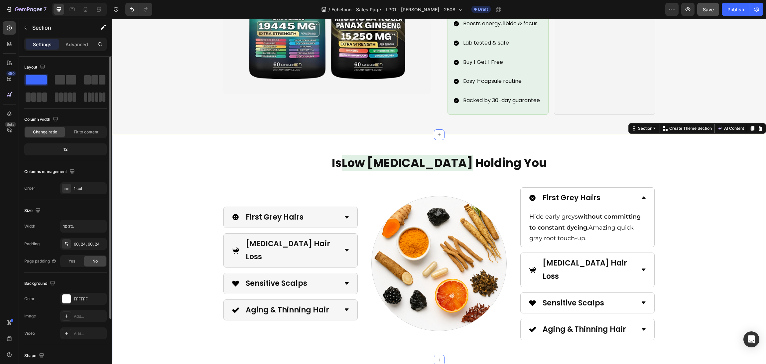
scroll to position [997, 0]
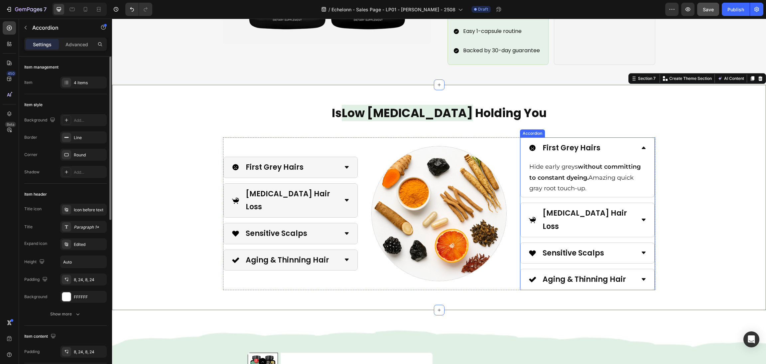
click at [624, 140] on div "First Grey Hairs" at bounding box center [582, 147] width 107 height 15
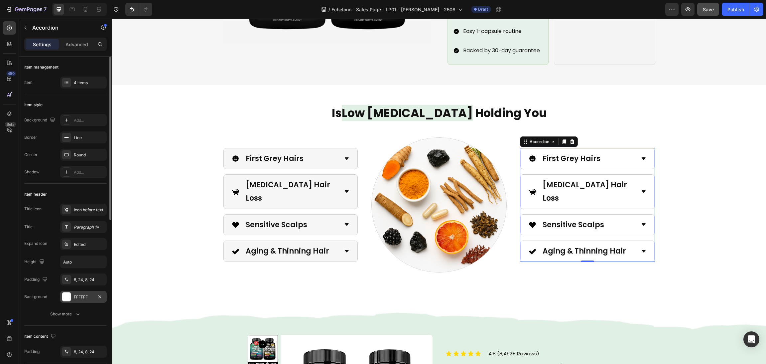
click at [61, 300] on div "FFFFFF" at bounding box center [83, 297] width 47 height 12
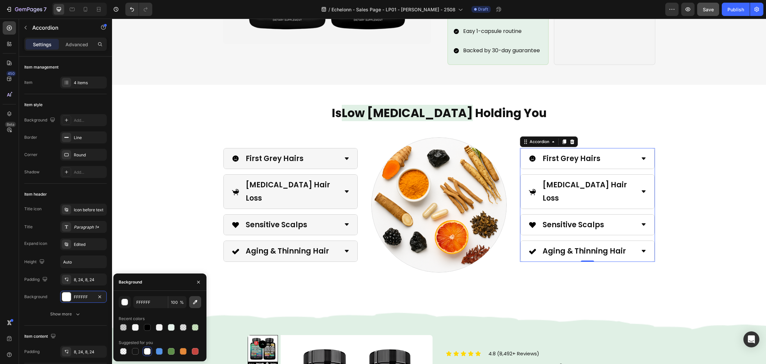
click at [195, 305] on icon "button" at bounding box center [195, 302] width 7 height 7
type input "F6F6F6"
click at [695, 147] on div "Is Low [MEDICAL_DATA] Holding You Heading Image First Grey Hairs [MEDICAL_DATA]…" at bounding box center [439, 189] width 638 height 168
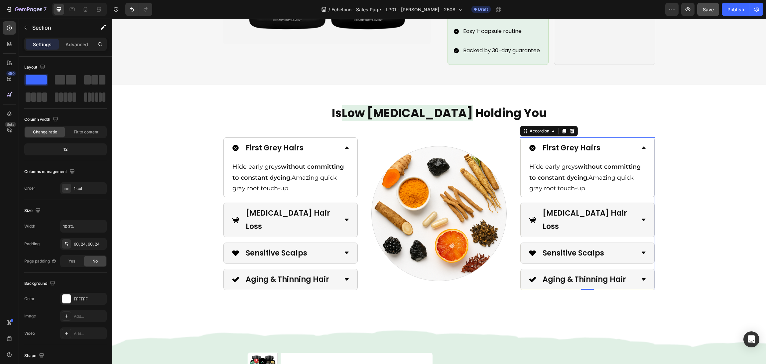
click at [645, 138] on div "First Grey Hairs" at bounding box center [588, 148] width 134 height 21
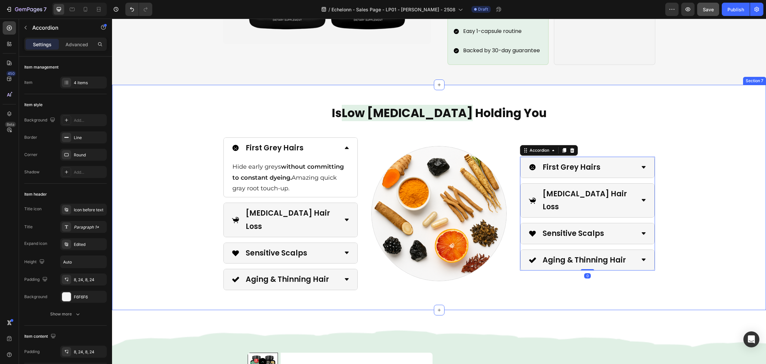
click at [345, 138] on div "First Grey Hairs" at bounding box center [291, 148] width 134 height 21
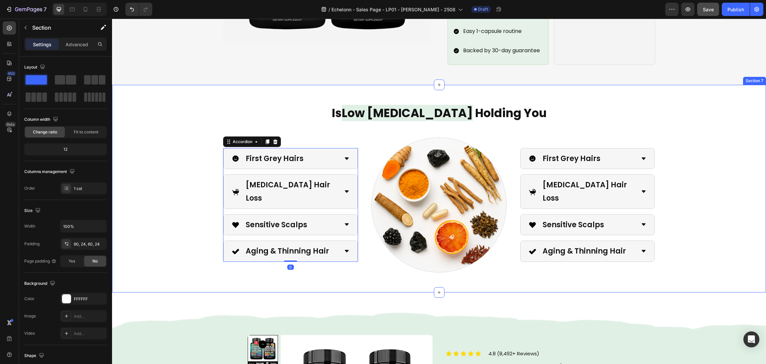
click at [749, 172] on div "Is Low [MEDICAL_DATA] Holding You Heading Image First Grey Hairs [MEDICAL_DATA]…" at bounding box center [439, 189] width 638 height 168
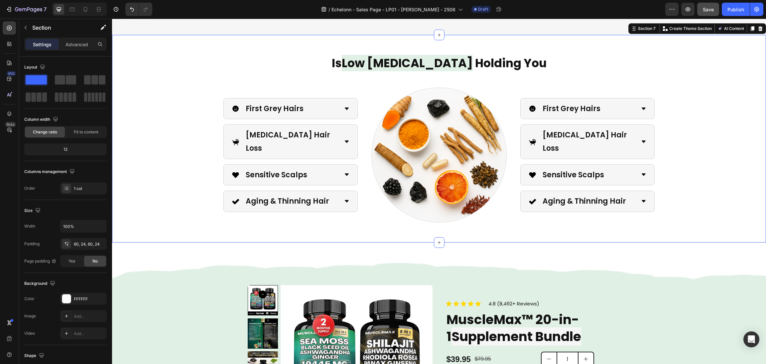
scroll to position [948, 0]
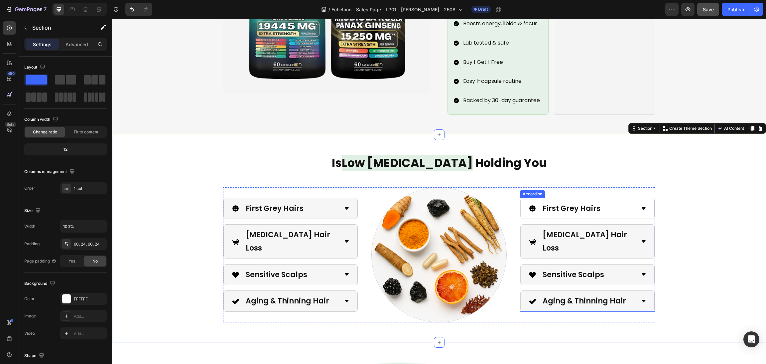
click at [619, 202] on div "First Grey Hairs" at bounding box center [582, 208] width 107 height 15
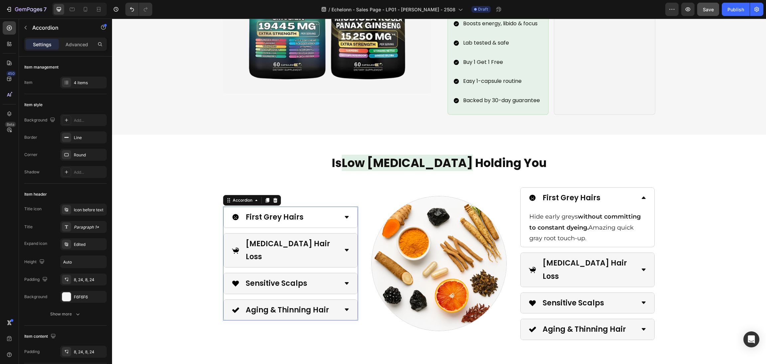
click at [336, 213] on div "First Grey Hairs" at bounding box center [291, 217] width 134 height 21
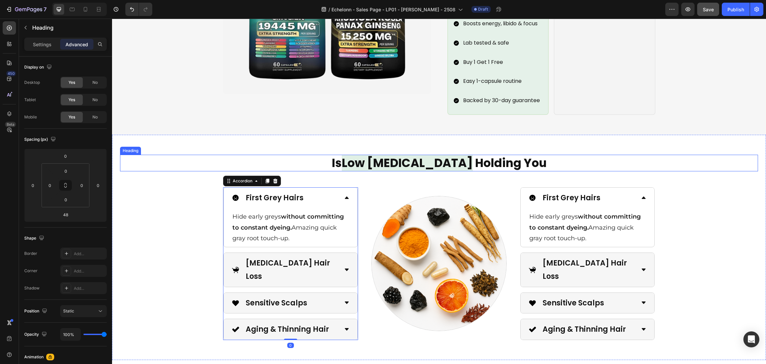
click at [682, 155] on h2 "Is Low [MEDICAL_DATA] Holding You" at bounding box center [439, 163] width 638 height 17
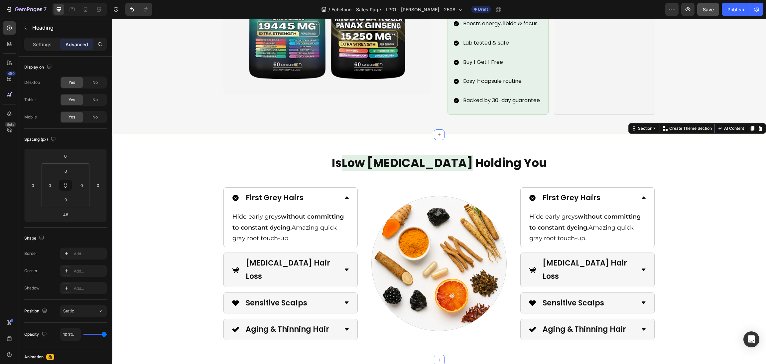
click at [728, 212] on div "Is Low [MEDICAL_DATA] Holding You Heading Image First Grey Hairs Hide early gre…" at bounding box center [439, 247] width 638 height 185
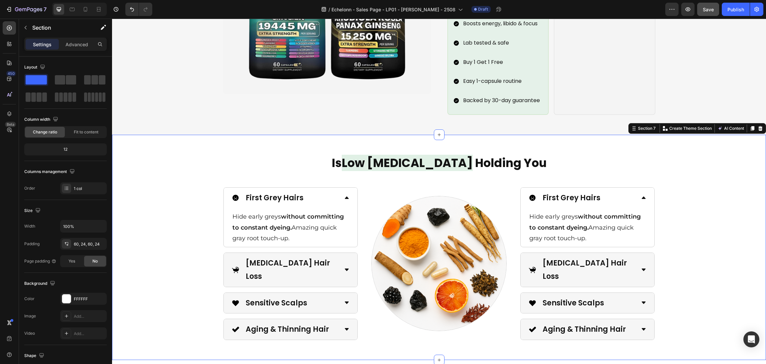
scroll to position [997, 0]
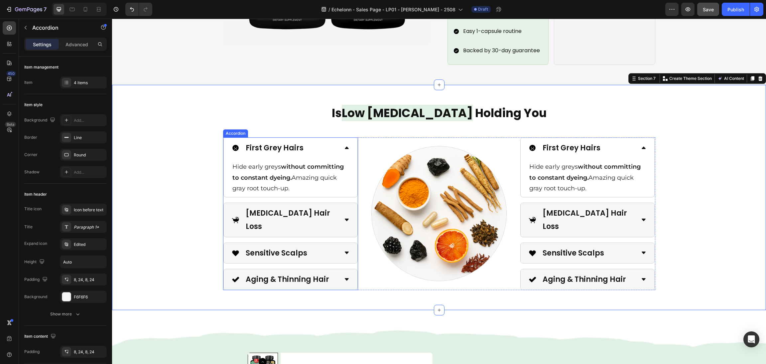
click at [328, 215] on div "First Grey Hairs Hide early greys without committing to constant dyeing. Amazin…" at bounding box center [290, 213] width 135 height 153
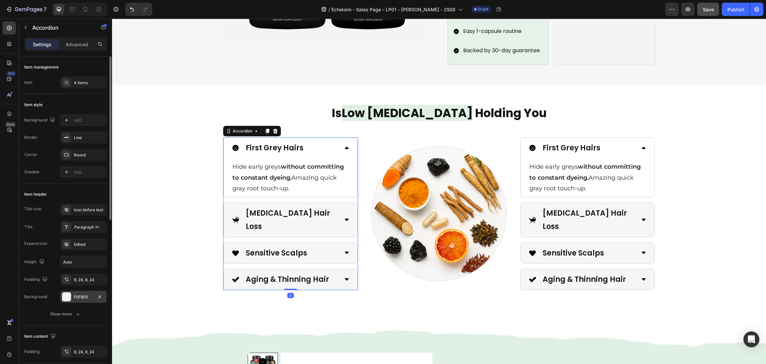
click at [65, 296] on div at bounding box center [66, 296] width 9 height 9
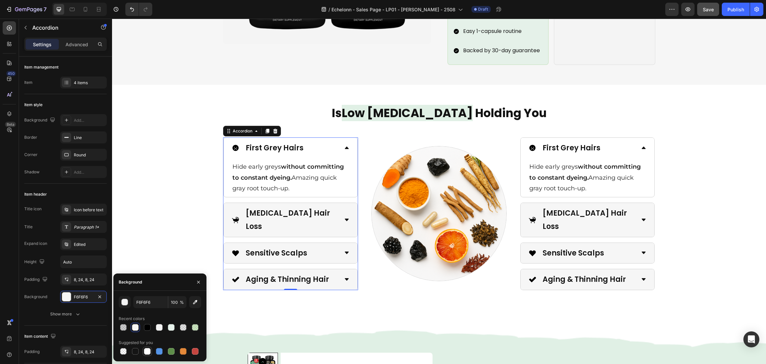
click at [146, 348] on div at bounding box center [147, 351] width 7 height 7
type input "FFFFFF"
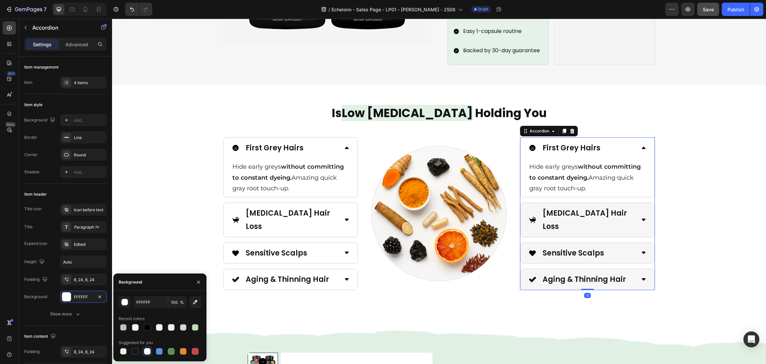
click at [561, 216] on div "First Grey Hairs Hide early greys without committing to constant dyeing. Amazin…" at bounding box center [587, 213] width 135 height 153
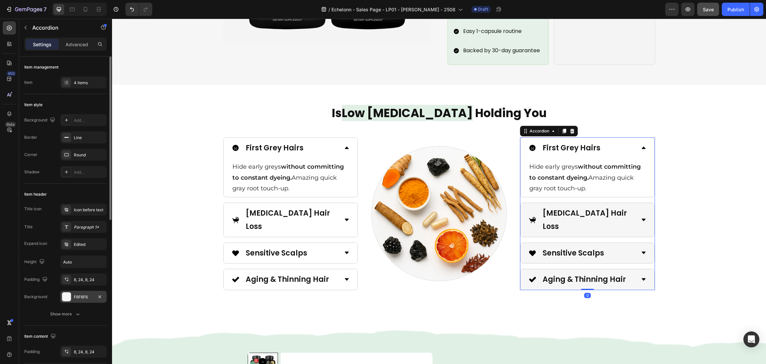
click at [64, 296] on div at bounding box center [66, 296] width 9 height 9
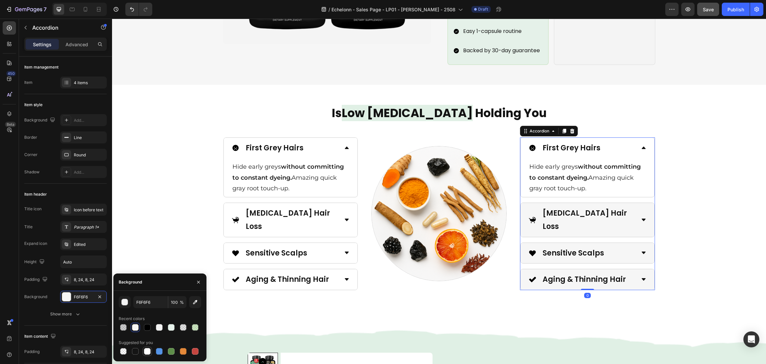
click at [143, 353] on div at bounding box center [147, 351] width 9 height 9
type input "FFFFFF"
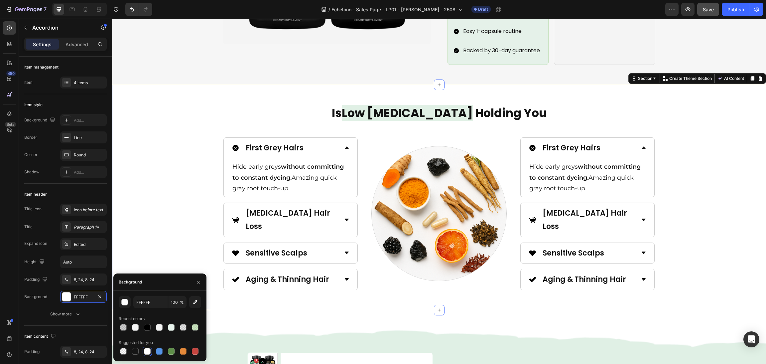
click at [187, 234] on div "Is Low [MEDICAL_DATA] Holding You Heading Image First Grey Hairs Hide early gre…" at bounding box center [439, 197] width 638 height 185
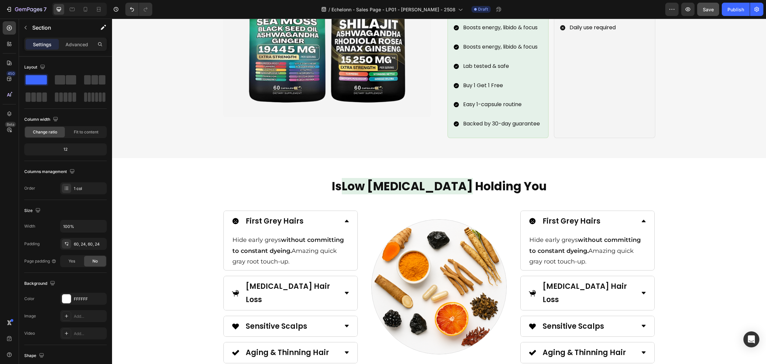
scroll to position [948, 0]
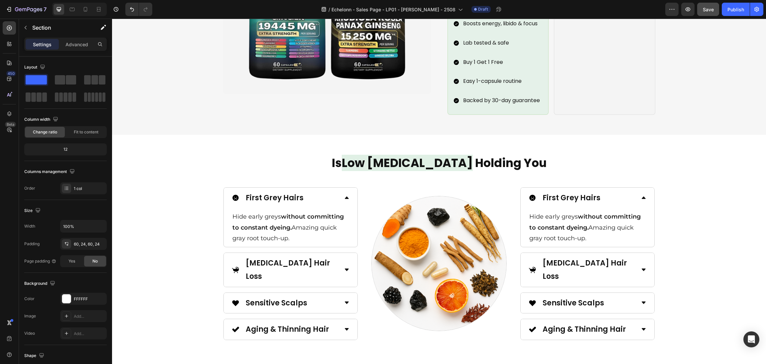
click at [201, 230] on div "Is Low [MEDICAL_DATA] Holding You Heading Image First Grey Hairs Hide early gre…" at bounding box center [439, 247] width 638 height 185
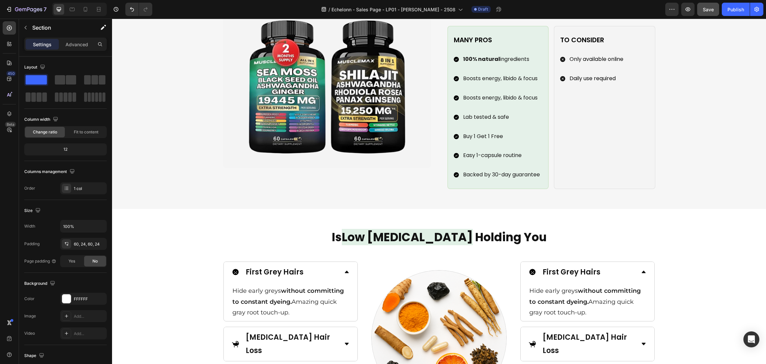
scroll to position [898, 0]
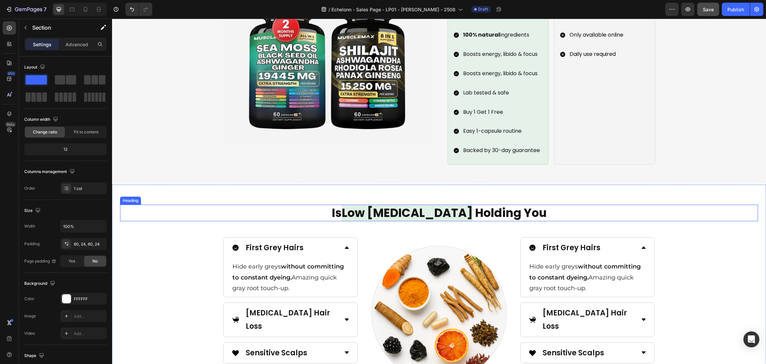
click at [499, 208] on h2 "Is Low [MEDICAL_DATA] Holding You" at bounding box center [439, 213] width 638 height 17
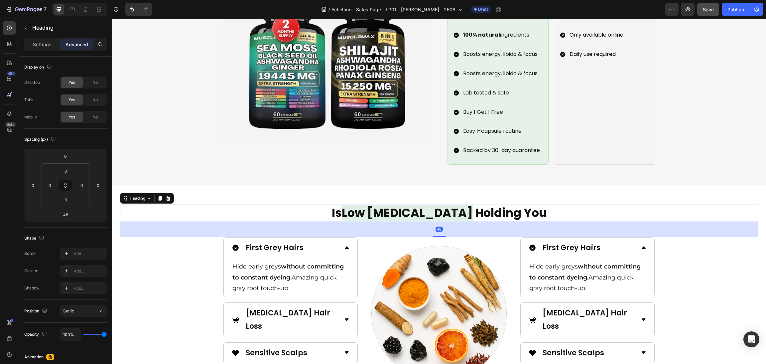
click at [519, 205] on h2 "Is Low [MEDICAL_DATA] Holding You" at bounding box center [439, 213] width 638 height 17
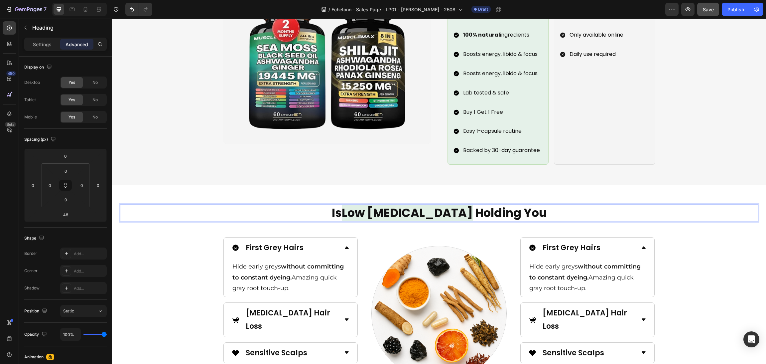
drag, startPoint x: 519, startPoint y: 204, endPoint x: 298, endPoint y: 199, distance: 221.2
click at [280, 205] on p "Is Low [MEDICAL_DATA] Holding You" at bounding box center [439, 212] width 637 height 15
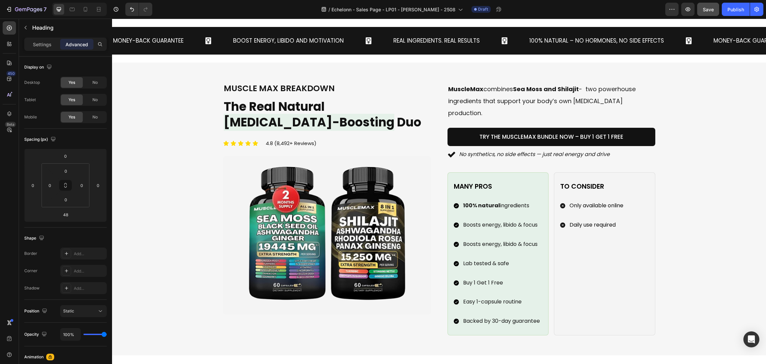
scroll to position [648, 0]
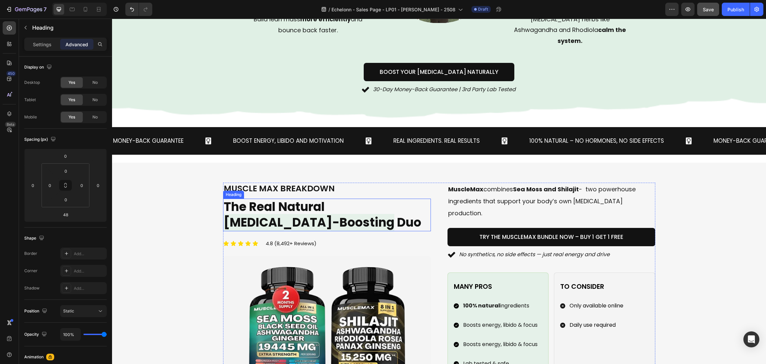
click at [344, 214] on span "[MEDICAL_DATA]-Boosting" at bounding box center [309, 222] width 171 height 17
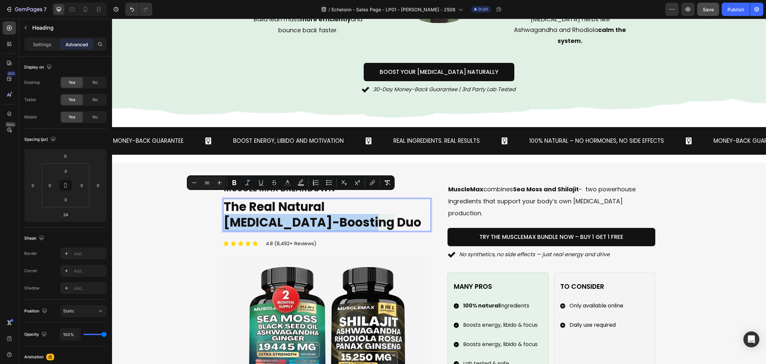
drag, startPoint x: 363, startPoint y: 202, endPoint x: 220, endPoint y: 196, distance: 142.8
click at [224, 199] on p "The Real Natural [MEDICAL_DATA]-Boosting Duo" at bounding box center [327, 214] width 207 height 31
click at [298, 185] on button "color" at bounding box center [301, 183] width 12 height 12
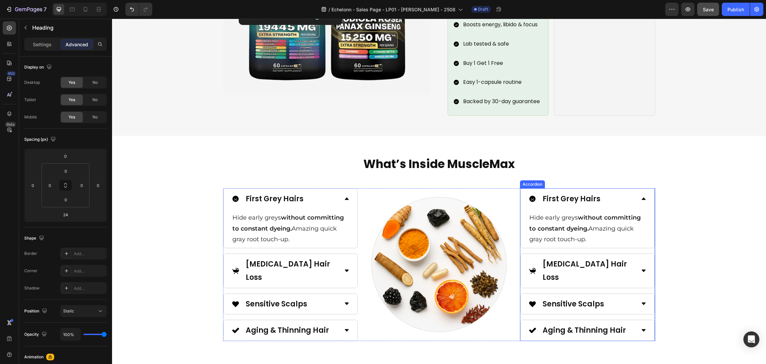
scroll to position [948, 0]
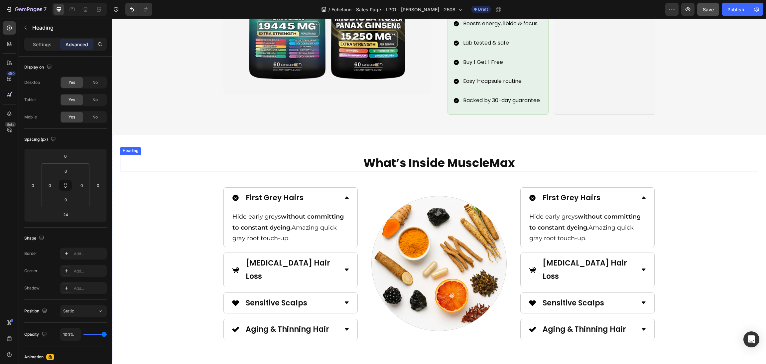
click at [474, 155] on h2 "What’s Inside MuscleMax" at bounding box center [439, 163] width 638 height 17
drag, startPoint x: 465, startPoint y: 155, endPoint x: 441, endPoint y: 154, distance: 24.0
click at [464, 155] on h2 "What’s Inside MuscleMax" at bounding box center [439, 163] width 638 height 17
drag, startPoint x: 440, startPoint y: 154, endPoint x: 406, endPoint y: 154, distance: 34.3
click at [406, 155] on p "What’s Inside MuscleMax" at bounding box center [439, 162] width 637 height 15
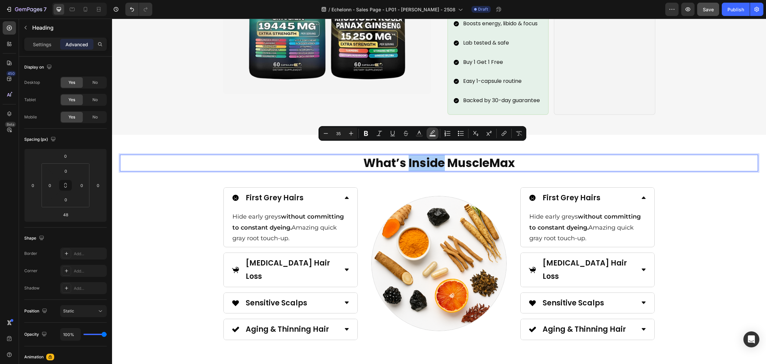
click at [430, 134] on icon "Editor contextual toolbar" at bounding box center [432, 133] width 7 height 7
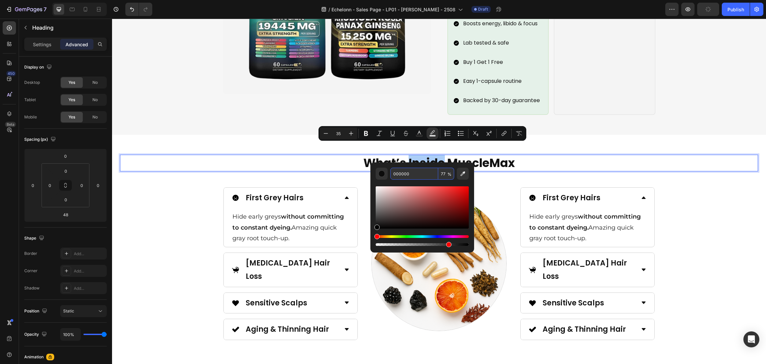
paste input "E0F0E5"
type input "E0F0E5"
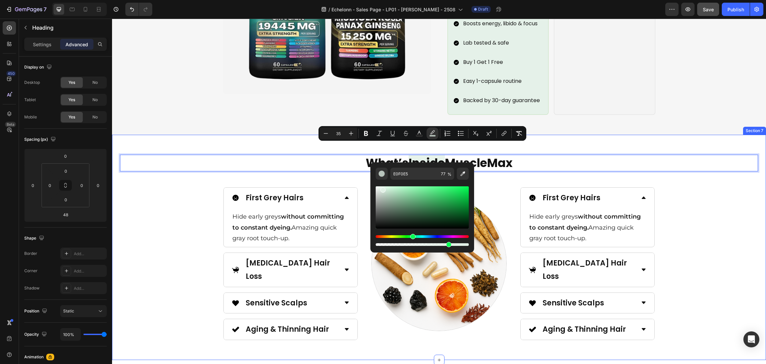
click at [633, 135] on div "What’s Inside MuscleMax Heading 48 Image First Grey Hairs Hide early greys with…" at bounding box center [439, 247] width 654 height 225
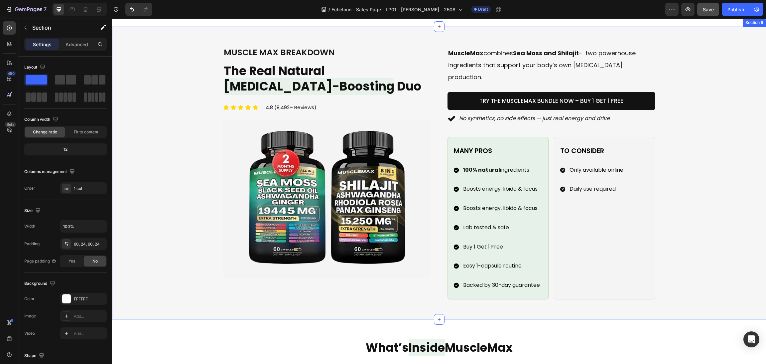
scroll to position [748, 0]
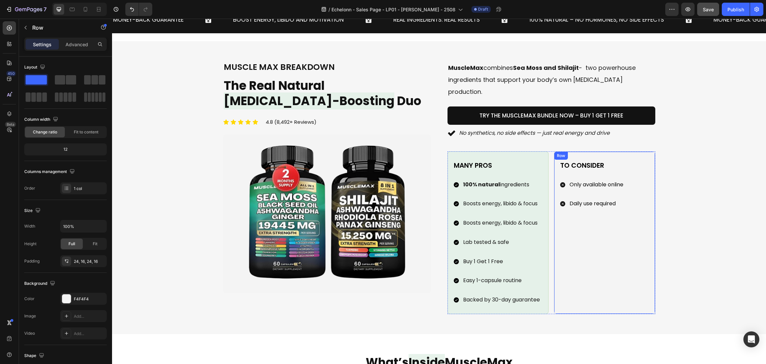
click at [617, 273] on div "to consider Text Block Only available online Daily use required Item List" at bounding box center [605, 233] width 90 height 146
click at [64, 300] on div at bounding box center [66, 298] width 9 height 9
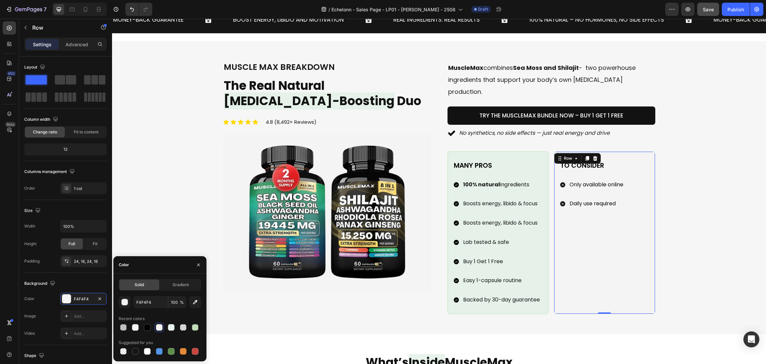
click at [147, 350] on div at bounding box center [147, 351] width 7 height 7
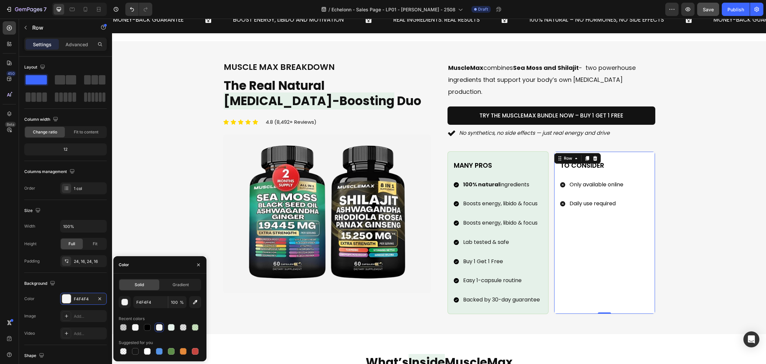
type input "FFFFFF"
click at [689, 203] on div "Image muscle max breakdown Heading The Real Natural [MEDICAL_DATA]-Boosting Duo…" at bounding box center [439, 187] width 638 height 253
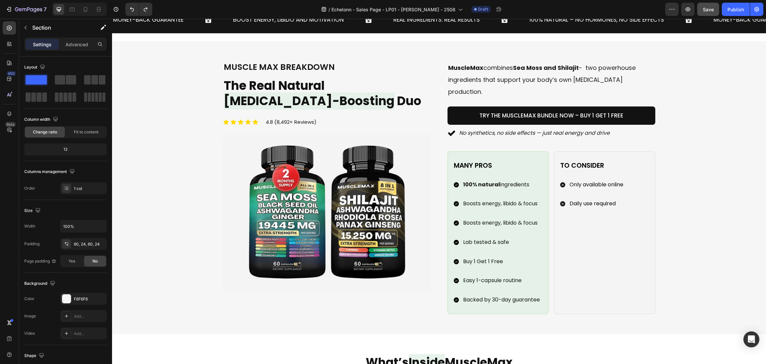
click at [711, 228] on div "Image muscle max breakdown Heading The Real Natural [MEDICAL_DATA]-Boosting Duo…" at bounding box center [439, 187] width 638 height 253
click at [64, 297] on div at bounding box center [66, 298] width 9 height 9
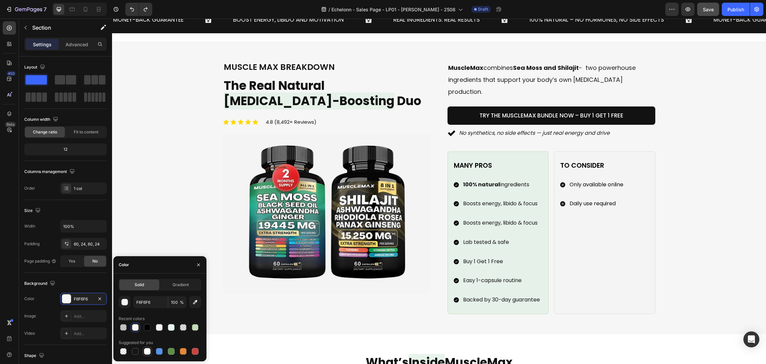
click at [147, 351] on div at bounding box center [147, 351] width 7 height 7
type input "FFFFFF"
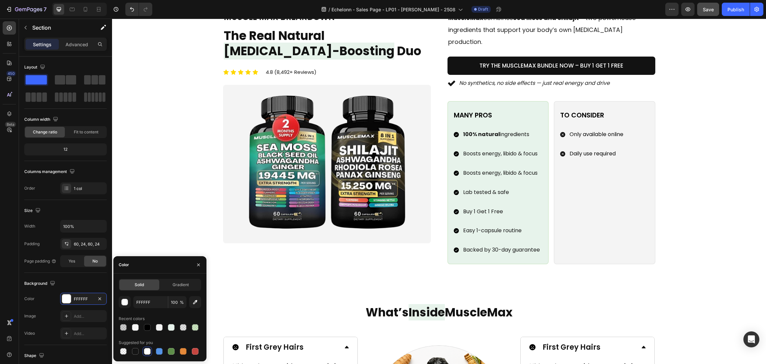
scroll to position [898, 0]
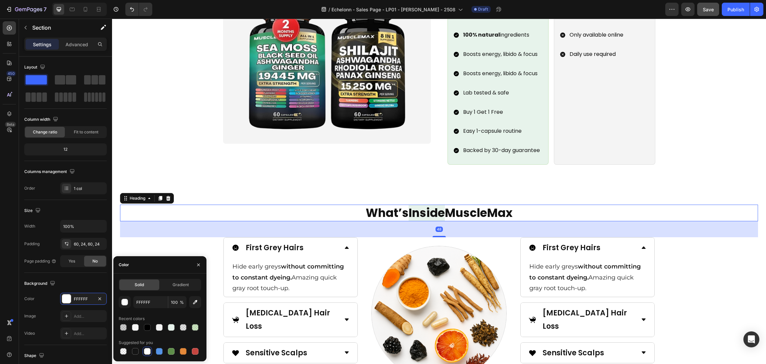
click at [624, 205] on h2 "What’s Inside MuscleMax" at bounding box center [439, 213] width 638 height 17
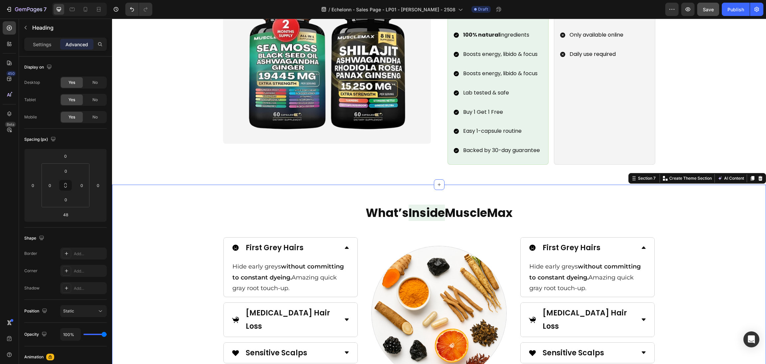
click at [601, 185] on div "What’s Inside MuscleMax Heading Image First Grey Hairs Hide early greys without…" at bounding box center [439, 297] width 654 height 225
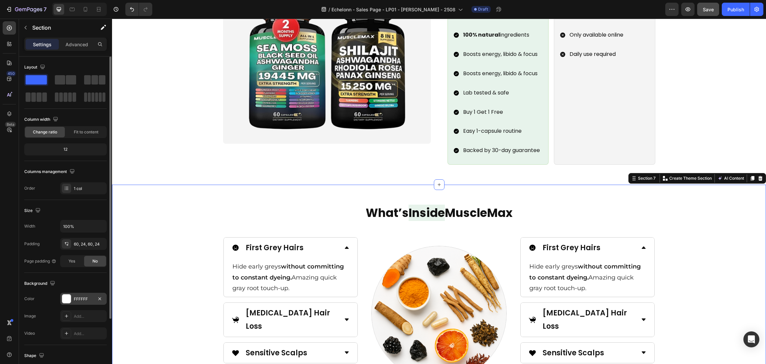
click at [70, 298] on div at bounding box center [66, 298] width 9 height 9
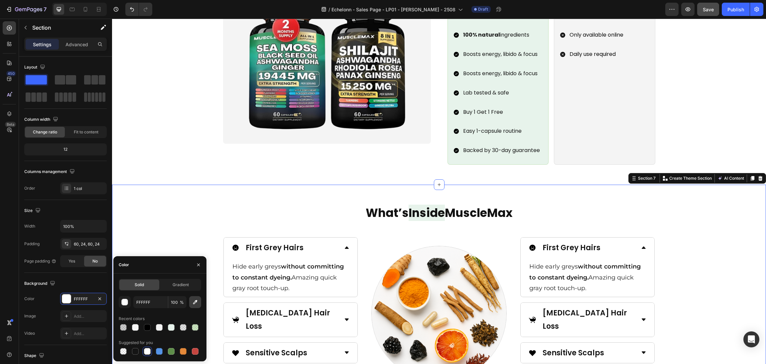
click at [190, 305] on button "button" at bounding box center [195, 302] width 12 height 12
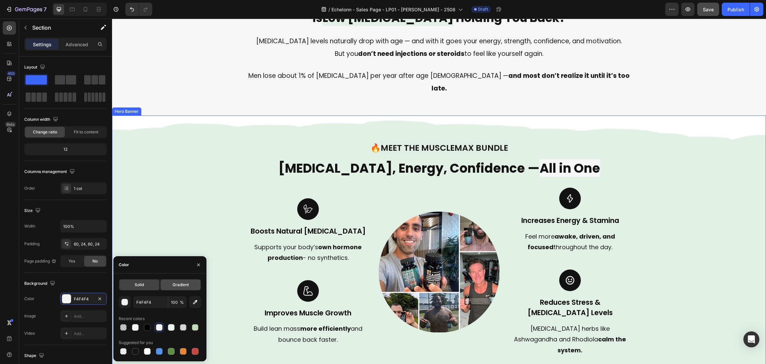
scroll to position [349, 0]
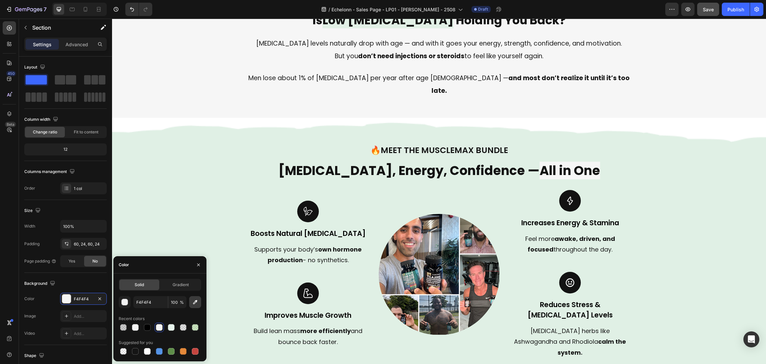
click at [193, 302] on icon "button" at bounding box center [195, 302] width 7 height 7
type input "F6F6F6"
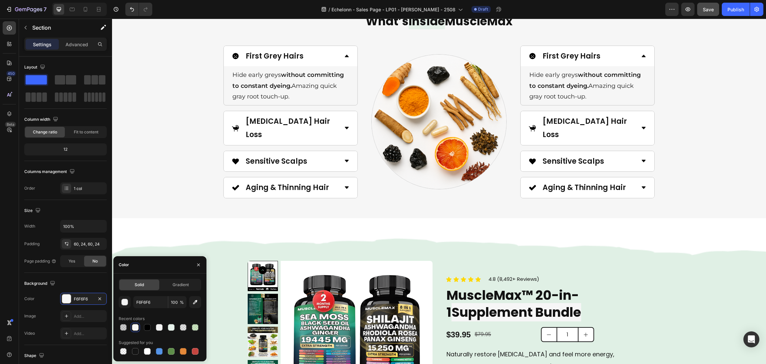
scroll to position [1048, 0]
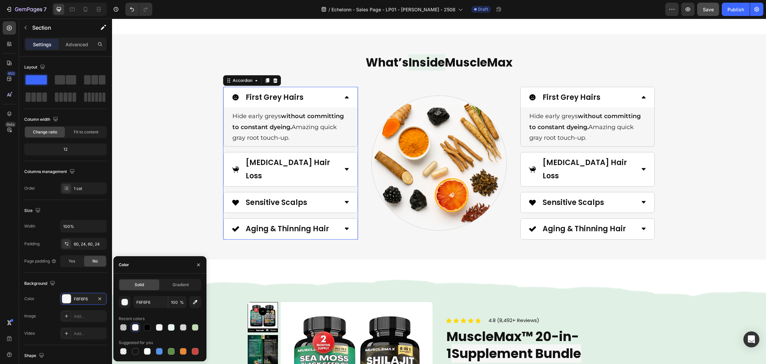
click at [250, 164] on div "First Grey Hairs Hide early greys without committing to constant dyeing. Amazin…" at bounding box center [290, 163] width 135 height 153
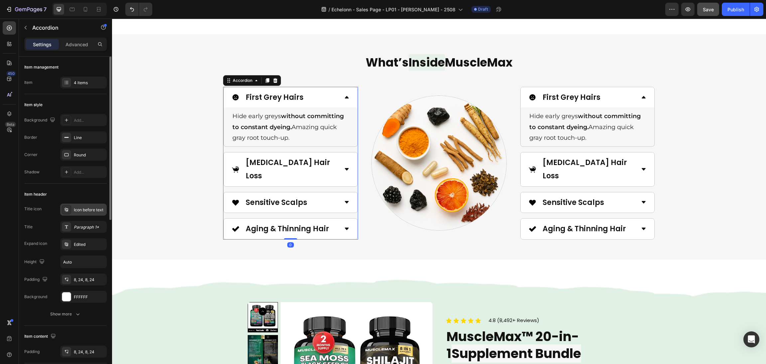
click at [83, 211] on div "Icon before text" at bounding box center [89, 210] width 31 height 6
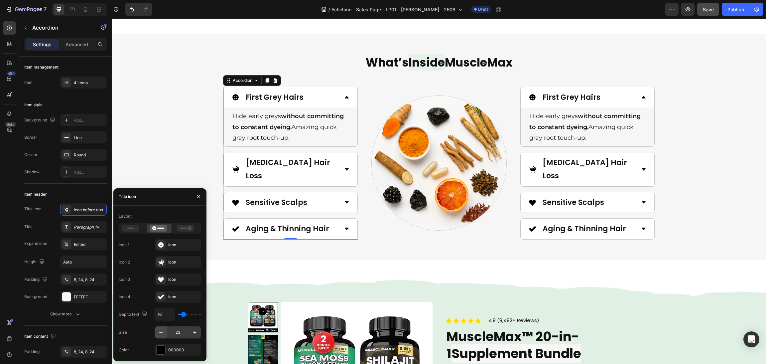
click at [160, 333] on icon "button" at bounding box center [161, 332] width 7 height 7
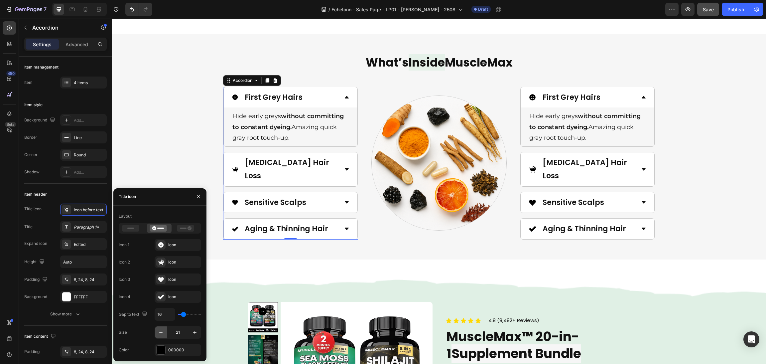
type input "20"
click at [163, 346] on div at bounding box center [161, 350] width 9 height 9
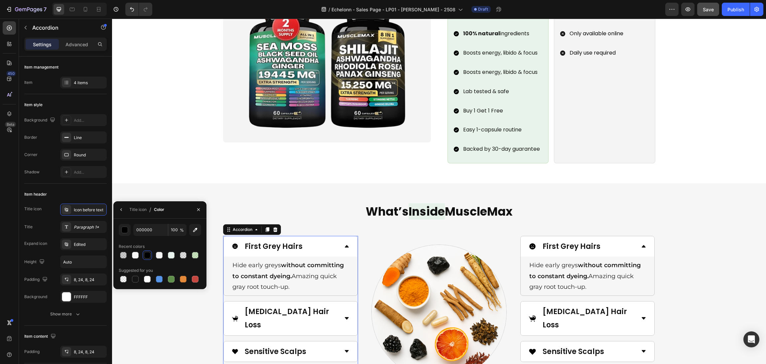
scroll to position [898, 0]
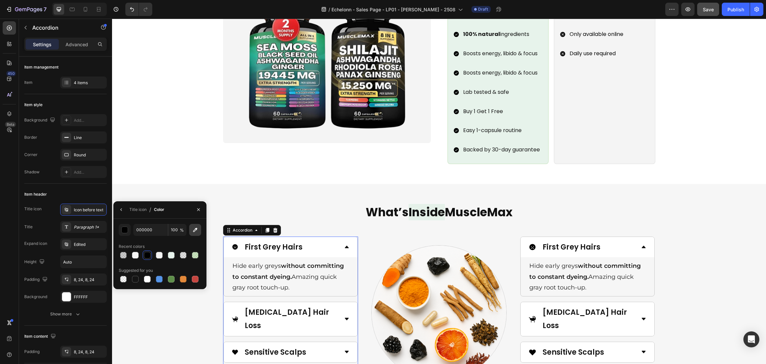
click at [191, 230] on button "button" at bounding box center [195, 230] width 12 height 12
type input "E7F3EC"
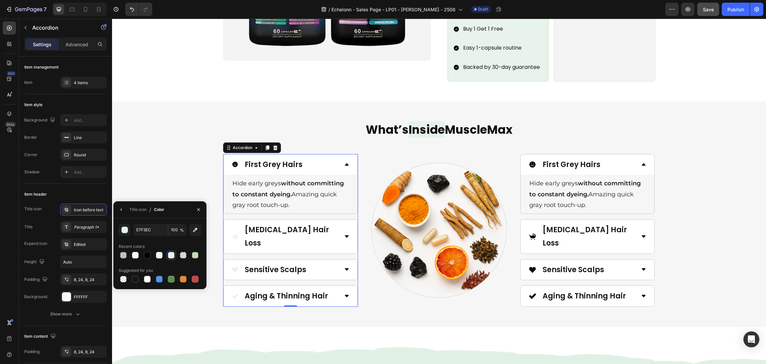
scroll to position [998, 0]
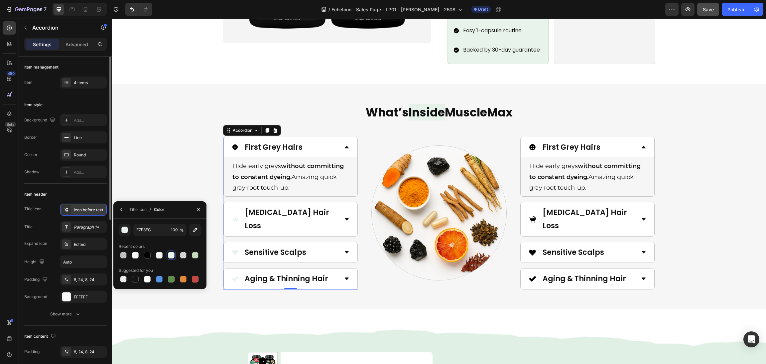
click at [87, 209] on div "Icon before text" at bounding box center [89, 210] width 31 height 6
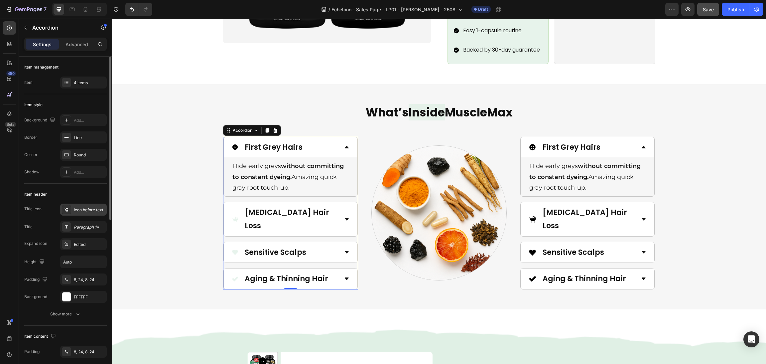
click at [75, 209] on div "Icon before text" at bounding box center [89, 210] width 31 height 6
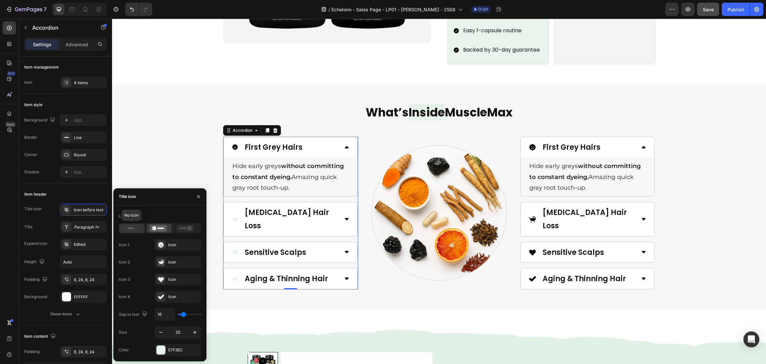
click at [131, 228] on icon at bounding box center [130, 228] width 17 height 7
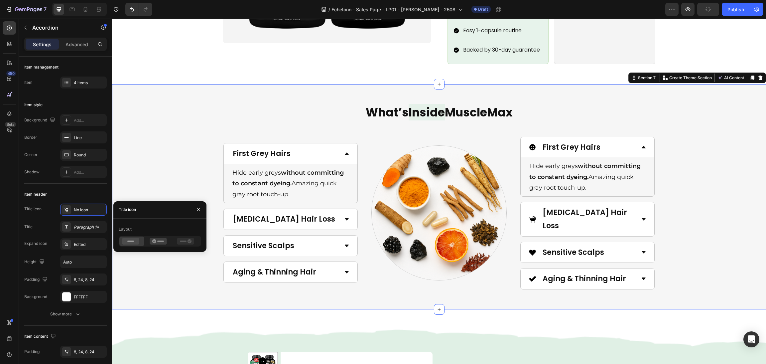
click at [702, 121] on div "What’s Inside MuscleMax Heading Image First Grey Hairs Hide early greys without…" at bounding box center [439, 196] width 638 height 185
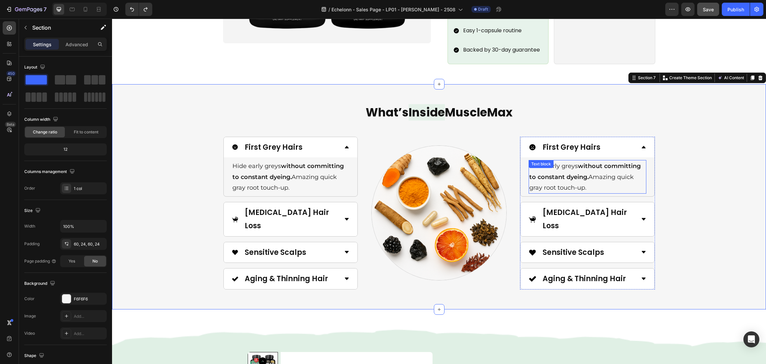
click at [693, 170] on div "What’s Inside MuscleMax Heading Image First Grey Hairs Hide early greys without…" at bounding box center [439, 196] width 638 height 185
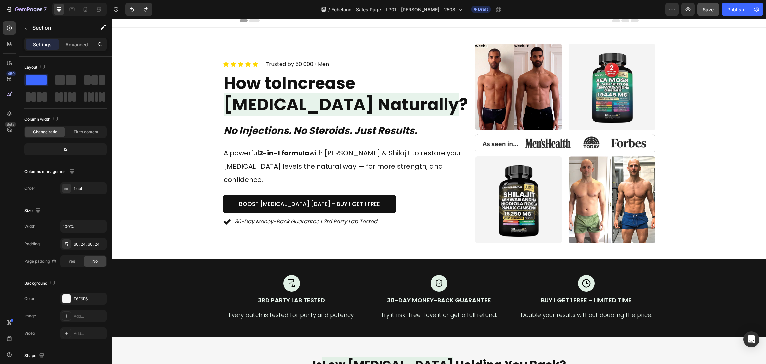
scroll to position [0, 0]
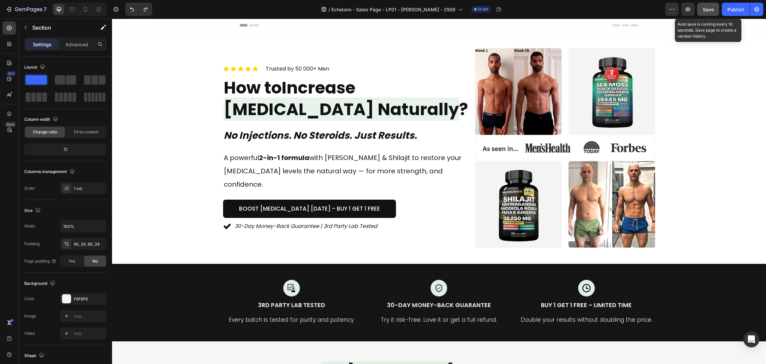
click at [713, 11] on span "Save" at bounding box center [708, 10] width 11 height 6
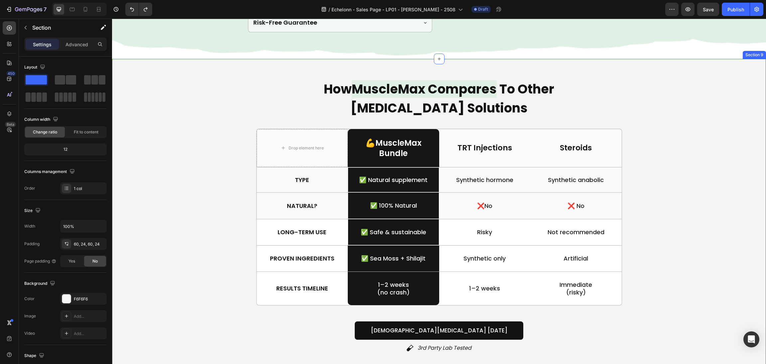
scroll to position [1547, 0]
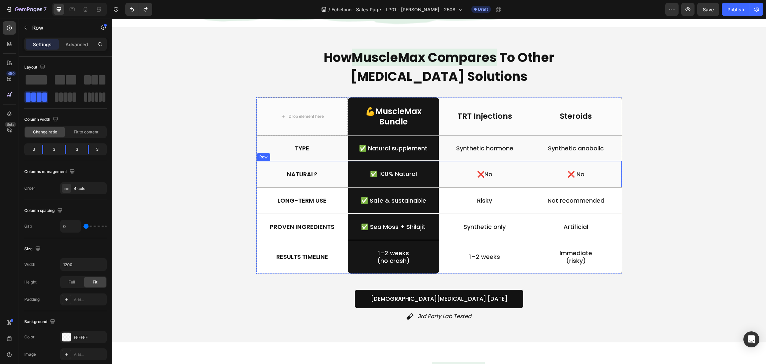
click at [488, 180] on div "❌No Text Block" at bounding box center [484, 174] width 91 height 26
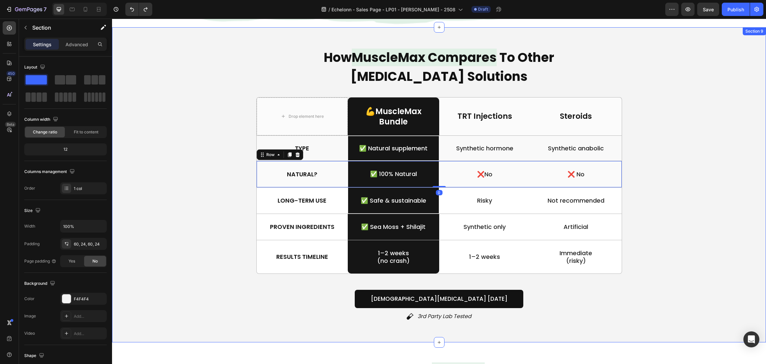
click at [664, 249] on div "How MuscleMax Compares To Other [MEDICAL_DATA] Solutions Heading Drop element h…" at bounding box center [439, 184] width 638 height 275
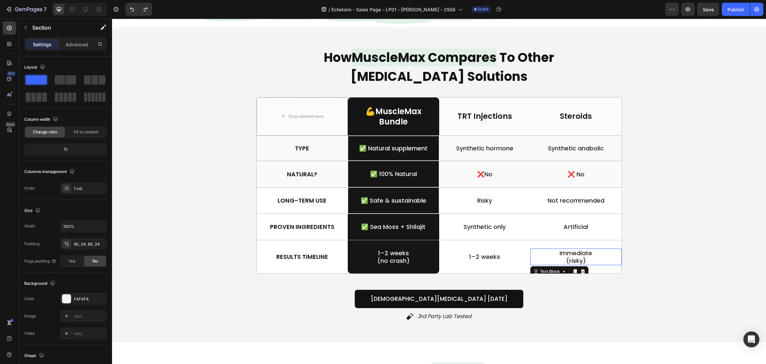
click at [578, 259] on p "(risky)" at bounding box center [576, 261] width 90 height 8
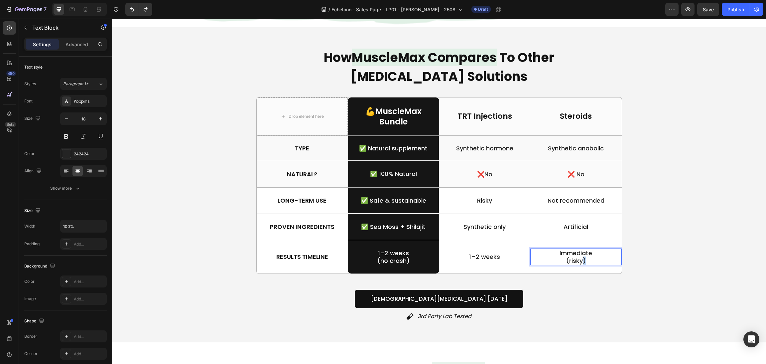
click at [578, 259] on p "(risky)" at bounding box center [576, 261] width 90 height 8
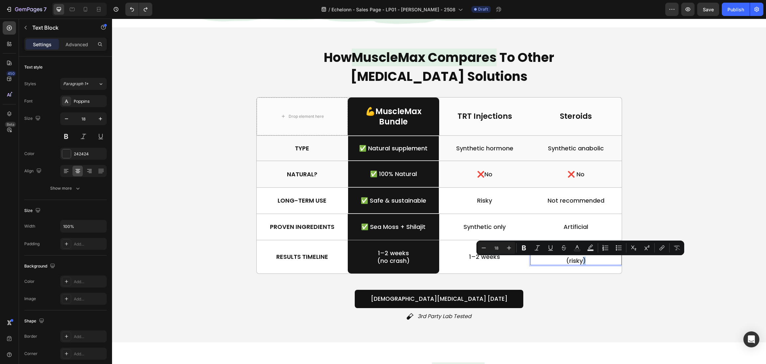
click at [587, 262] on p "(risky)" at bounding box center [576, 261] width 90 height 8
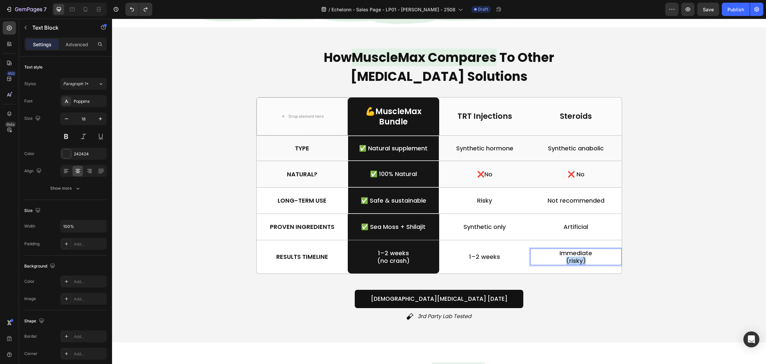
drag, startPoint x: 587, startPoint y: 262, endPoint x: 504, endPoint y: 261, distance: 83.5
click at [504, 261] on div "Results Timeline Text Block 1–2 weeks (no crash) Text Block Row 1–2 weeks Text …" at bounding box center [439, 257] width 366 height 34
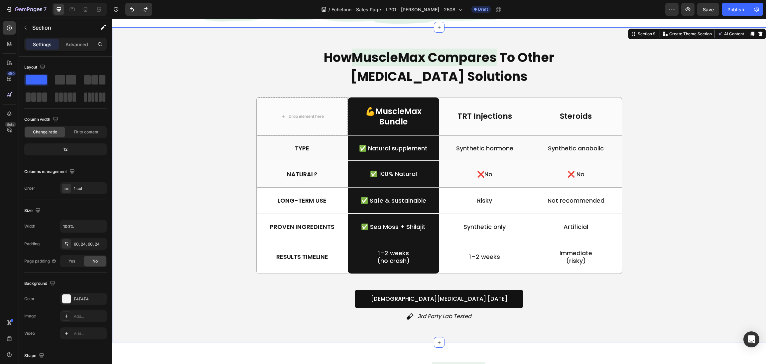
click at [693, 217] on div "How MuscleMax Compares To Other [MEDICAL_DATA] Solutions Heading Drop element h…" at bounding box center [439, 184] width 638 height 275
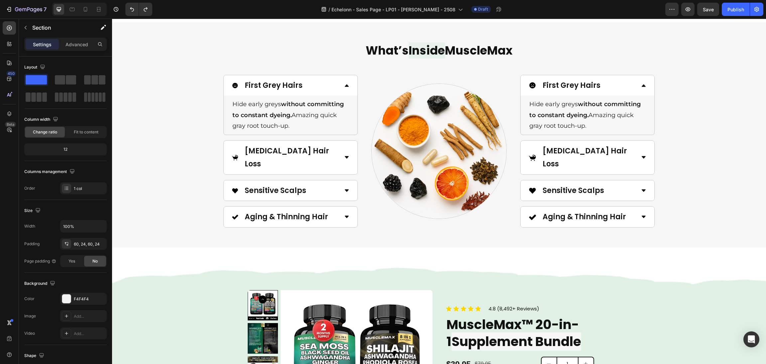
scroll to position [998, 0]
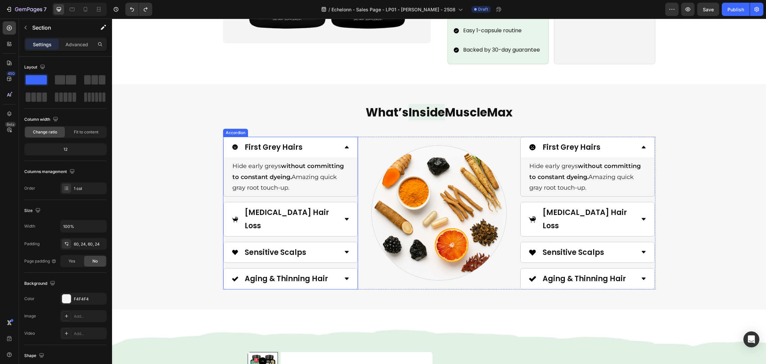
click at [281, 202] on div "[MEDICAL_DATA] Hair Loss" at bounding box center [291, 219] width 134 height 34
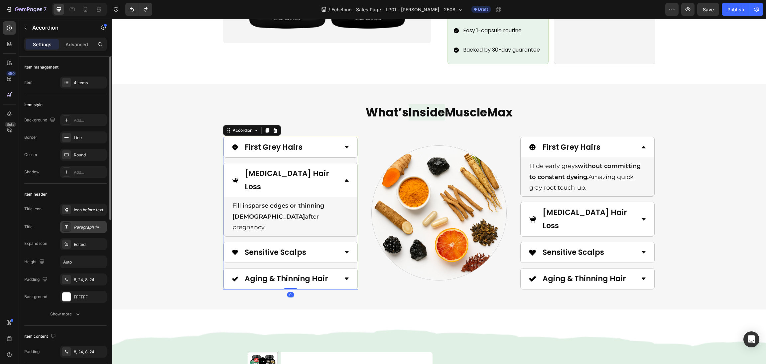
click at [80, 224] on div "Paragraph 1*" at bounding box center [89, 227] width 31 height 6
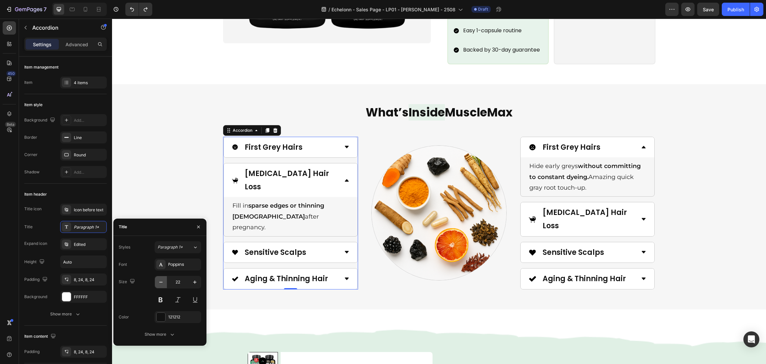
click at [159, 280] on icon "button" at bounding box center [161, 282] width 7 height 7
type input "20"
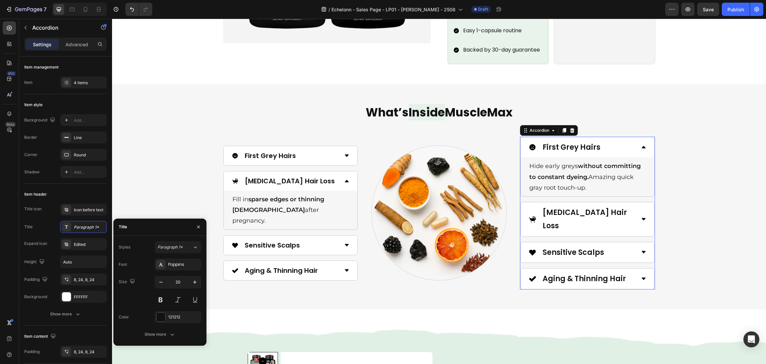
click at [568, 190] on div "First Grey Hairs Hide early greys without committing to constant dyeing. Amazin…" at bounding box center [587, 213] width 135 height 153
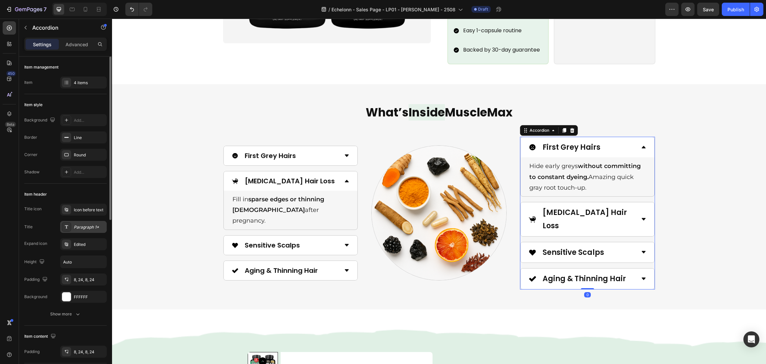
click at [86, 232] on div "Paragraph 1*" at bounding box center [83, 227] width 47 height 12
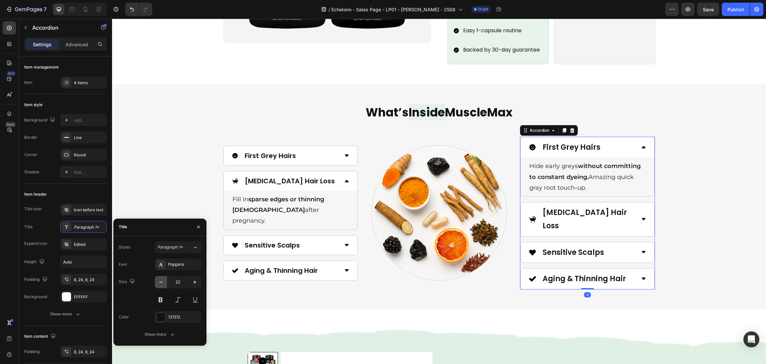
click at [161, 280] on icon "button" at bounding box center [161, 282] width 7 height 7
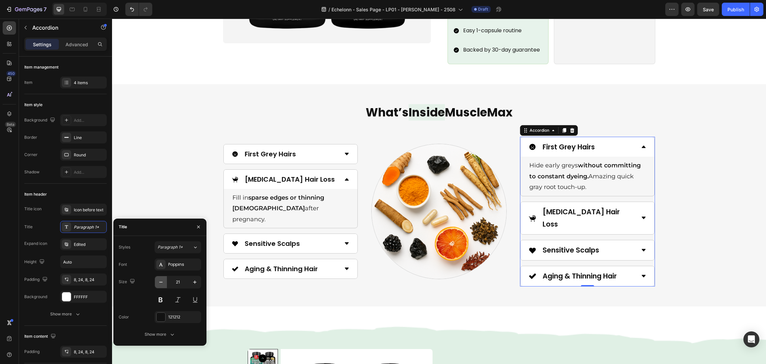
type input "20"
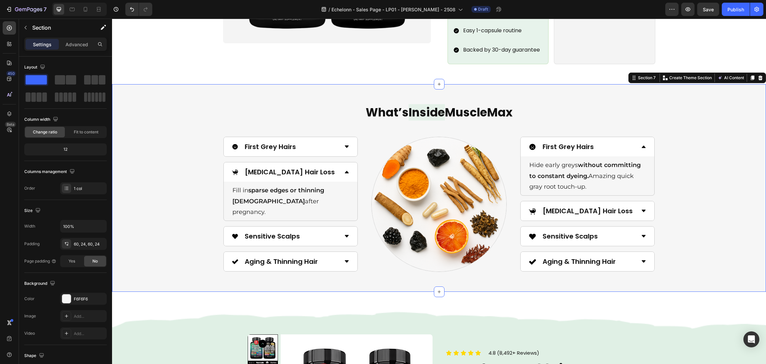
click at [723, 201] on div "What’s Inside MuscleMax Heading Image First Grey Hairs [MEDICAL_DATA] Hair Loss…" at bounding box center [439, 188] width 638 height 168
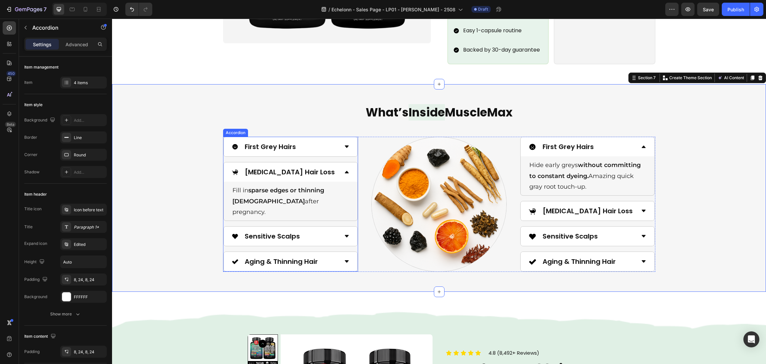
click at [322, 140] on div "First Grey Hairs" at bounding box center [285, 147] width 107 height 14
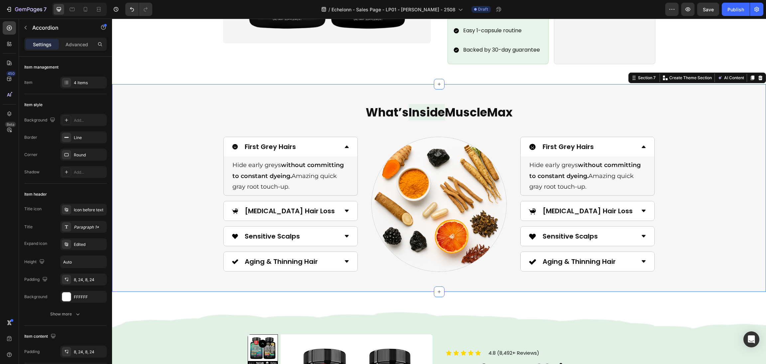
click at [693, 179] on div "What’s Inside MuscleMax Heading Image First Grey Hairs Hide early greys without…" at bounding box center [439, 188] width 638 height 168
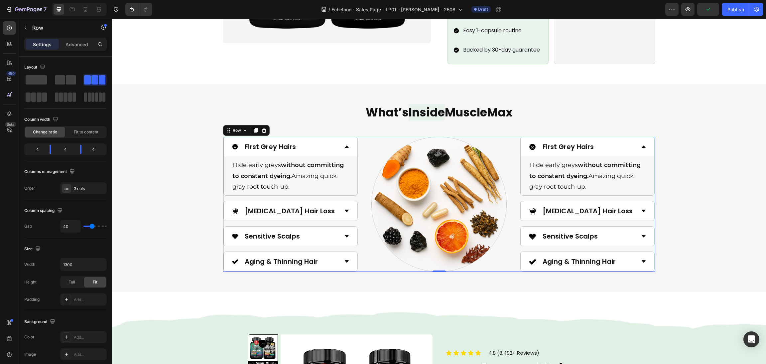
click at [363, 237] on div "Image First Grey Hairs Hide early greys without committing to constant dyeing. …" at bounding box center [439, 204] width 432 height 135
click at [73, 226] on input "40" at bounding box center [71, 226] width 20 height 12
type input "5"
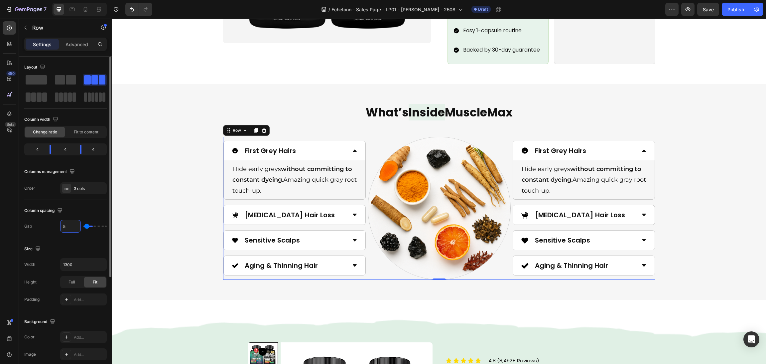
type input "50"
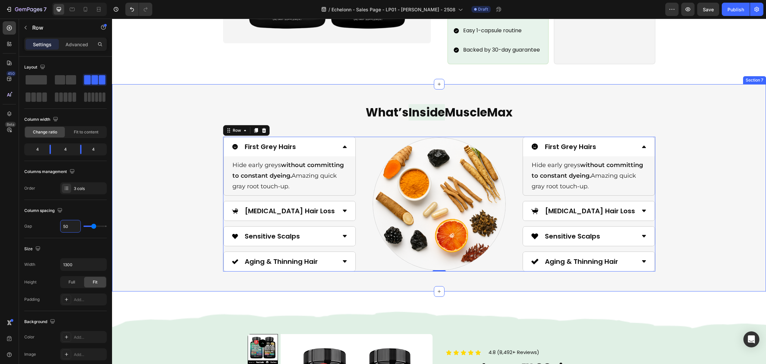
click at [693, 170] on div "What’s Inside MuscleMax Heading Image First Grey Hairs Hide early greys without…" at bounding box center [439, 187] width 638 height 167
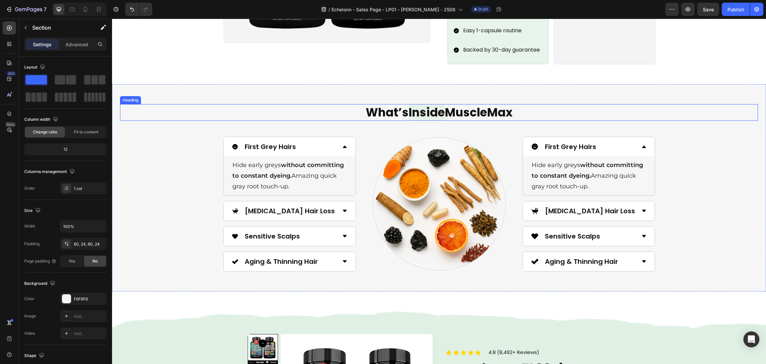
click at [447, 105] on h2 "What’s Inside MuscleMax" at bounding box center [439, 112] width 638 height 17
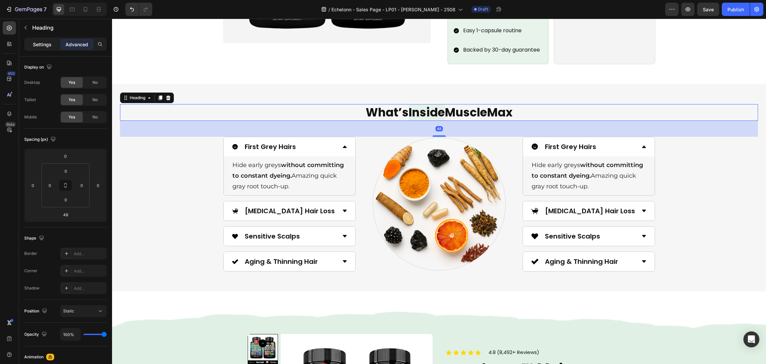
click at [34, 42] on p "Settings" at bounding box center [42, 44] width 19 height 7
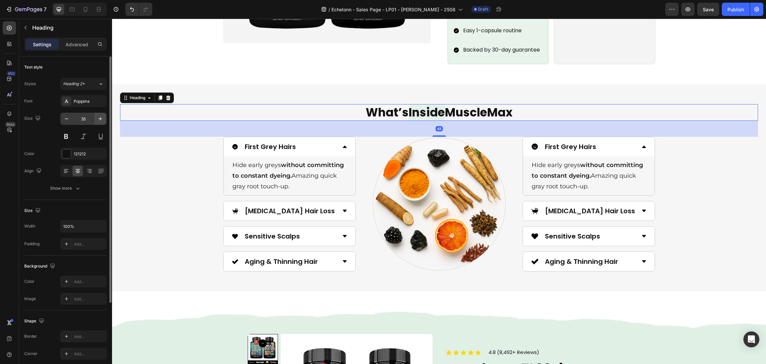
click at [98, 122] on icon "button" at bounding box center [100, 118] width 7 height 7
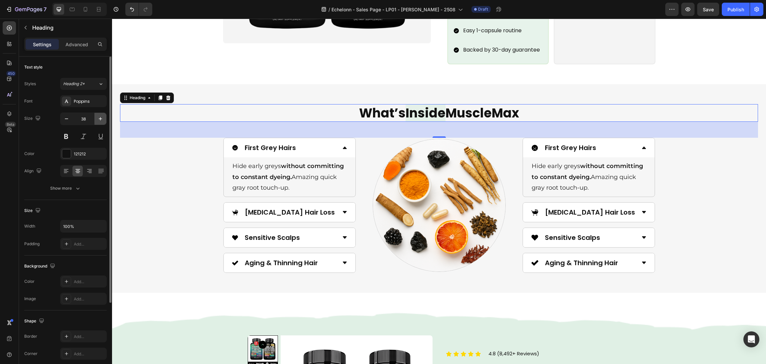
click at [98, 122] on icon "button" at bounding box center [100, 118] width 7 height 7
type input "39"
drag, startPoint x: 629, startPoint y: 188, endPoint x: 645, endPoint y: 189, distance: 15.3
click at [635, 188] on div "First Grey Hairs Hide early greys without committing to constant dyeing. Amazin…" at bounding box center [588, 205] width 133 height 135
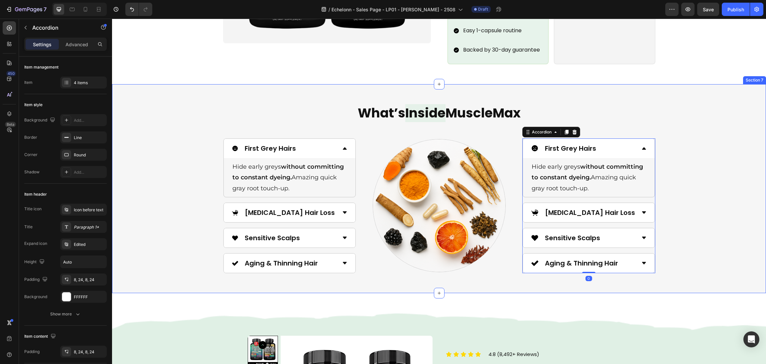
click at [731, 210] on div "What’s Inside MuscleMax Heading Image First Grey Hairs Hide early greys without…" at bounding box center [439, 188] width 638 height 169
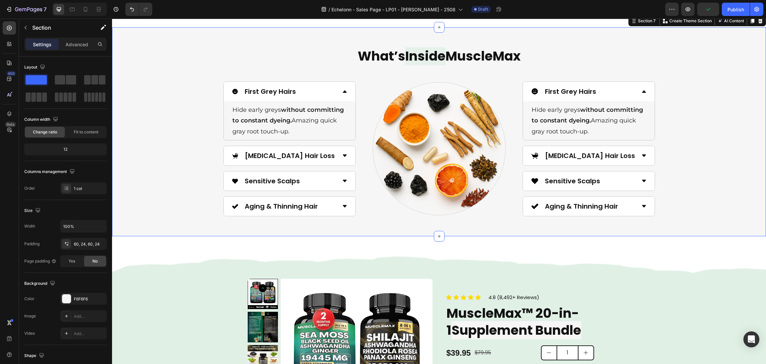
scroll to position [1048, 0]
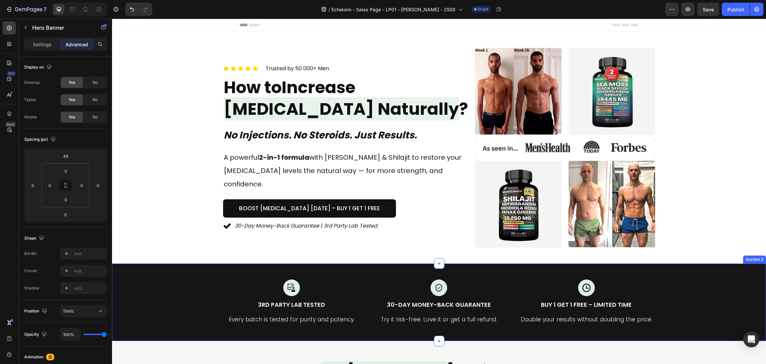
scroll to position [0, 0]
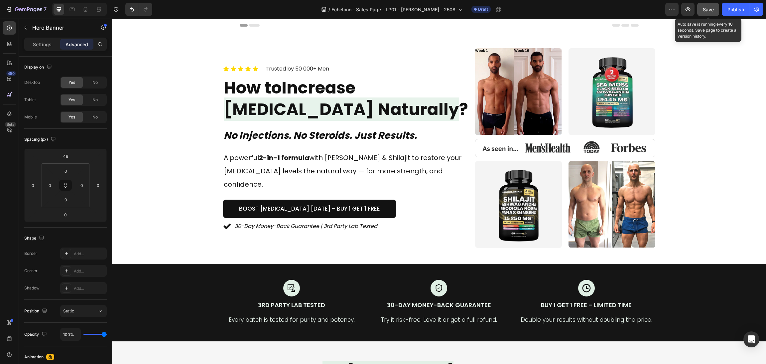
click at [711, 13] on button "Save" at bounding box center [708, 9] width 22 height 13
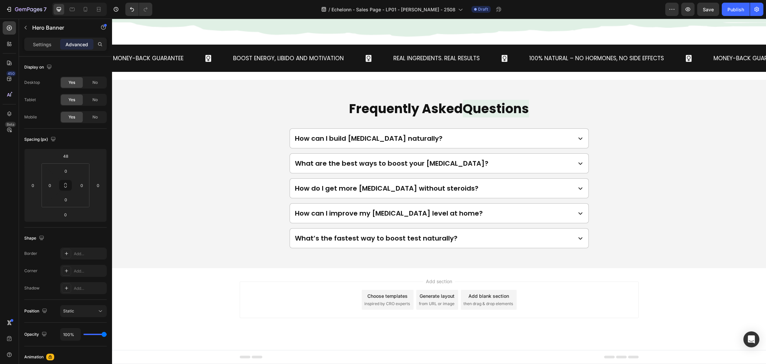
scroll to position [2272, 0]
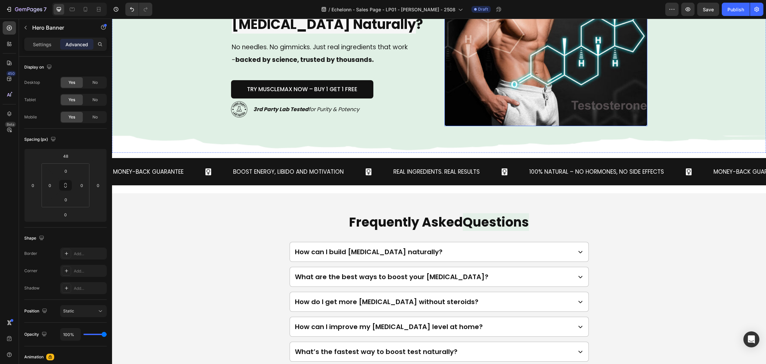
click at [484, 97] on img at bounding box center [546, 50] width 203 height 152
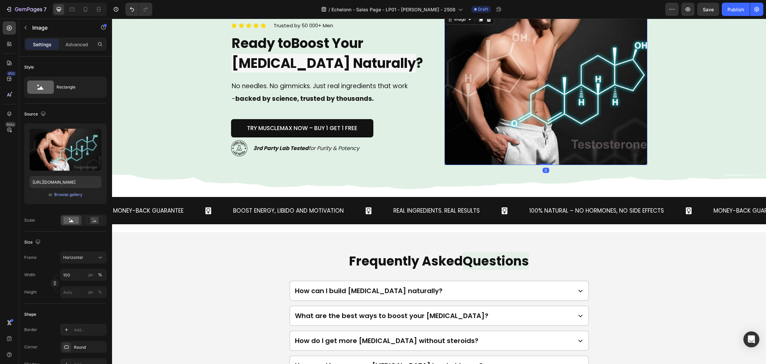
scroll to position [2122, 0]
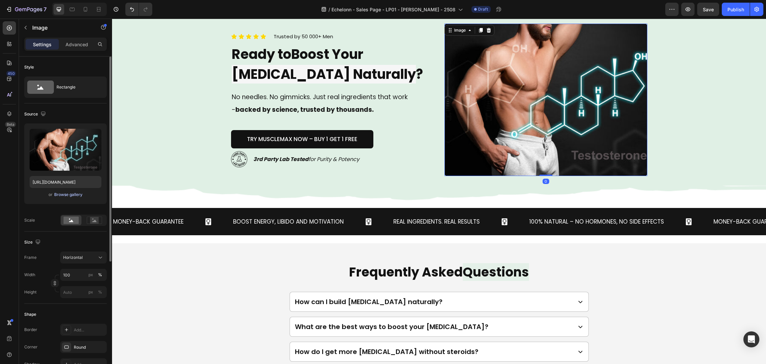
click at [63, 193] on div "Browse gallery" at bounding box center [68, 195] width 28 height 6
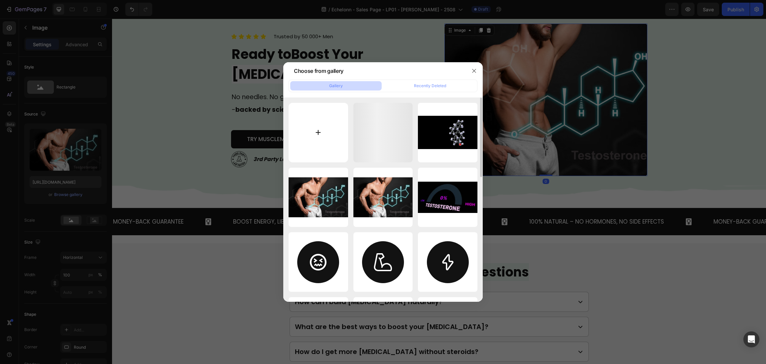
click at [304, 134] on input "file" at bounding box center [319, 133] width 60 height 60
type input "C:\fakepath\UnlockPotential3.jpg.png"
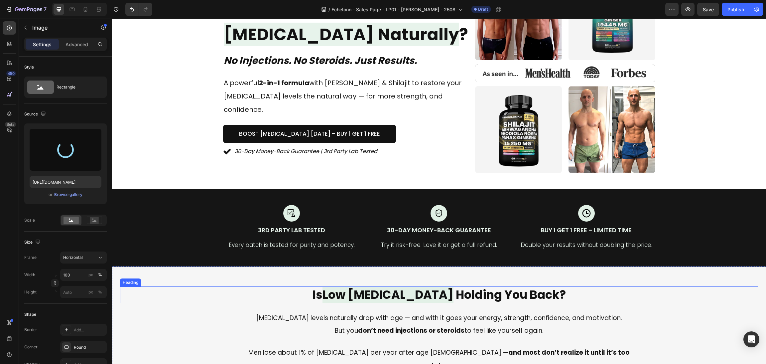
scroll to position [0, 0]
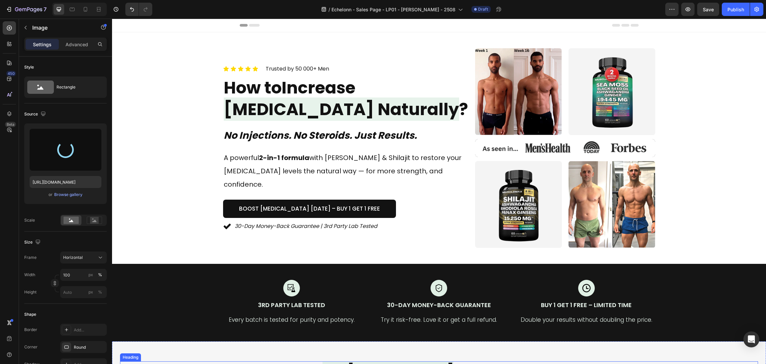
type input "[URL][DOMAIN_NAME]"
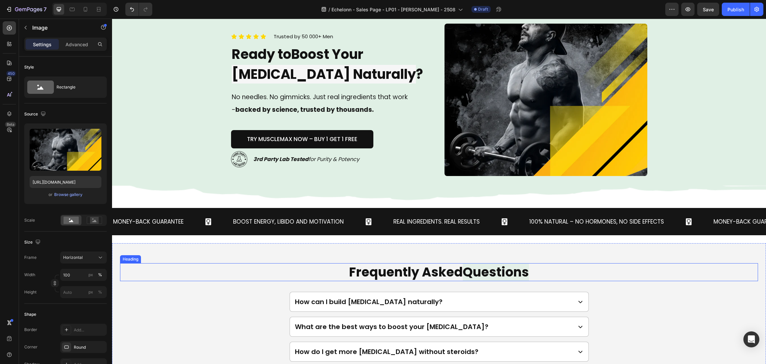
scroll to position [2246, 0]
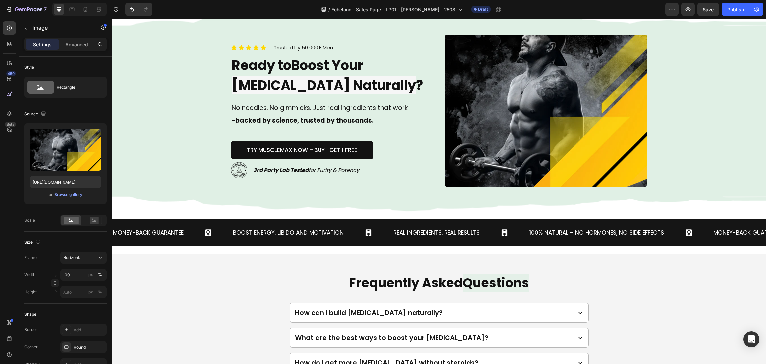
click at [557, 146] on img at bounding box center [546, 111] width 203 height 152
click at [87, 255] on div "Horizontal" at bounding box center [79, 257] width 33 height 6
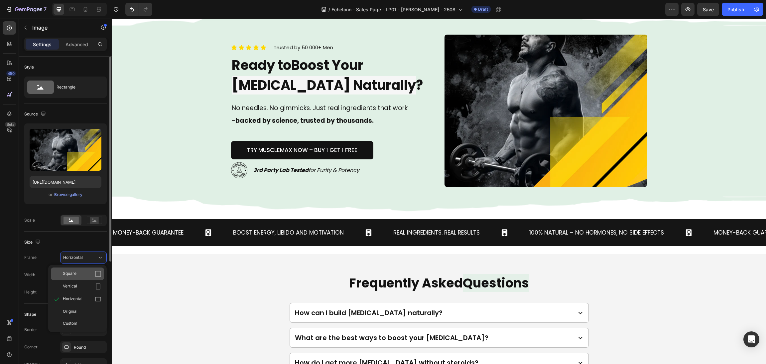
click at [81, 270] on div "Square" at bounding box center [77, 273] width 53 height 13
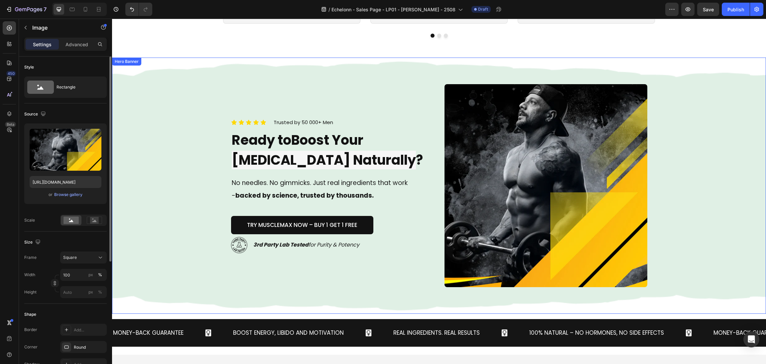
click at [718, 170] on div "Background Image" at bounding box center [439, 186] width 654 height 256
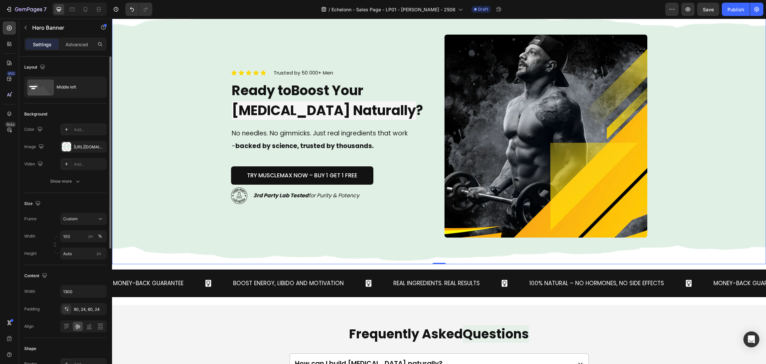
click at [416, 184] on div "TRY MUSCLEMAX NOW – Buy 1 Get 1 Free Button" at bounding box center [332, 175] width 203 height 18
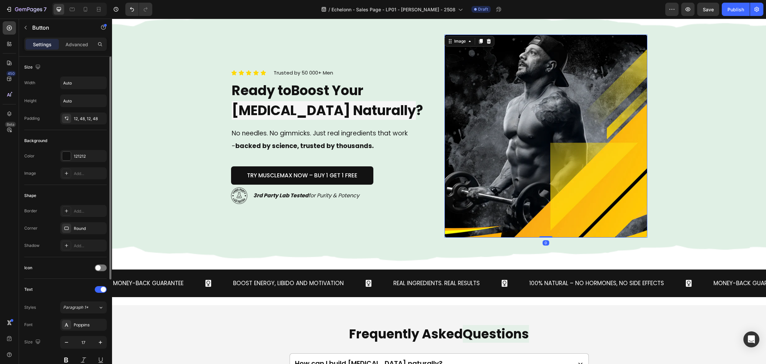
click at [453, 172] on img at bounding box center [546, 136] width 203 height 203
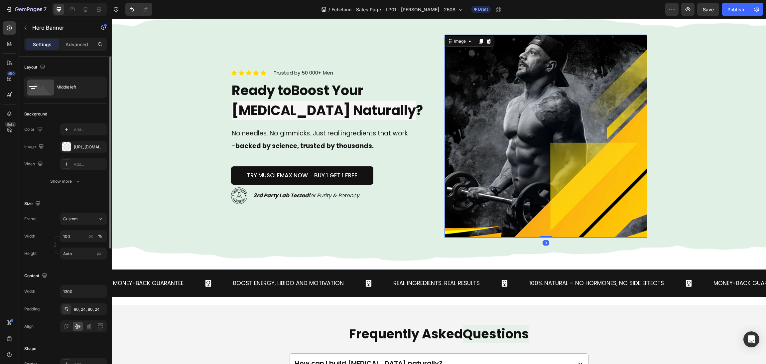
click at [432, 168] on div "Icon Icon Icon Icon Icon Icon List Trusted by 50 000+ Men Text block Row Ready …" at bounding box center [439, 136] width 432 height 256
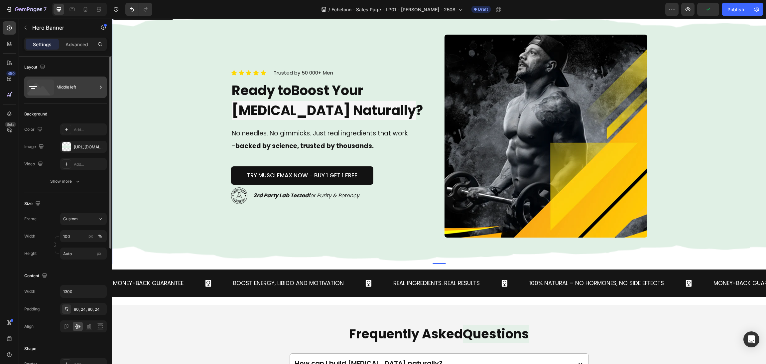
click at [65, 90] on div "Middle left" at bounding box center [77, 86] width 41 height 15
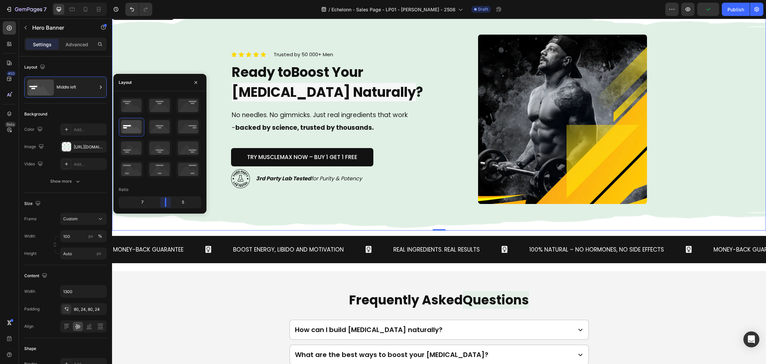
drag, startPoint x: 161, startPoint y: 198, endPoint x: 366, endPoint y: 97, distance: 228.0
click at [165, 0] on body "7 / Echelonn - Sales Page - LP01 - [PERSON_NAME] - 2508 Draft Preview Publish 4…" at bounding box center [383, 0] width 766 height 0
click at [478, 114] on img at bounding box center [562, 119] width 169 height 169
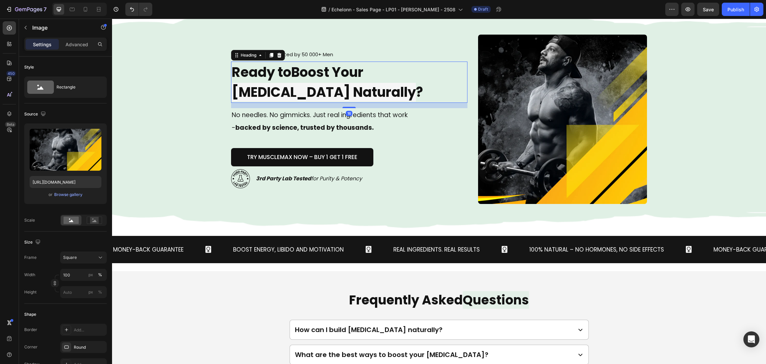
click at [379, 84] on h2 "Ready to Boost Your [MEDICAL_DATA] Naturally ?" at bounding box center [349, 82] width 237 height 41
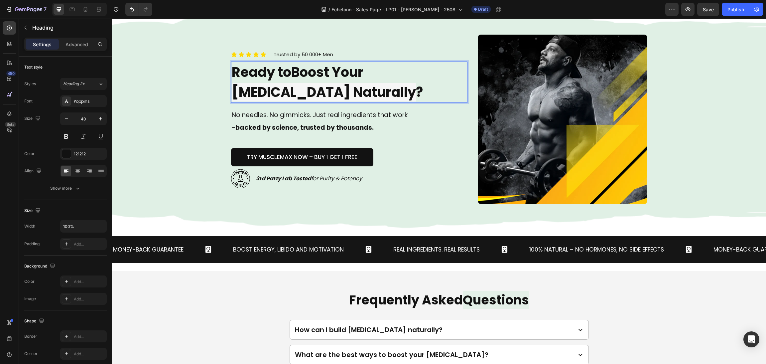
click at [364, 72] on span "Rich Text Editor. Editing area: main" at bounding box center [364, 72] width 0 height 19
click at [368, 83] on span "[MEDICAL_DATA] Naturally" at bounding box center [324, 92] width 184 height 19
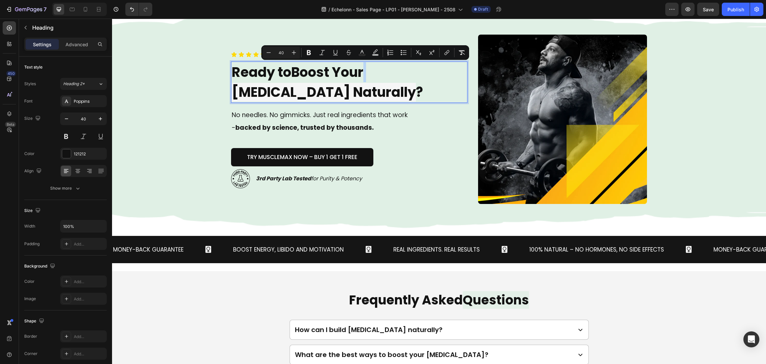
drag, startPoint x: 372, startPoint y: 68, endPoint x: 363, endPoint y: 68, distance: 8.6
click at [363, 68] on p "Ready to Boost Your [MEDICAL_DATA] Naturally ?" at bounding box center [349, 82] width 235 height 40
drag, startPoint x: 379, startPoint y: 56, endPoint x: 378, endPoint y: 60, distance: 3.7
click at [378, 56] on button "color" at bounding box center [376, 53] width 12 height 12
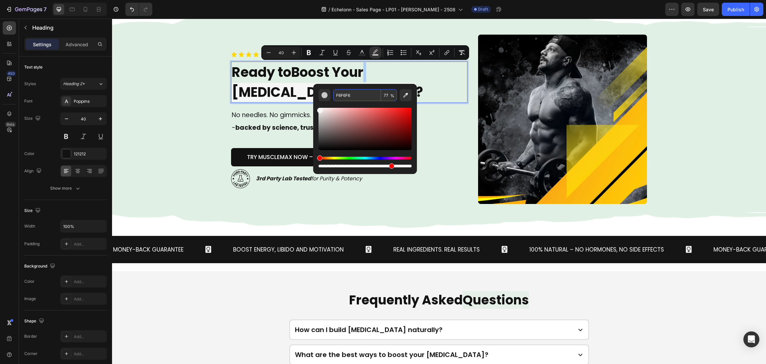
click at [385, 93] on input "77" at bounding box center [389, 95] width 16 height 12
click at [689, 113] on div "Background Image" at bounding box center [439, 119] width 654 height 222
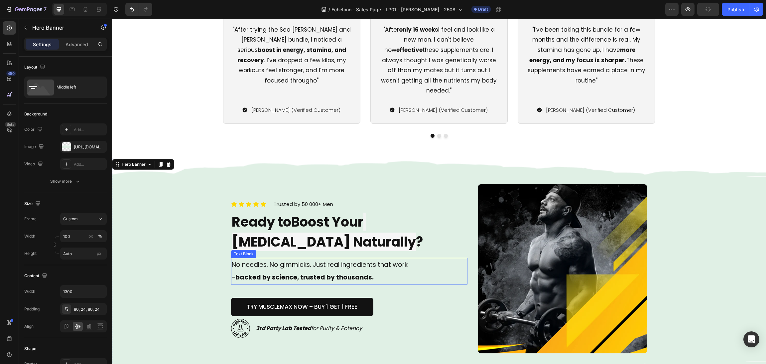
scroll to position [2146, 0]
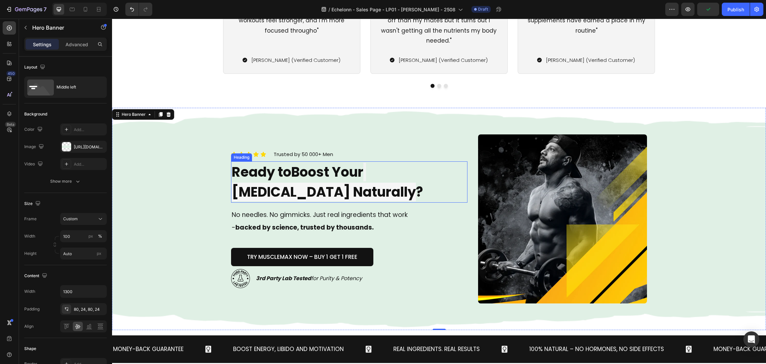
click at [355, 181] on span "Boost Your" at bounding box center [327, 172] width 72 height 19
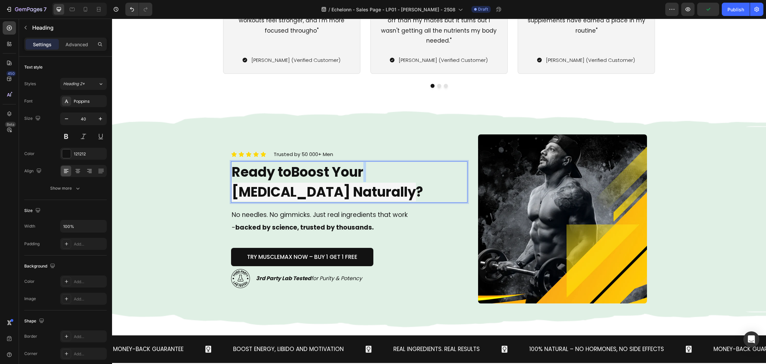
click at [363, 170] on p "Ready to Boost Your [MEDICAL_DATA] Naturally ?" at bounding box center [349, 182] width 235 height 40
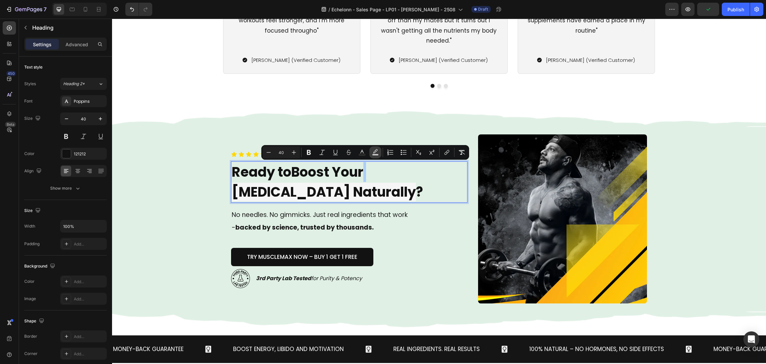
drag, startPoint x: 374, startPoint y: 151, endPoint x: 266, endPoint y: 161, distance: 108.5
click at [374, 151] on icon "Editor contextual toolbar" at bounding box center [375, 152] width 7 height 7
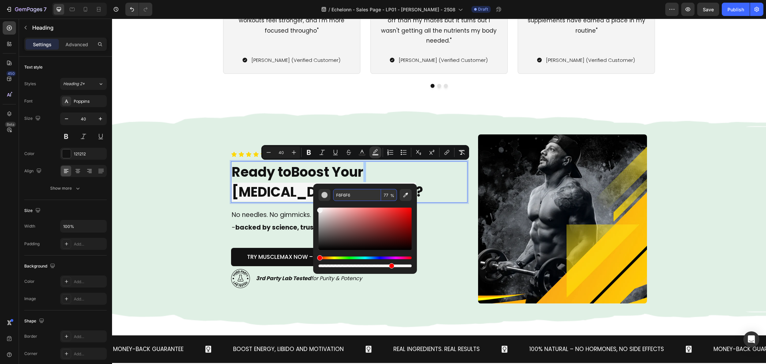
click at [385, 197] on input "77" at bounding box center [389, 195] width 16 height 12
type input "0"
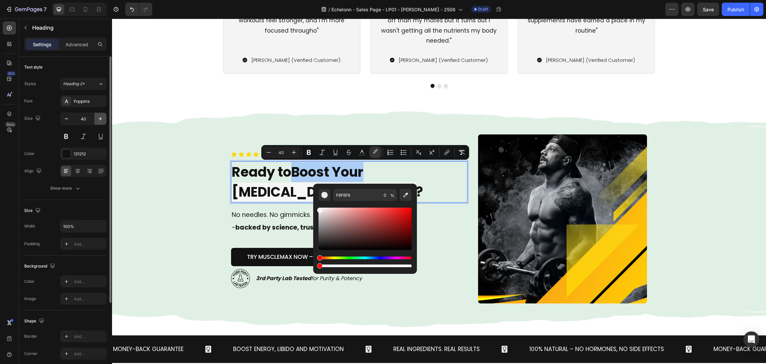
click at [101, 116] on icon "button" at bounding box center [100, 118] width 7 height 7
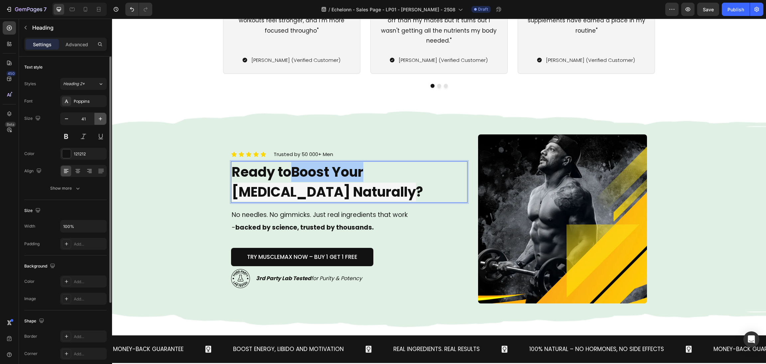
click at [101, 116] on icon "button" at bounding box center [100, 118] width 7 height 7
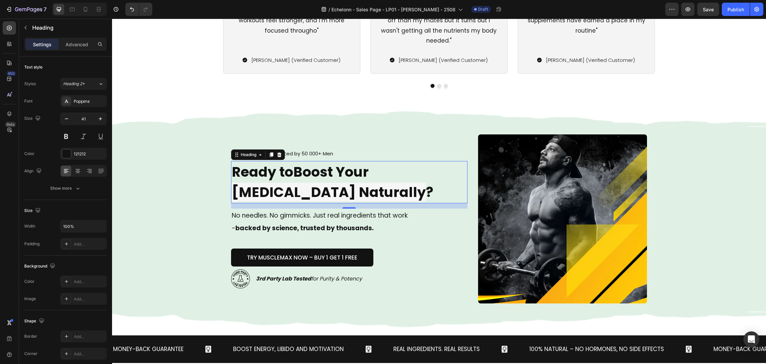
type input "42"
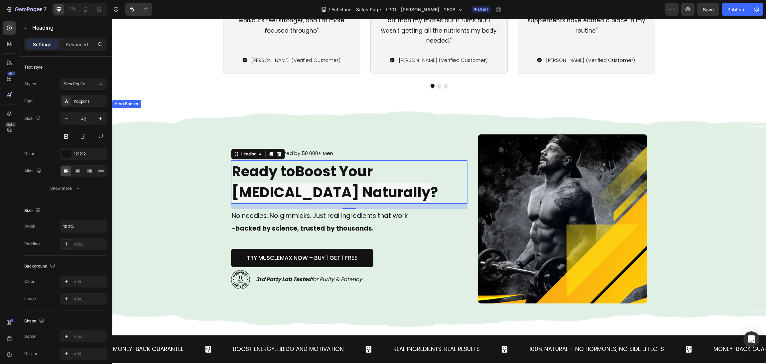
click at [163, 159] on div "Background Image" at bounding box center [439, 219] width 654 height 222
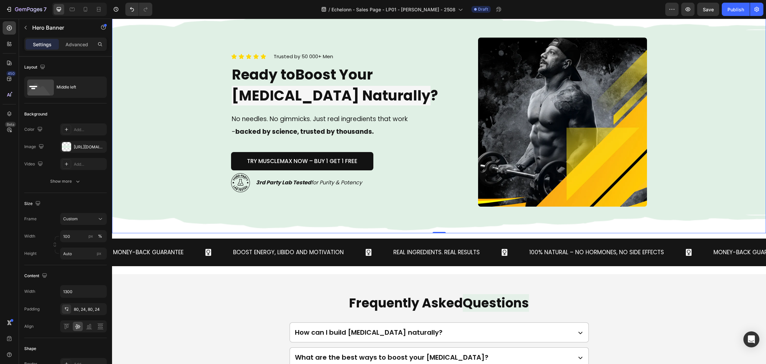
scroll to position [2196, 0]
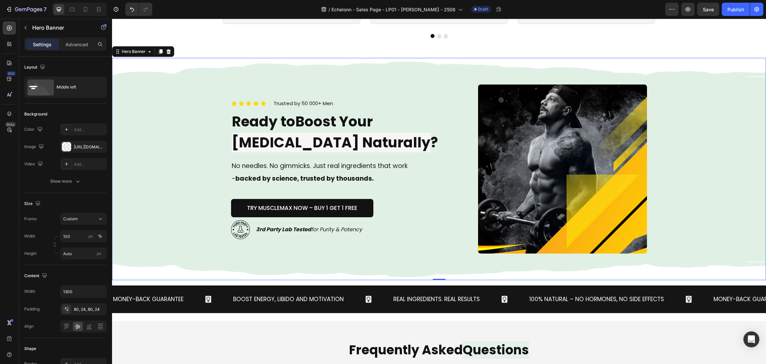
click at [699, 223] on div "Background Image" at bounding box center [439, 169] width 654 height 222
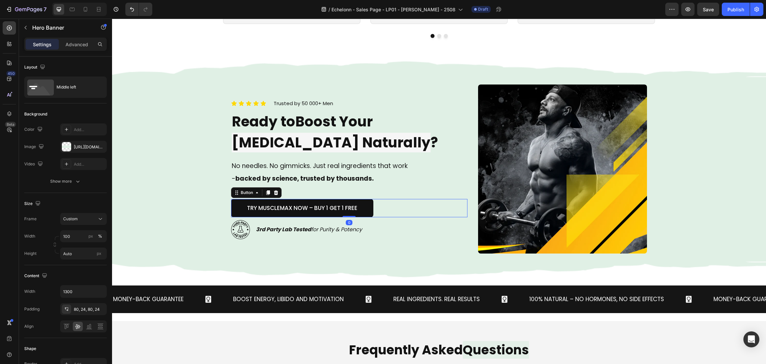
click at [458, 213] on div "TRY MUSCLEMAX NOW – Buy 1 Get 1 Free Button 0" at bounding box center [349, 208] width 237 height 18
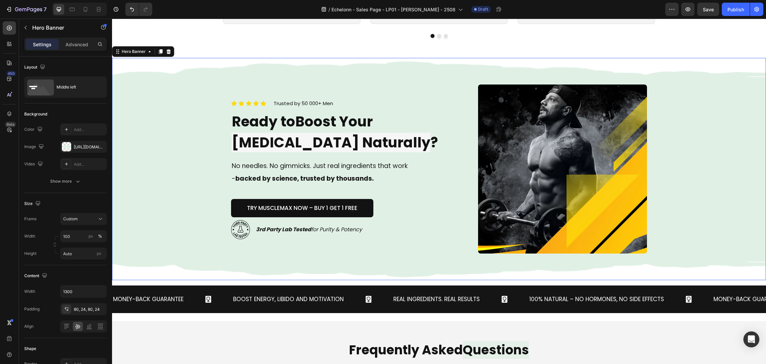
click at [468, 223] on div "Icon Icon Icon Icon Icon Icon List Trusted by 50 000+ Men Text block Row Ready …" at bounding box center [439, 169] width 432 height 222
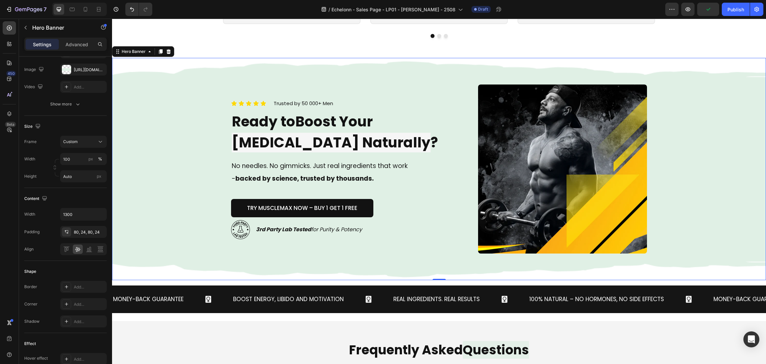
scroll to position [0, 0]
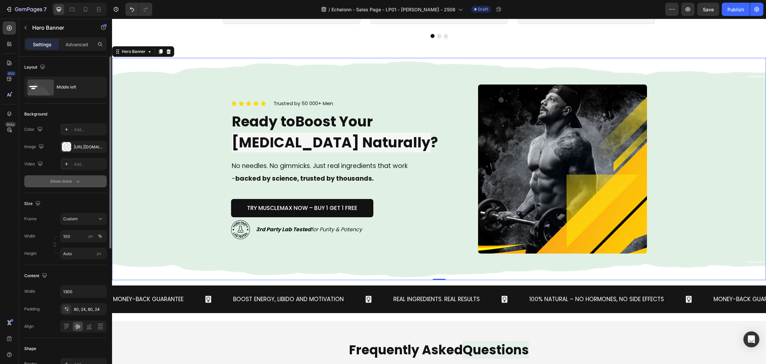
click at [82, 182] on button "Show more" at bounding box center [65, 181] width 82 height 12
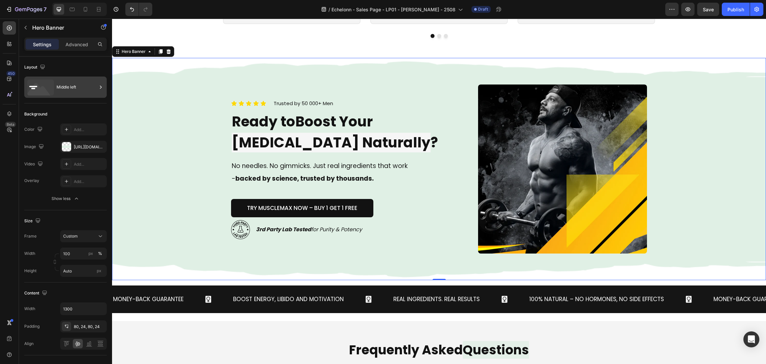
click at [80, 93] on div "Middle left" at bounding box center [77, 86] width 41 height 15
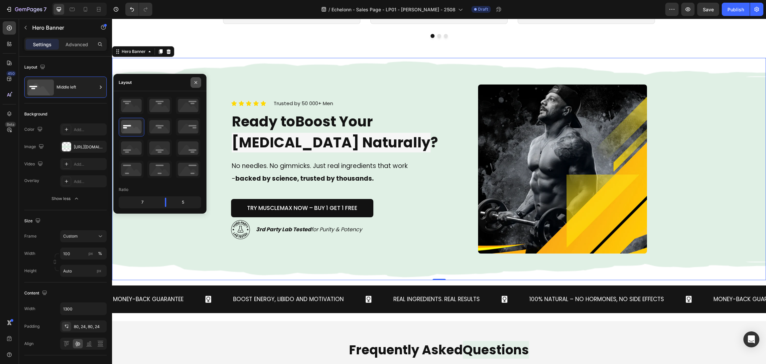
drag, startPoint x: 200, startPoint y: 80, endPoint x: 99, endPoint y: 74, distance: 101.3
click at [199, 80] on button "button" at bounding box center [196, 82] width 11 height 11
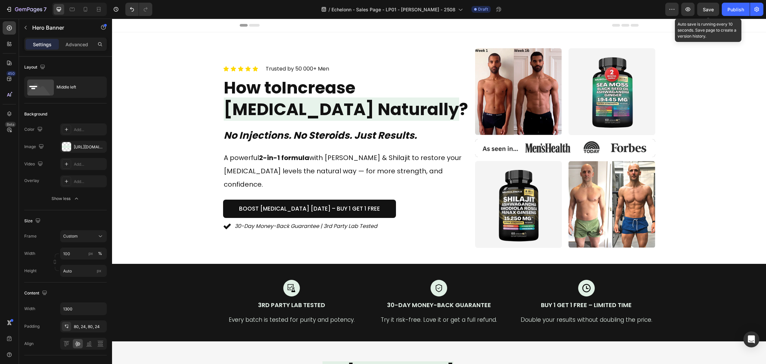
click at [707, 9] on span "Save" at bounding box center [708, 10] width 11 height 6
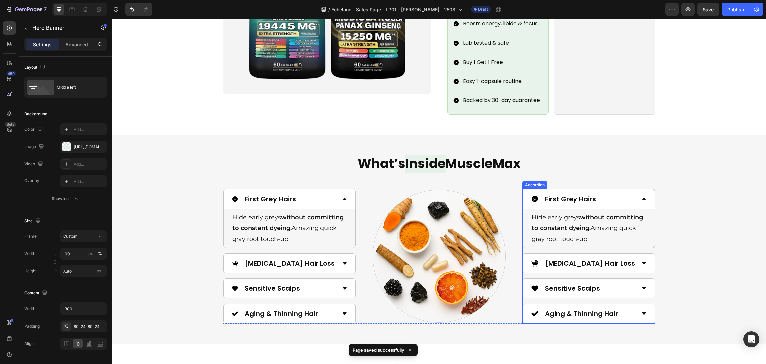
scroll to position [798, 0]
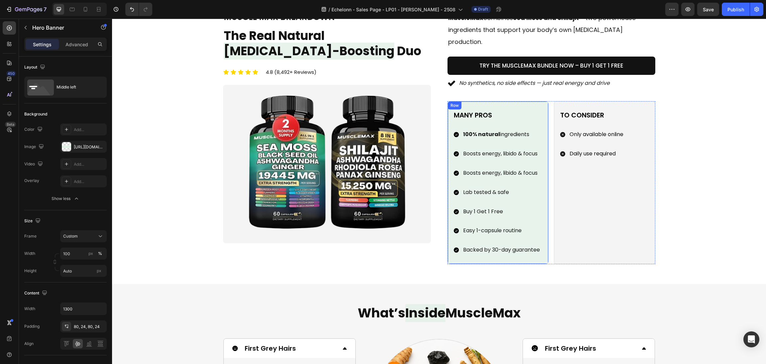
click at [502, 245] on p "Backed by 30-day guarantee" at bounding box center [501, 250] width 77 height 10
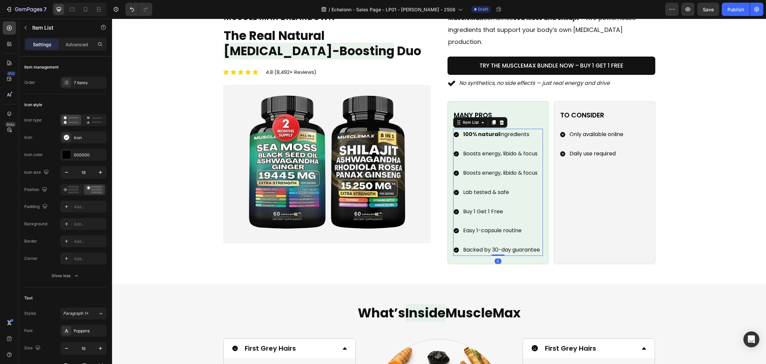
click at [510, 245] on p "Backed by 30-day guarantee" at bounding box center [501, 250] width 77 height 10
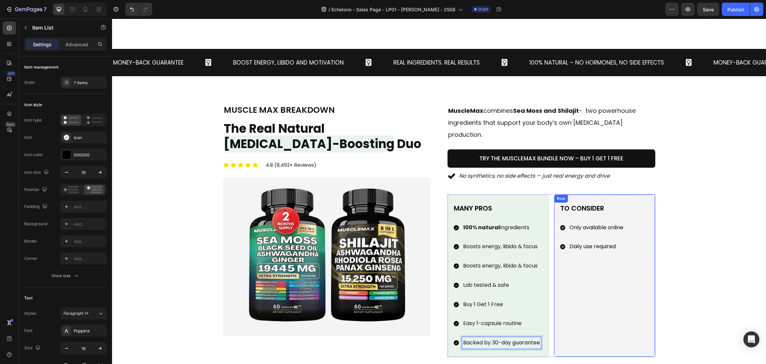
scroll to position [748, 0]
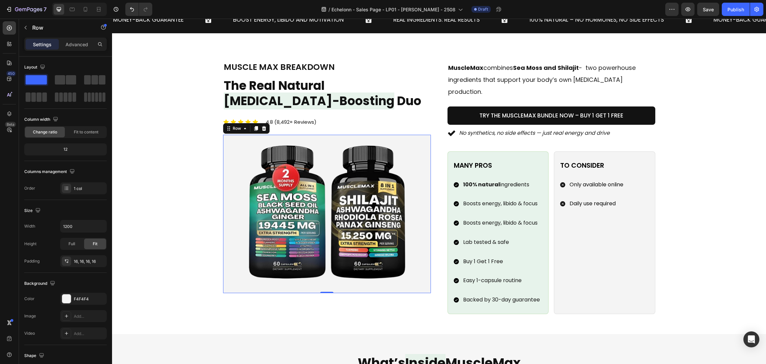
click at [423, 227] on div "Image Row 0" at bounding box center [327, 214] width 208 height 159
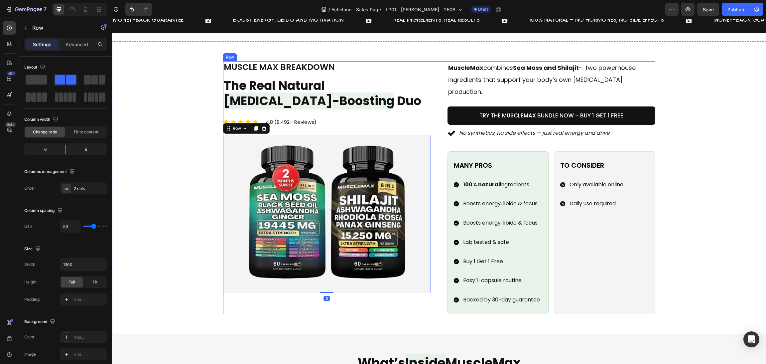
click at [431, 232] on div "Image muscle max breakdown Heading The Real Natural [MEDICAL_DATA]-Boosting Duo…" at bounding box center [439, 187] width 432 height 253
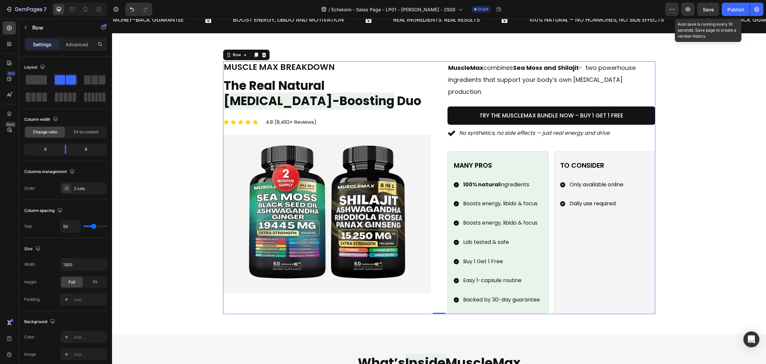
click at [710, 7] on span "Save" at bounding box center [708, 10] width 11 height 6
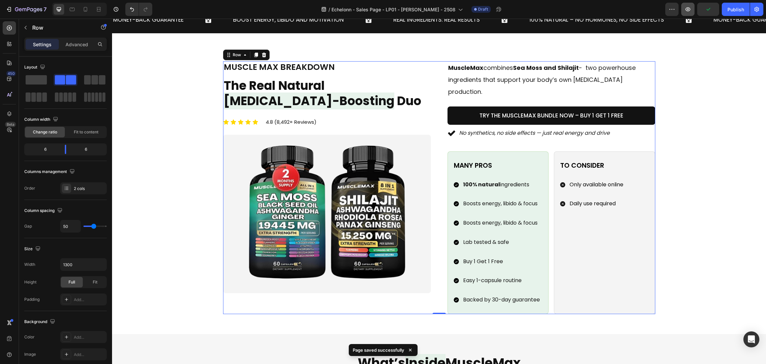
click at [694, 7] on button "button" at bounding box center [687, 9] width 13 height 13
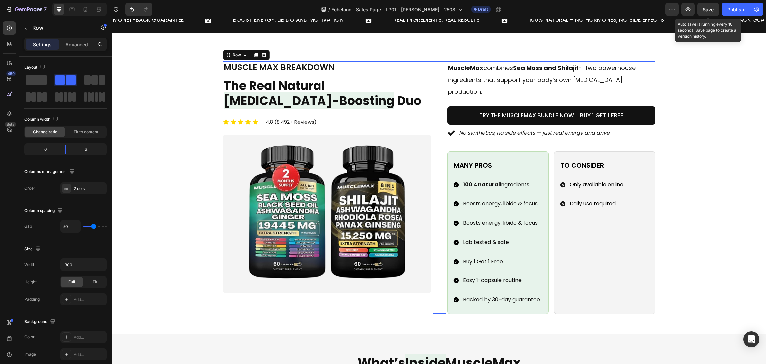
click at [710, 8] on span "Save" at bounding box center [708, 10] width 11 height 6
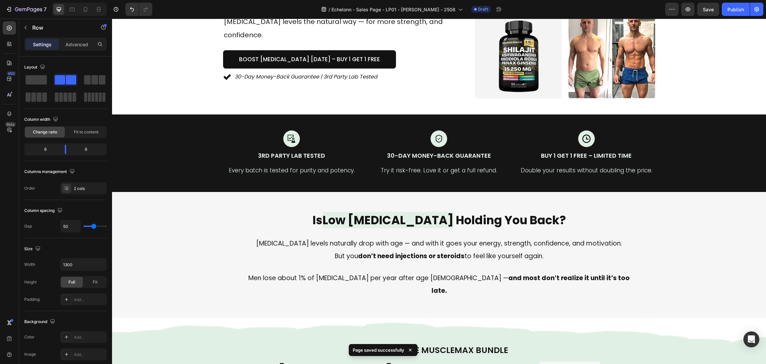
scroll to position [0, 0]
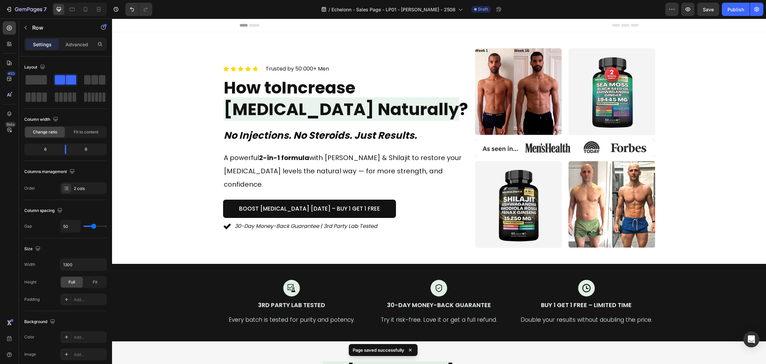
click at [704, 18] on div "7 / Echelonn - Sales Page - LP01 - [PERSON_NAME] - 2508 Draft Preview Save Publ…" at bounding box center [383, 9] width 766 height 19
click at [704, 16] on button "Save" at bounding box center [708, 9] width 22 height 13
